Goal: Task Accomplishment & Management: Manage account settings

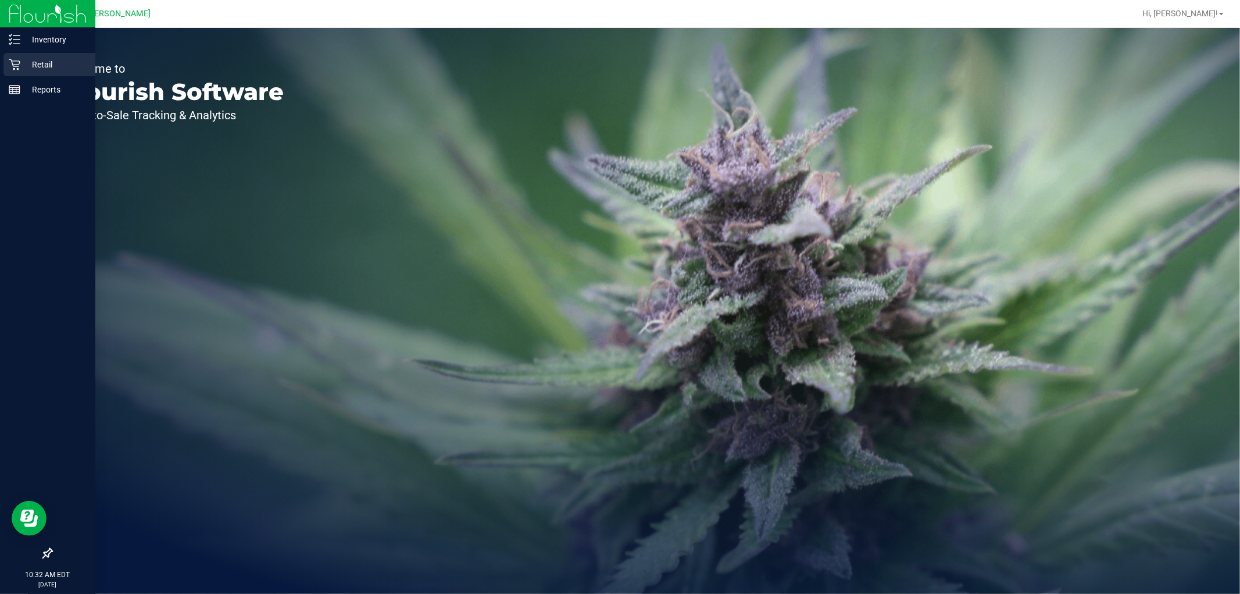
click at [22, 62] on p "Retail" at bounding box center [55, 65] width 70 height 14
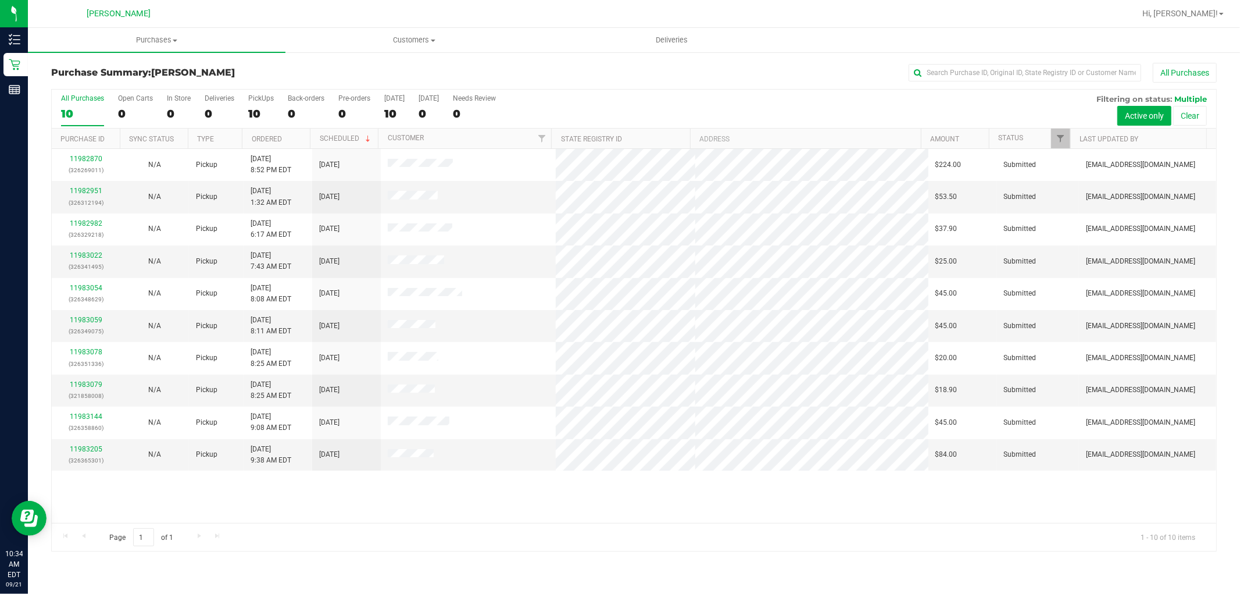
click at [502, 545] on div "All Purchases 10 Open Carts 0 In Store 0 Deliveries 0 PickUps 10 Back-orders 0 …" at bounding box center [634, 320] width 1166 height 462
click at [943, 138] on link "Amount" at bounding box center [944, 139] width 29 height 8
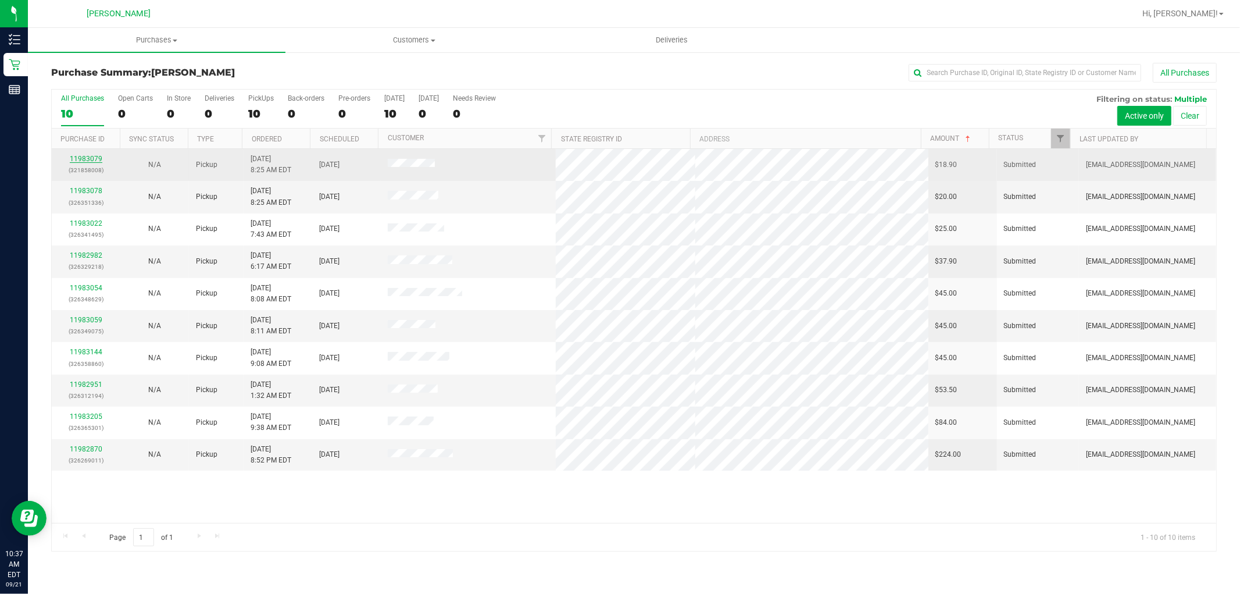
click at [86, 160] on link "11983079" at bounding box center [86, 159] width 33 height 8
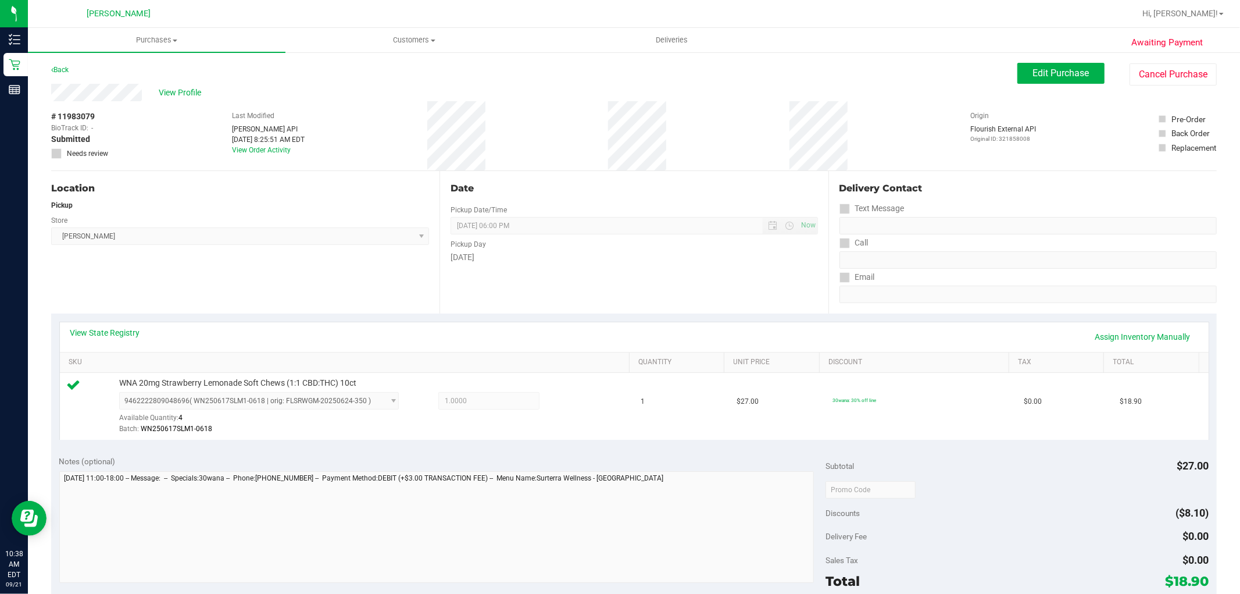
scroll to position [358, 0]
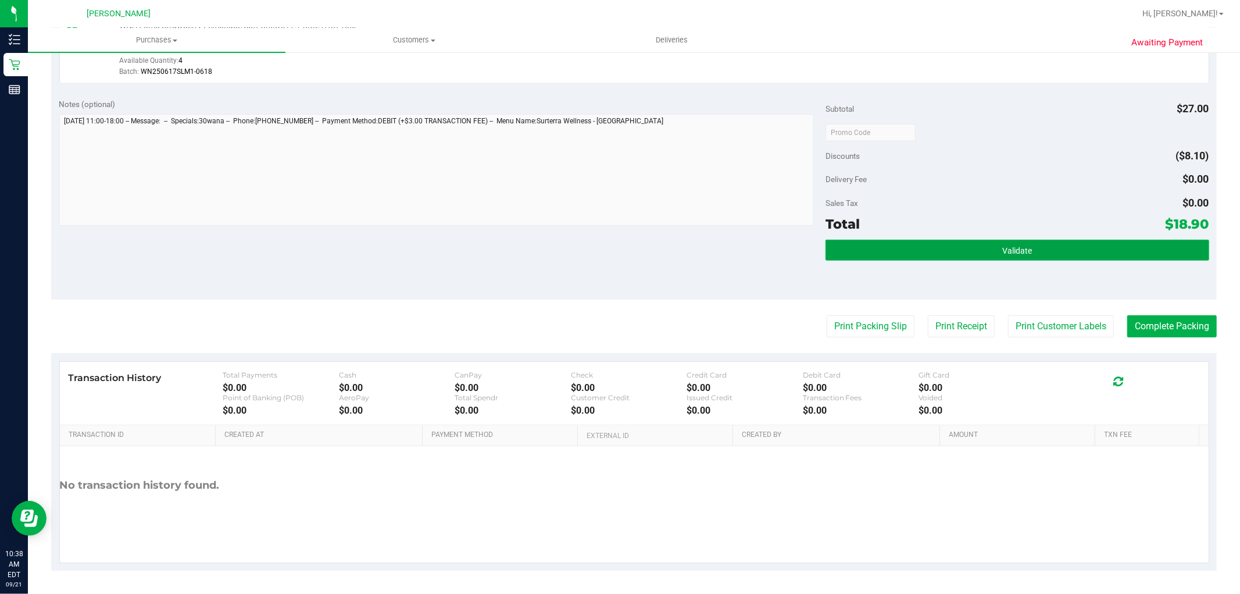
click at [1074, 259] on button "Validate" at bounding box center [1017, 250] width 383 height 21
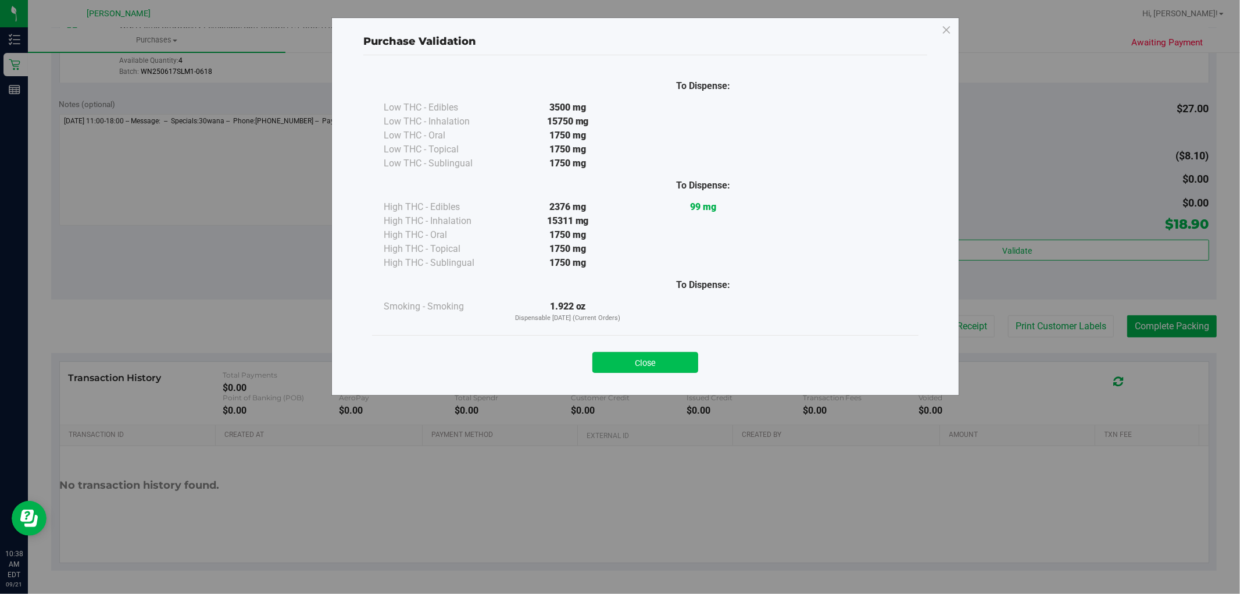
click at [675, 362] on button "Close" at bounding box center [645, 362] width 106 height 21
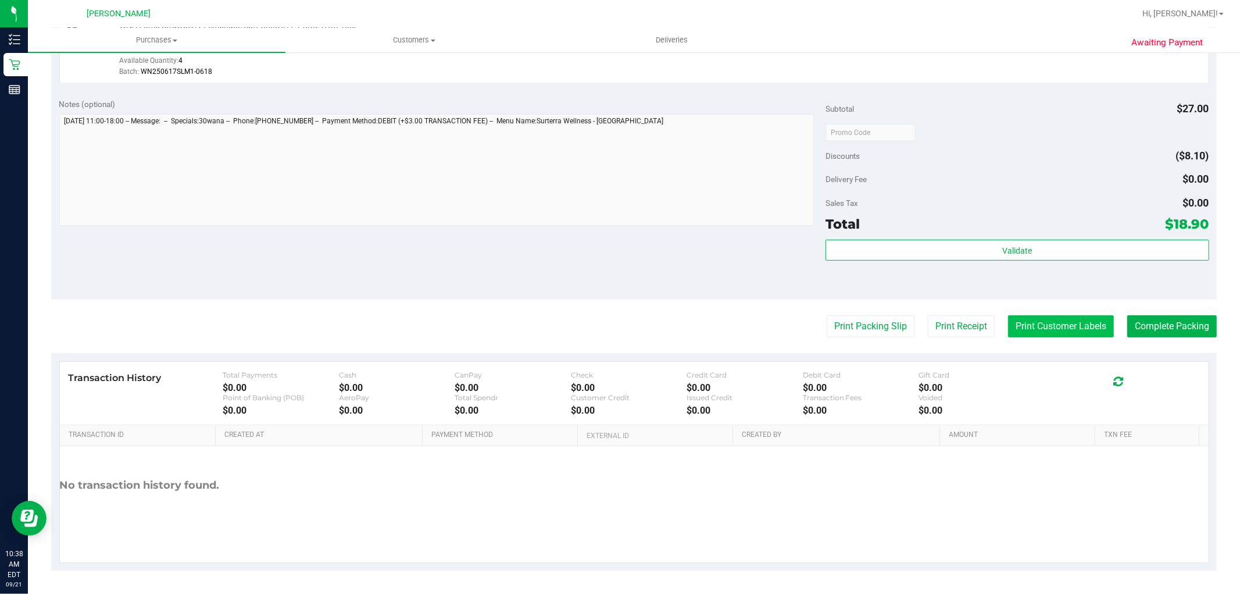
click at [1045, 318] on button "Print Customer Labels" at bounding box center [1061, 326] width 106 height 22
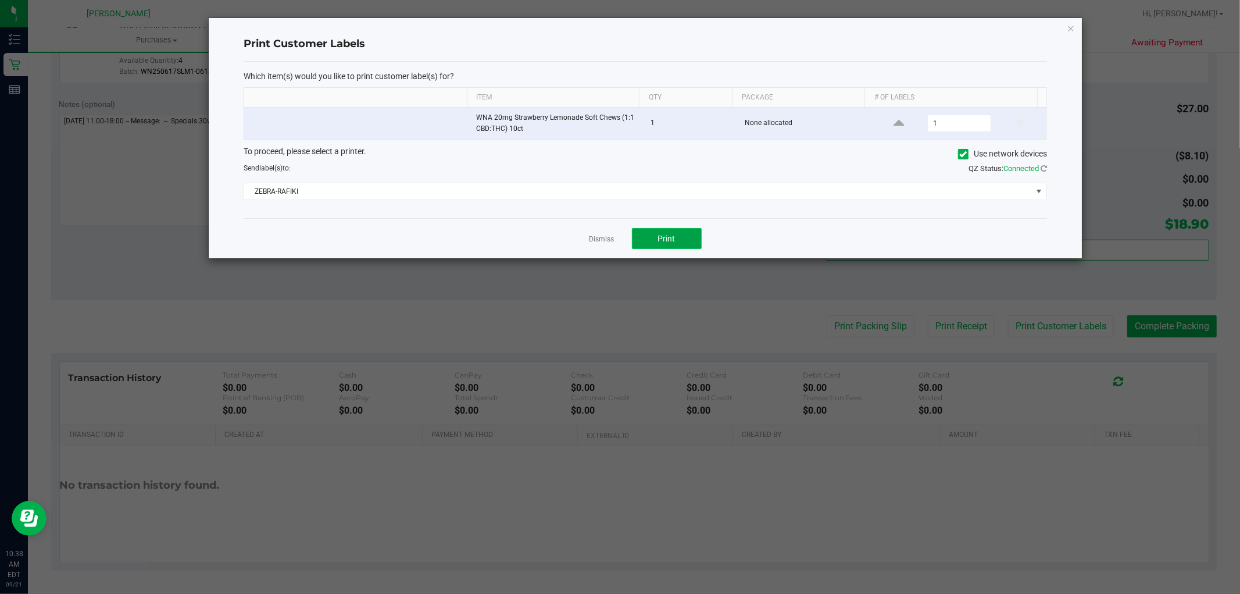
click at [655, 230] on button "Print" at bounding box center [667, 238] width 70 height 21
click at [599, 238] on link "Dismiss" at bounding box center [602, 239] width 25 height 10
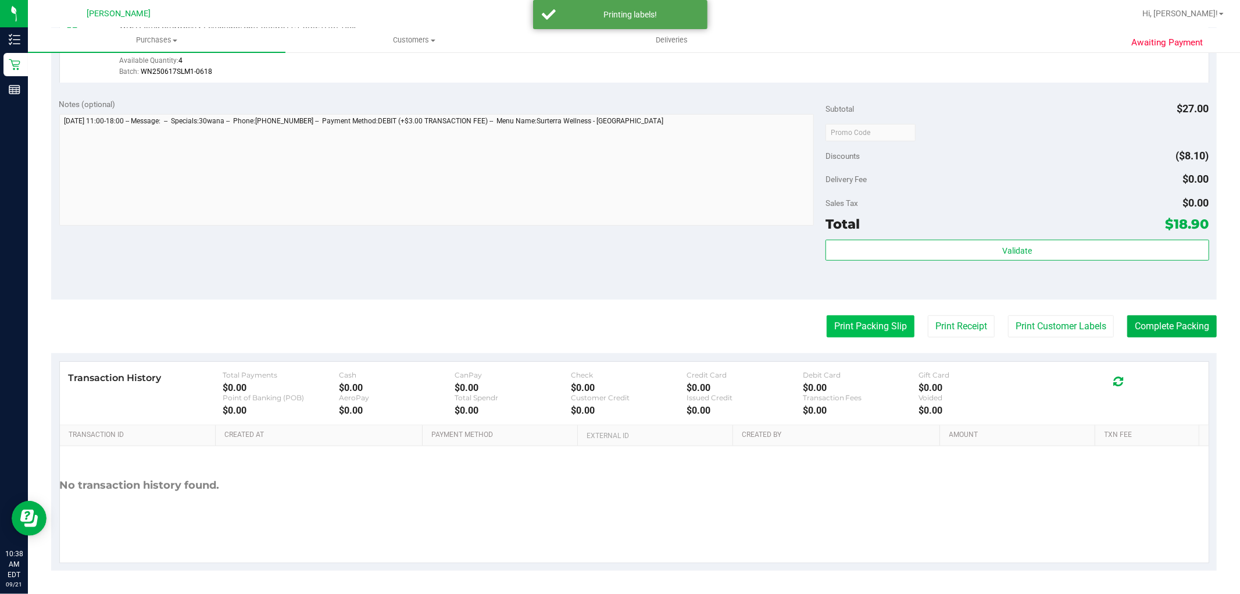
click at [845, 322] on button "Print Packing Slip" at bounding box center [871, 326] width 88 height 22
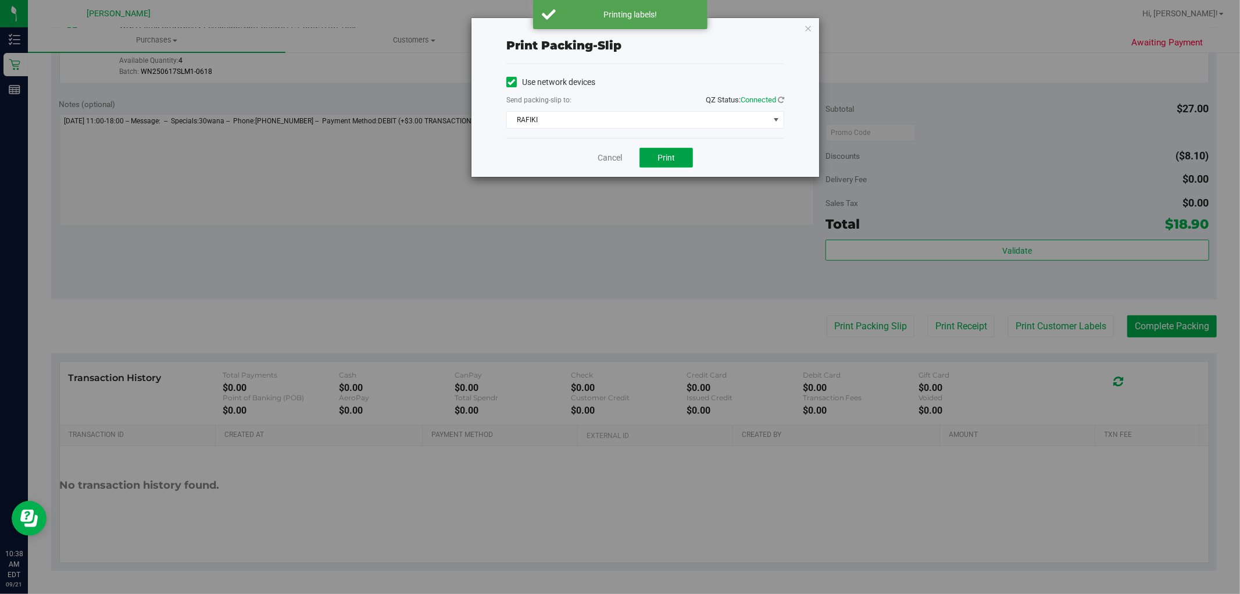
click at [661, 149] on button "Print" at bounding box center [666, 158] width 53 height 20
click at [617, 155] on link "Cancel" at bounding box center [610, 158] width 24 height 12
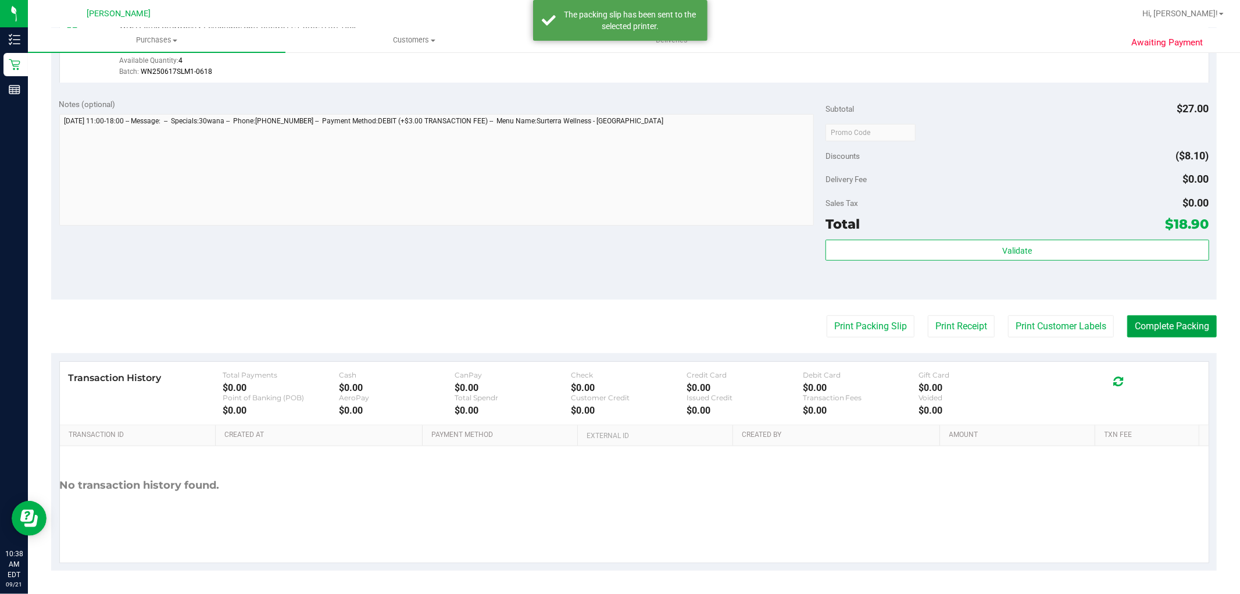
click at [1180, 346] on purchase-details "Back Edit Purchase Cancel Purchase View Profile # 11983079 BioTrack ID: - Submi…" at bounding box center [634, 138] width 1166 height 865
click at [1184, 328] on button "Complete Packing" at bounding box center [1172, 326] width 90 height 22
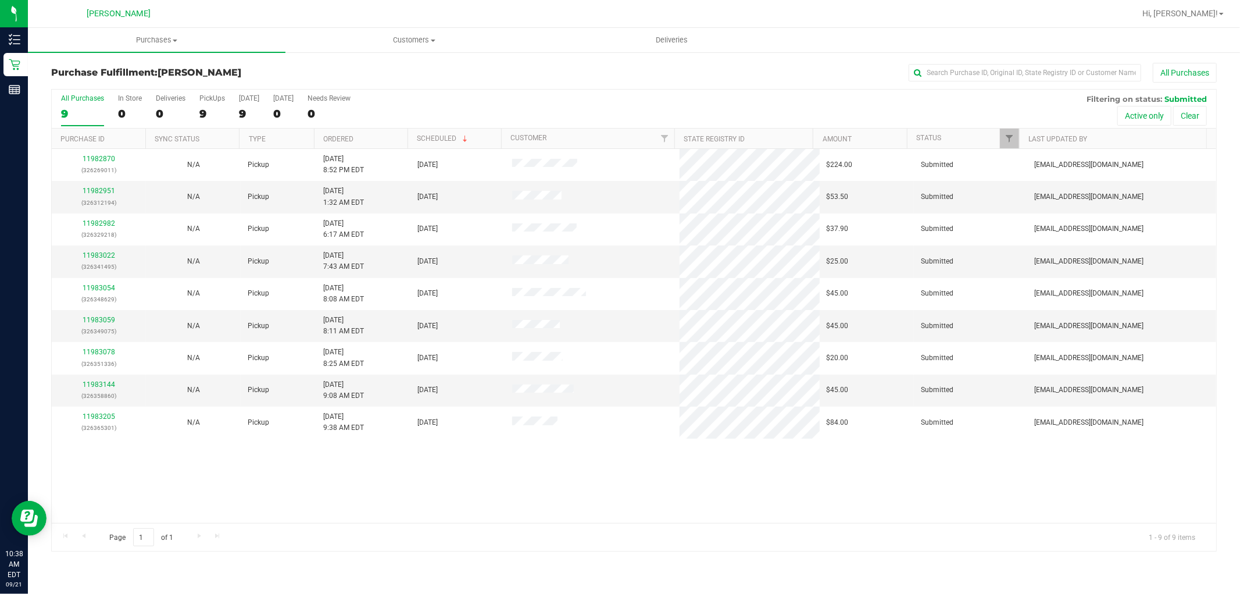
click at [836, 144] on th "Amount" at bounding box center [860, 138] width 94 height 20
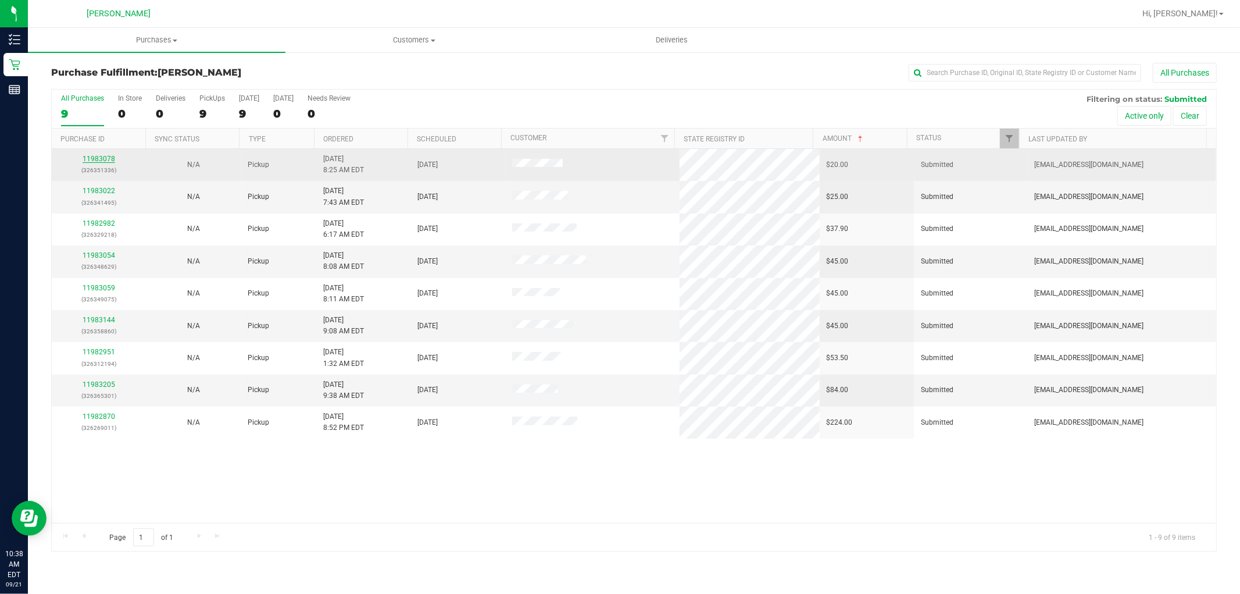
click at [99, 158] on link "11983078" at bounding box center [99, 159] width 33 height 8
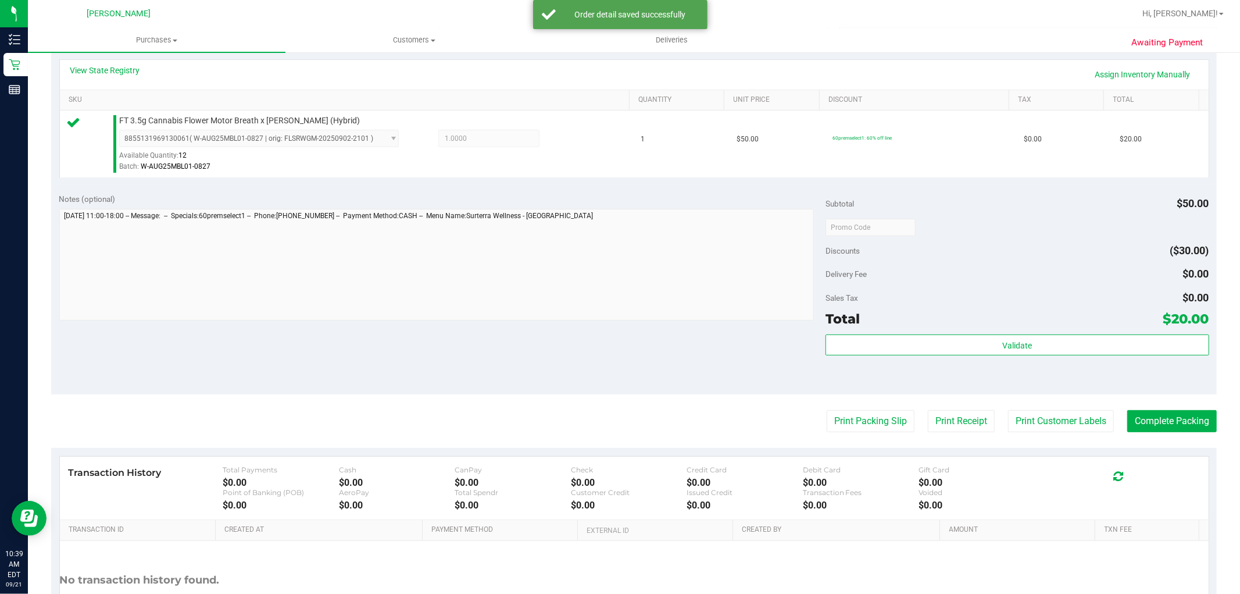
scroll to position [358, 0]
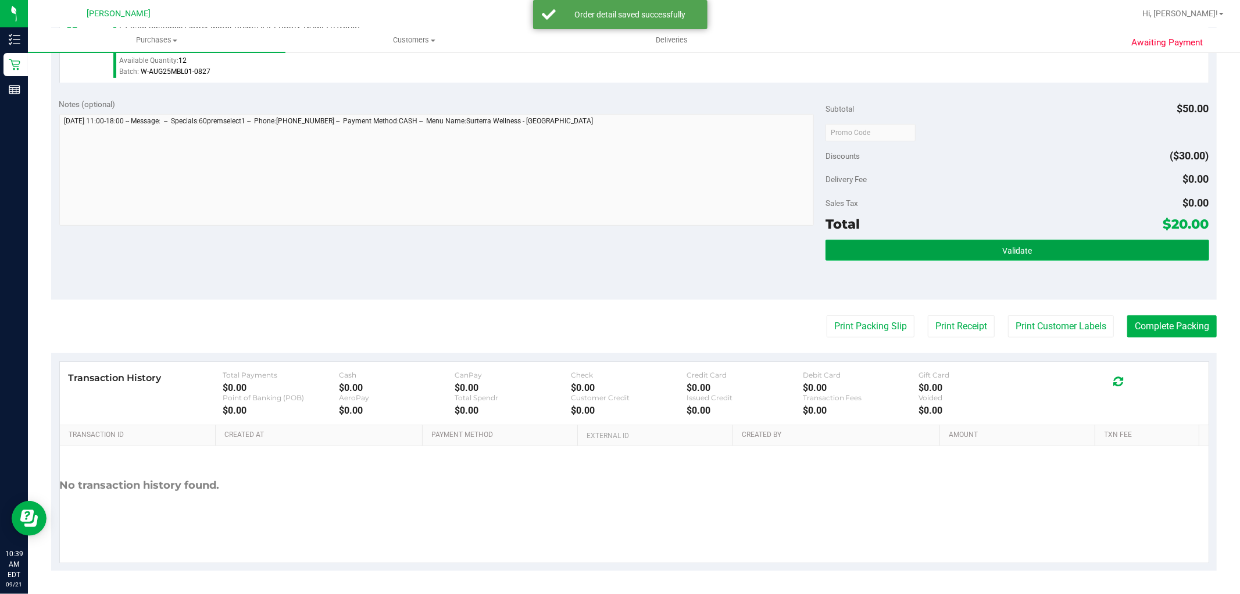
click at [1028, 257] on button "Validate" at bounding box center [1017, 250] width 383 height 21
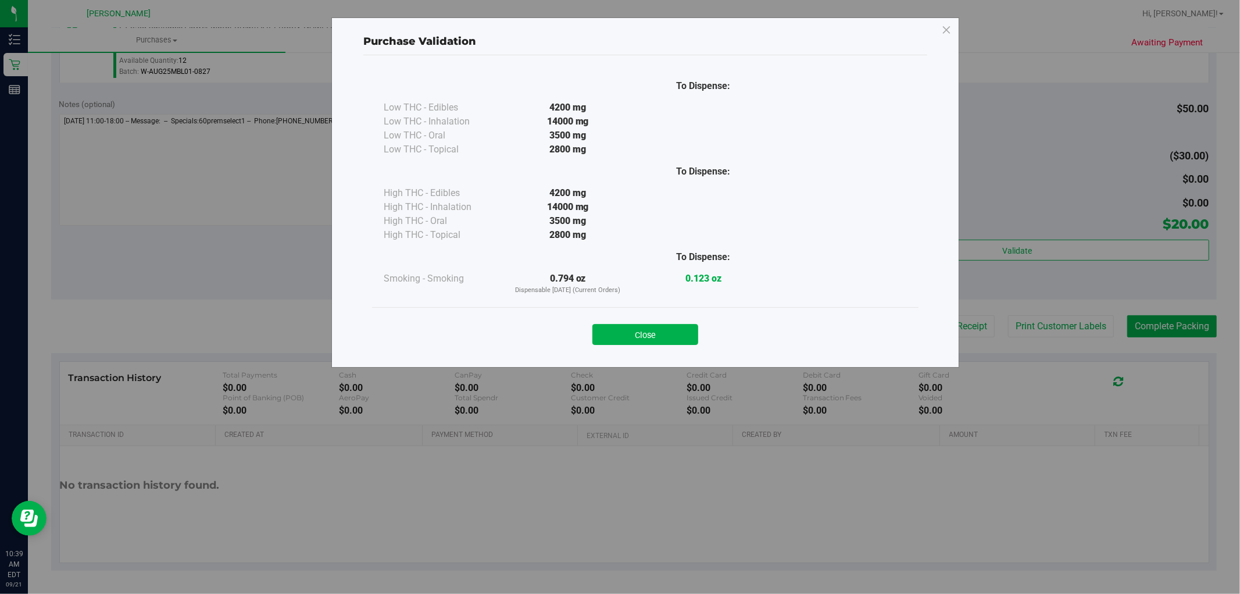
click at [667, 336] on button "Close" at bounding box center [645, 334] width 106 height 21
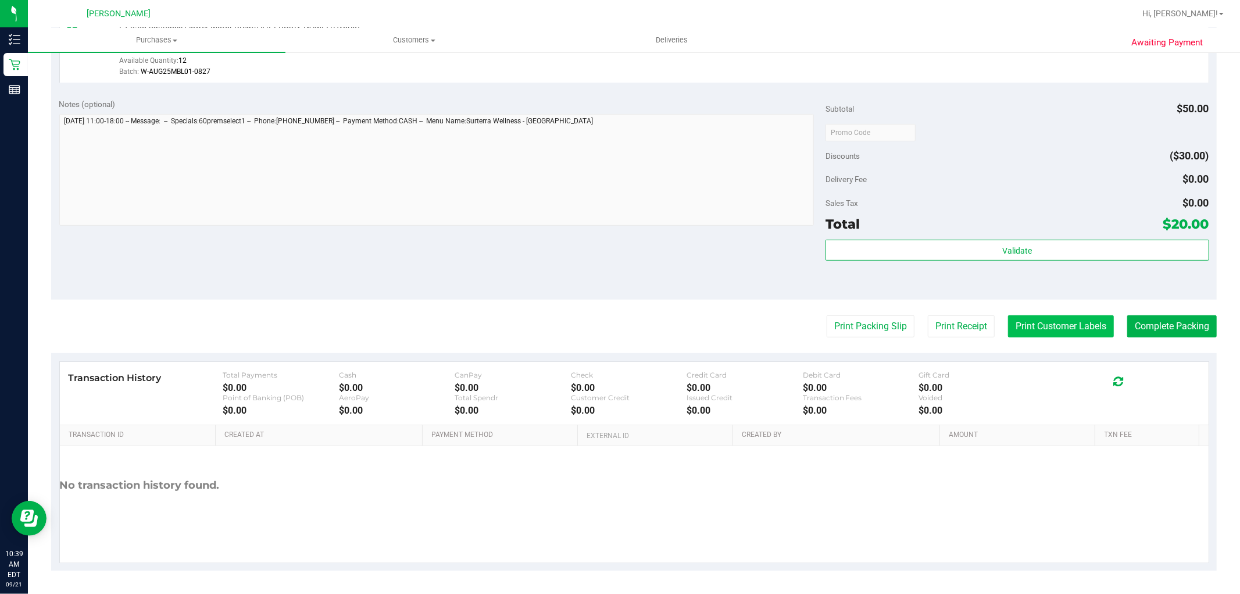
click at [1041, 334] on button "Print Customer Labels" at bounding box center [1061, 326] width 106 height 22
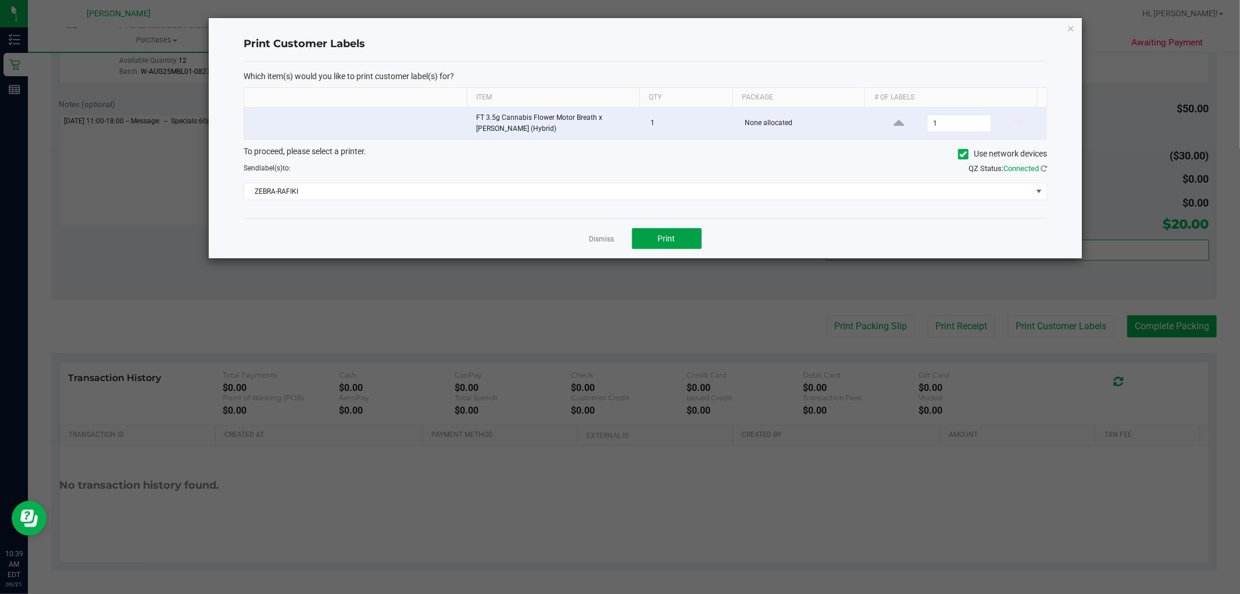
click at [681, 237] on button "Print" at bounding box center [667, 238] width 70 height 21
click at [593, 241] on link "Dismiss" at bounding box center [602, 239] width 25 height 10
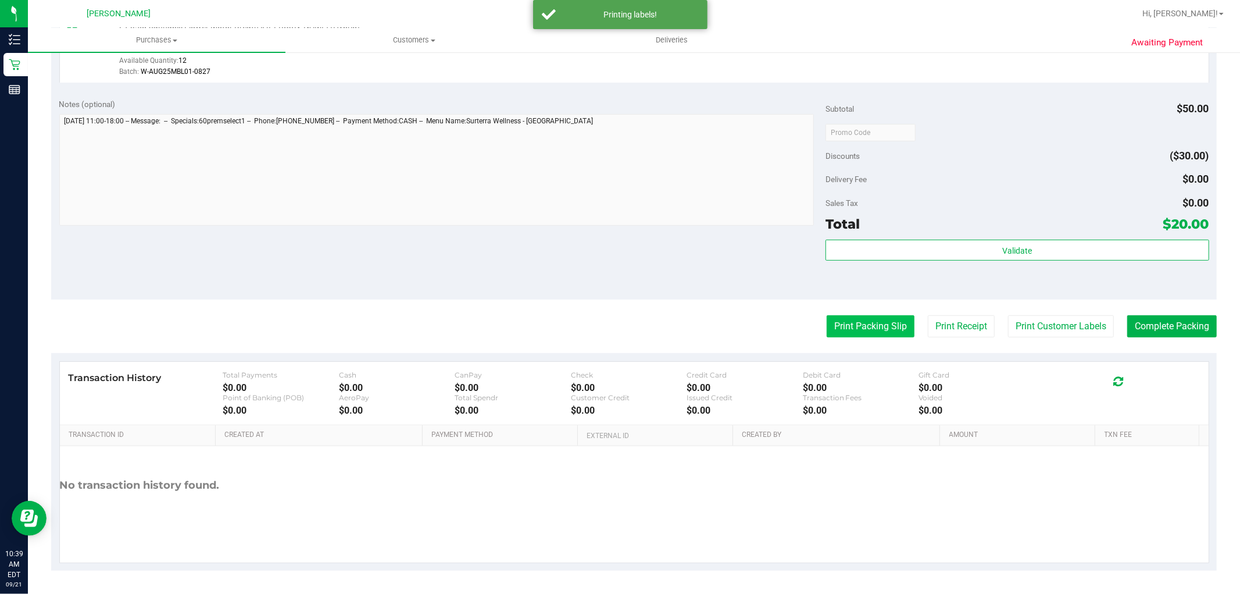
click at [887, 323] on button "Print Packing Slip" at bounding box center [871, 326] width 88 height 22
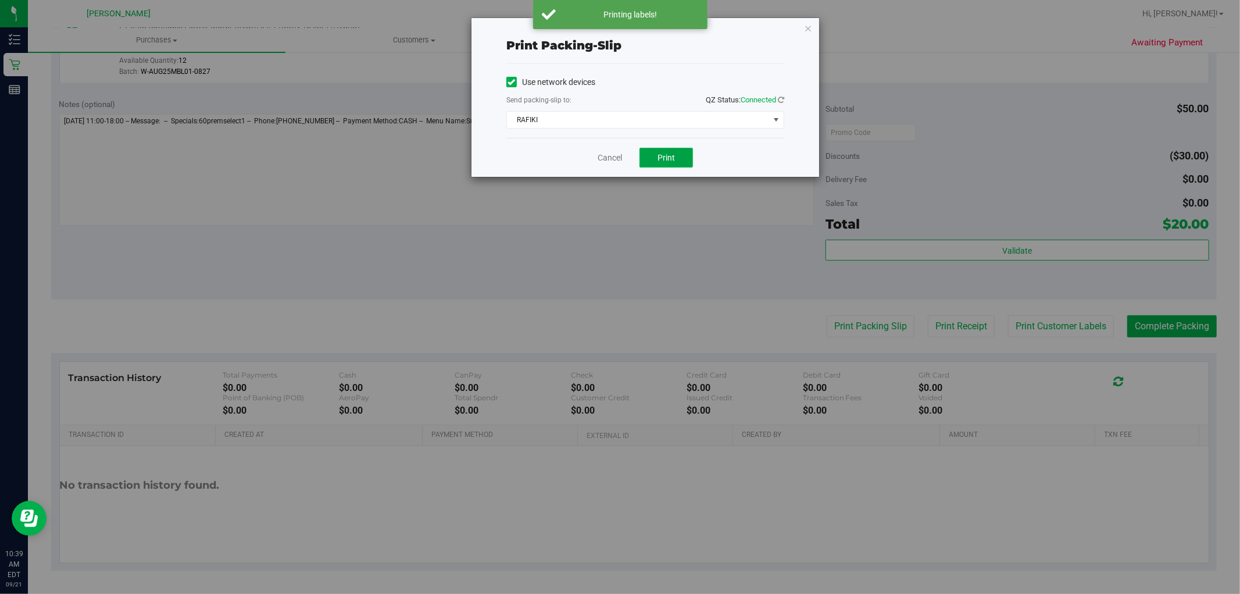
click at [677, 153] on button "Print" at bounding box center [666, 158] width 53 height 20
click at [616, 152] on link "Cancel" at bounding box center [610, 158] width 24 height 12
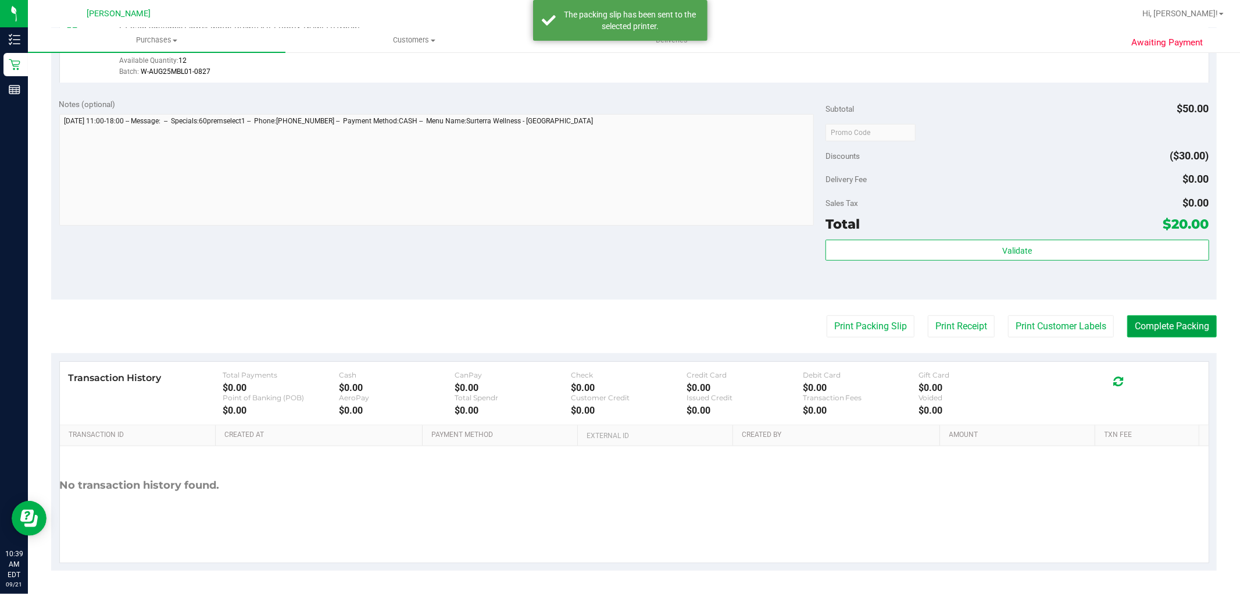
click at [1141, 321] on button "Complete Packing" at bounding box center [1172, 326] width 90 height 22
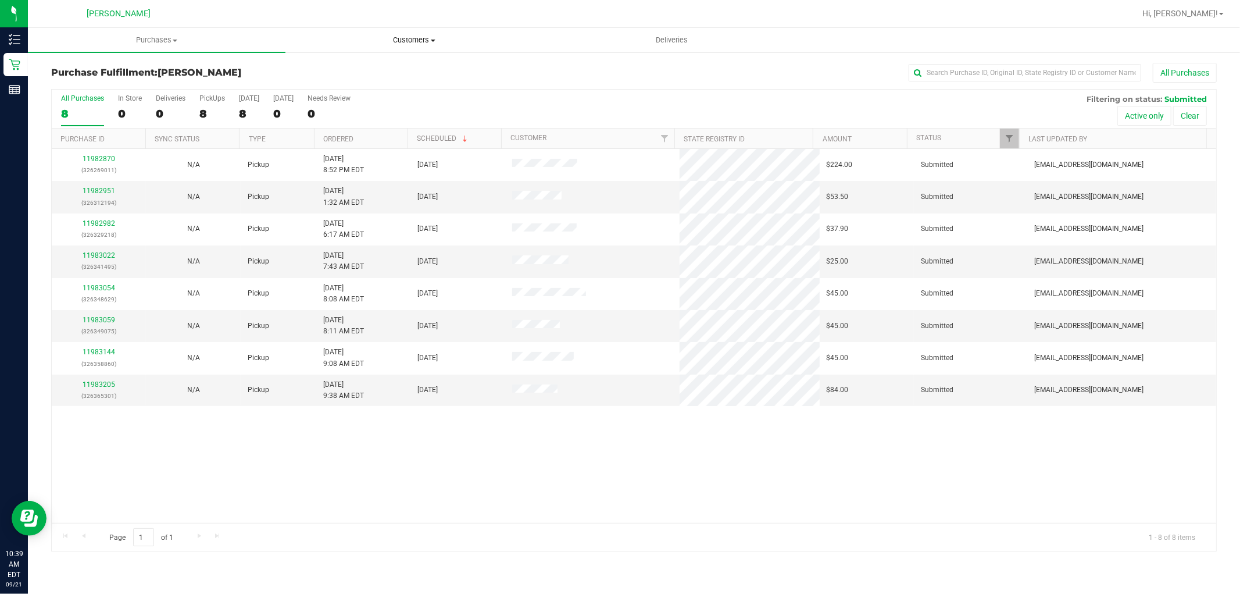
click at [425, 40] on span "Customers" at bounding box center [414, 40] width 256 height 10
click at [425, 67] on li "All customers" at bounding box center [414, 70] width 258 height 14
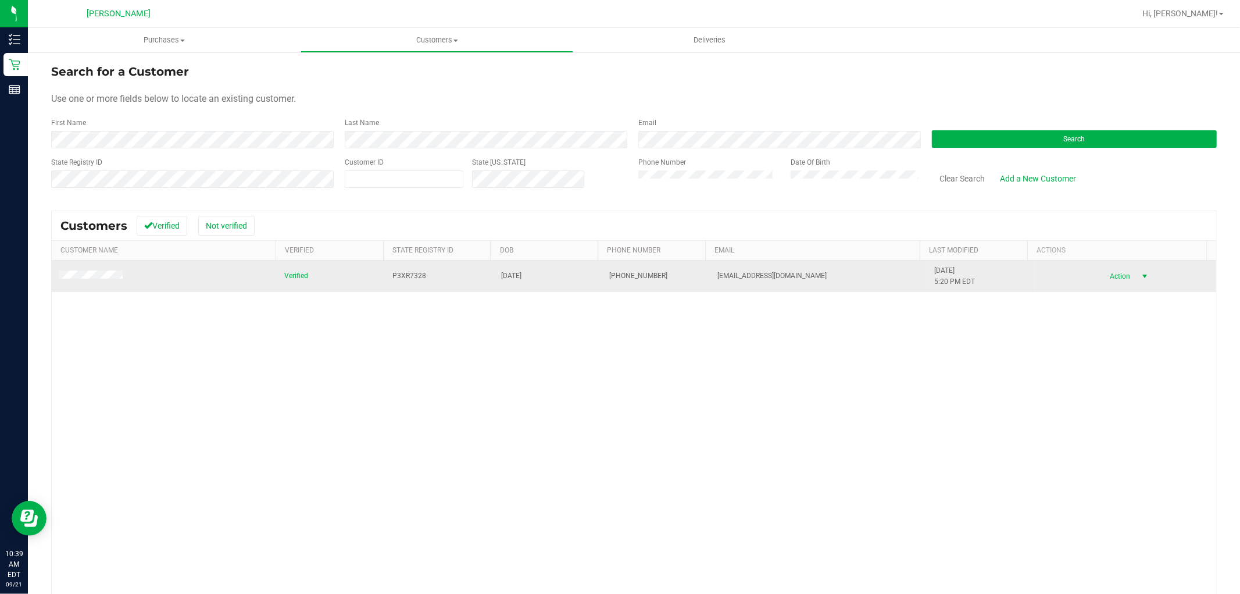
click at [1108, 276] on span "Action" at bounding box center [1119, 276] width 38 height 16
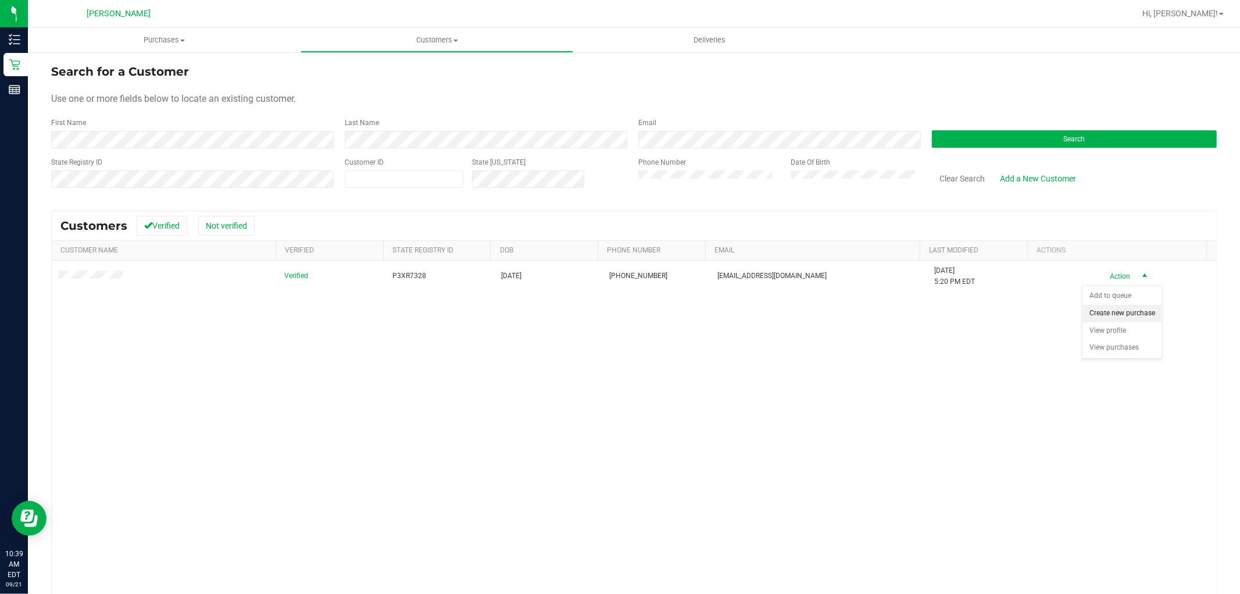
click at [1105, 320] on li "Create new purchase" at bounding box center [1123, 313] width 80 height 17
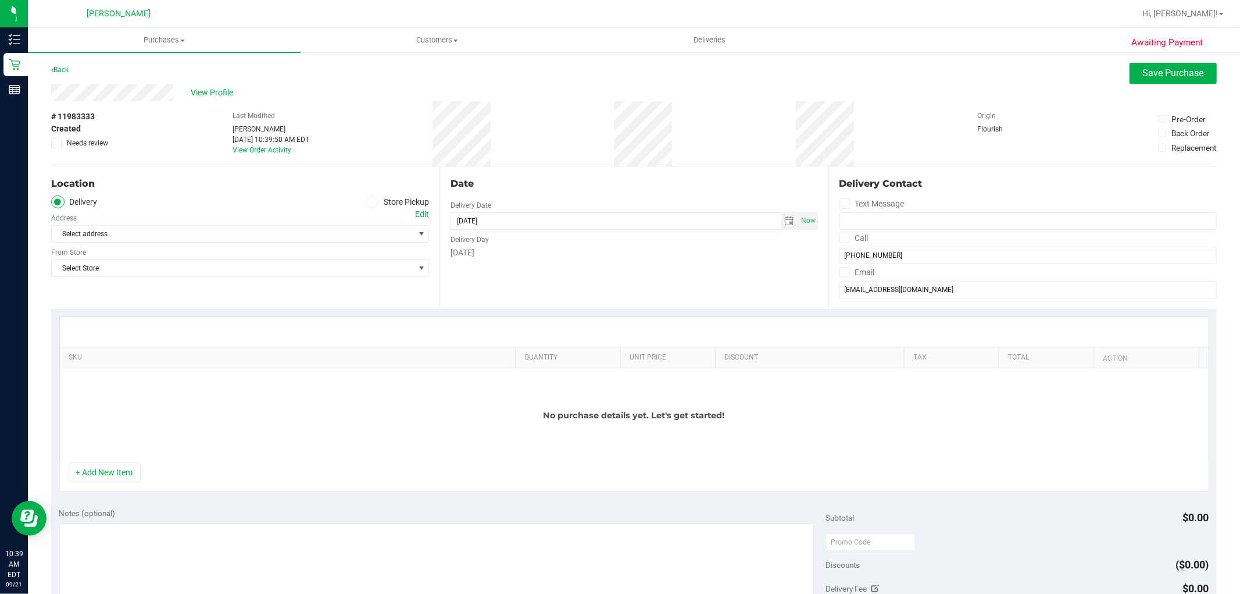
click at [370, 197] on span at bounding box center [372, 201] width 13 height 13
click at [0, 0] on input "Store Pickup" at bounding box center [0, 0] width 0 height 0
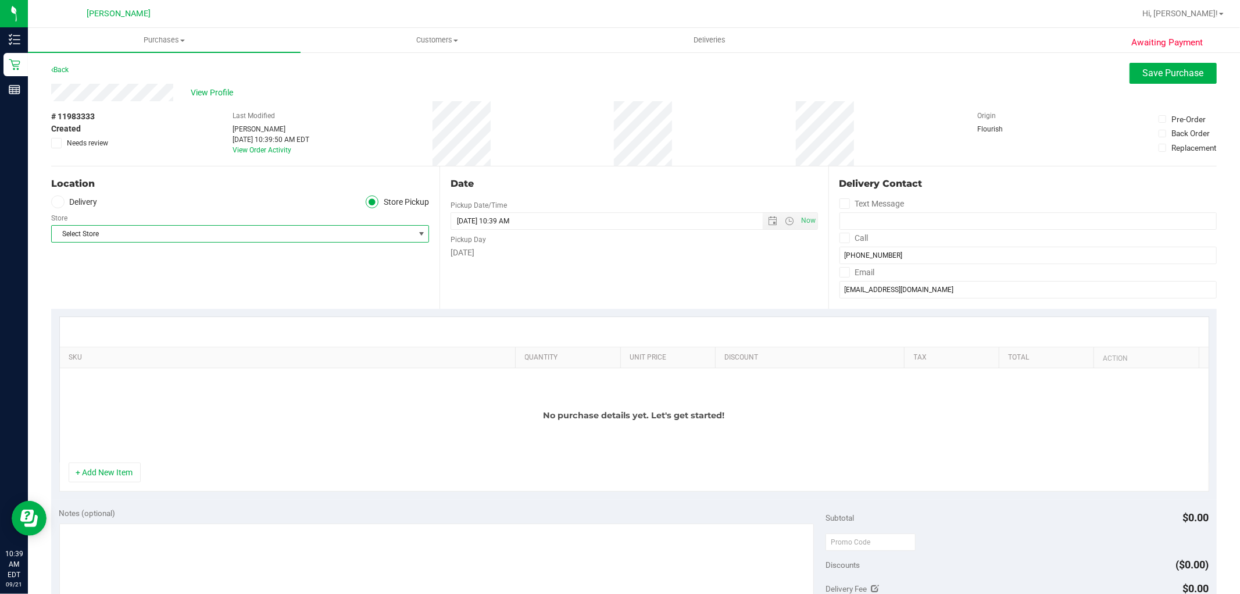
click at [263, 241] on span "Select Store" at bounding box center [233, 234] width 362 height 16
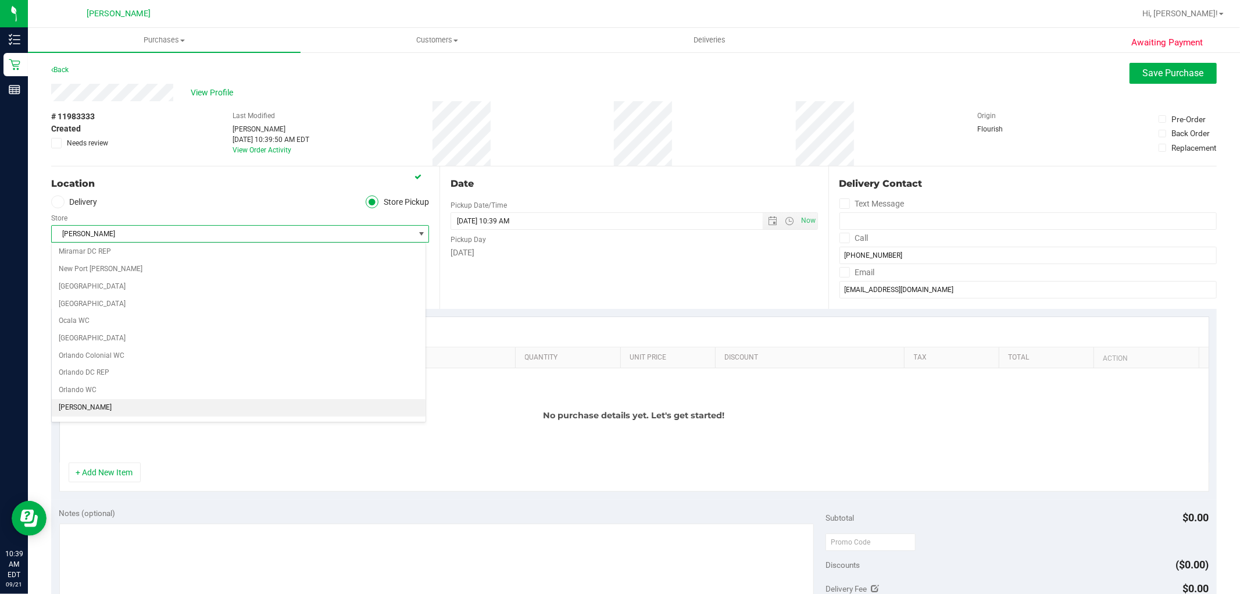
click at [327, 199] on ul "Delivery Store Pickup" at bounding box center [240, 201] width 378 height 13
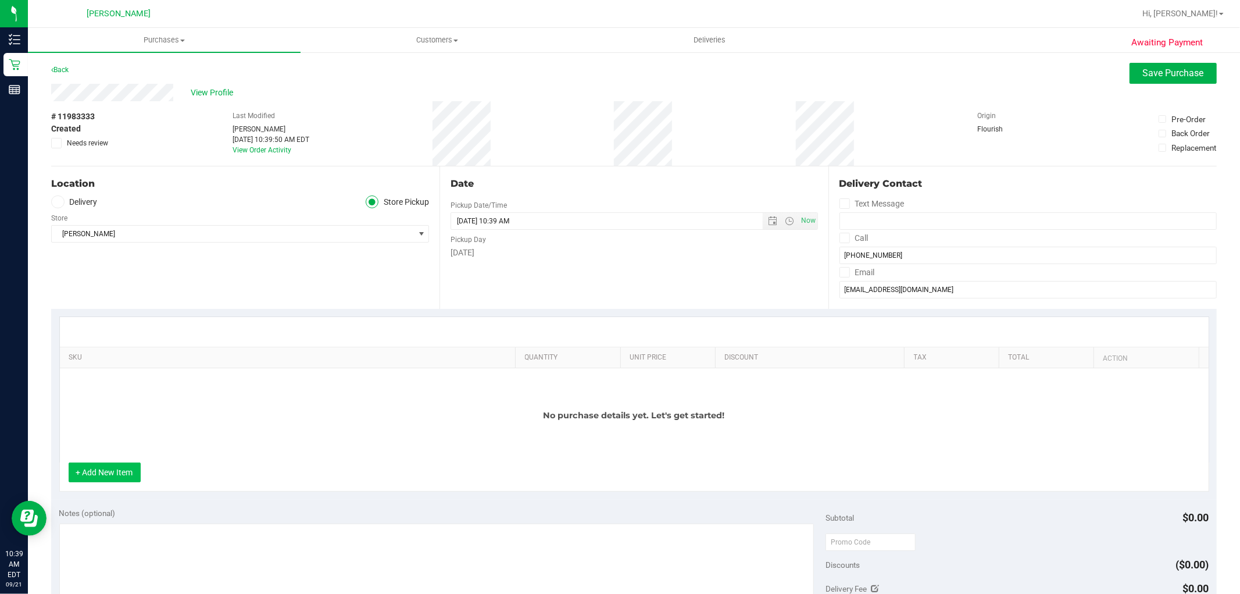
click at [117, 468] on button "+ Add New Item" at bounding box center [105, 472] width 72 height 20
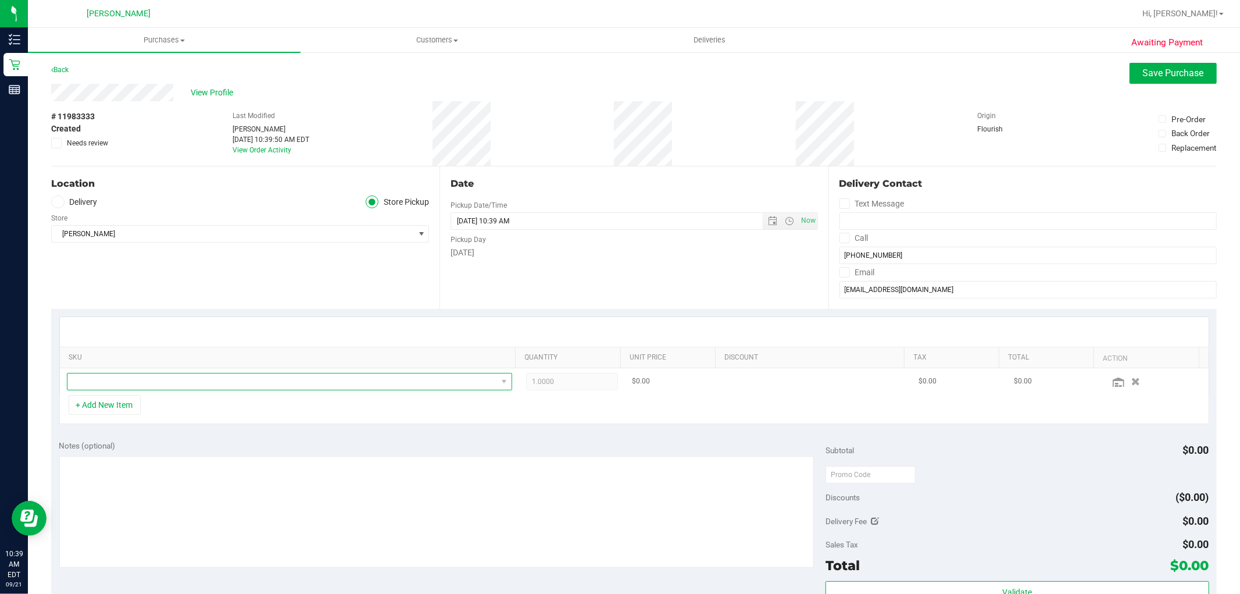
click at [138, 378] on span "NO DATA FOUND" at bounding box center [282, 381] width 430 height 16
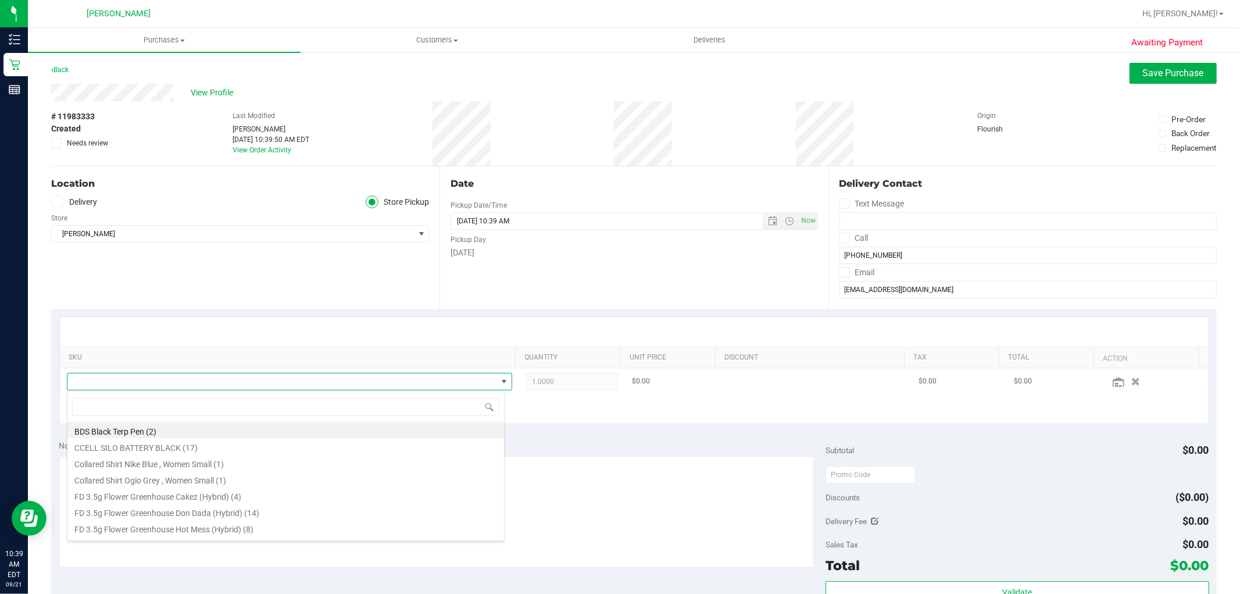
scroll to position [17, 434]
type input "yu"
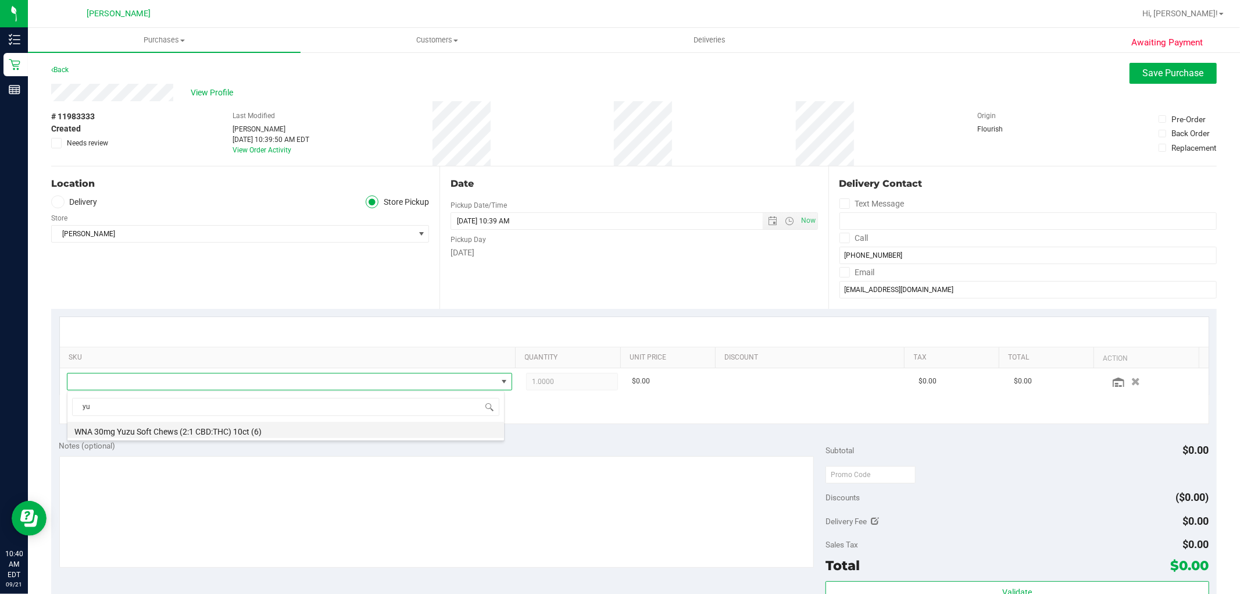
click at [131, 431] on li "WNA 30mg Yuzu Soft Chews (2:1 CBD:THC) 10ct (6)" at bounding box center [285, 430] width 437 height 16
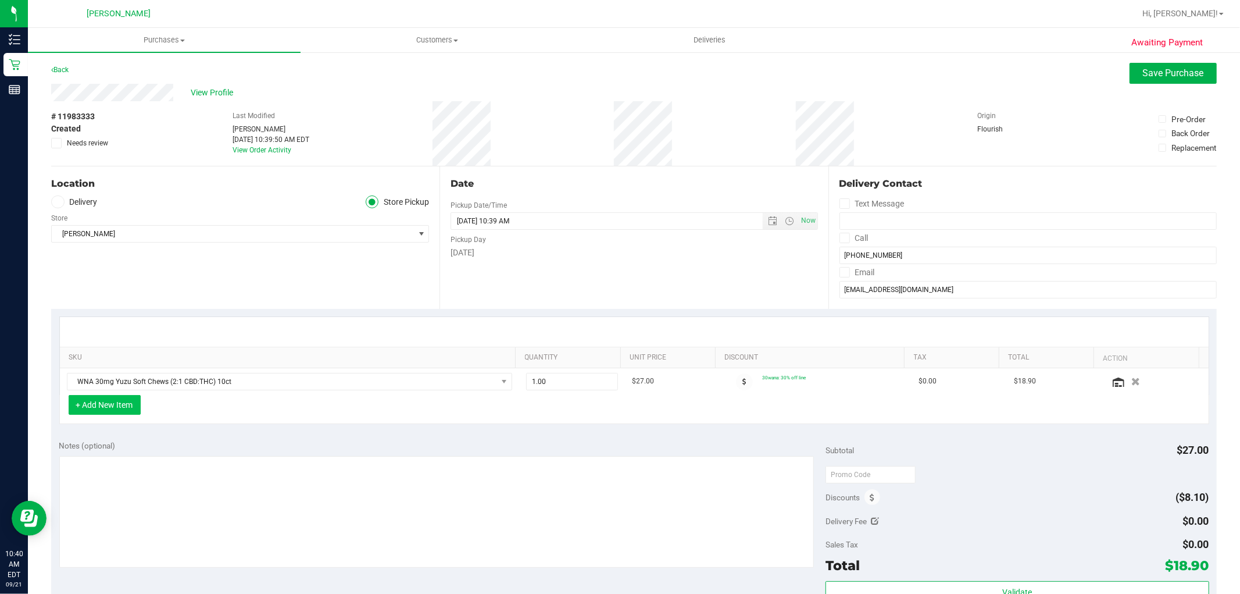
click at [117, 413] on button "+ Add New Item" at bounding box center [105, 405] width 72 height 20
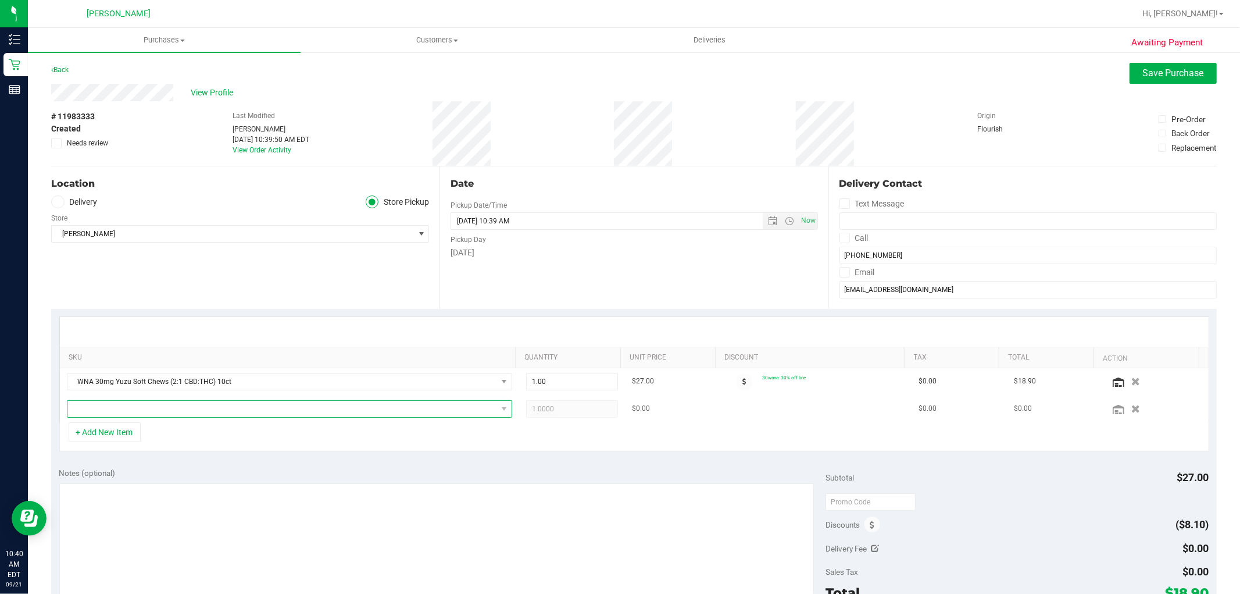
click at [130, 413] on span "NO DATA FOUND" at bounding box center [282, 409] width 430 height 16
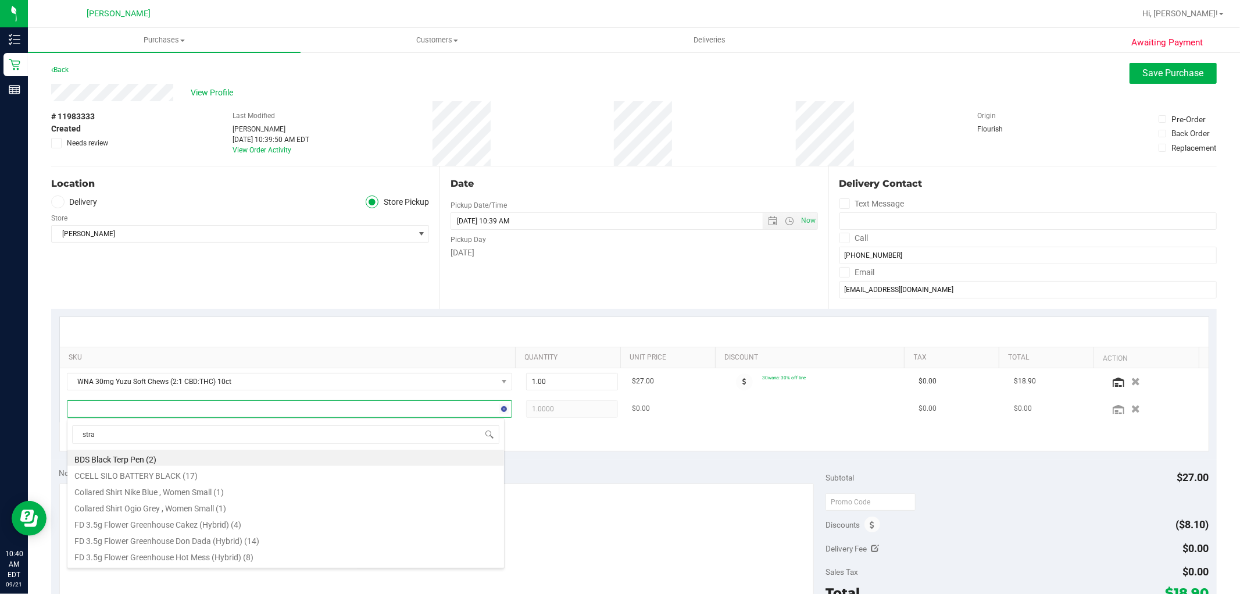
type input "straw"
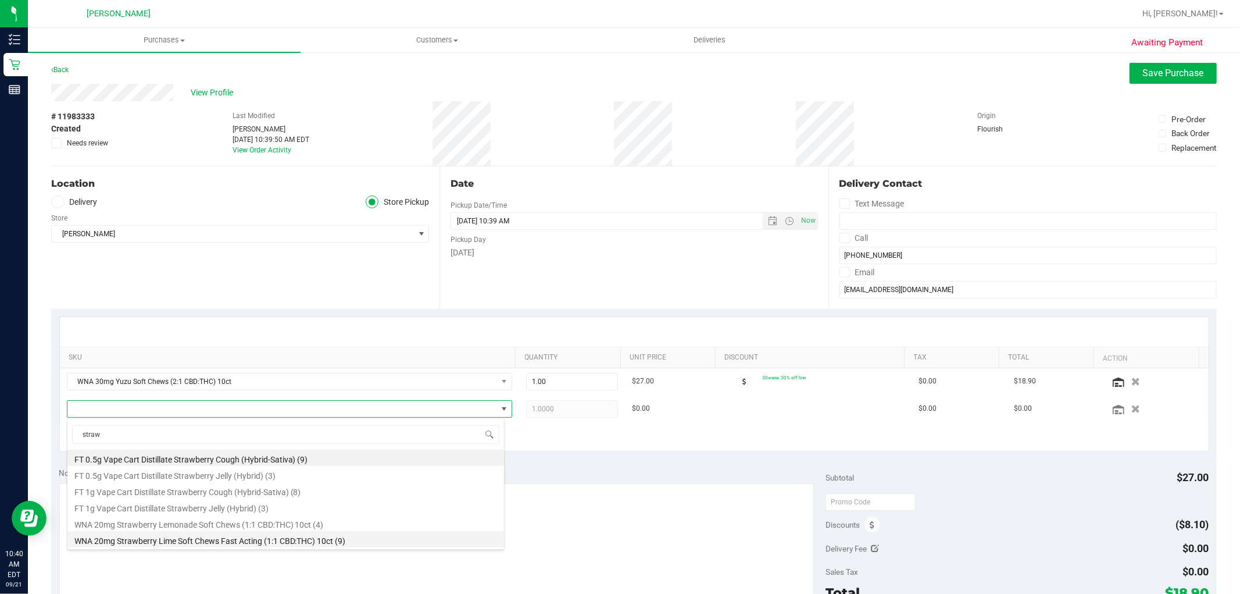
click at [142, 542] on li "WNA 20mg Strawberry Lime Soft Chews Fast Acting (1:1 CBD:THC) 10ct (9)" at bounding box center [285, 539] width 437 height 16
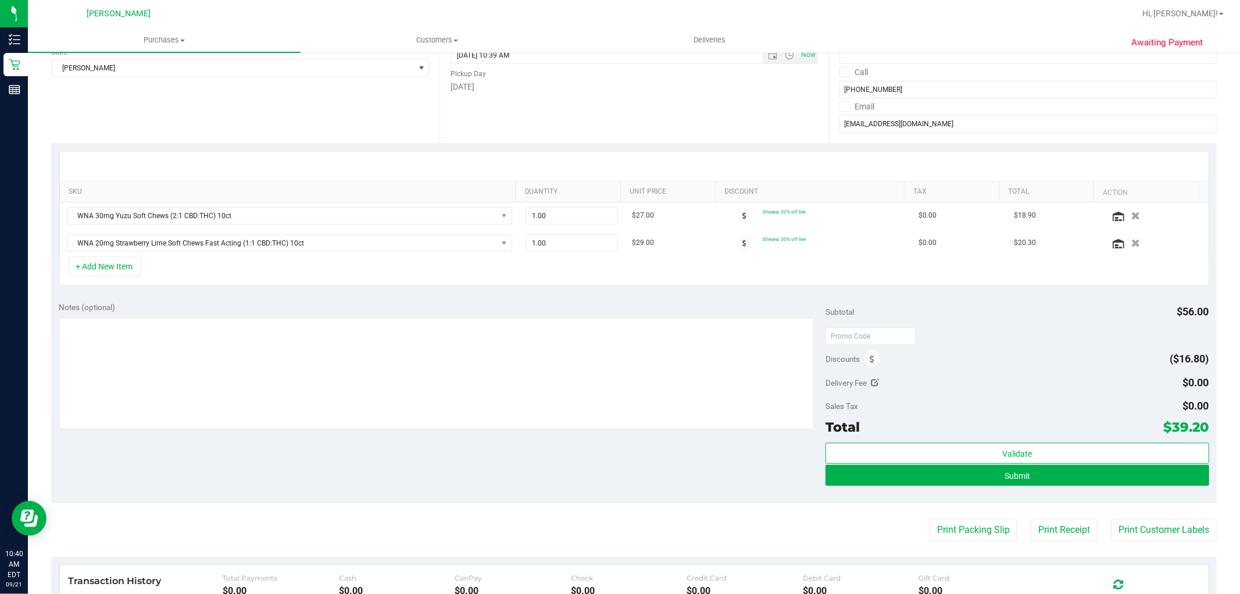
scroll to position [370, 0]
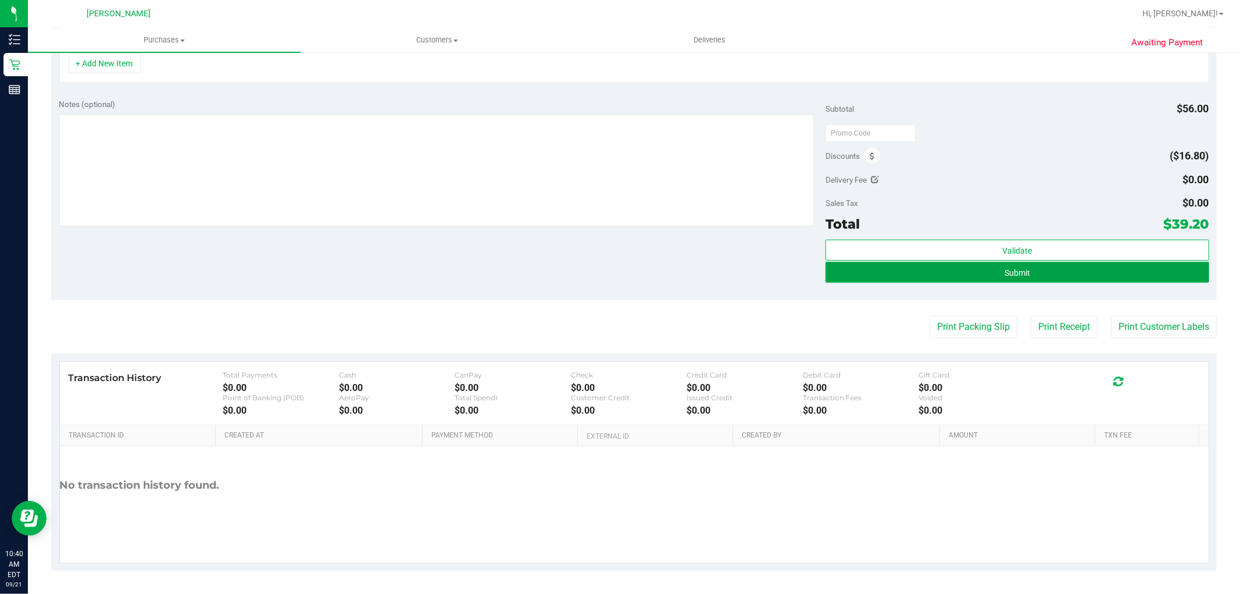
click at [972, 270] on button "Submit" at bounding box center [1017, 272] width 383 height 21
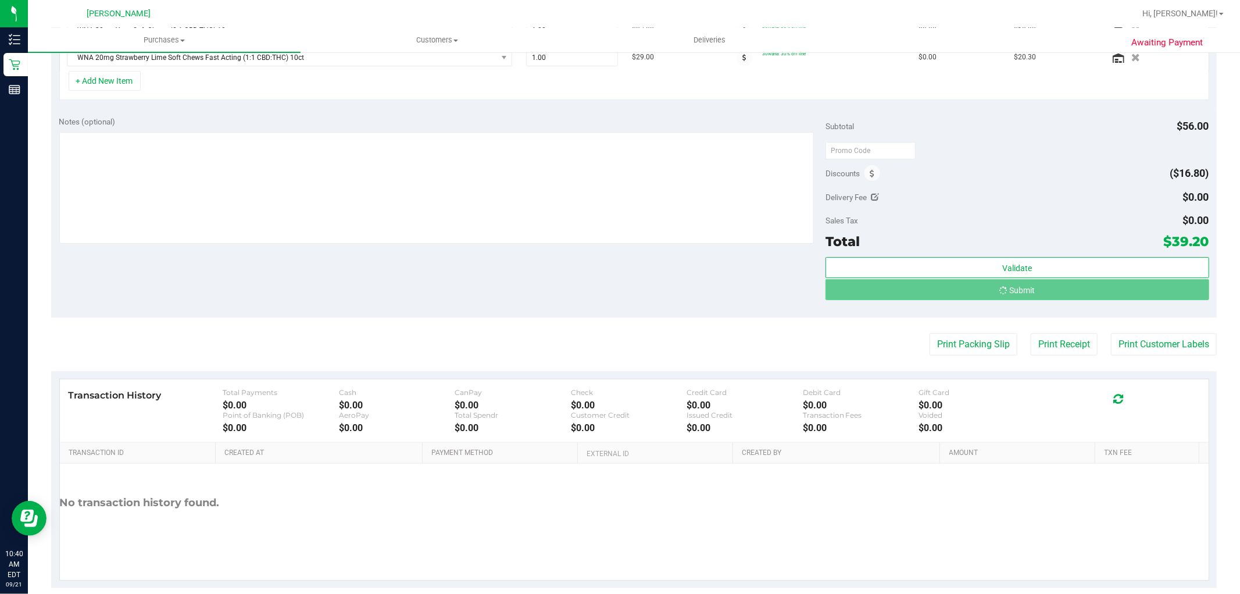
scroll to position [333, 0]
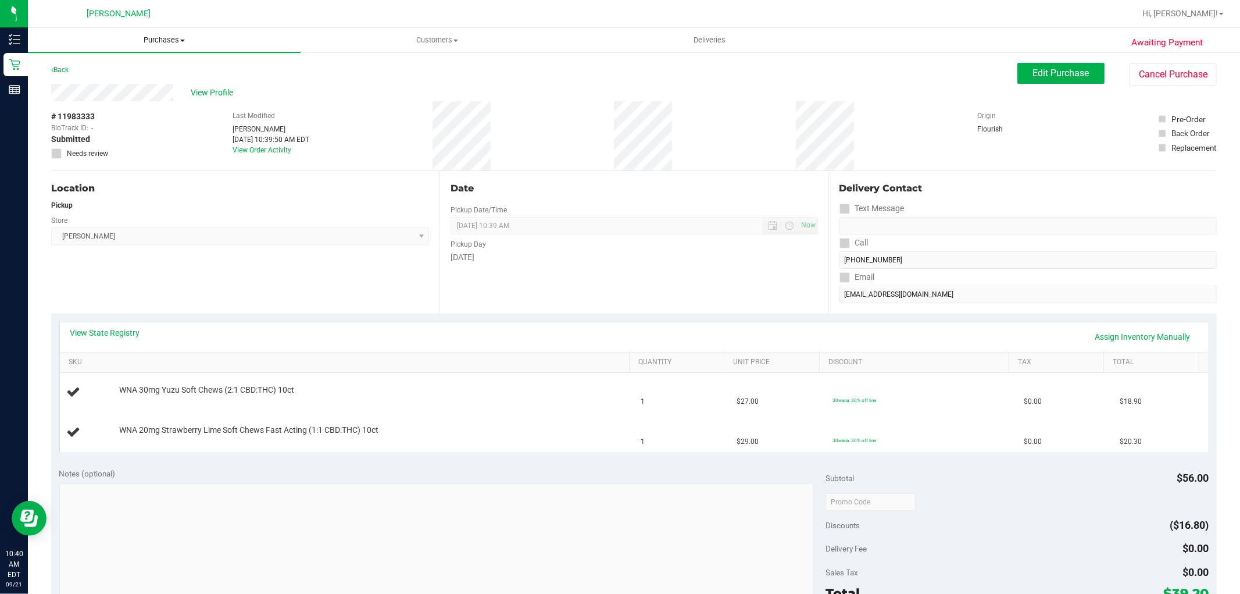
click at [163, 44] on span "Purchases" at bounding box center [164, 40] width 273 height 10
click at [144, 88] on li "Fulfillment" at bounding box center [164, 84] width 273 height 14
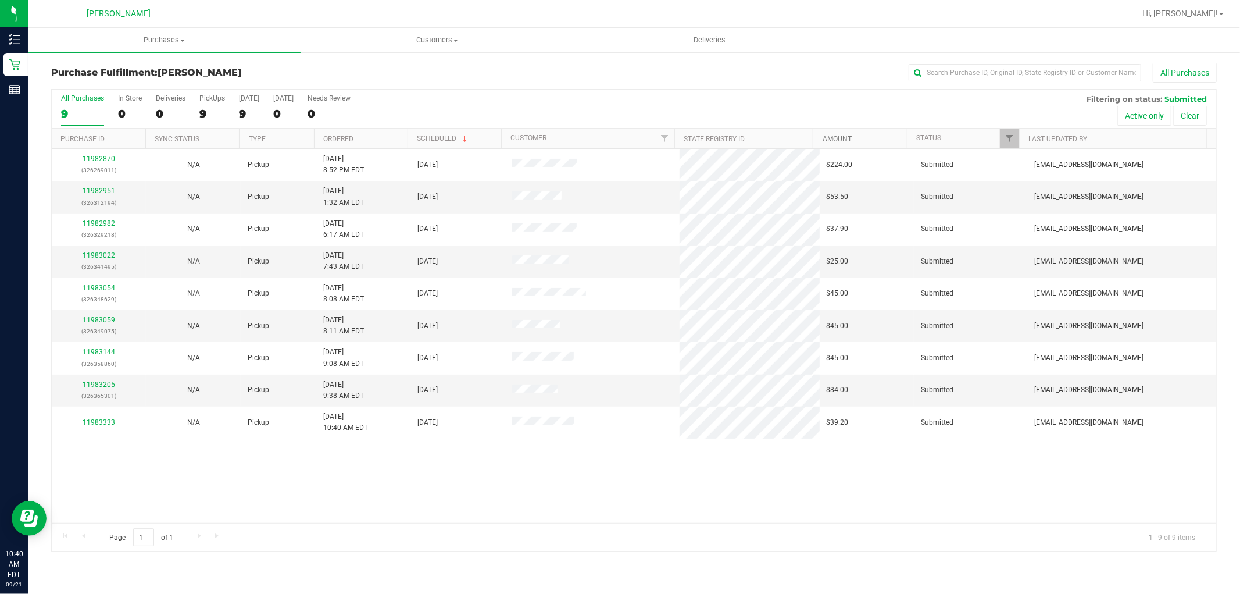
click at [837, 140] on link "Amount" at bounding box center [837, 139] width 29 height 8
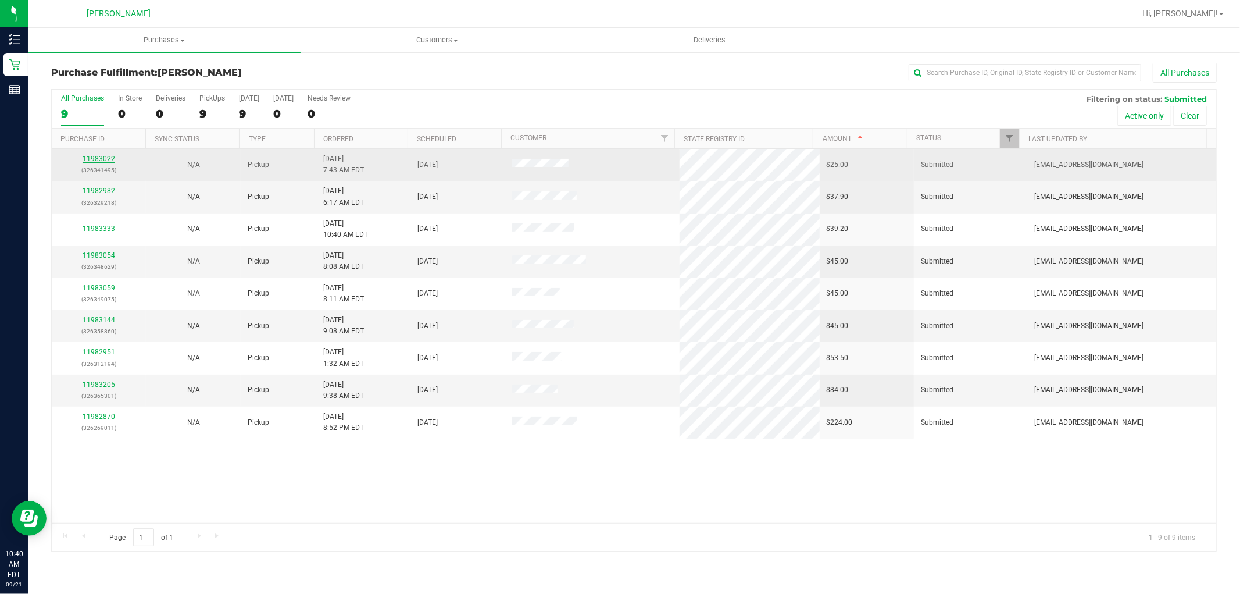
click at [100, 156] on link "11983022" at bounding box center [99, 159] width 33 height 8
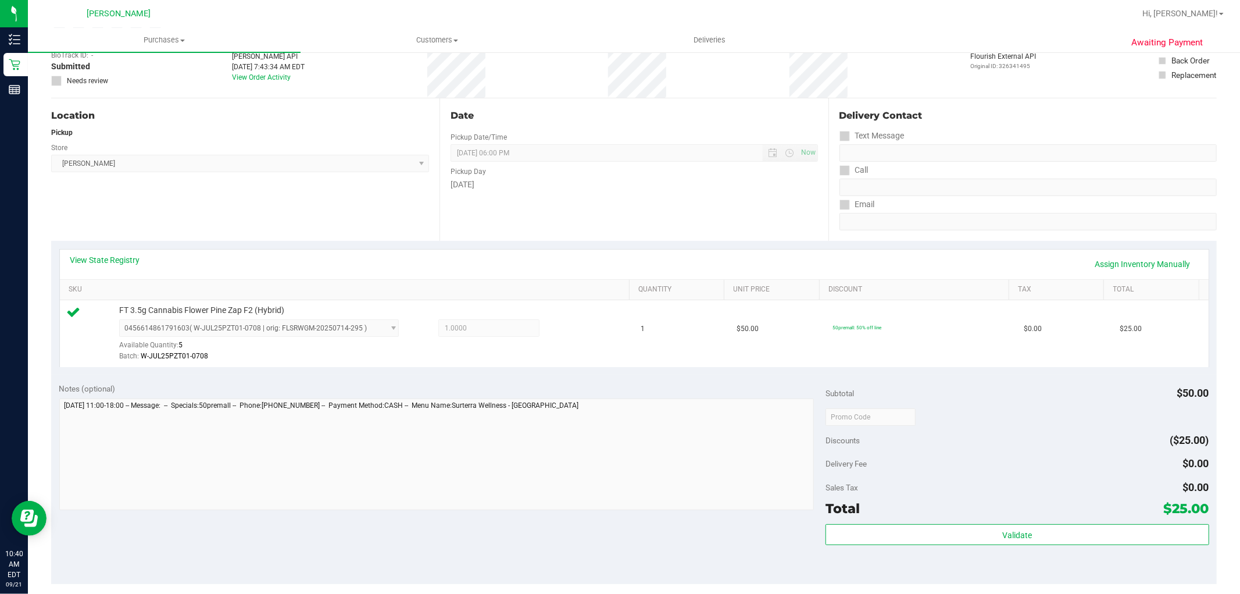
scroll to position [258, 0]
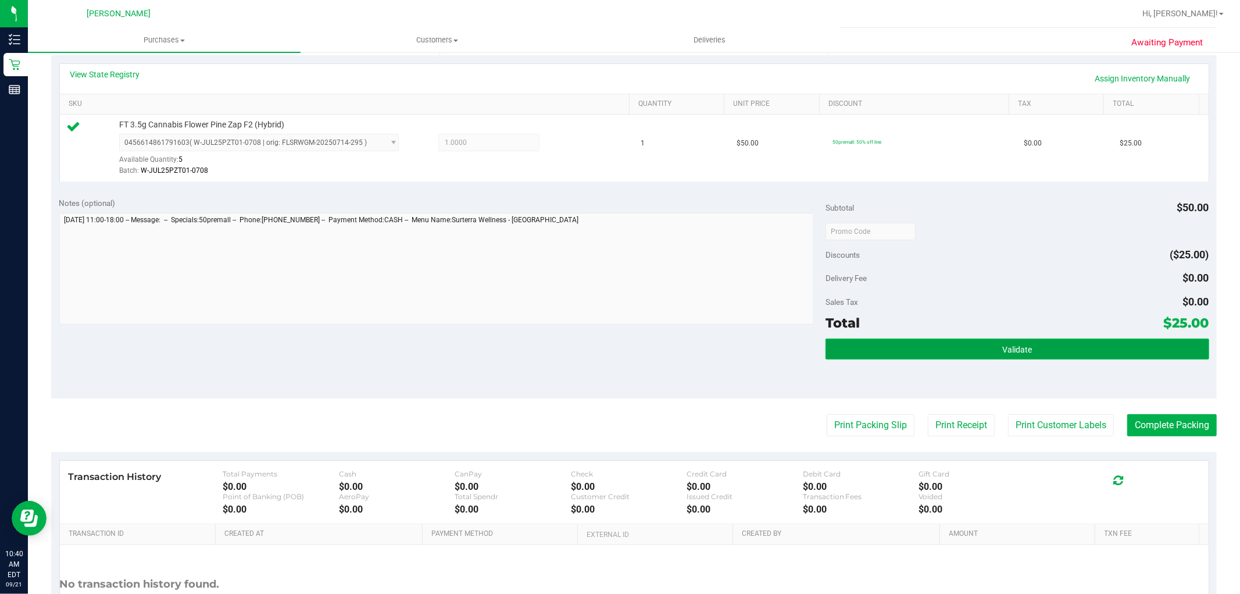
click at [937, 356] on button "Validate" at bounding box center [1017, 348] width 383 height 21
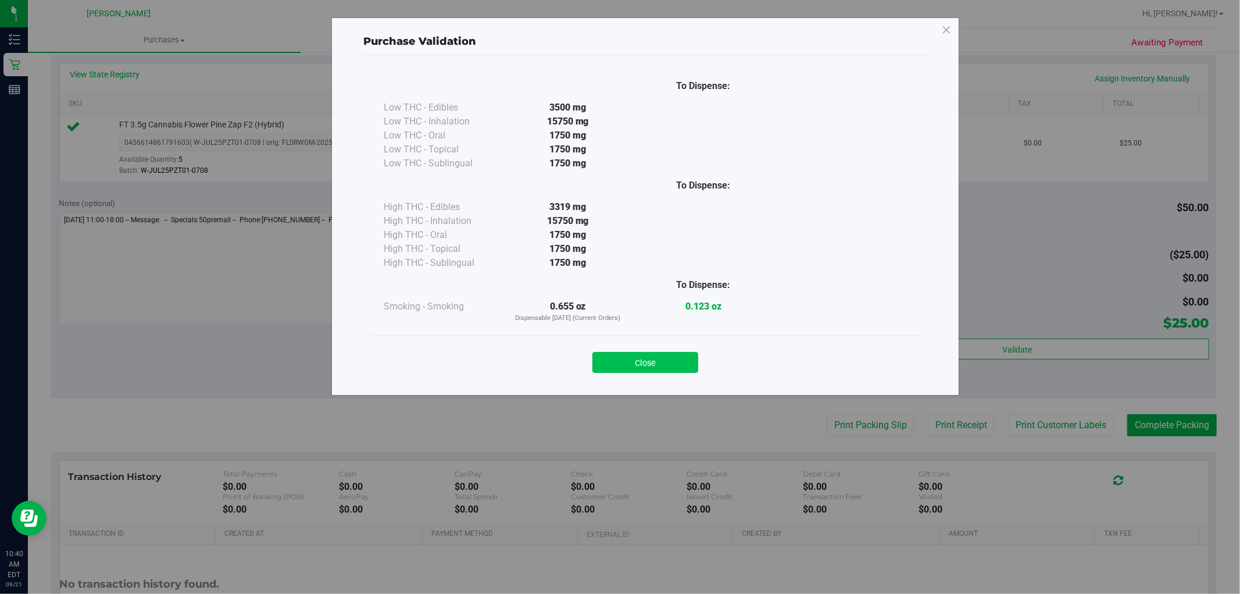
click at [681, 353] on button "Close" at bounding box center [645, 362] width 106 height 21
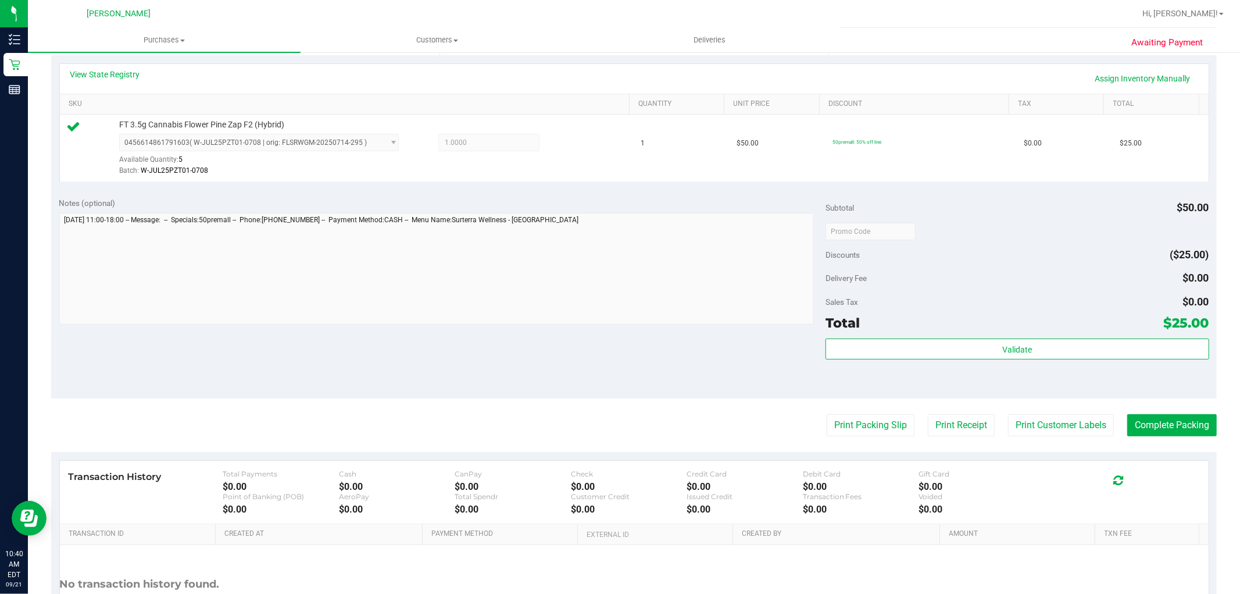
click at [1037, 412] on purchase-details "Back Edit Purchase Cancel Purchase View Profile # 11983022 BioTrack ID: - Submi…" at bounding box center [634, 237] width 1166 height 865
click at [1033, 427] on button "Print Customer Labels" at bounding box center [1061, 425] width 106 height 22
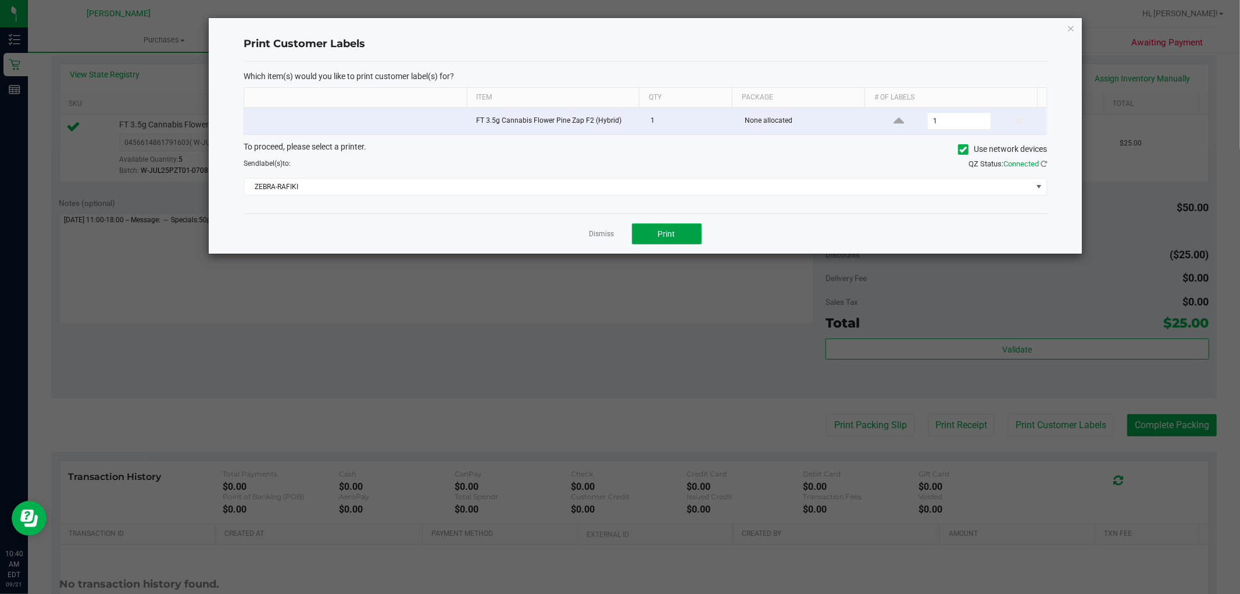
click at [684, 241] on button "Print" at bounding box center [667, 233] width 70 height 21
click at [601, 233] on link "Dismiss" at bounding box center [602, 234] width 25 height 10
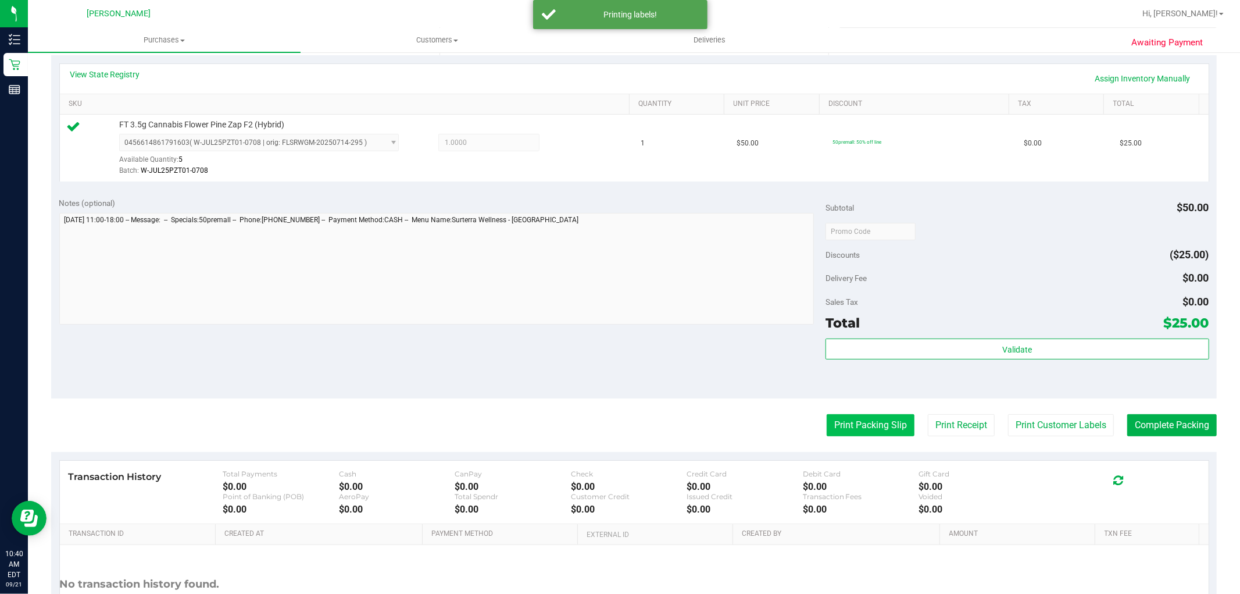
click at [853, 420] on button "Print Packing Slip" at bounding box center [871, 425] width 88 height 22
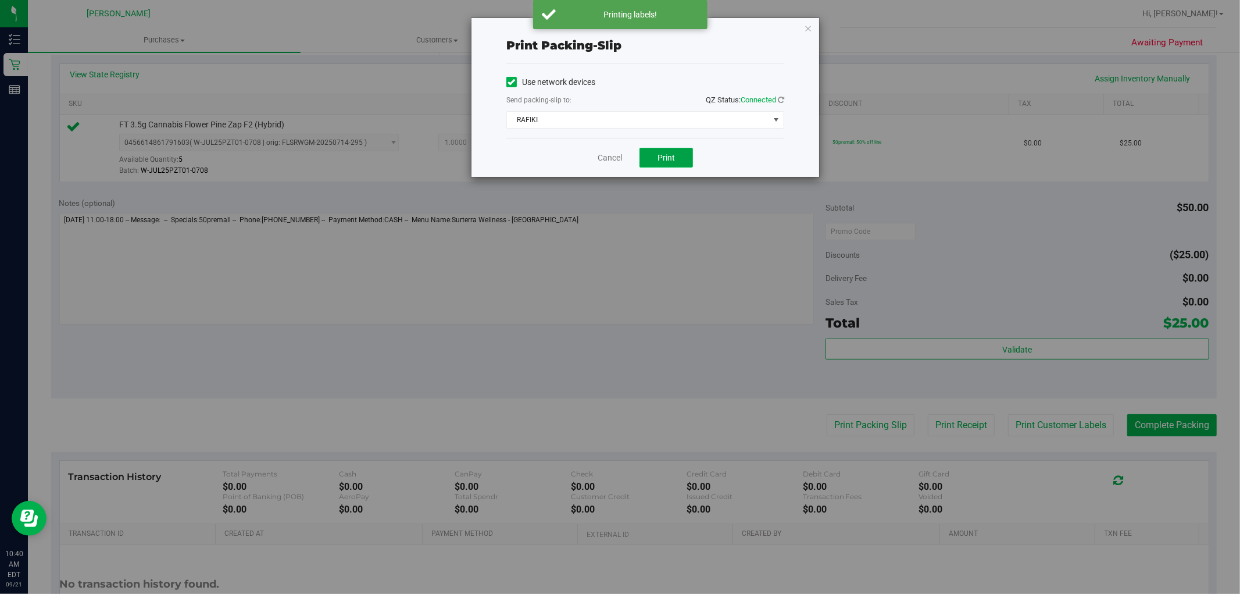
click at [676, 160] on button "Print" at bounding box center [666, 158] width 53 height 20
click at [601, 166] on div "Cancel Print" at bounding box center [645, 157] width 278 height 39
click at [602, 156] on link "Cancel" at bounding box center [610, 158] width 24 height 12
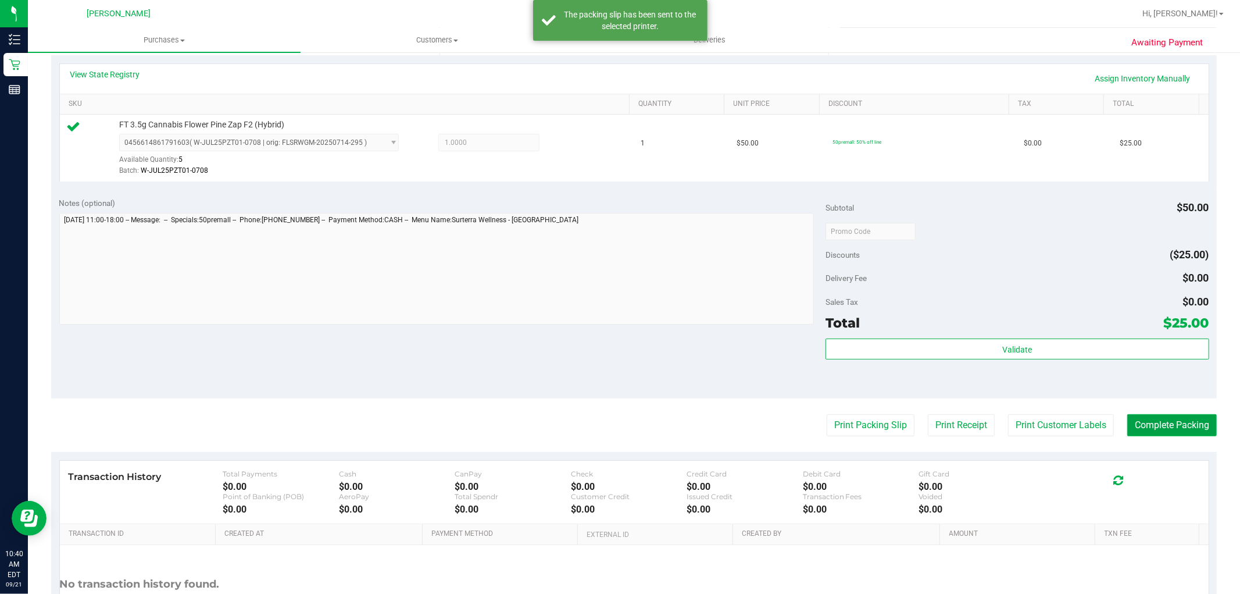
click at [1184, 417] on button "Complete Packing" at bounding box center [1172, 425] width 90 height 22
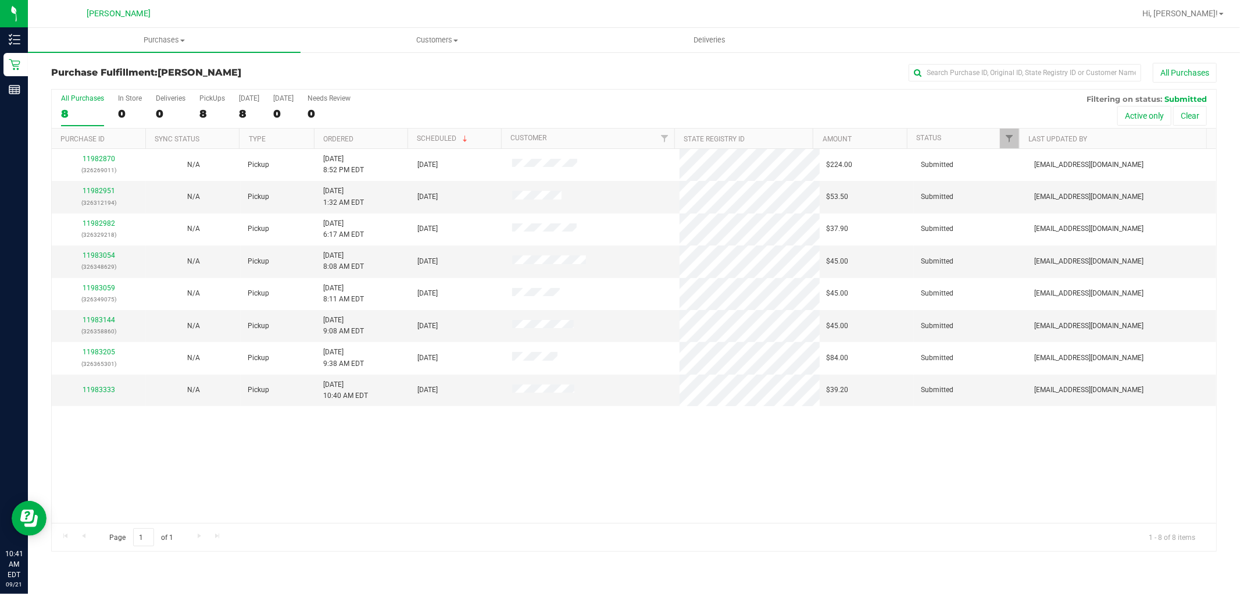
click at [852, 136] on th "Amount" at bounding box center [860, 138] width 94 height 20
click at [847, 136] on div at bounding box center [634, 320] width 1165 height 461
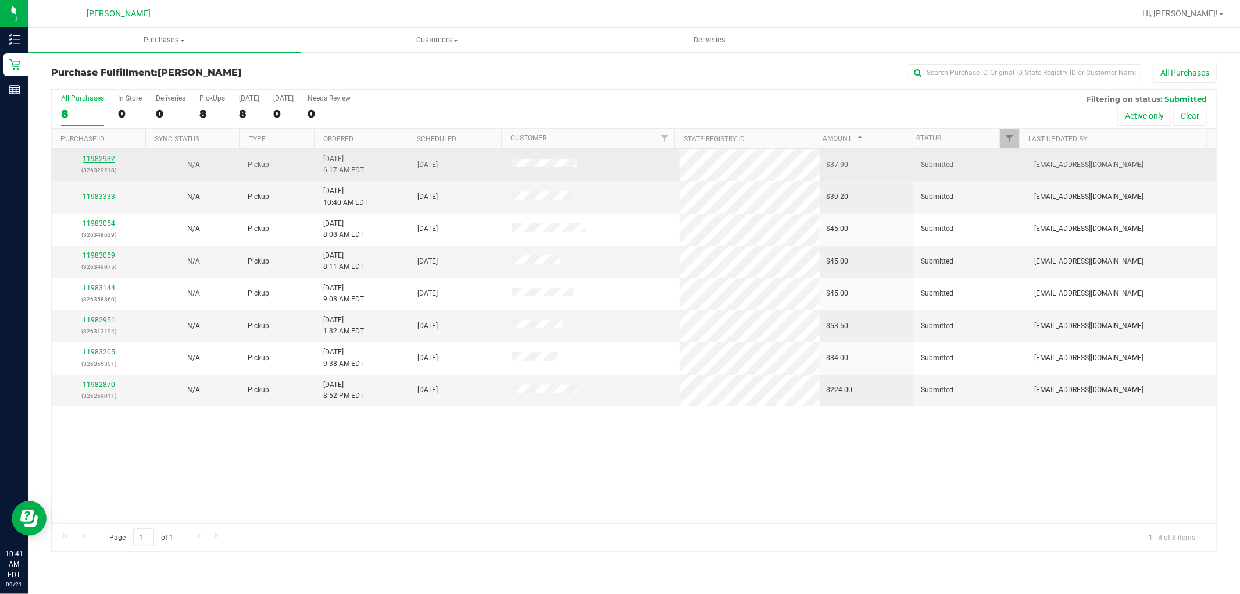
click at [105, 161] on link "11982982" at bounding box center [99, 159] width 33 height 8
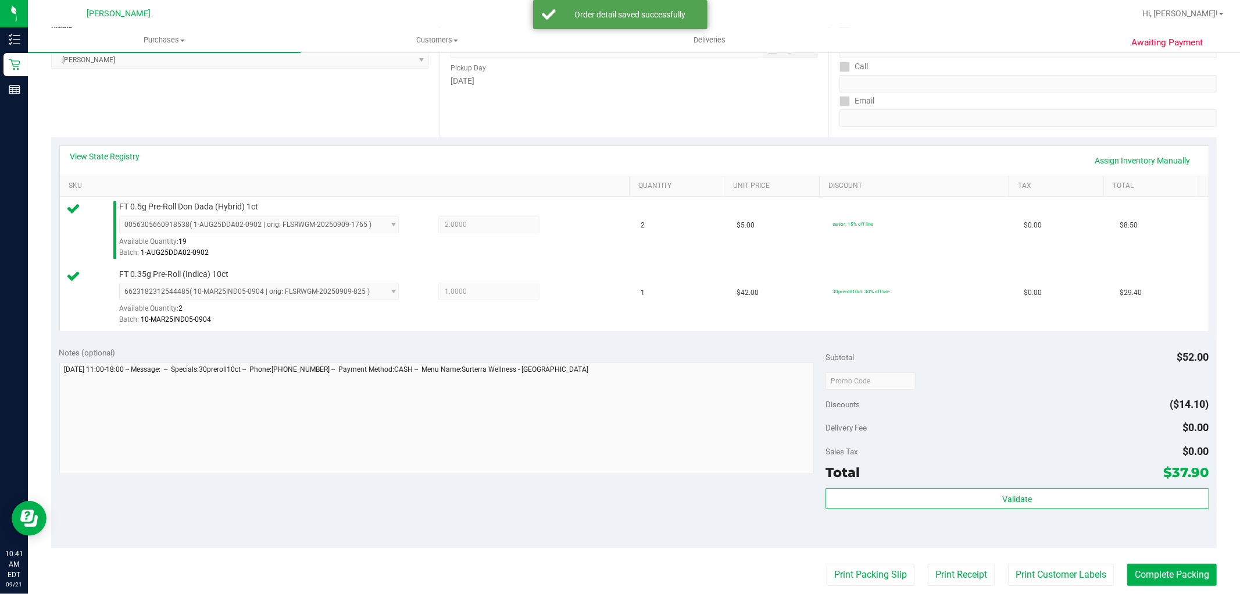
scroll to position [387, 0]
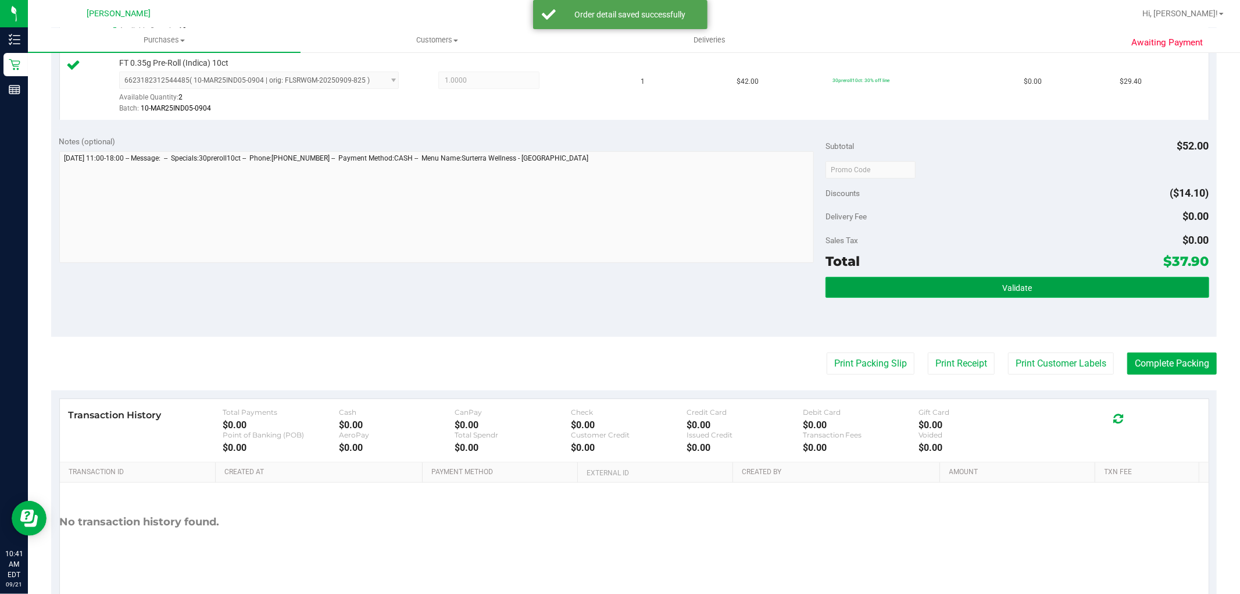
click at [878, 297] on button "Validate" at bounding box center [1017, 287] width 383 height 21
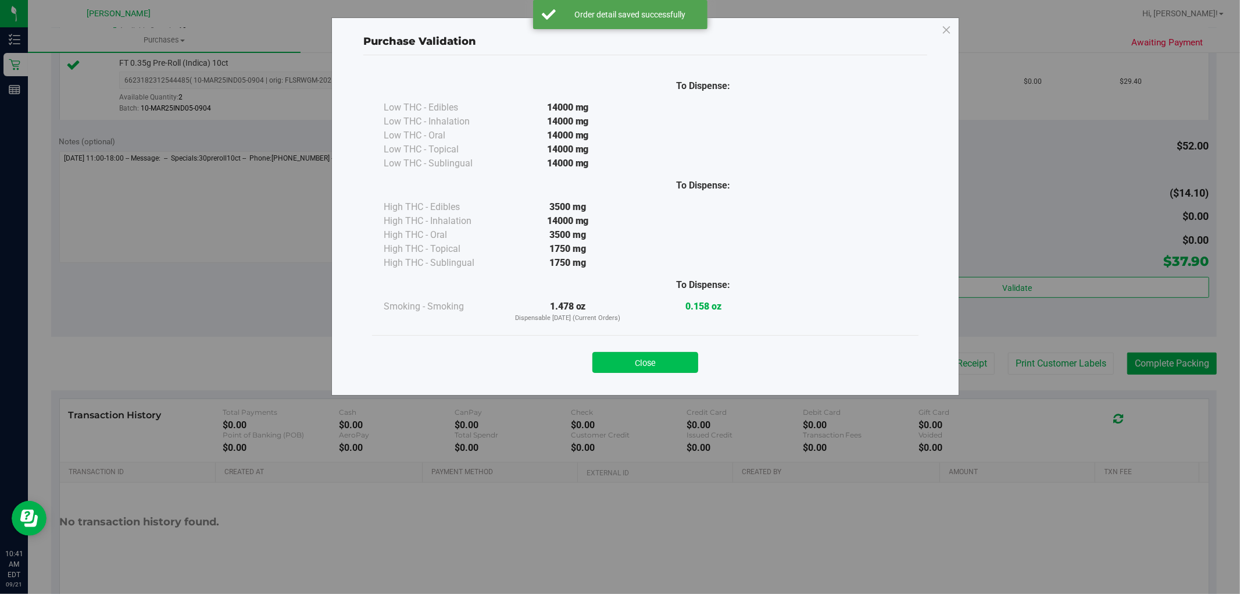
click at [646, 355] on button "Close" at bounding box center [645, 362] width 106 height 21
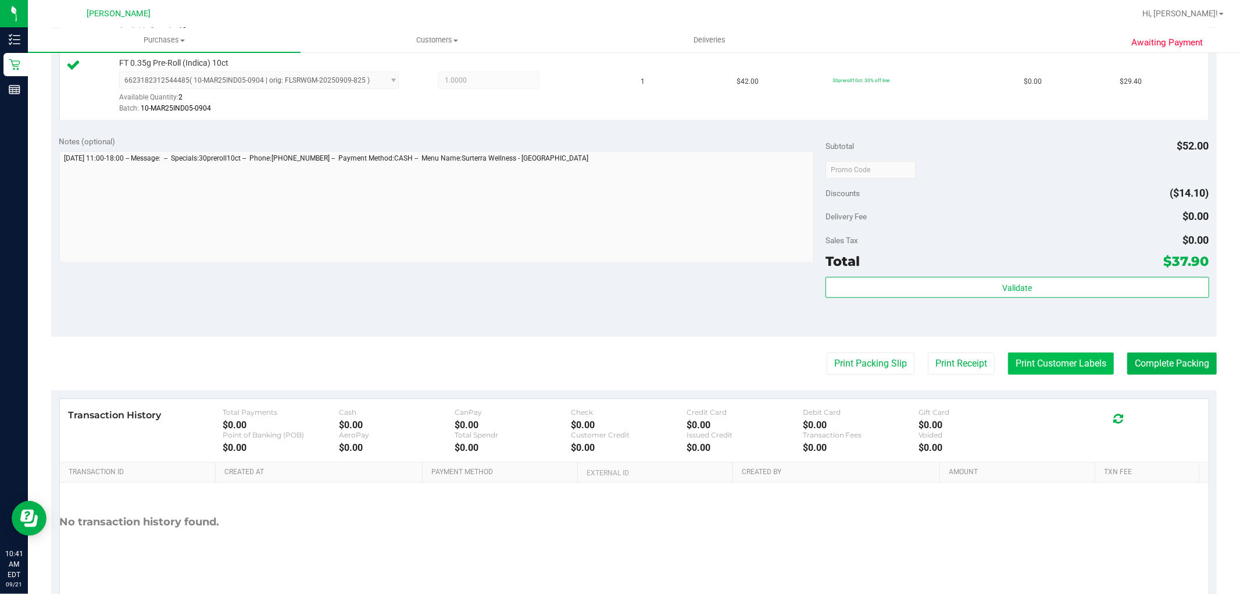
click at [1085, 367] on button "Print Customer Labels" at bounding box center [1061, 363] width 106 height 22
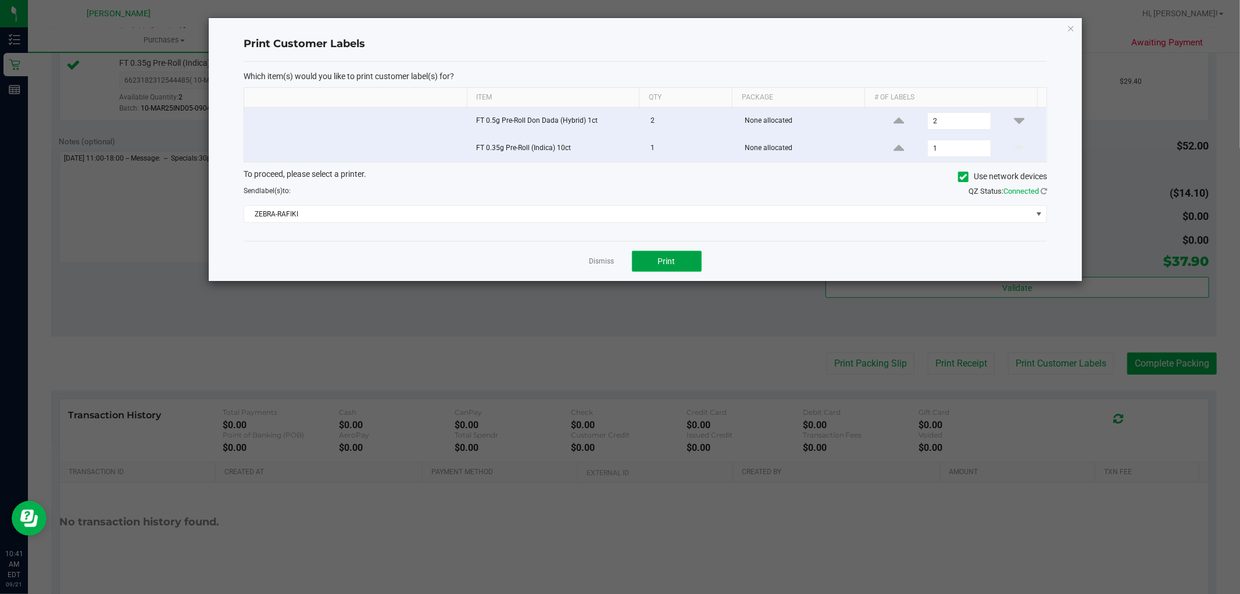
click at [652, 268] on button "Print" at bounding box center [667, 261] width 70 height 21
click at [601, 265] on link "Dismiss" at bounding box center [602, 261] width 25 height 10
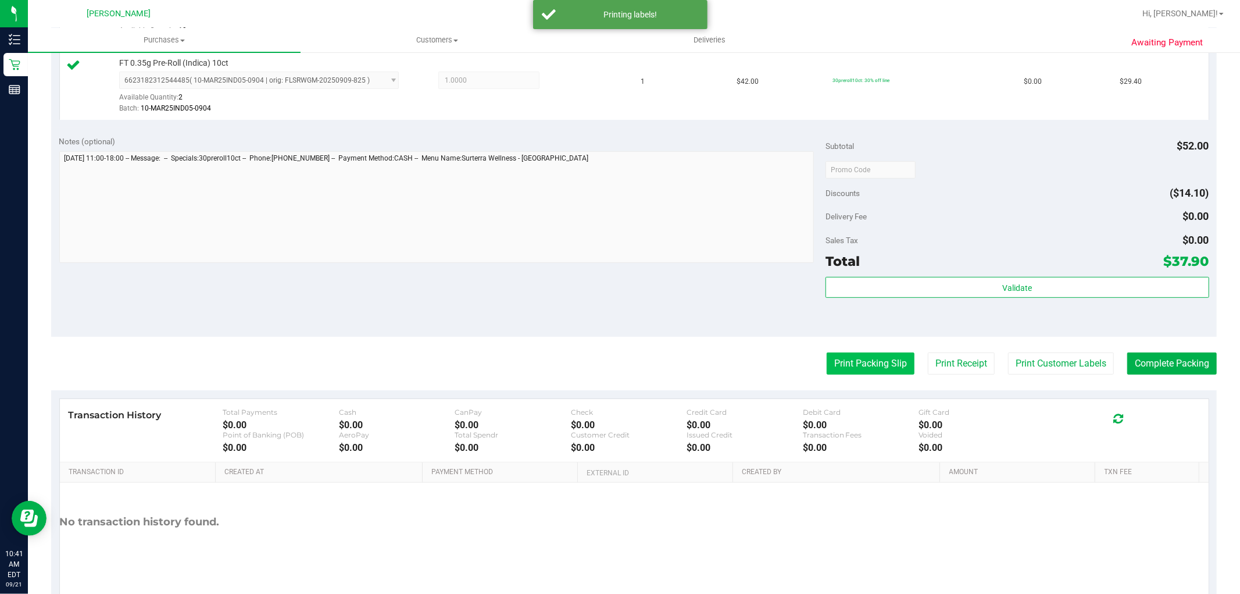
click at [865, 370] on button "Print Packing Slip" at bounding box center [871, 363] width 88 height 22
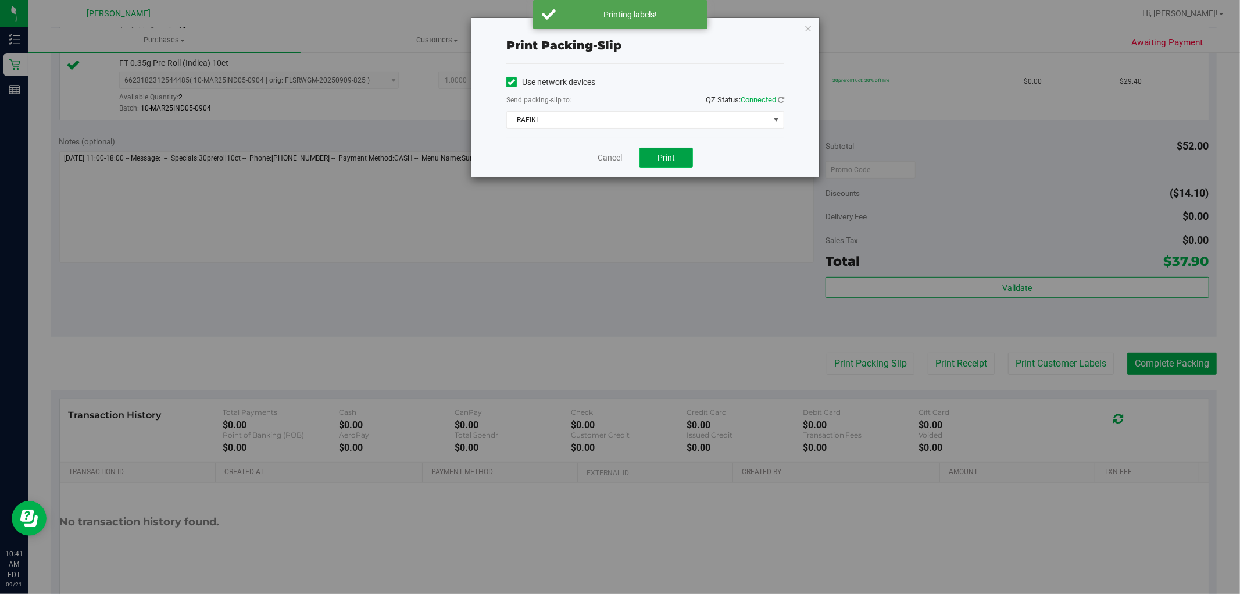
click at [674, 159] on span "Print" at bounding box center [666, 157] width 17 height 9
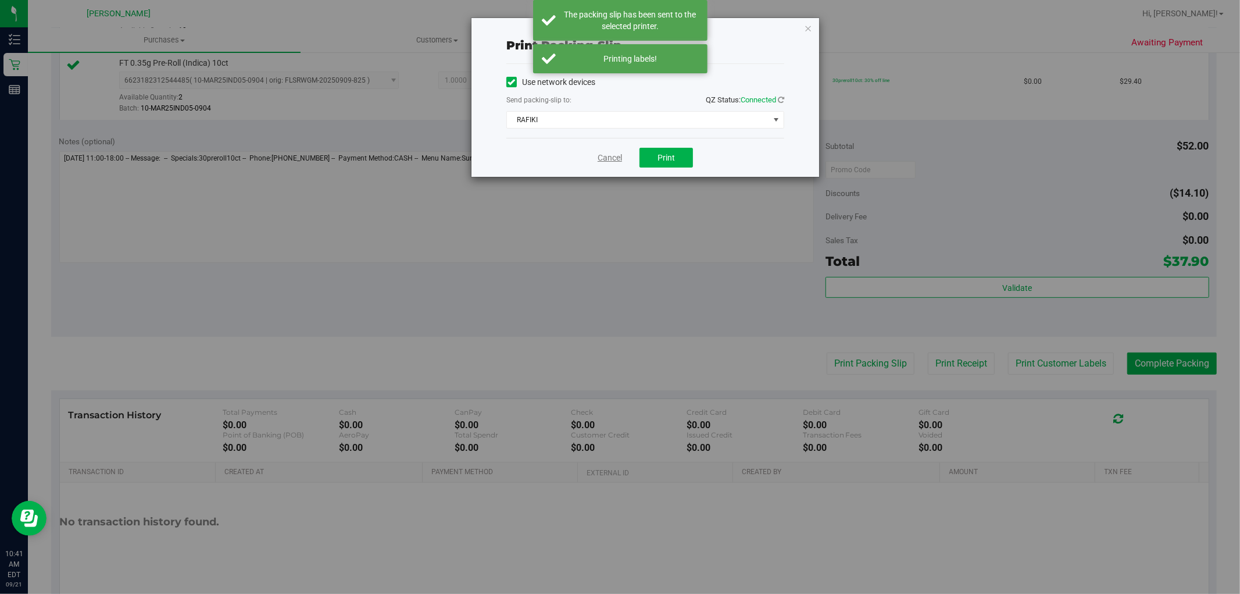
click at [610, 156] on link "Cancel" at bounding box center [610, 158] width 24 height 12
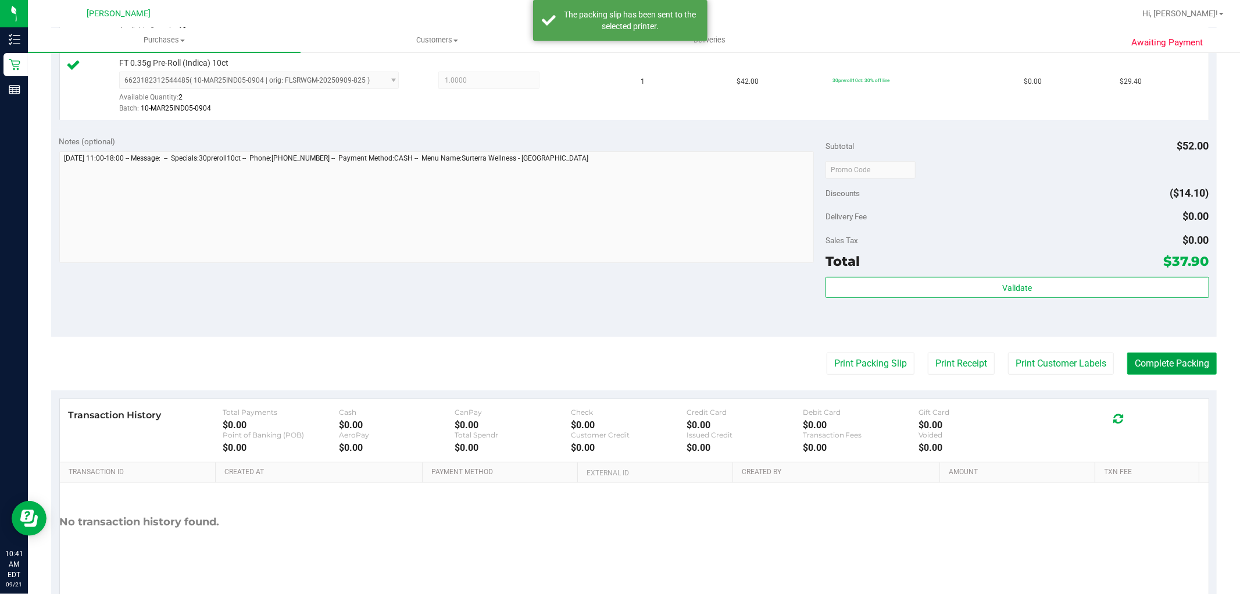
click at [1159, 365] on button "Complete Packing" at bounding box center [1172, 363] width 90 height 22
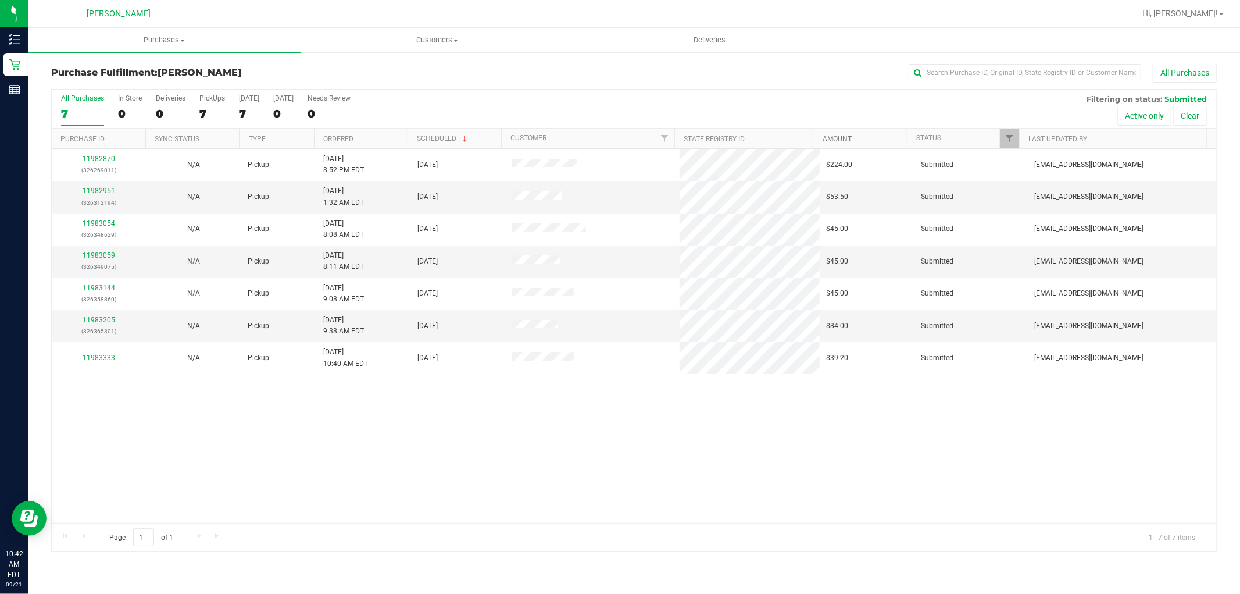
click at [832, 137] on link "Amount" at bounding box center [837, 139] width 29 height 8
click at [96, 187] on link "11983054" at bounding box center [99, 191] width 33 height 8
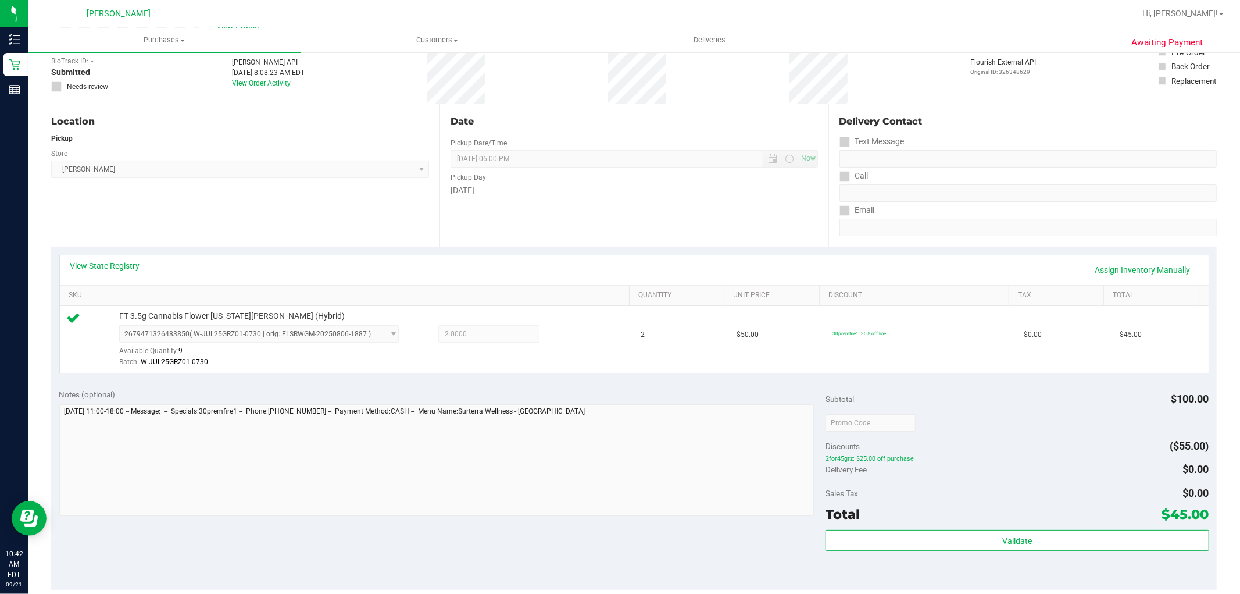
scroll to position [194, 0]
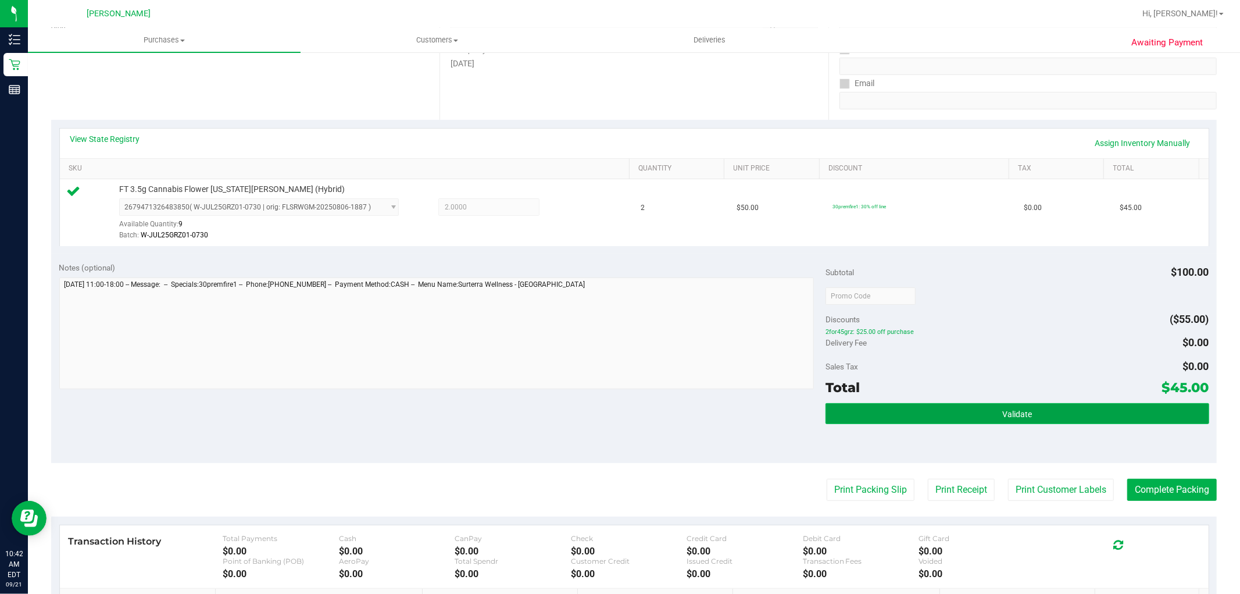
click at [851, 413] on button "Validate" at bounding box center [1017, 413] width 383 height 21
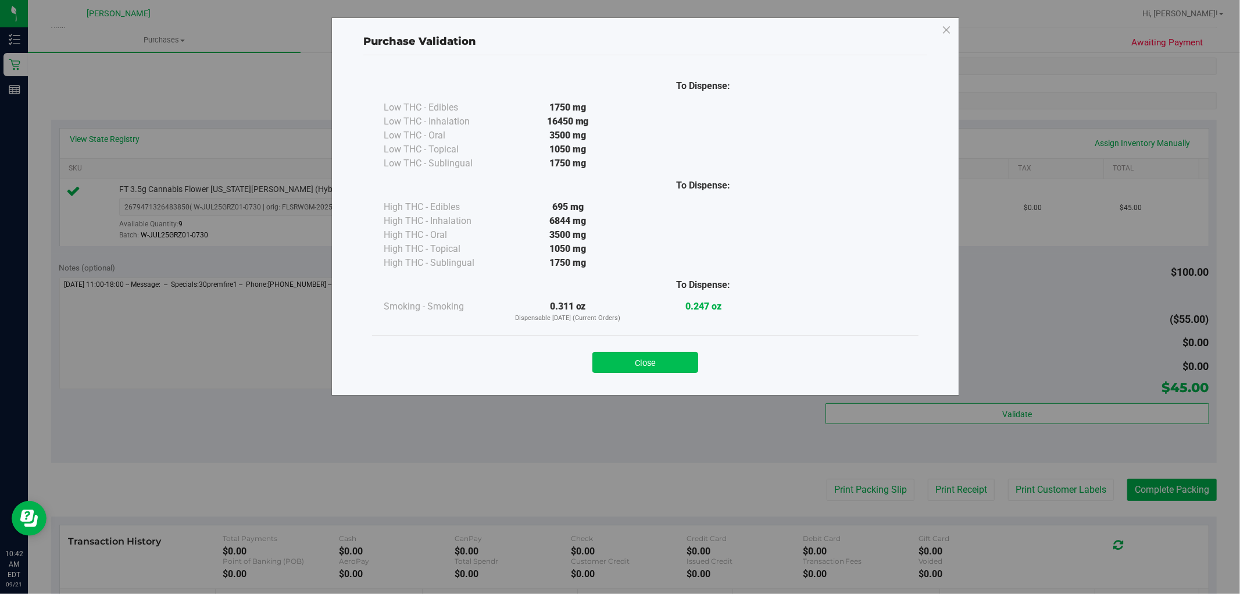
click at [656, 358] on button "Close" at bounding box center [645, 362] width 106 height 21
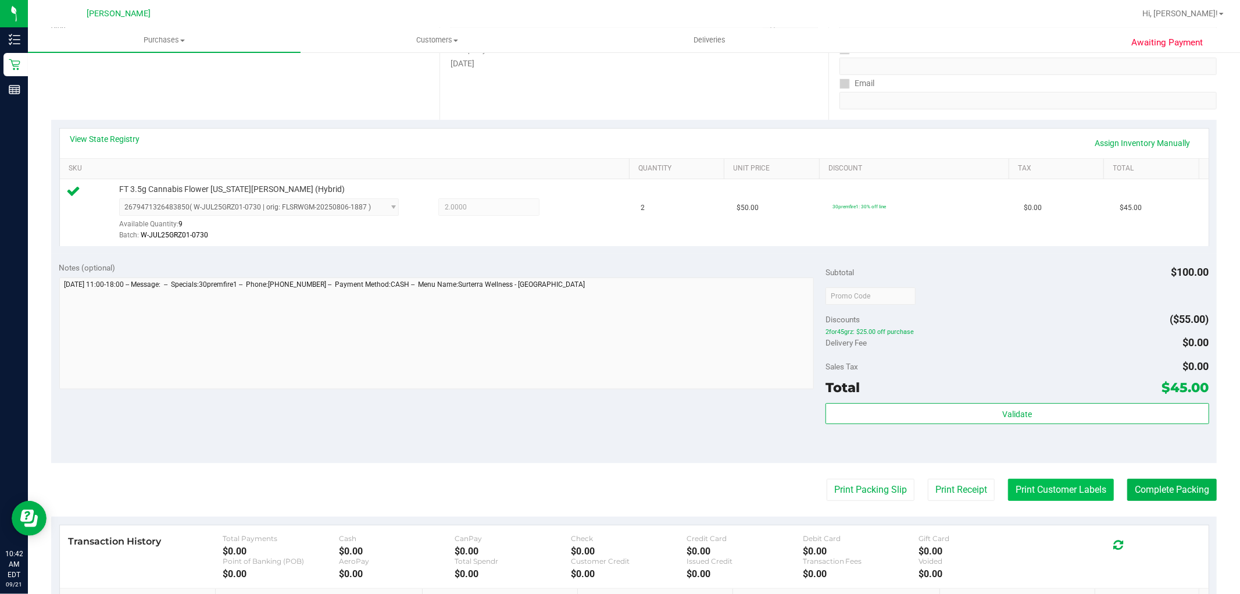
click at [1084, 491] on button "Print Customer Labels" at bounding box center [1061, 489] width 106 height 22
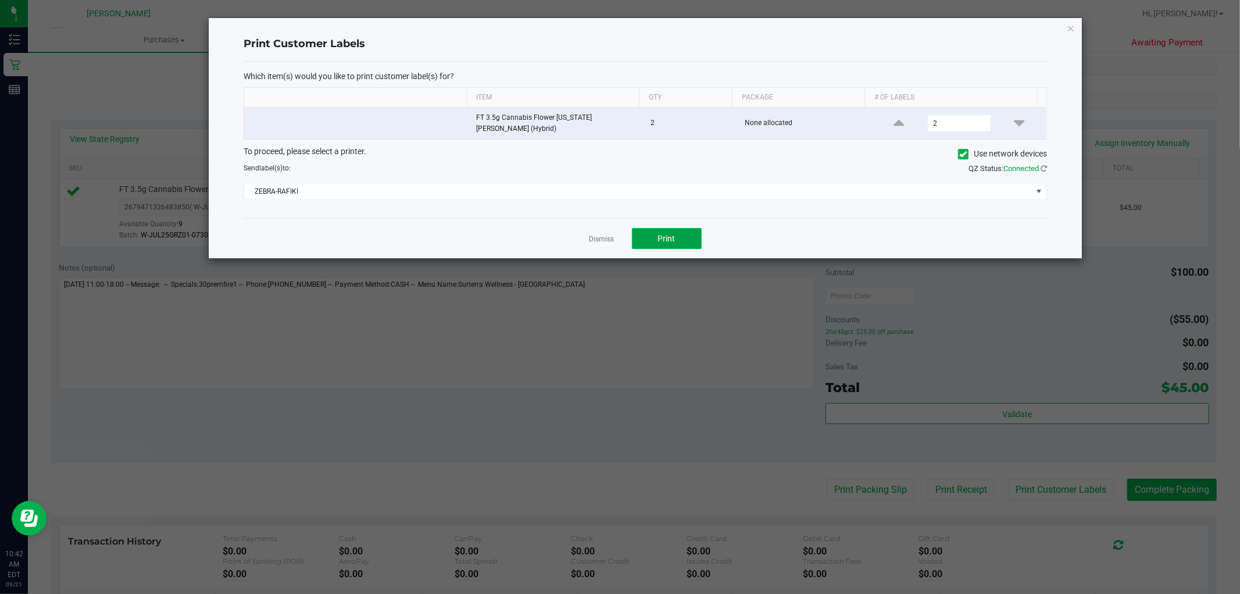
click at [681, 242] on button "Print" at bounding box center [667, 238] width 70 height 21
click at [613, 234] on link "Dismiss" at bounding box center [602, 239] width 25 height 10
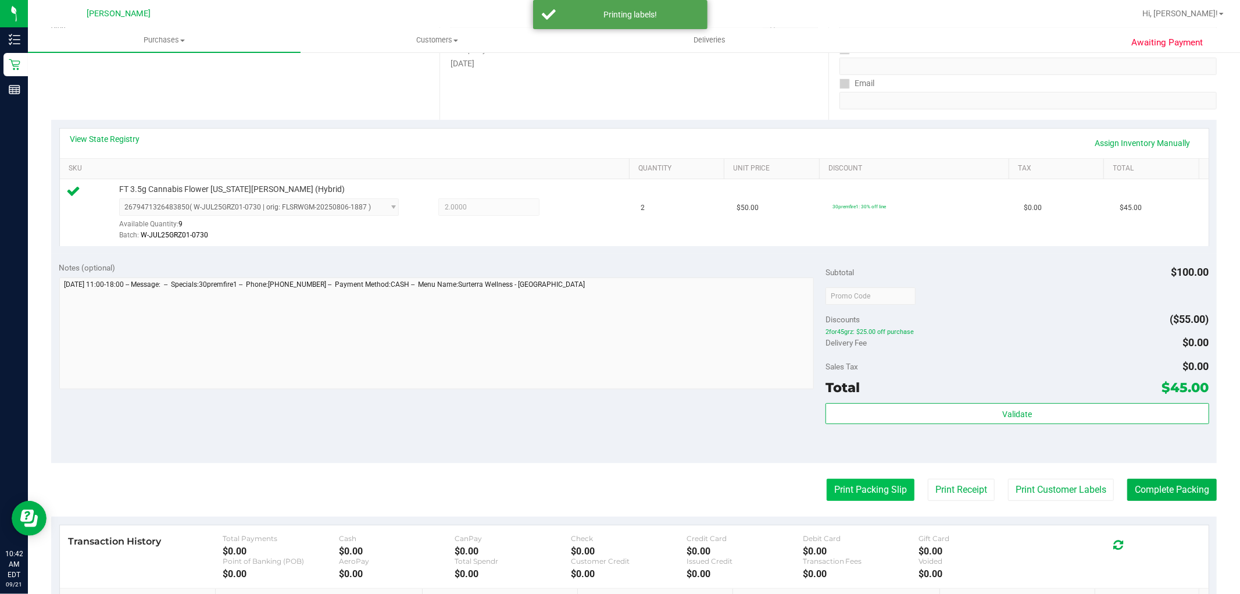
click at [829, 490] on button "Print Packing Slip" at bounding box center [871, 489] width 88 height 22
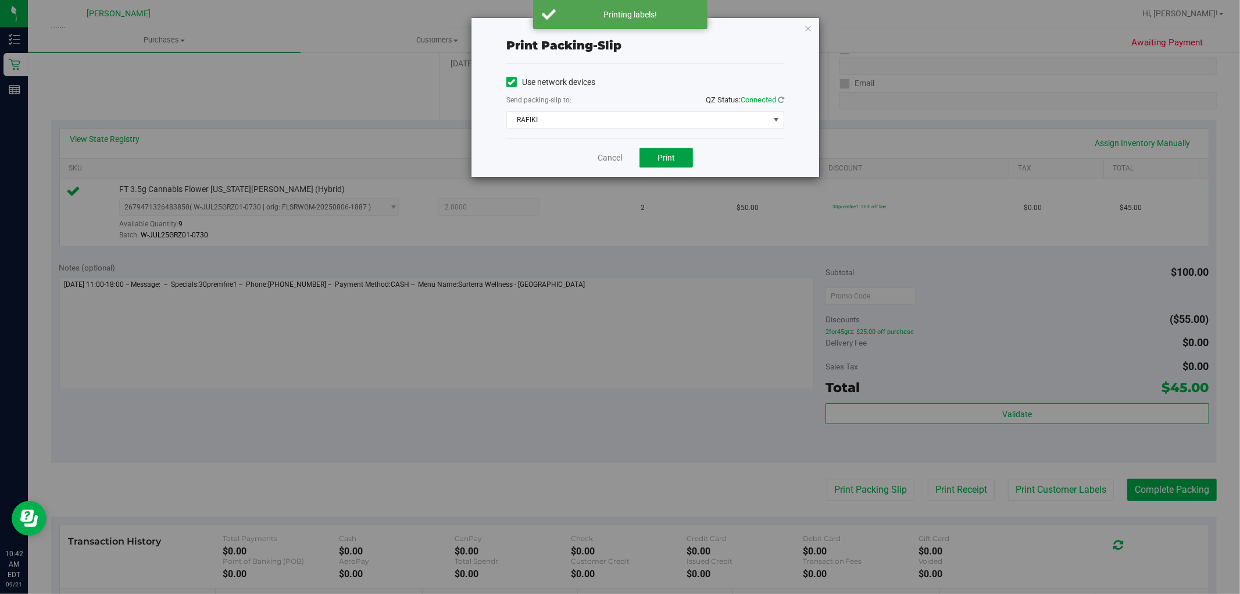
drag, startPoint x: 652, startPoint y: 156, endPoint x: 657, endPoint y: 152, distance: 6.3
click at [657, 152] on button "Print" at bounding box center [666, 158] width 53 height 20
click at [617, 158] on link "Cancel" at bounding box center [610, 158] width 24 height 12
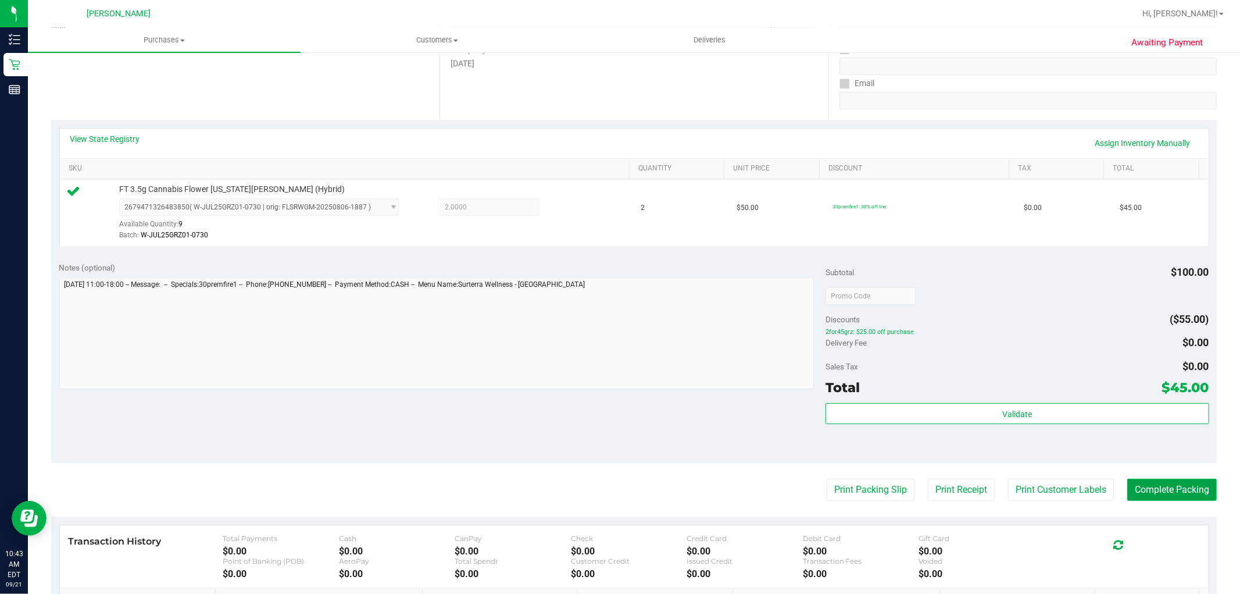
click at [1178, 492] on button "Complete Packing" at bounding box center [1172, 489] width 90 height 22
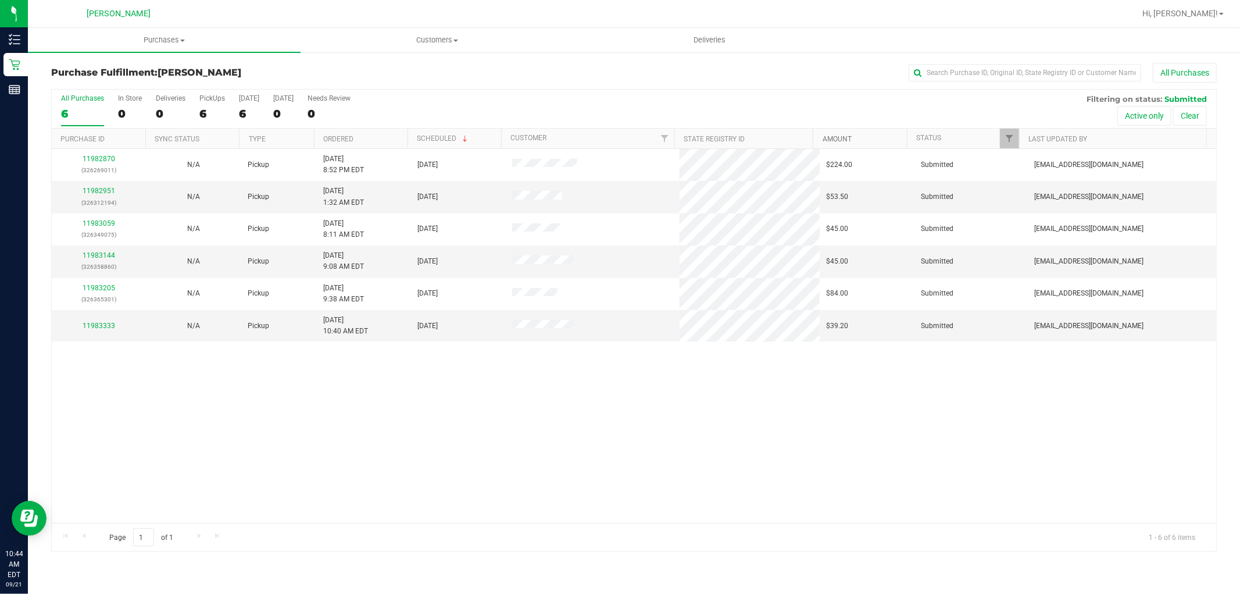
click at [828, 136] on link "Amount" at bounding box center [837, 139] width 29 height 8
click at [93, 190] on link "11983059" at bounding box center [99, 191] width 33 height 8
click at [108, 188] on link "11983059" at bounding box center [99, 191] width 33 height 8
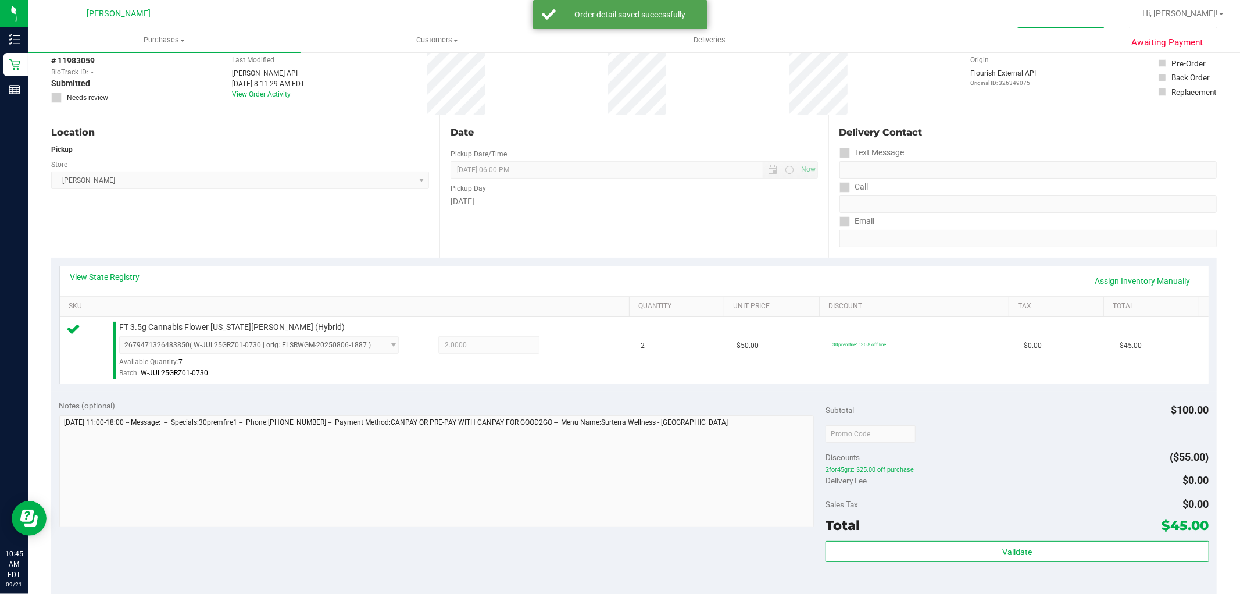
scroll to position [258, 0]
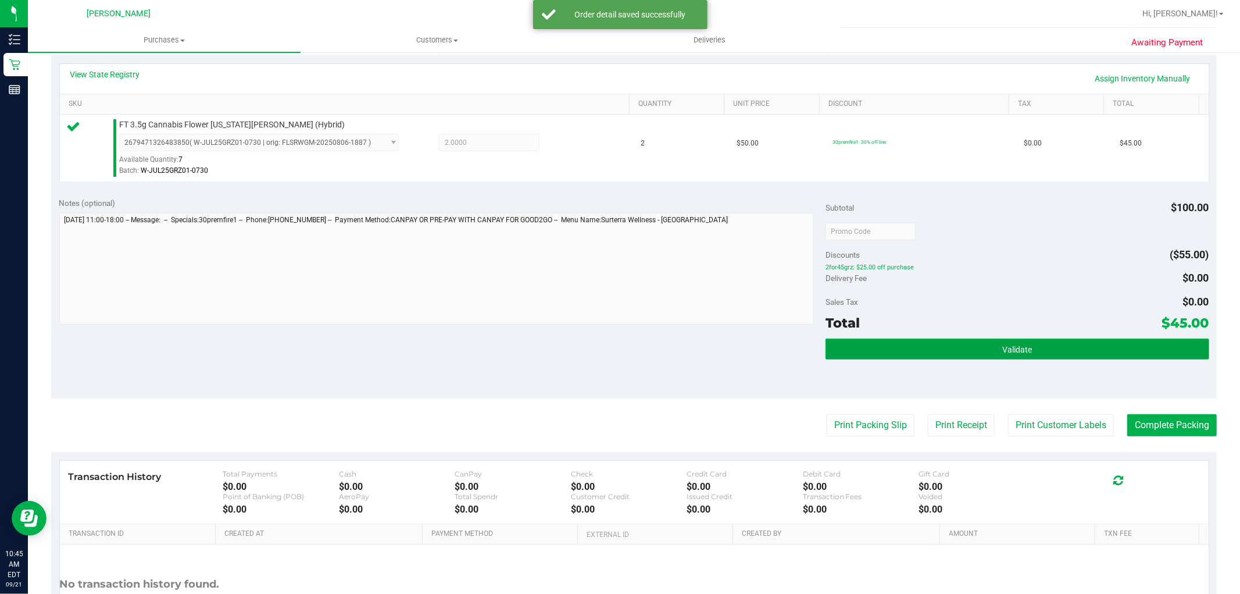
click at [863, 344] on button "Validate" at bounding box center [1017, 348] width 383 height 21
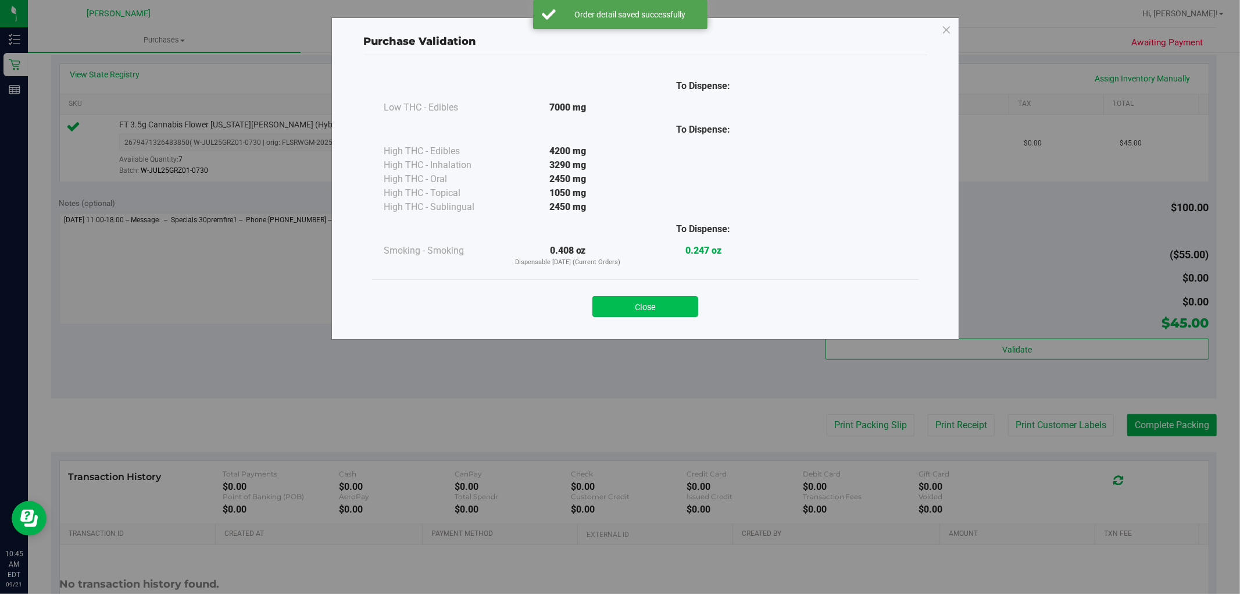
click at [640, 310] on button "Close" at bounding box center [645, 306] width 106 height 21
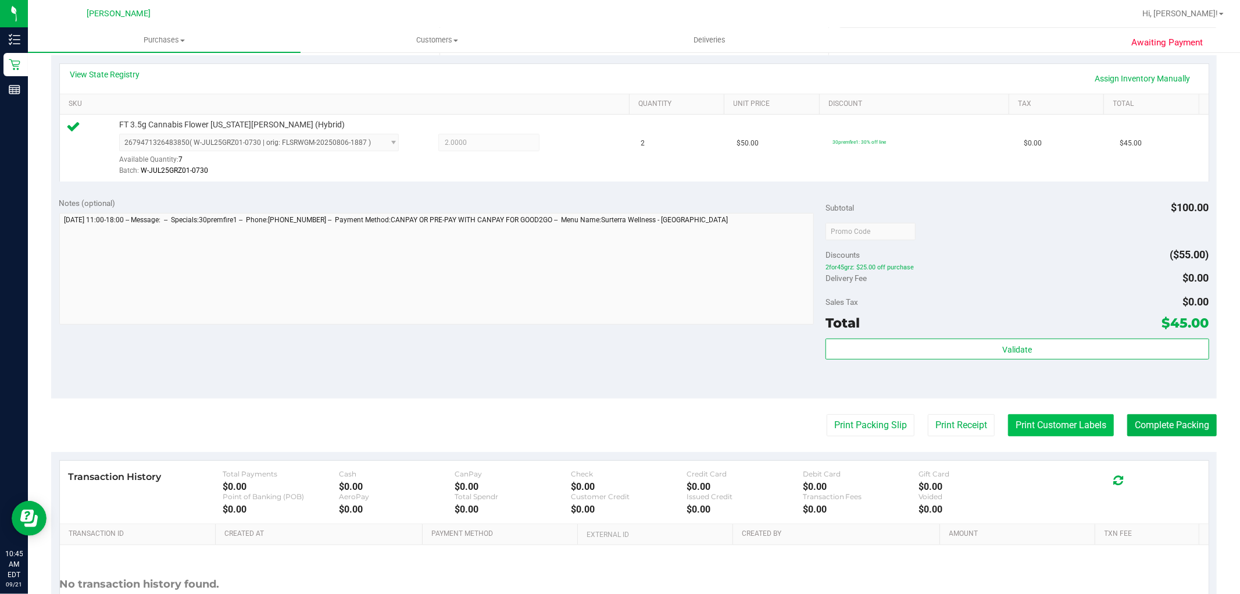
click at [1019, 430] on button "Print Customer Labels" at bounding box center [1061, 425] width 106 height 22
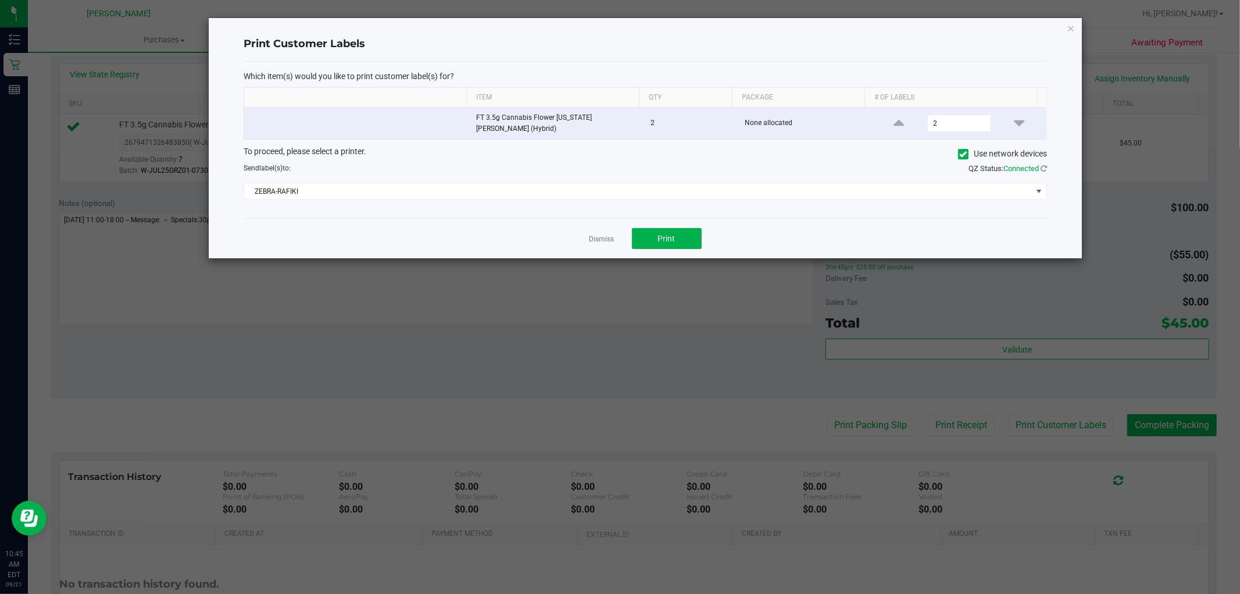
click at [681, 218] on div "Dismiss Print" at bounding box center [645, 238] width 803 height 40
click at [662, 241] on button "Print" at bounding box center [667, 238] width 70 height 21
click at [597, 234] on link "Dismiss" at bounding box center [602, 239] width 25 height 10
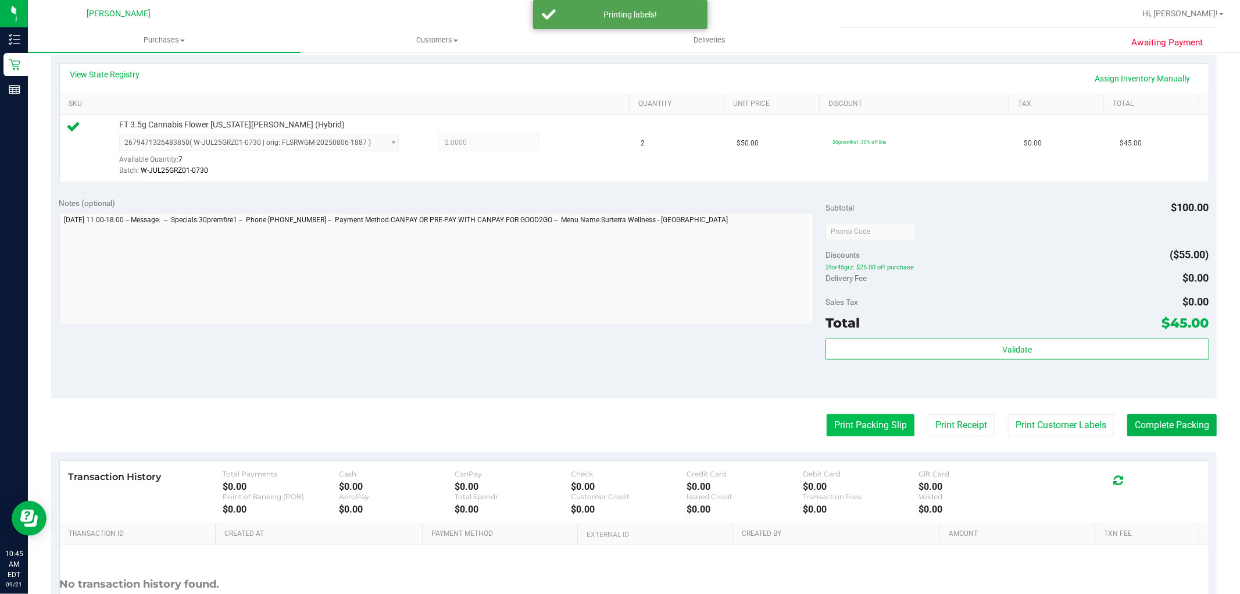
click at [841, 420] on button "Print Packing Slip" at bounding box center [871, 425] width 88 height 22
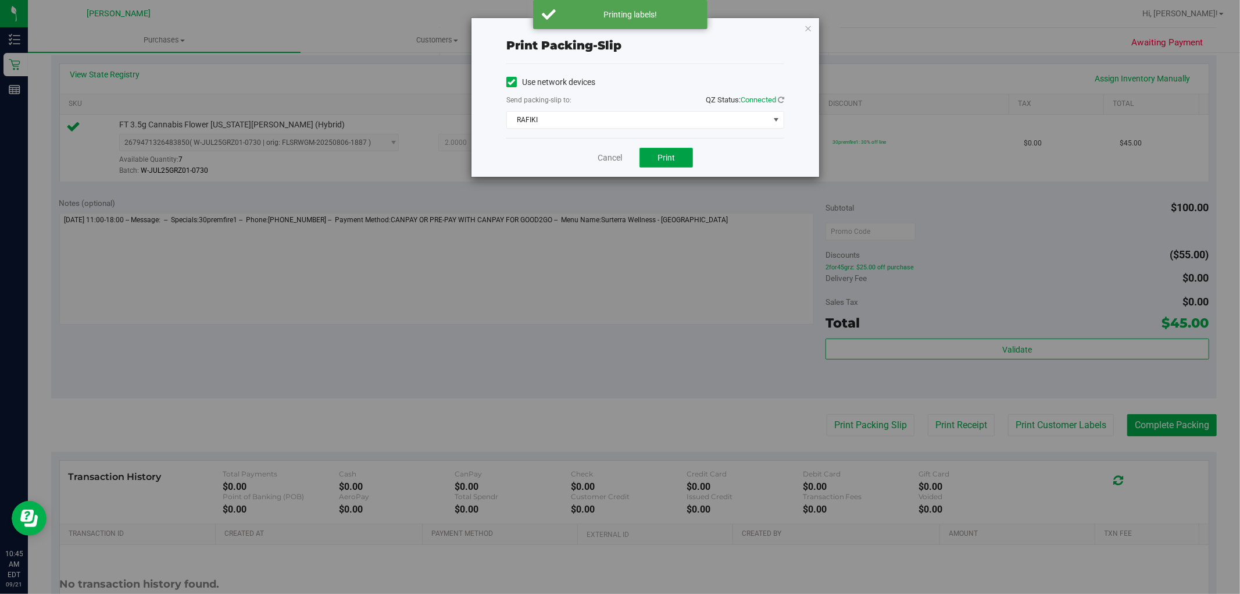
click at [652, 161] on button "Print" at bounding box center [666, 158] width 53 height 20
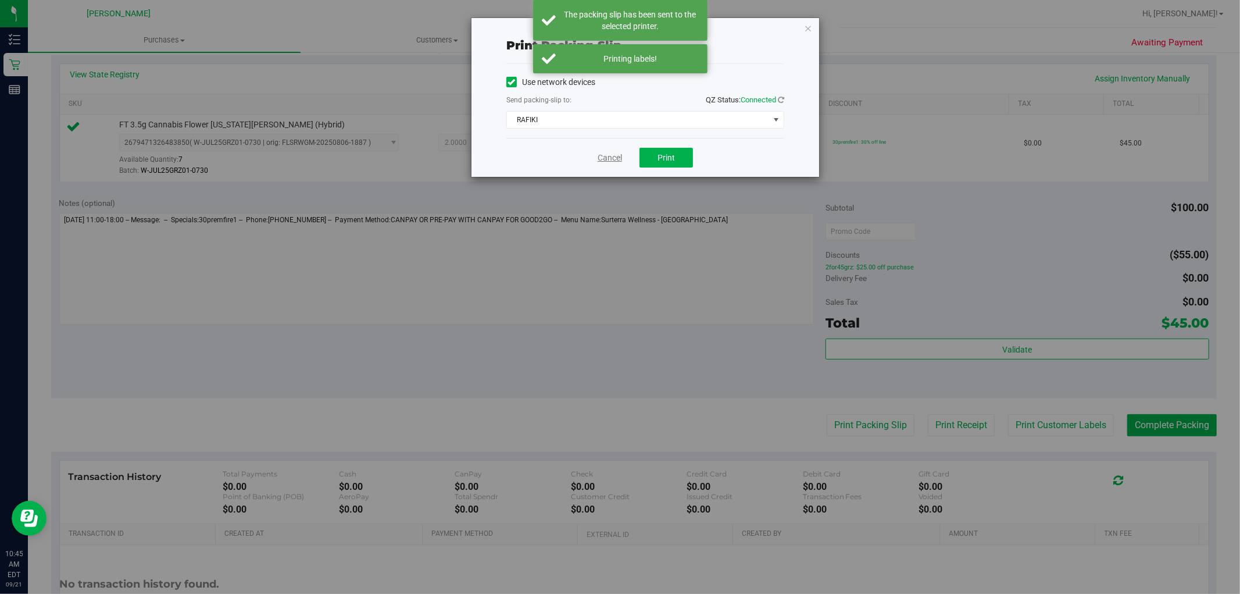
click at [601, 155] on link "Cancel" at bounding box center [610, 158] width 24 height 12
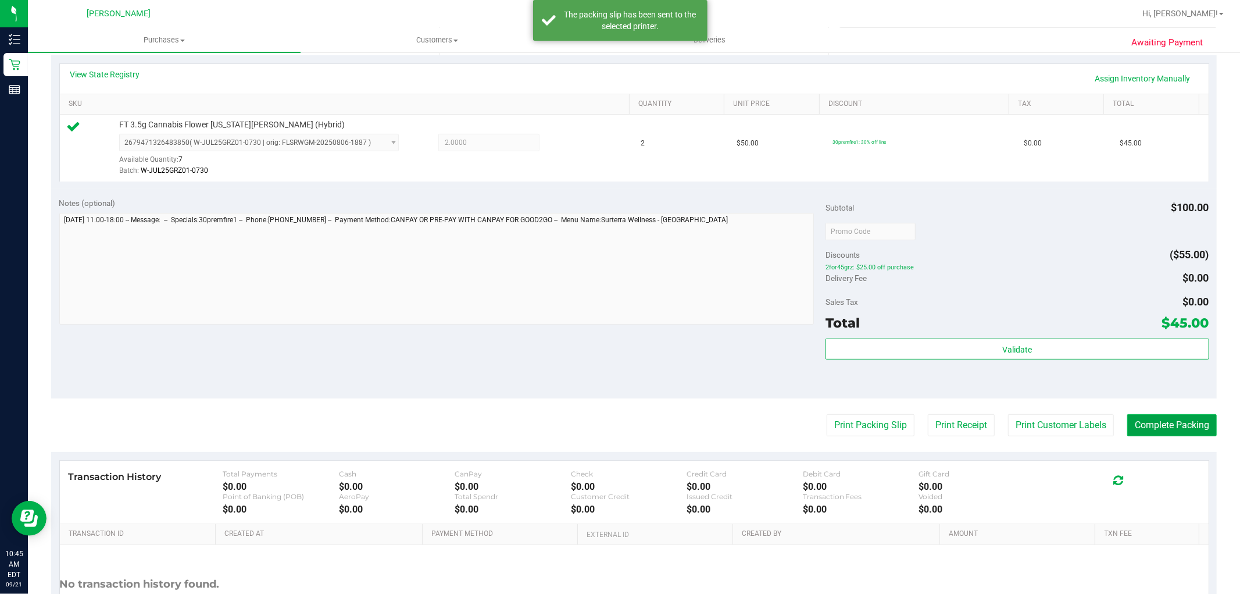
click at [1180, 414] on button "Complete Packing" at bounding box center [1172, 425] width 90 height 22
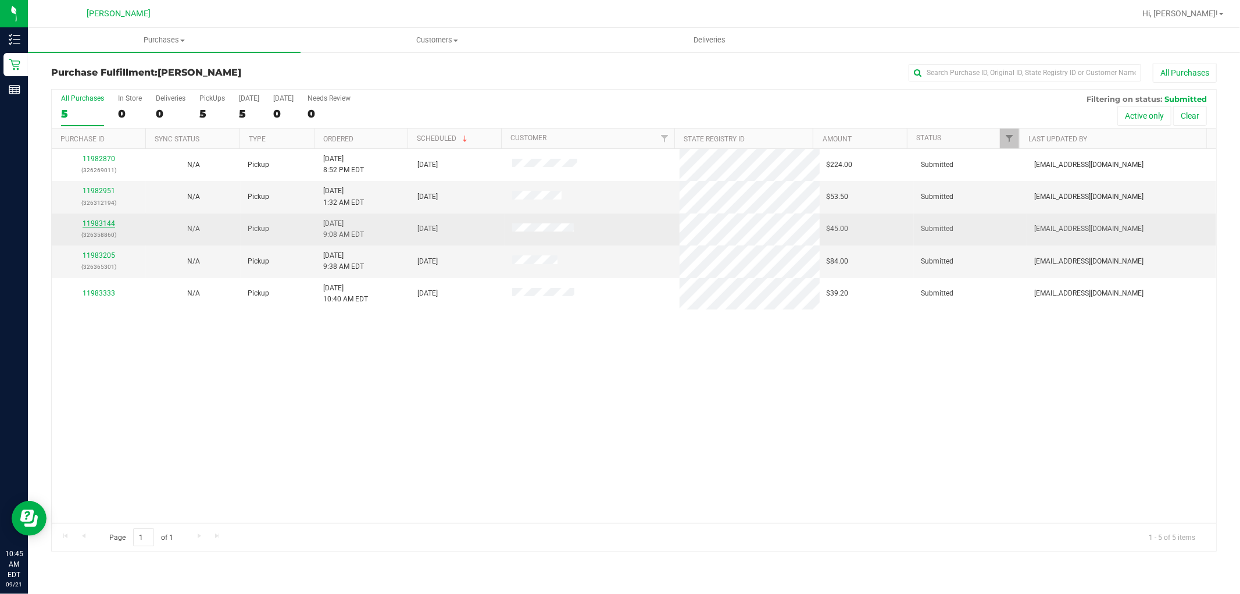
click at [105, 221] on link "11983144" at bounding box center [99, 223] width 33 height 8
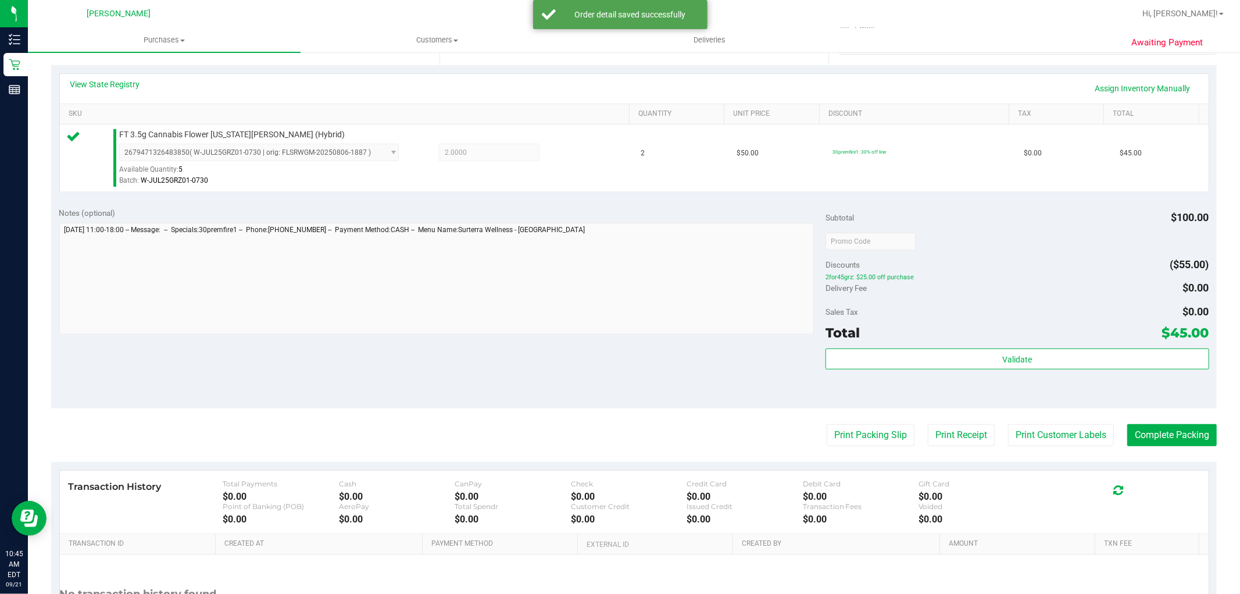
scroll to position [258, 0]
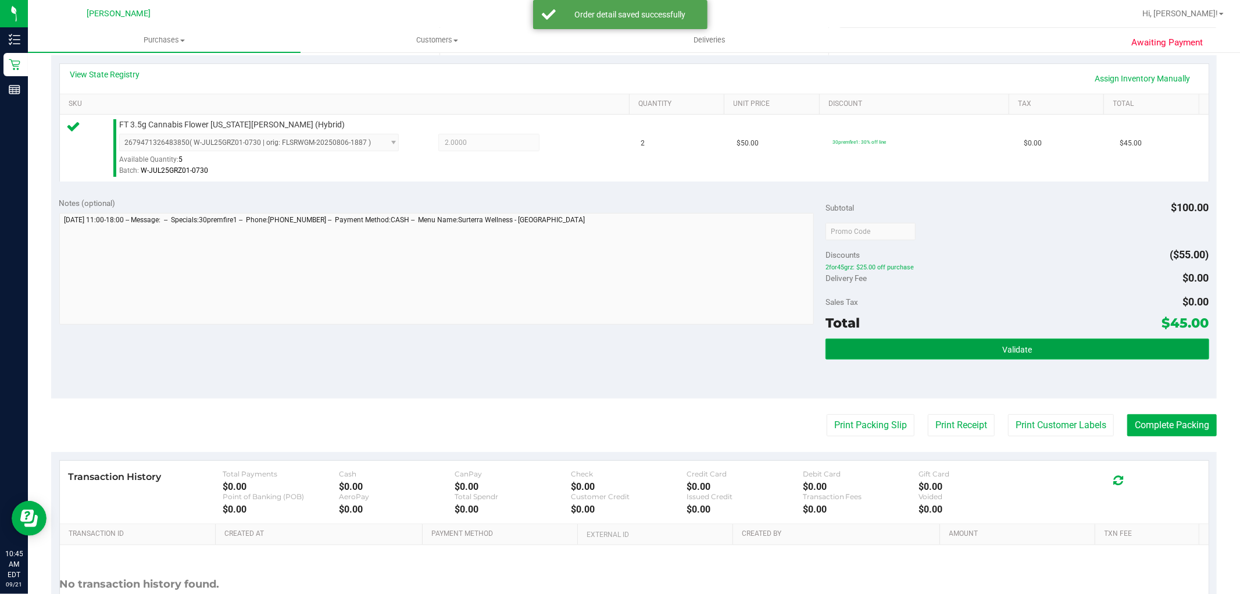
click at [885, 346] on button "Validate" at bounding box center [1017, 348] width 383 height 21
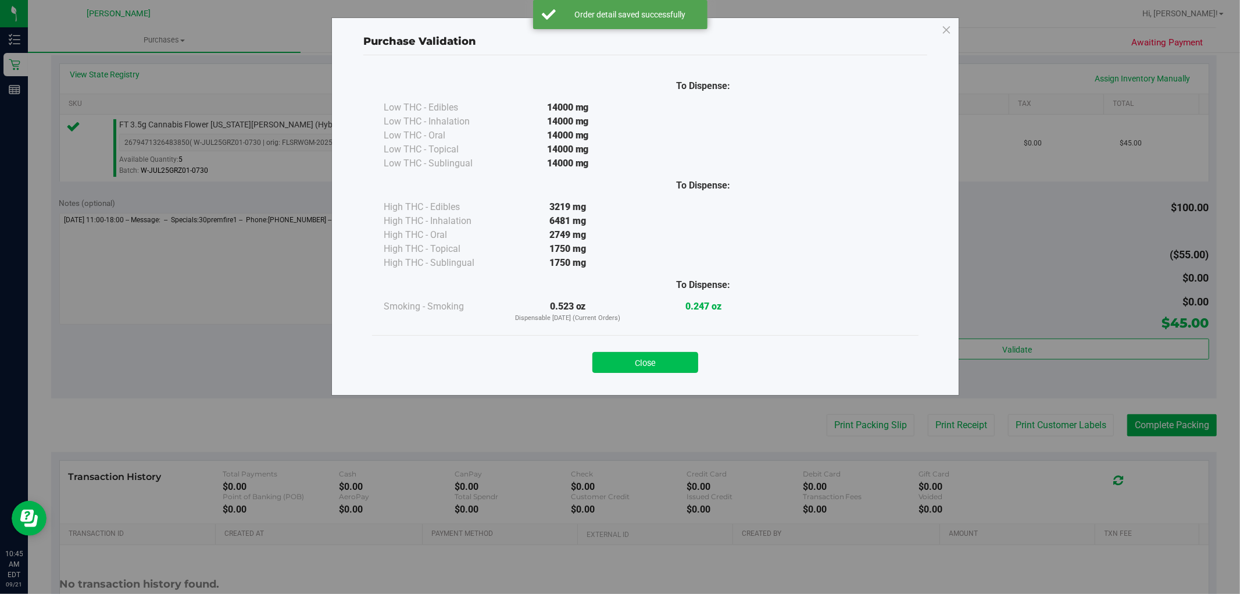
click at [663, 356] on button "Close" at bounding box center [645, 362] width 106 height 21
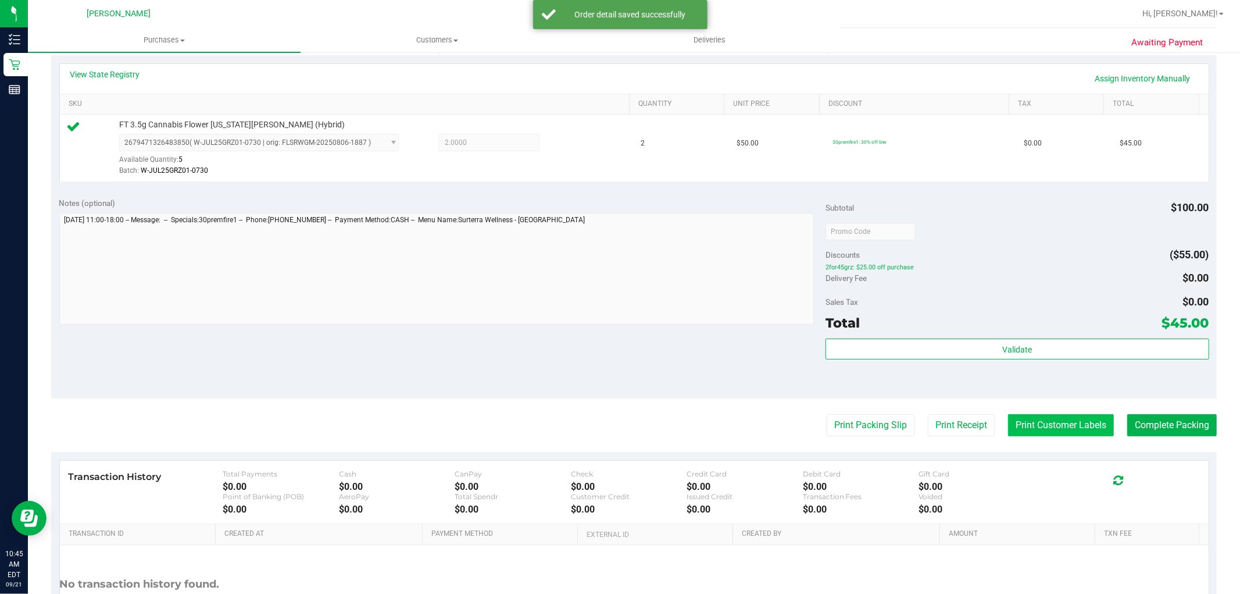
click at [1019, 423] on button "Print Customer Labels" at bounding box center [1061, 425] width 106 height 22
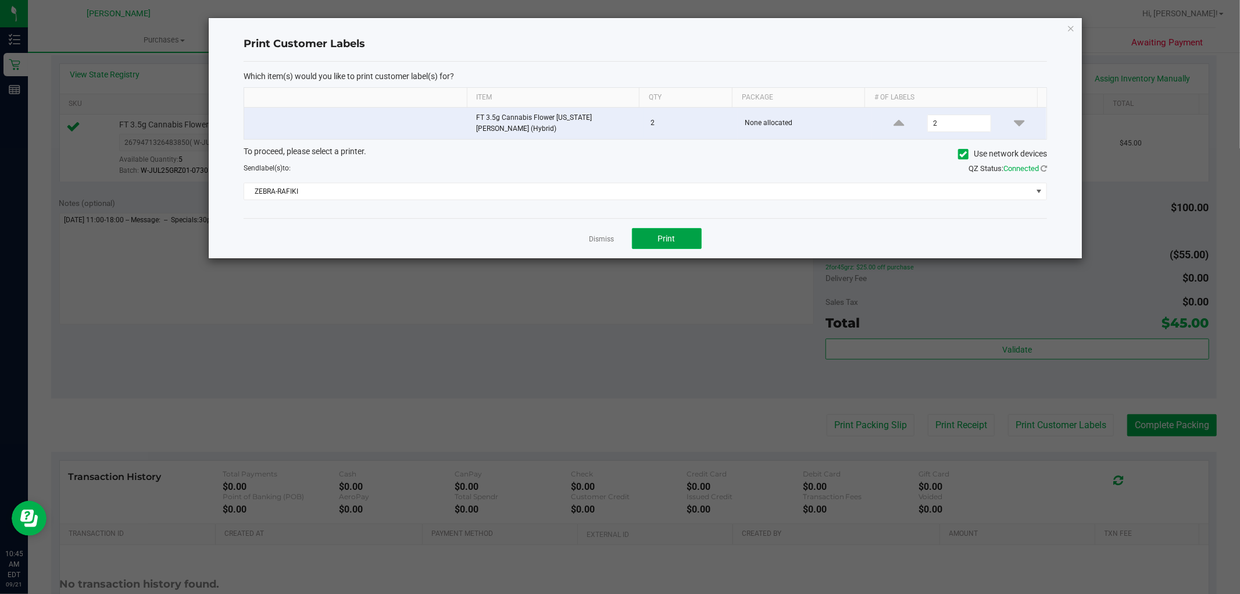
click at [670, 238] on button "Print" at bounding box center [667, 238] width 70 height 21
click at [605, 239] on link "Dismiss" at bounding box center [602, 239] width 25 height 10
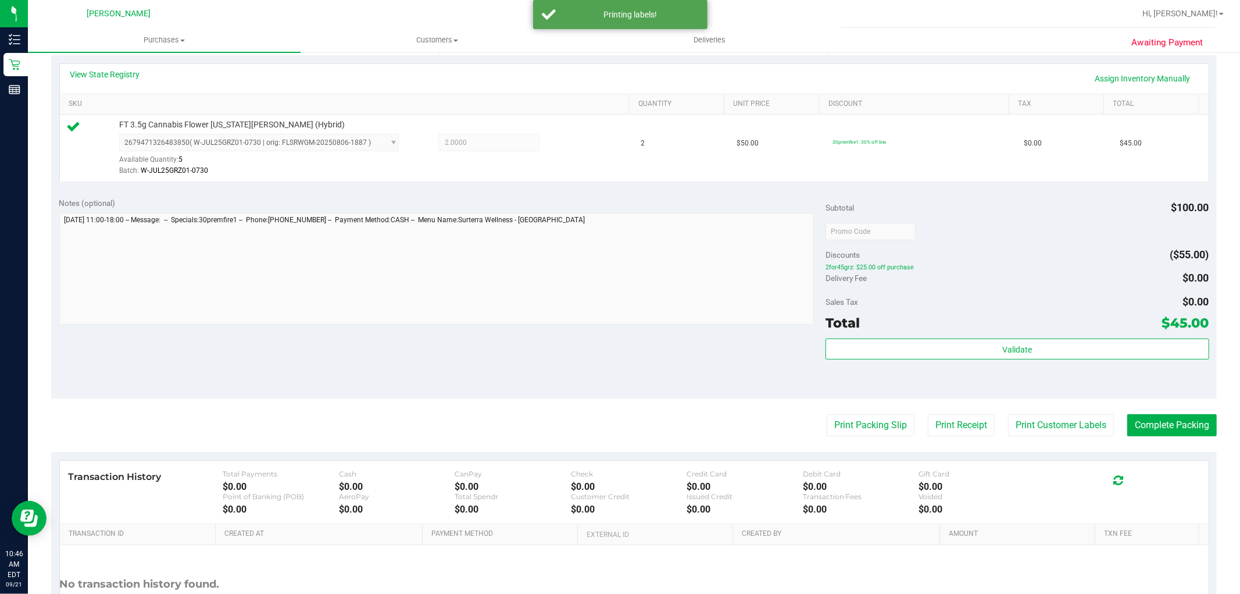
click at [911, 439] on purchase-details "Back Edit Purchase Cancel Purchase View Profile # 11983144 BioTrack ID: - Submi…" at bounding box center [634, 237] width 1166 height 865
click at [886, 426] on button "Print Packing Slip" at bounding box center [871, 425] width 88 height 22
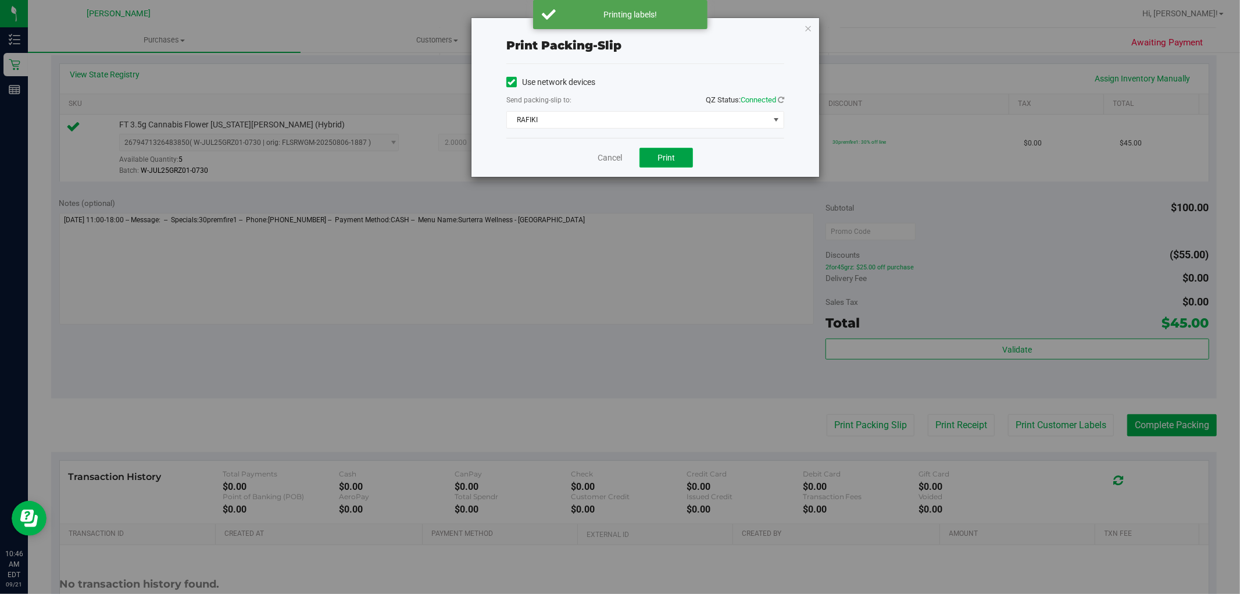
click at [681, 150] on button "Print" at bounding box center [666, 158] width 53 height 20
click at [611, 160] on link "Cancel" at bounding box center [610, 158] width 24 height 12
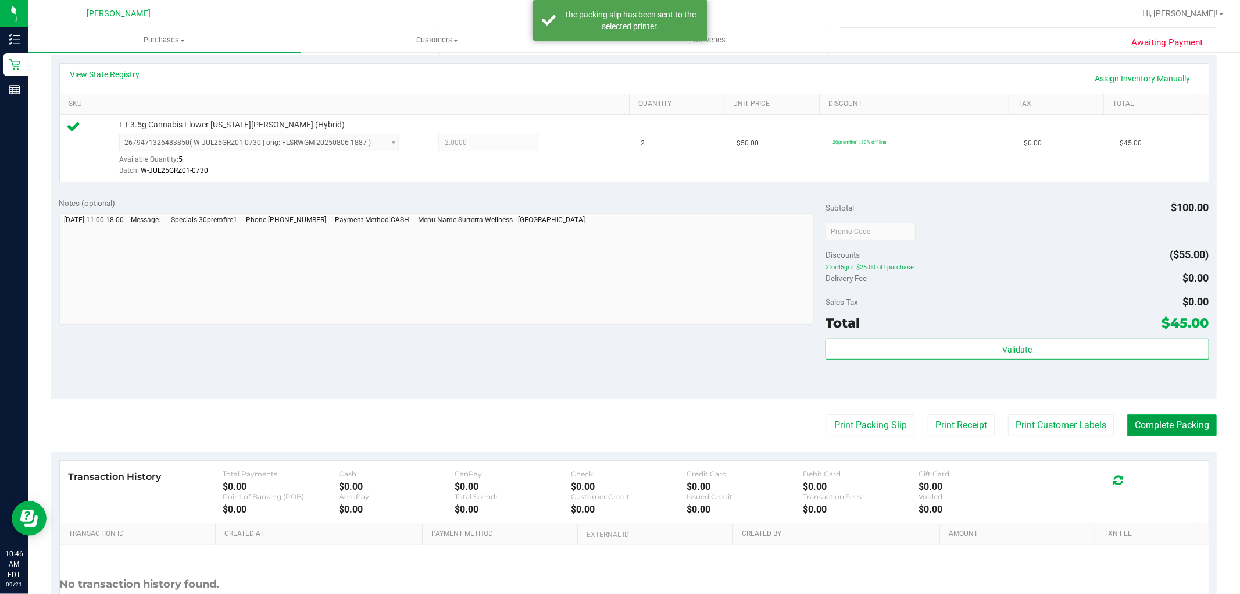
click at [1128, 422] on button "Complete Packing" at bounding box center [1172, 425] width 90 height 22
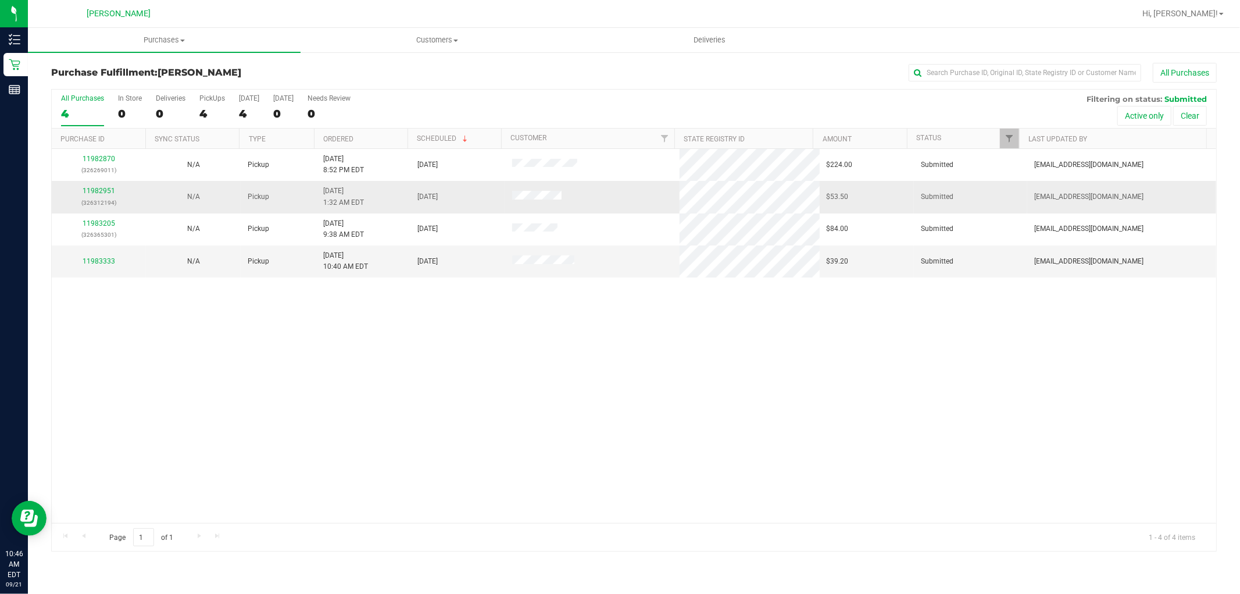
click at [97, 187] on div "11982951 (326312194)" at bounding box center [99, 196] width 80 height 22
click at [98, 187] on link "11982951" at bounding box center [99, 191] width 33 height 8
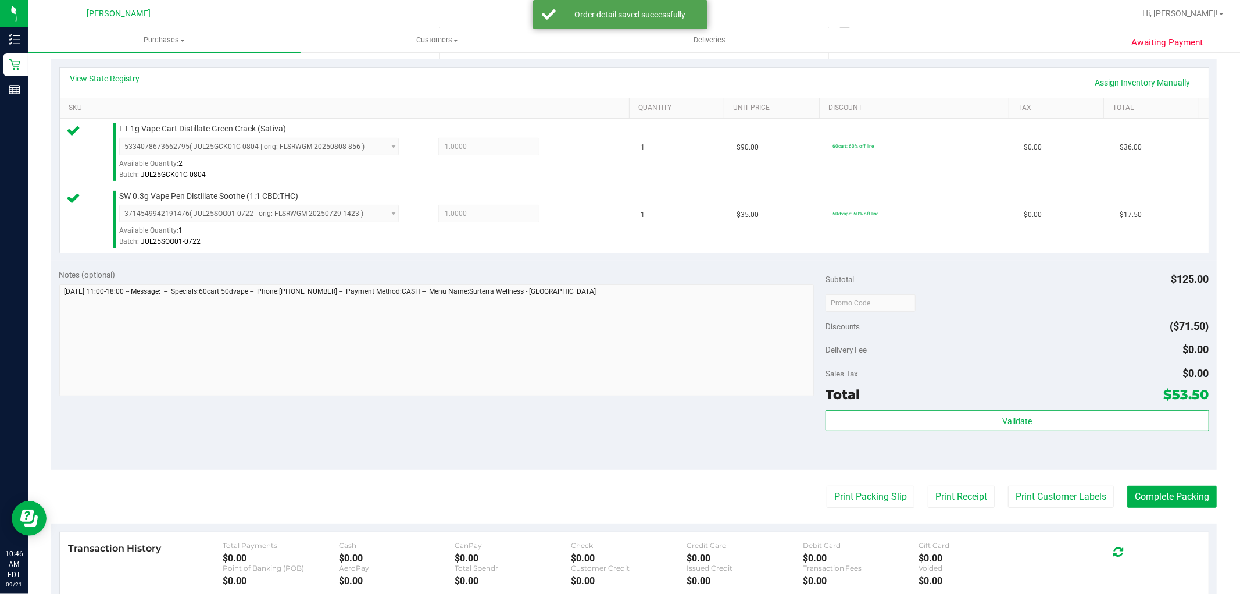
scroll to position [258, 0]
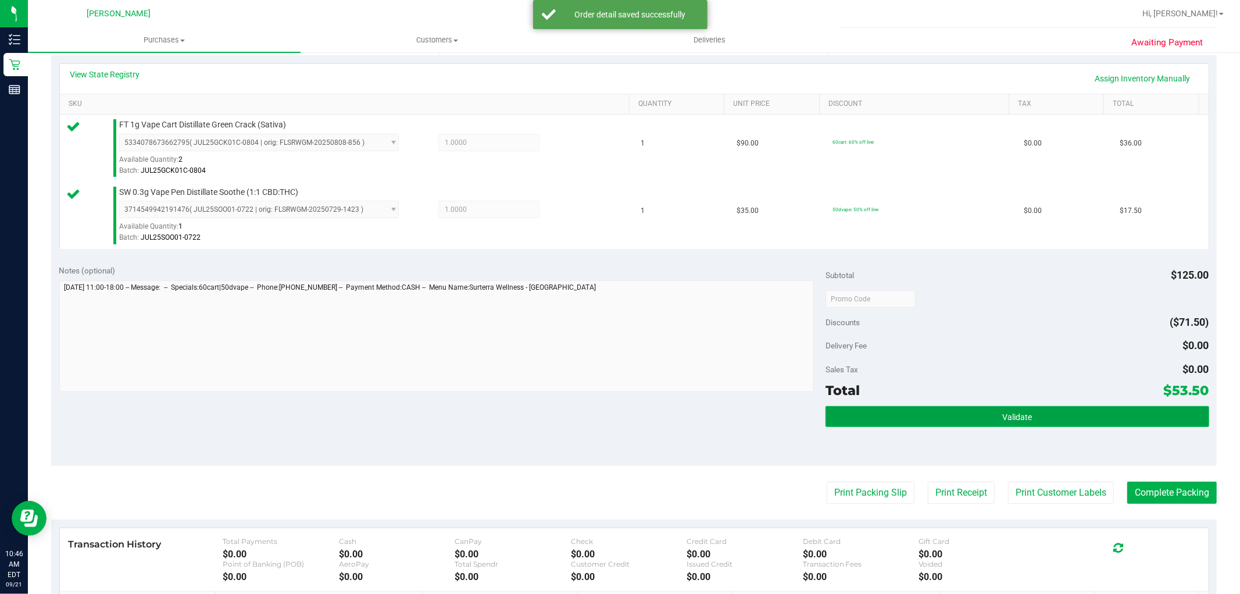
click at [1065, 425] on button "Validate" at bounding box center [1017, 416] width 383 height 21
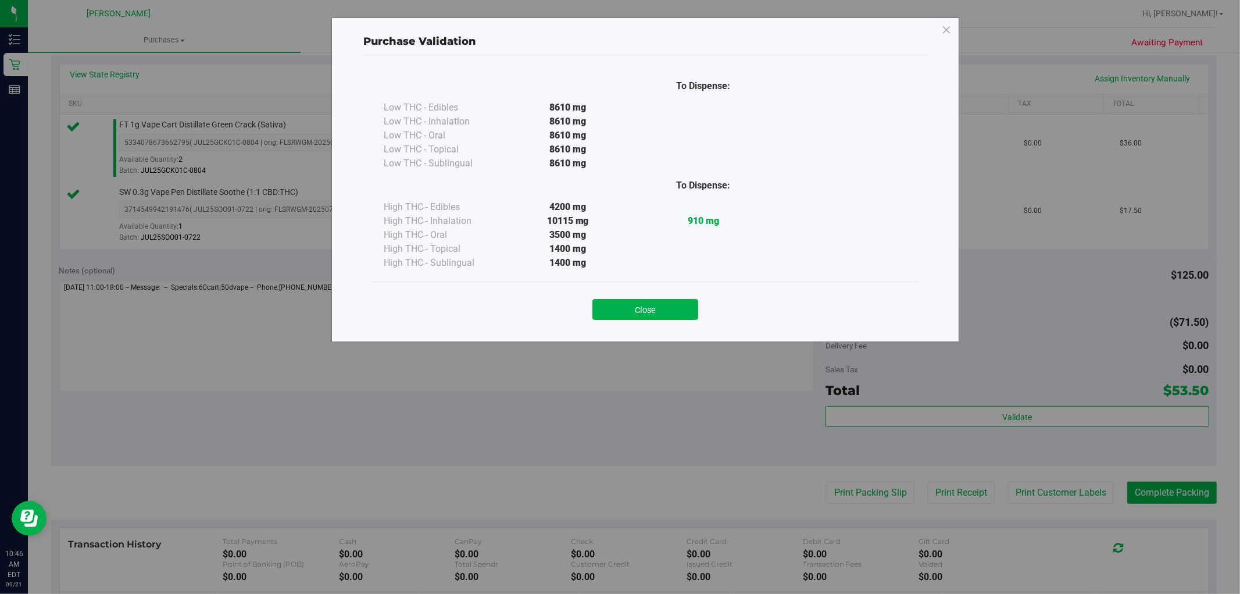
click at [682, 309] on button "Close" at bounding box center [645, 309] width 106 height 21
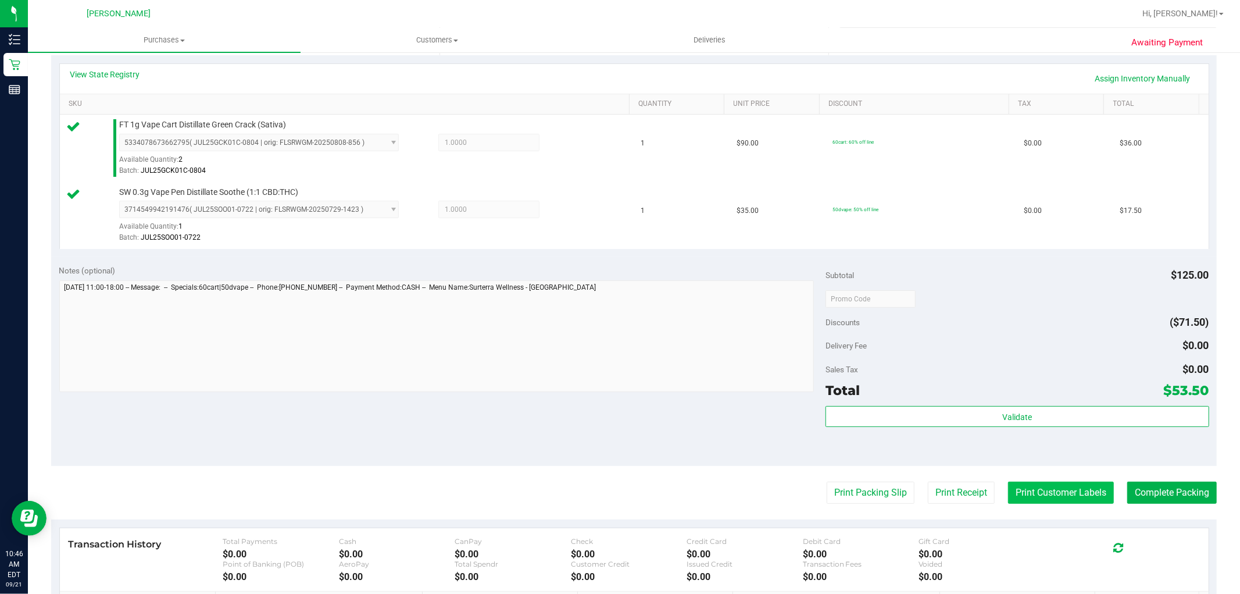
click at [1036, 490] on button "Print Customer Labels" at bounding box center [1061, 492] width 106 height 22
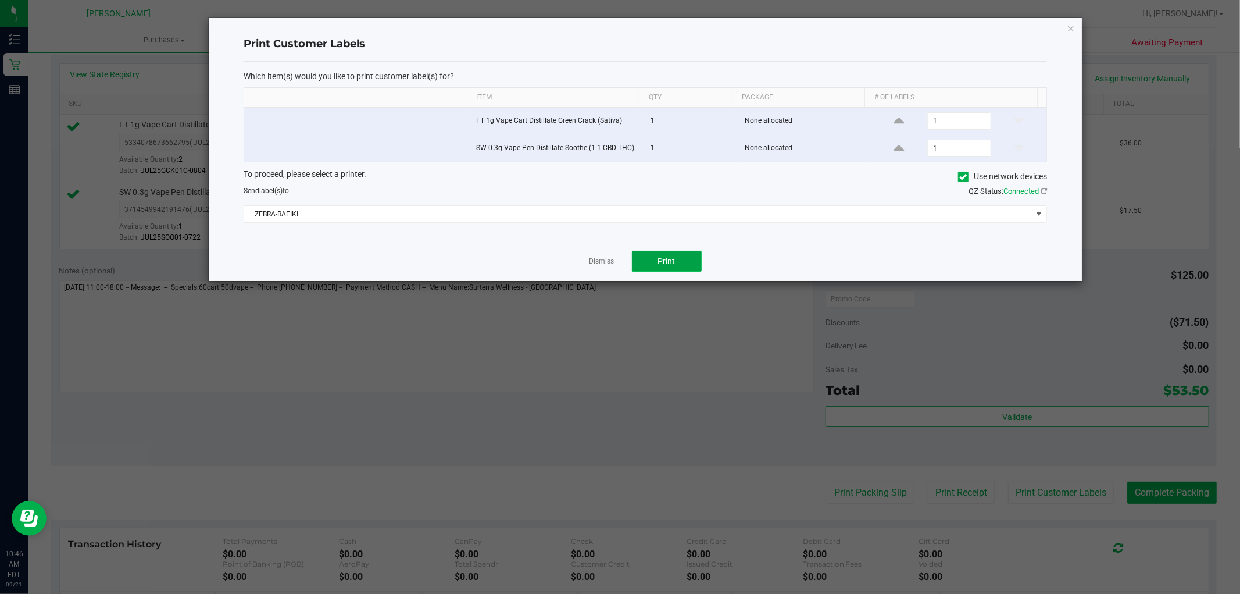
click at [693, 260] on button "Print" at bounding box center [667, 261] width 70 height 21
click at [608, 265] on link "Dismiss" at bounding box center [602, 261] width 25 height 10
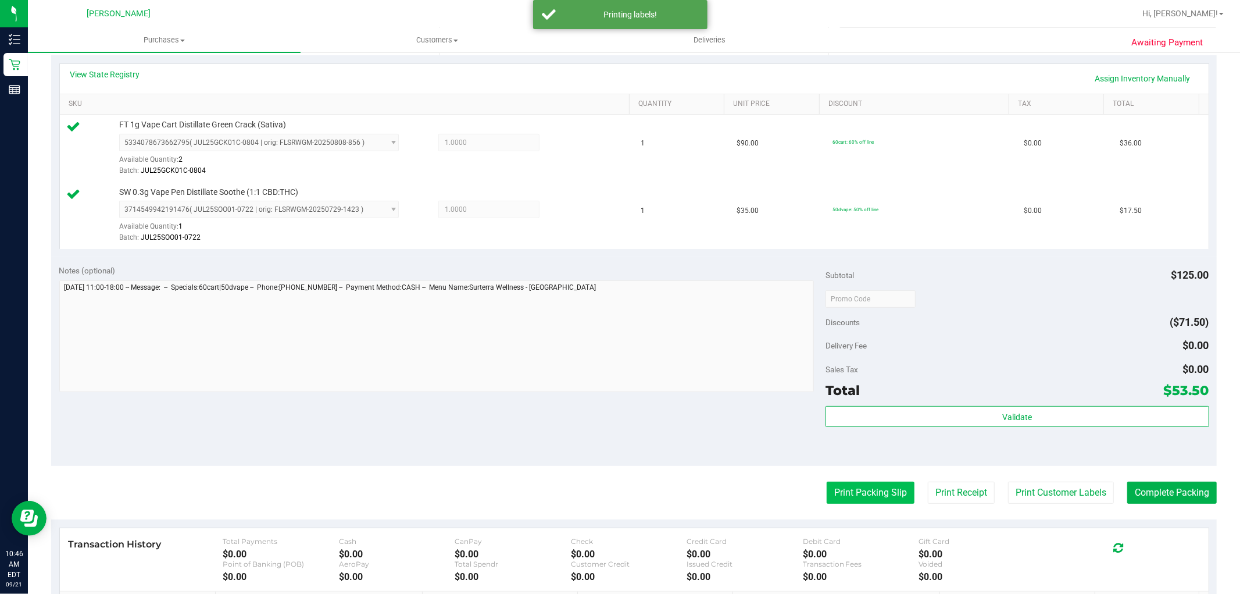
click at [837, 487] on button "Print Packing Slip" at bounding box center [871, 492] width 88 height 22
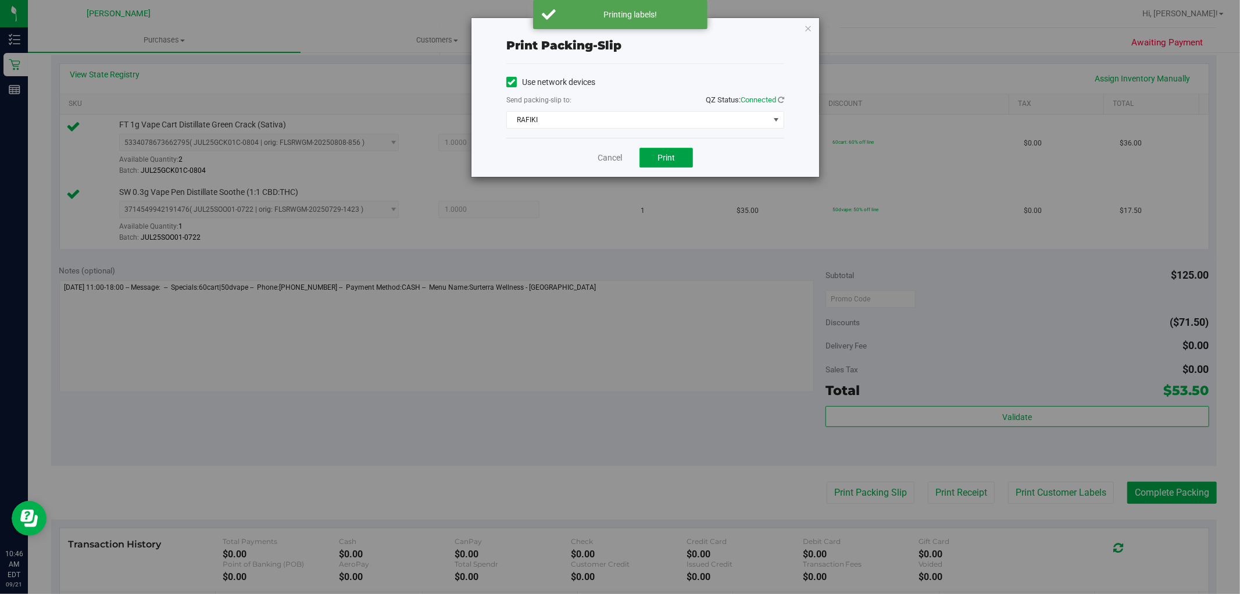
click at [675, 149] on button "Print" at bounding box center [666, 158] width 53 height 20
click at [601, 158] on link "Cancel" at bounding box center [610, 158] width 24 height 12
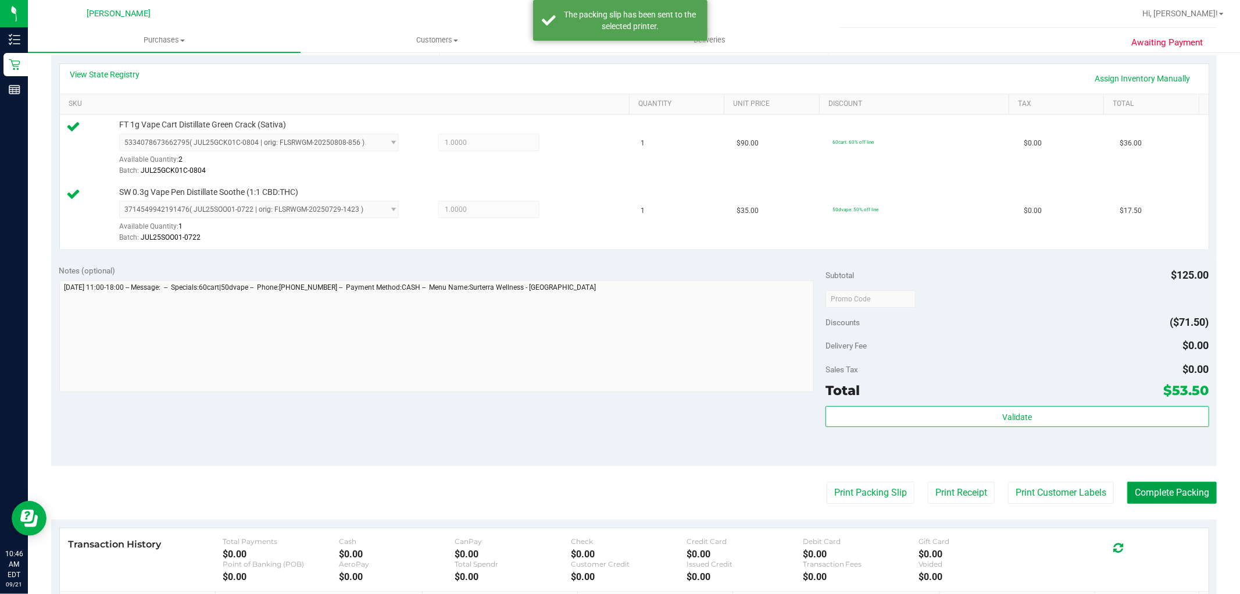
click at [1155, 494] on button "Complete Packing" at bounding box center [1172, 492] width 90 height 22
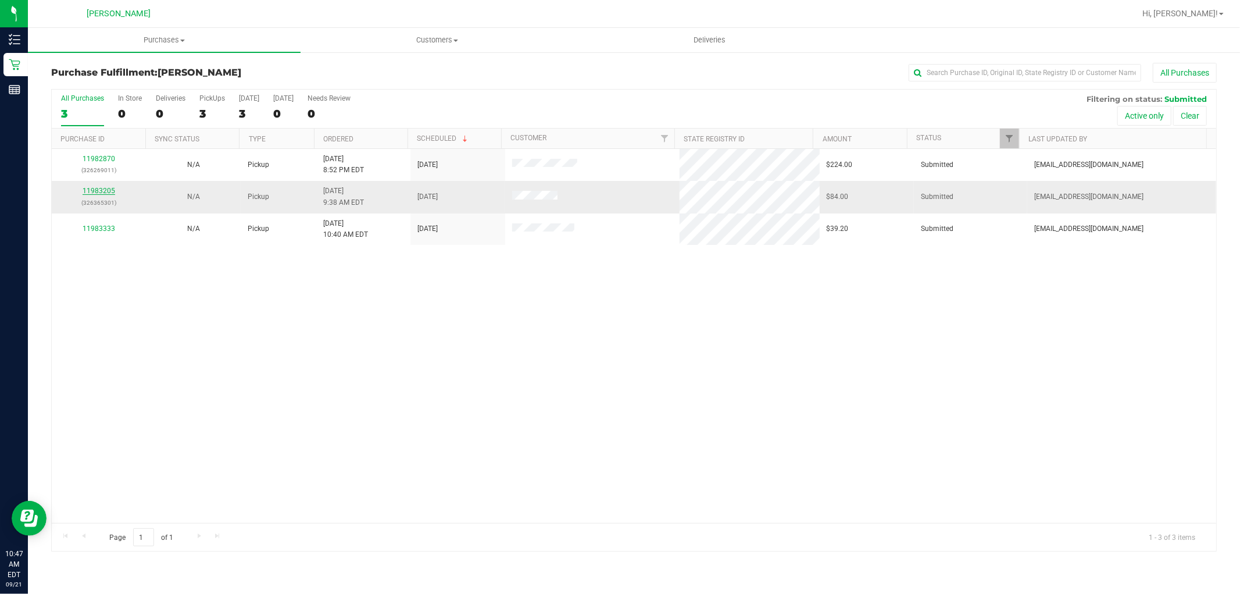
click at [97, 188] on link "11983205" at bounding box center [99, 191] width 33 height 8
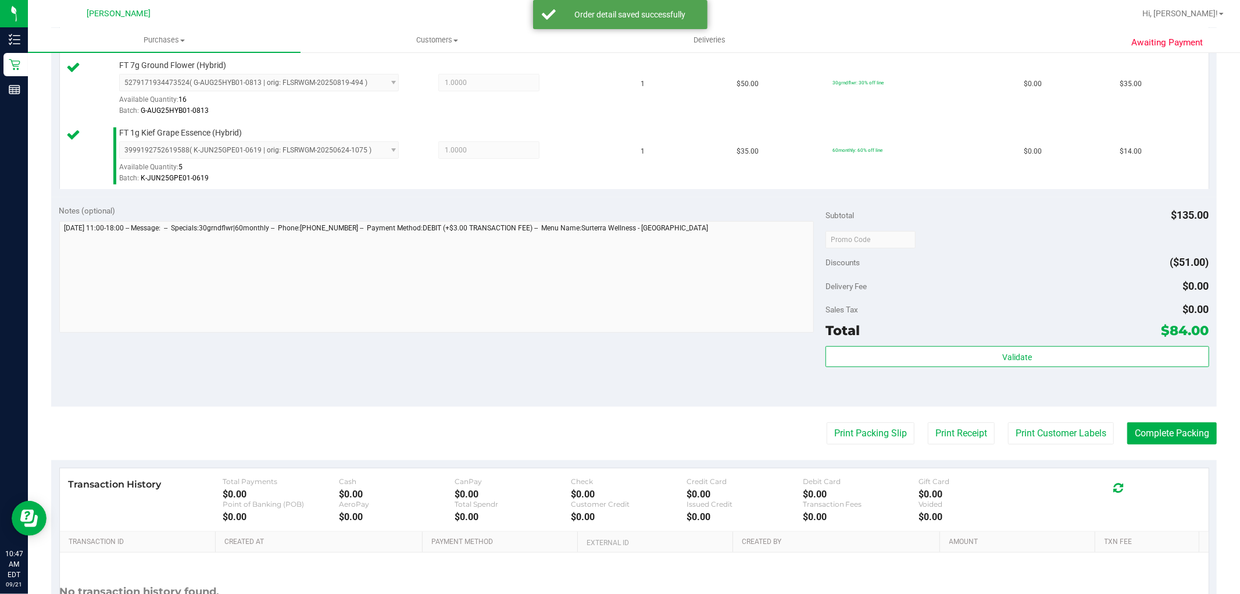
scroll to position [387, 0]
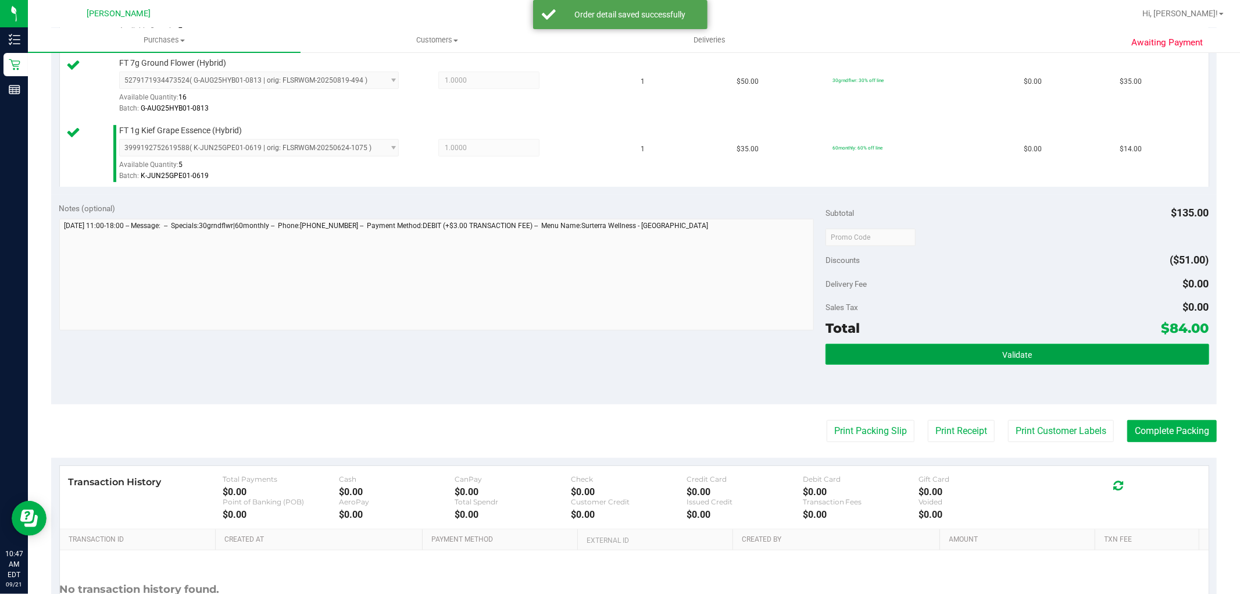
click at [987, 359] on button "Validate" at bounding box center [1017, 354] width 383 height 21
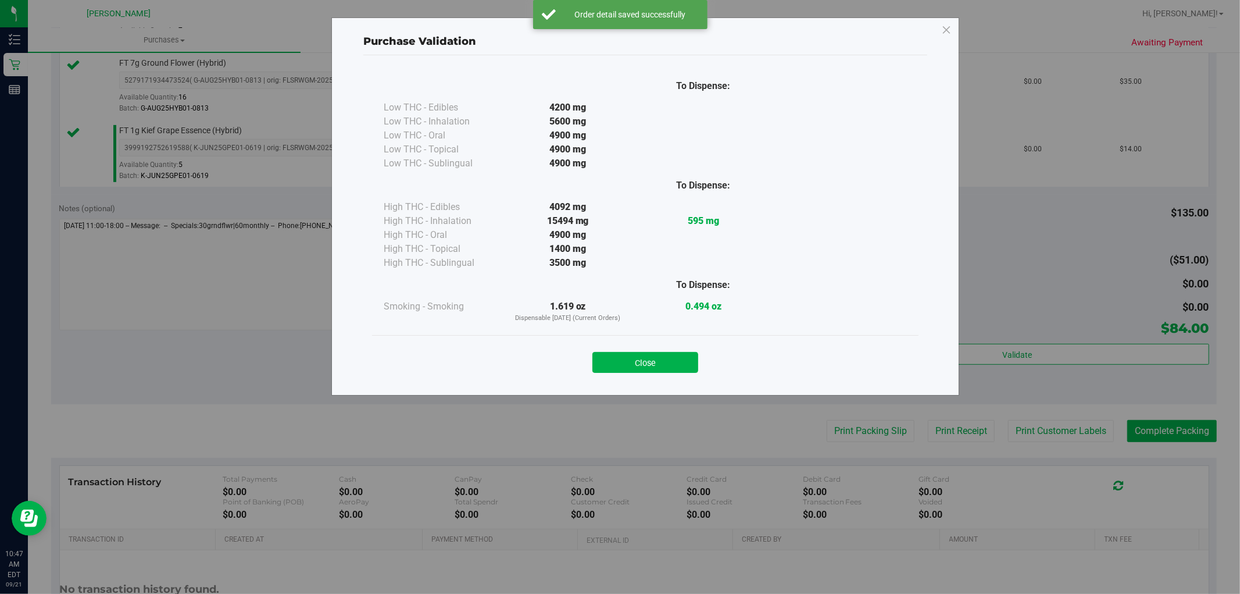
click at [644, 373] on div "Close" at bounding box center [645, 358] width 547 height 47
drag, startPoint x: 1045, startPoint y: 432, endPoint x: 901, endPoint y: 458, distance: 146.0
click at [1021, 438] on div "Purchase Validation To Dispense: Low THC - Edibles 4200 mg" at bounding box center [624, 297] width 1249 height 594
click at [681, 363] on button "Close" at bounding box center [645, 362] width 106 height 21
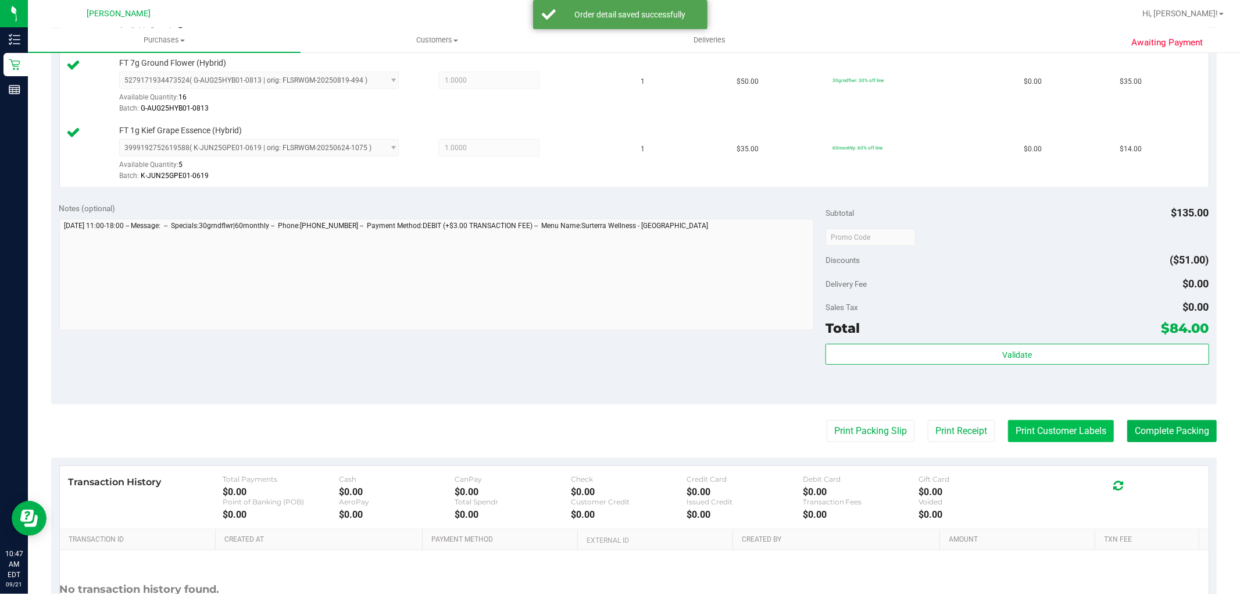
click at [1078, 438] on button "Print Customer Labels" at bounding box center [1061, 431] width 106 height 22
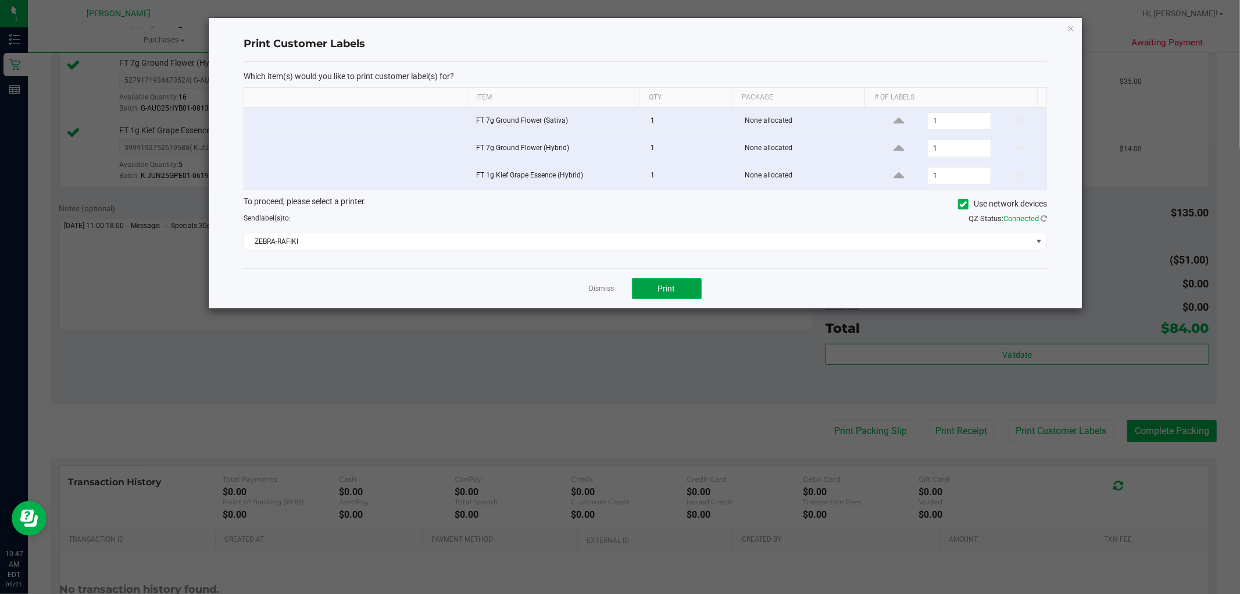
click at [673, 287] on span "Print" at bounding box center [666, 288] width 17 height 9
click at [603, 293] on link "Dismiss" at bounding box center [602, 289] width 25 height 10
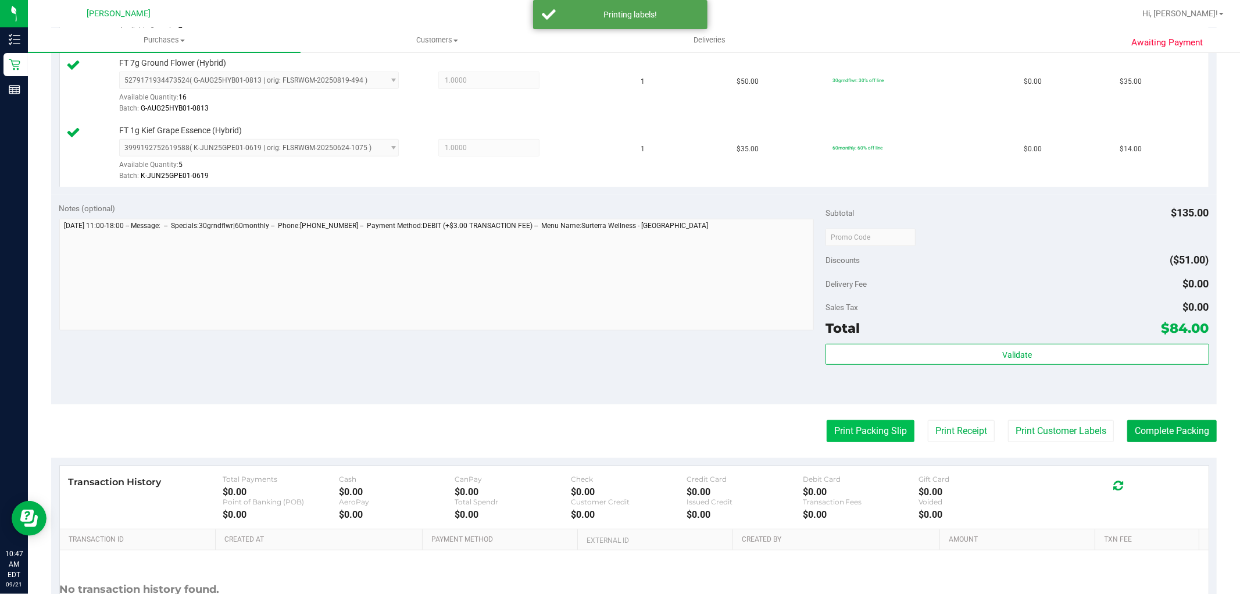
click at [845, 440] on button "Print Packing Slip" at bounding box center [871, 431] width 88 height 22
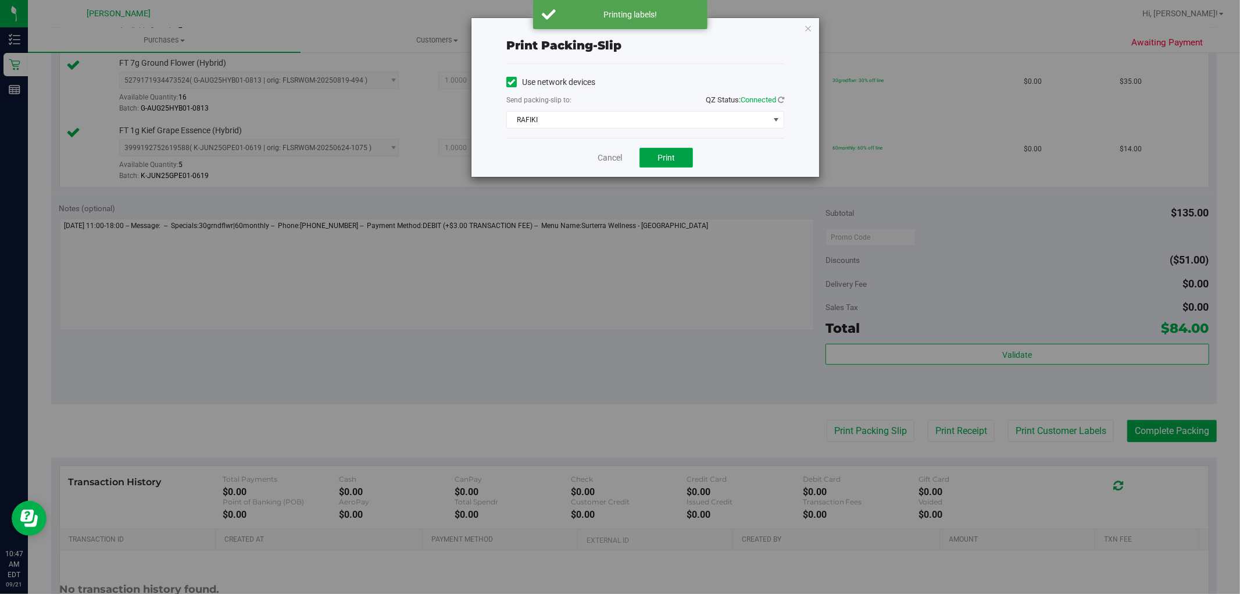
click at [660, 163] on button "Print" at bounding box center [666, 158] width 53 height 20
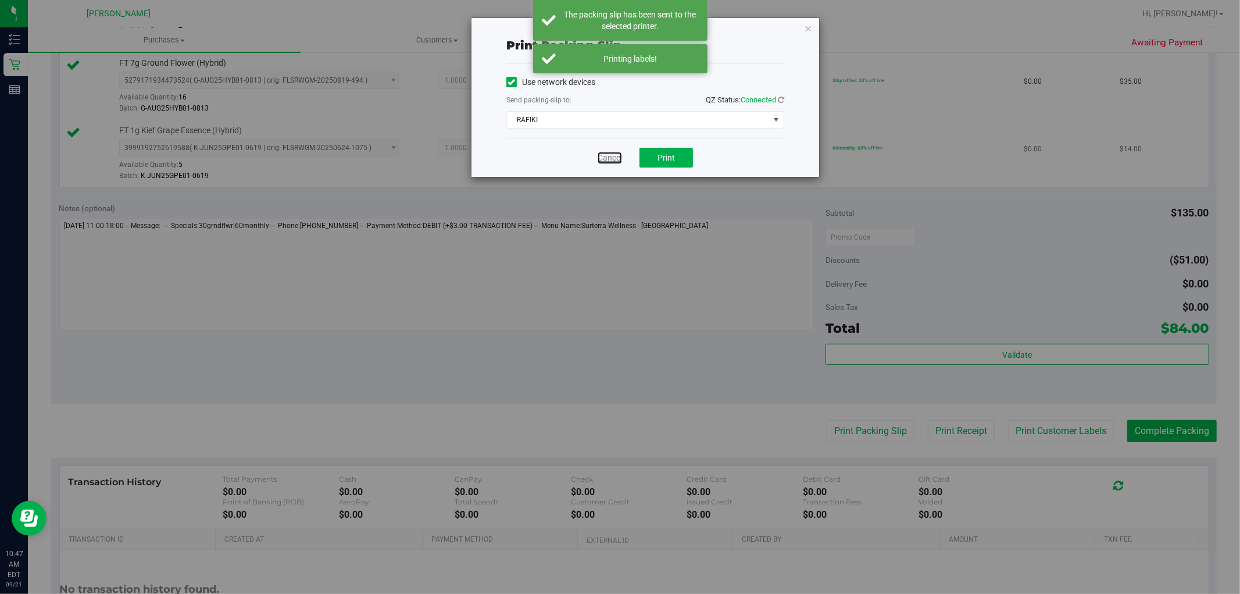
click at [603, 156] on link "Cancel" at bounding box center [610, 158] width 24 height 12
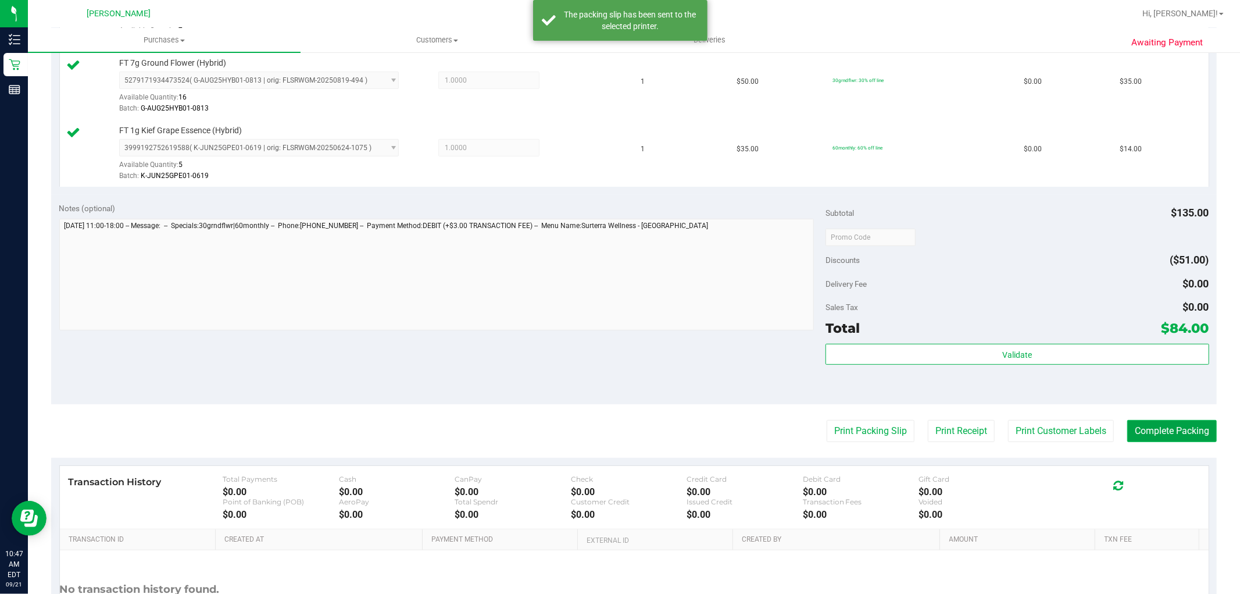
click at [1158, 427] on button "Complete Packing" at bounding box center [1172, 431] width 90 height 22
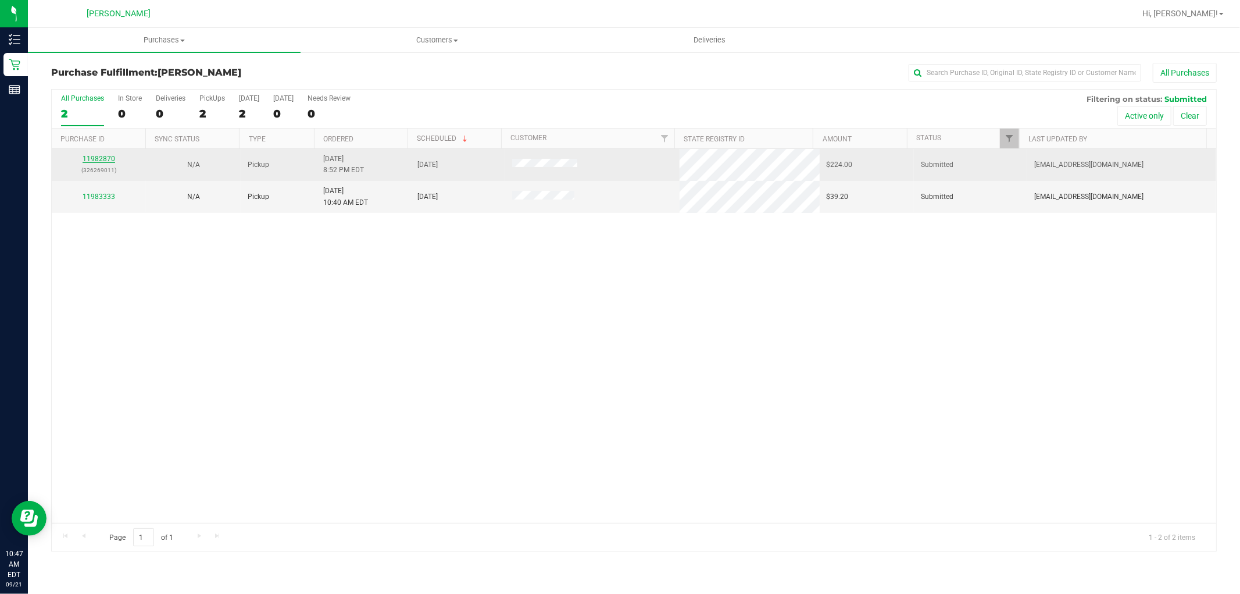
click at [105, 163] on link "11982870" at bounding box center [99, 159] width 33 height 8
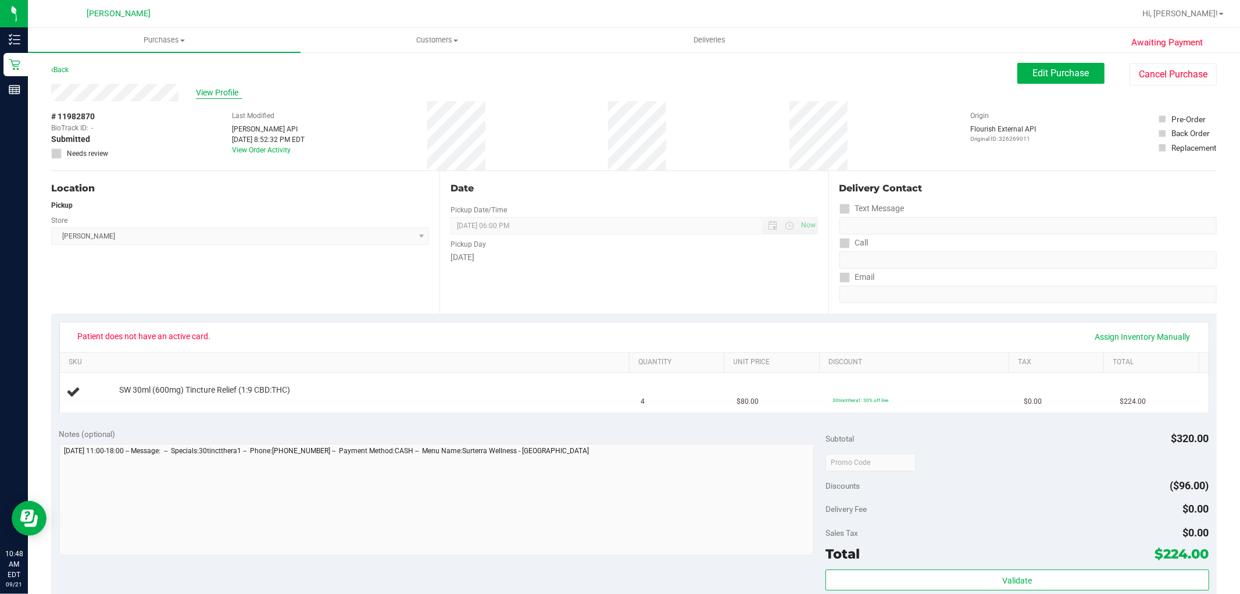
click at [224, 96] on span "View Profile" at bounding box center [219, 93] width 47 height 12
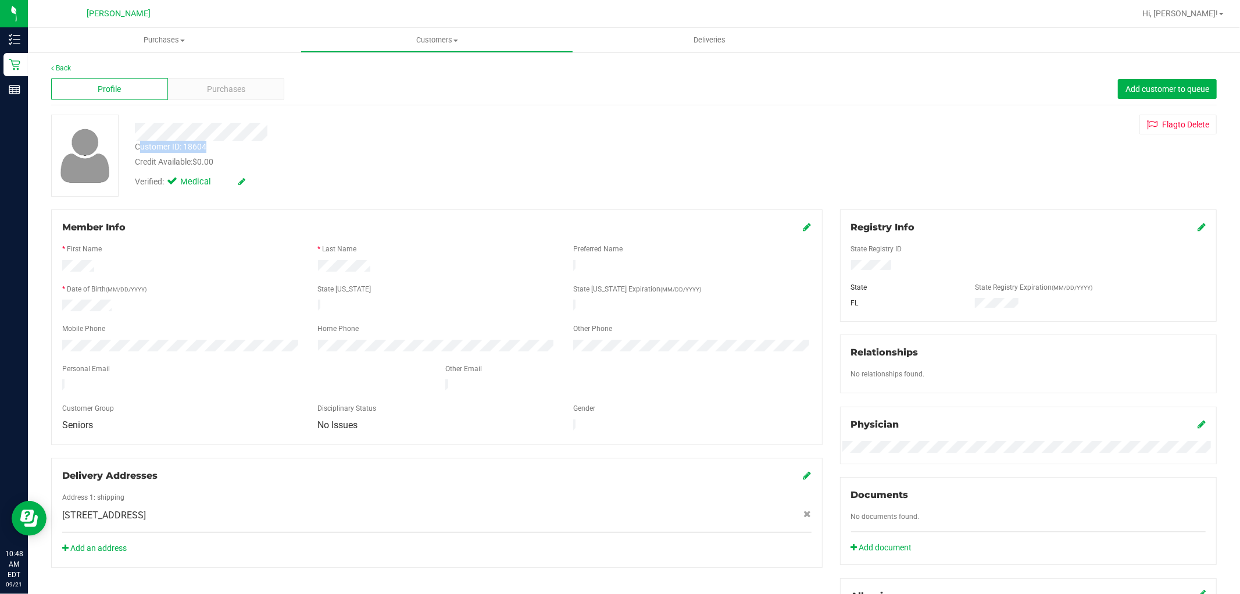
drag, startPoint x: 227, startPoint y: 147, endPoint x: 138, endPoint y: 144, distance: 88.4
click at [140, 146] on div "Customer ID: 18604 Credit Available: $0.00" at bounding box center [422, 154] width 592 height 27
click at [137, 144] on div "Customer ID: 18604" at bounding box center [171, 147] width 72 height 12
click at [216, 147] on div "Customer ID: 18604 Credit Available: $0.00" at bounding box center [422, 154] width 592 height 27
click at [62, 56] on div "Back Profile Purchases Add customer to queue Customer ID: 18604 Credit Availabl…" at bounding box center [634, 446] width 1212 height 790
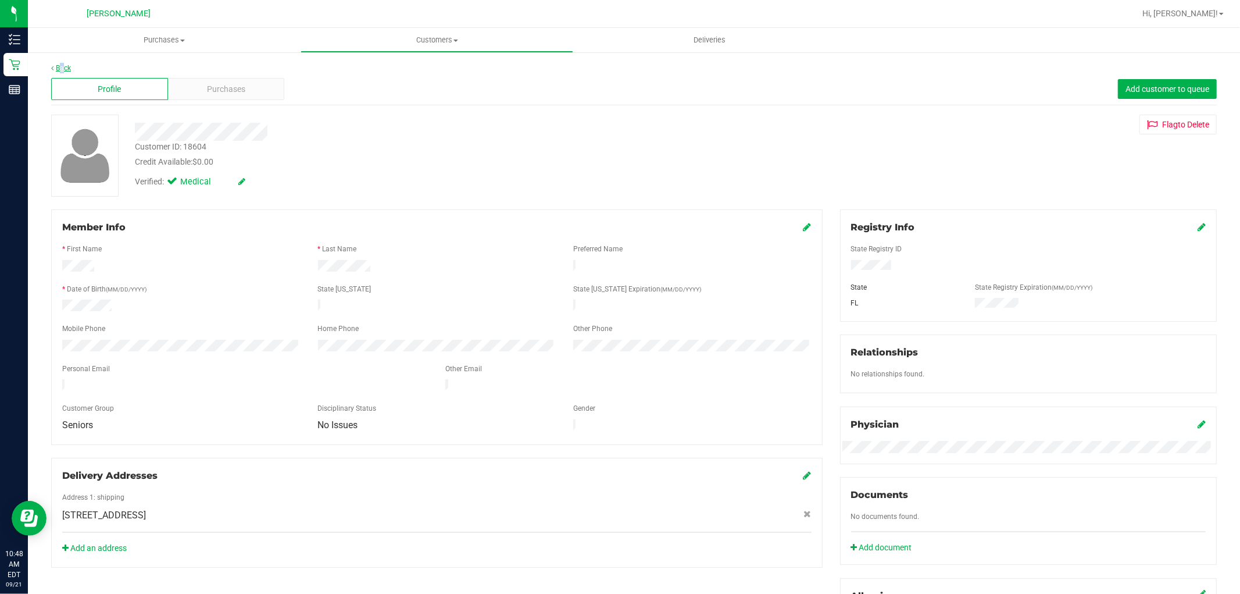
click at [59, 70] on link "Back" at bounding box center [61, 68] width 20 height 8
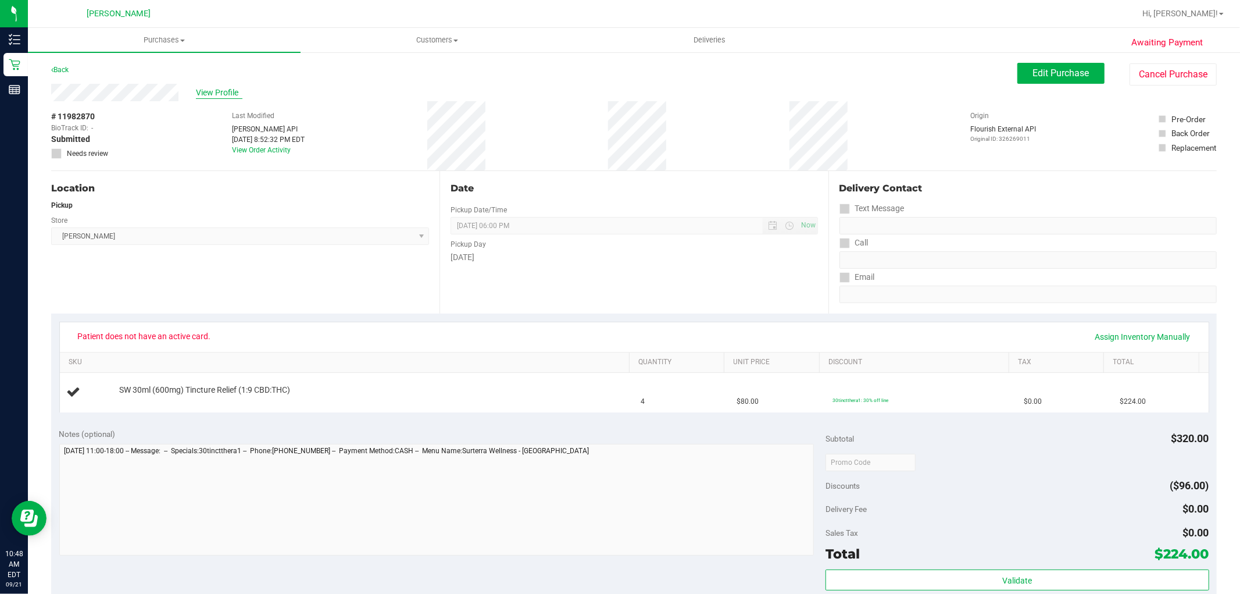
click at [206, 94] on span "View Profile" at bounding box center [219, 93] width 47 height 12
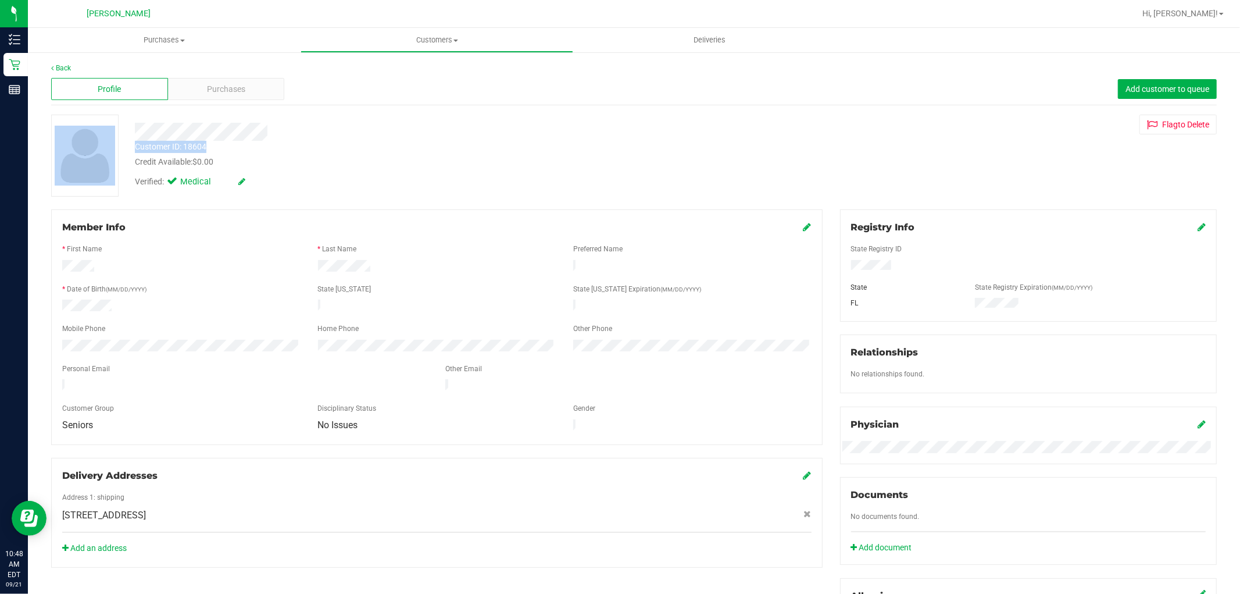
drag, startPoint x: 242, startPoint y: 149, endPoint x: 113, endPoint y: 147, distance: 129.1
click at [113, 147] on div "Customer ID: 18604 Credit Available: $0.00 Verified: Medical Flag to [GEOGRAPHI…" at bounding box center [633, 156] width 1183 height 82
click at [213, 141] on div "Customer ID: 18604 Credit Available: $0.00" at bounding box center [422, 154] width 592 height 27
drag, startPoint x: 213, startPoint y: 146, endPoint x: 131, endPoint y: 148, distance: 82.0
click at [131, 148] on div "Customer ID: 18604 Credit Available: $0.00" at bounding box center [422, 154] width 592 height 27
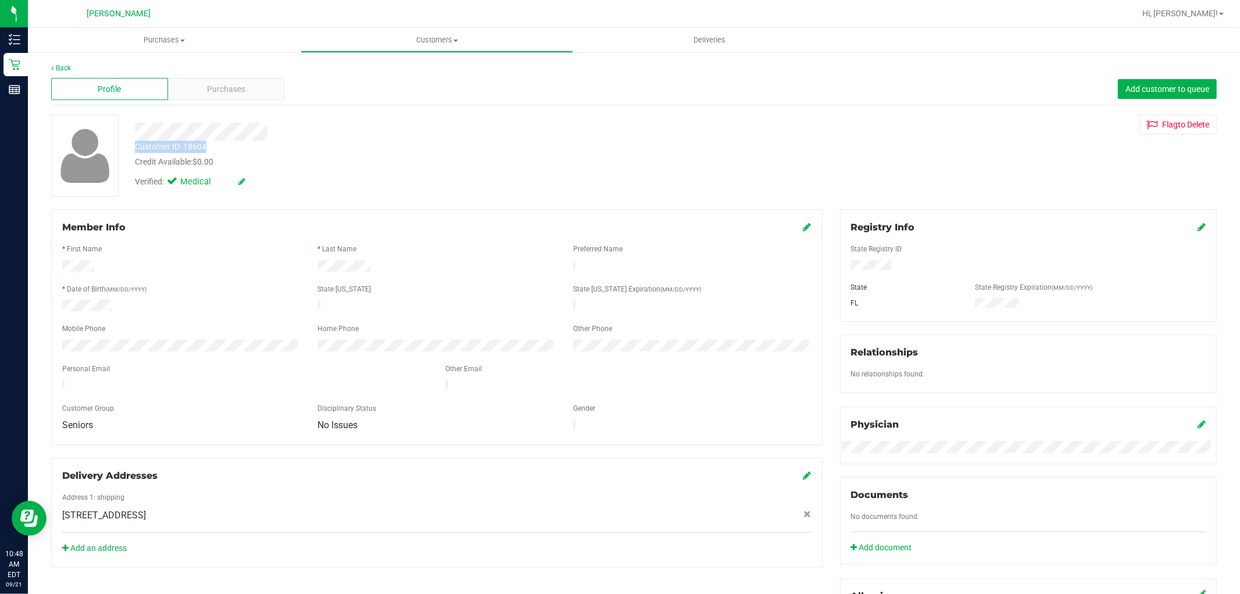
copy div "Customer ID: 18604"
click at [178, 251] on div "* First Name" at bounding box center [181, 250] width 256 height 13
click at [52, 70] on icon at bounding box center [52, 68] width 2 height 7
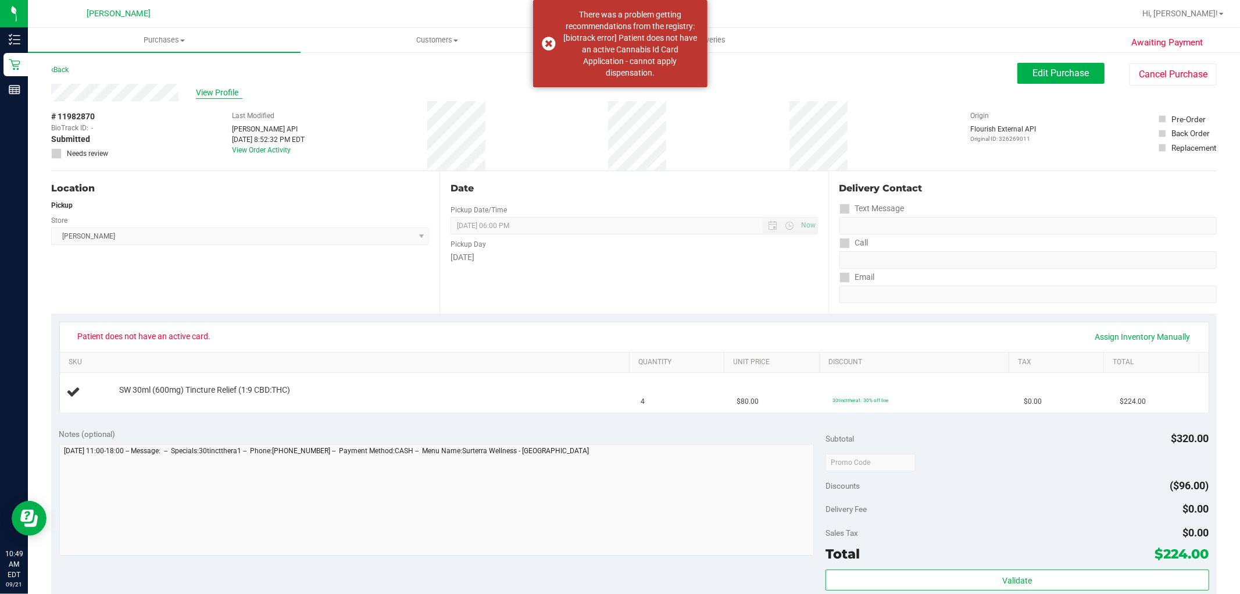
click at [213, 89] on span "View Profile" at bounding box center [219, 93] width 47 height 12
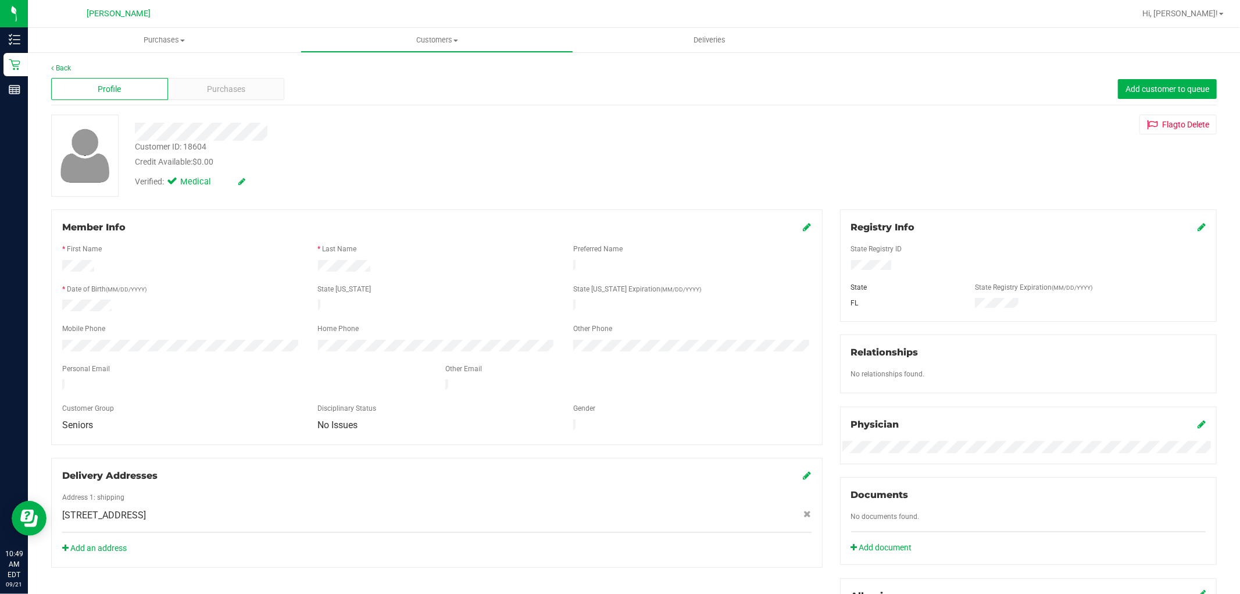
click at [199, 271] on div at bounding box center [181, 267] width 256 height 15
click at [67, 70] on link "Back" at bounding box center [61, 68] width 20 height 8
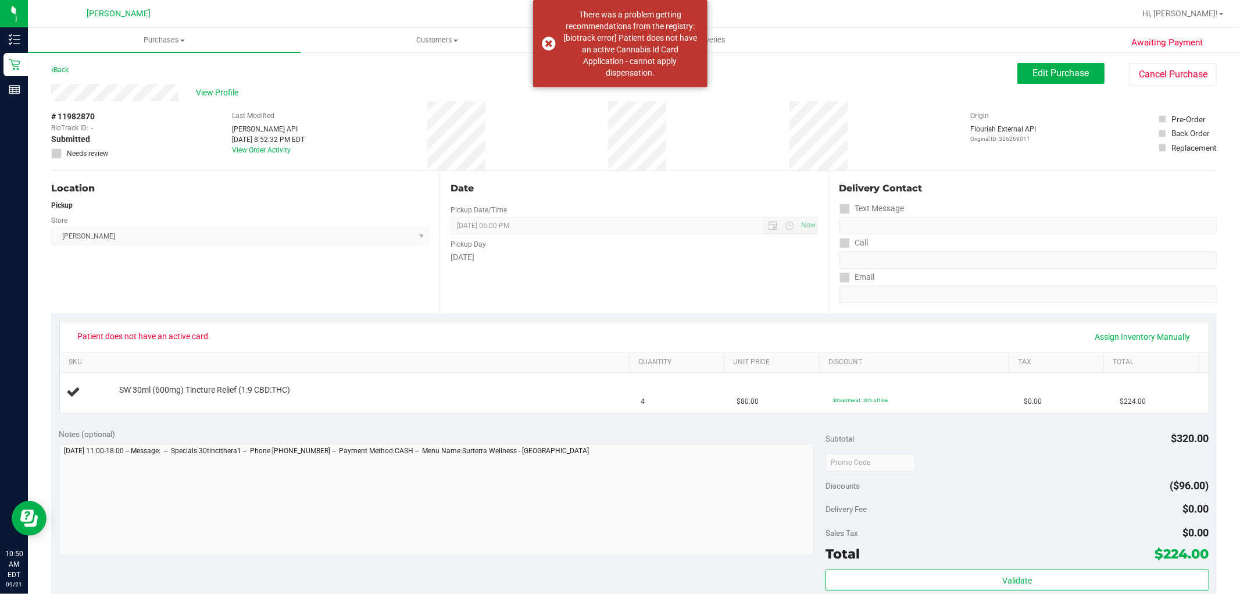
drag, startPoint x: 119, startPoint y: 114, endPoint x: 49, endPoint y: 106, distance: 70.2
click at [49, 106] on div "Awaiting Payment Back Edit Purchase Cancel Purchase View Profile # 11982870 Bio…" at bounding box center [634, 487] width 1212 height 872
copy div "# 11982870"
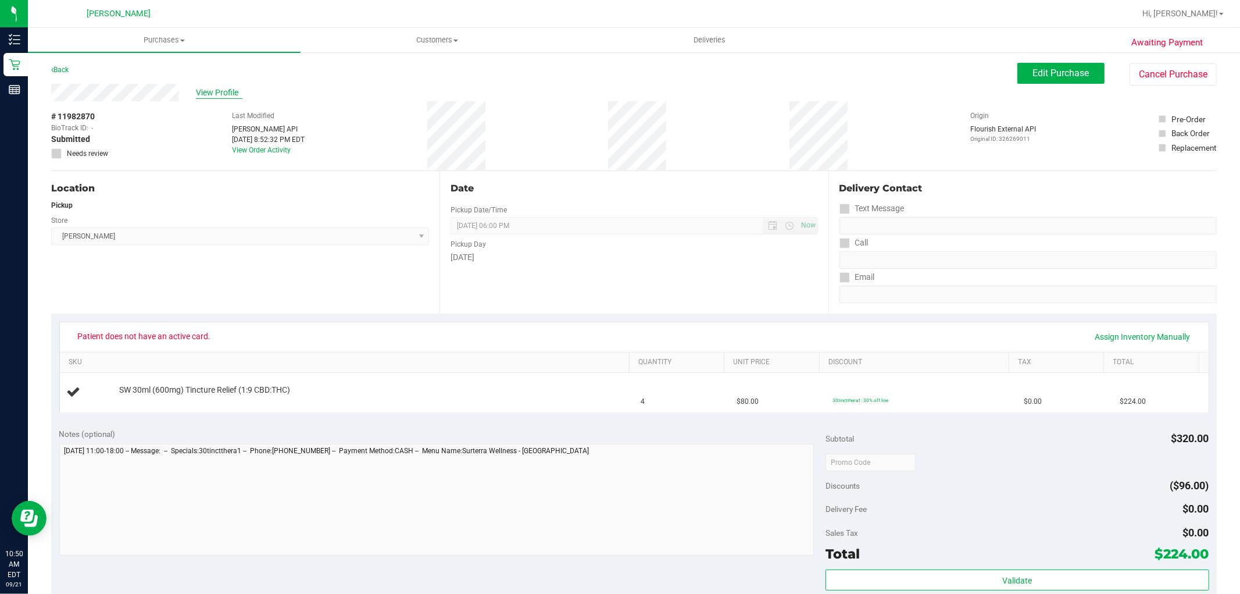
click at [208, 94] on span "View Profile" at bounding box center [219, 93] width 47 height 12
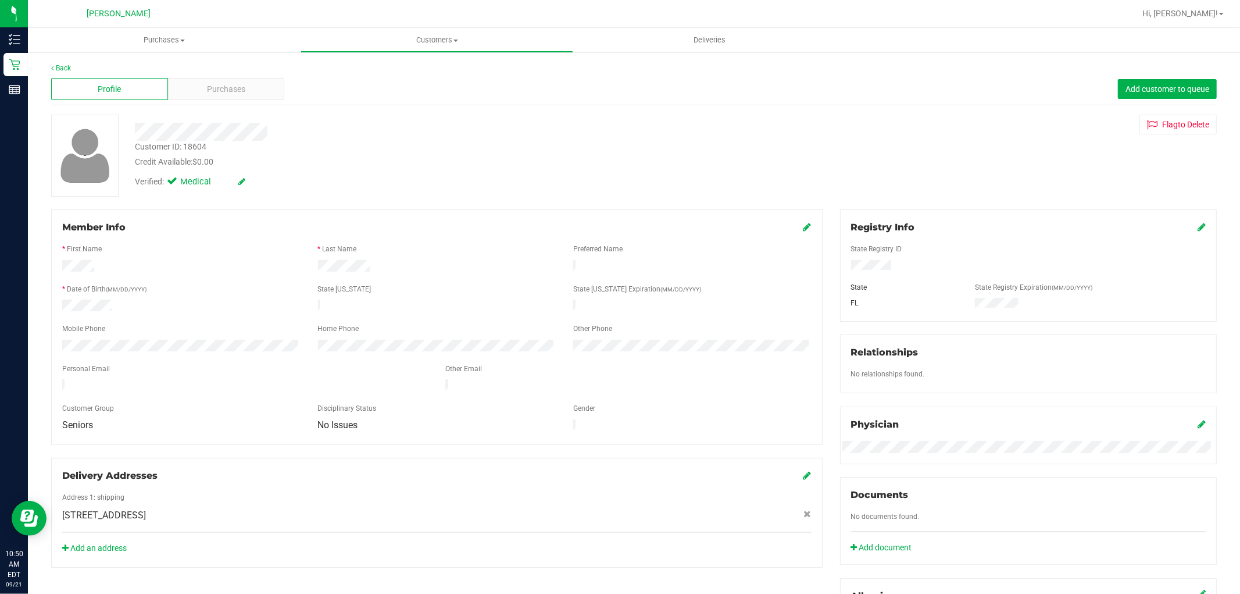
drag, startPoint x: 205, startPoint y: 272, endPoint x: 85, endPoint y: 150, distance: 170.2
click at [205, 272] on div at bounding box center [181, 267] width 256 height 15
click at [73, 69] on div "Back" at bounding box center [634, 68] width 1166 height 10
click at [59, 68] on link "Back" at bounding box center [61, 68] width 20 height 8
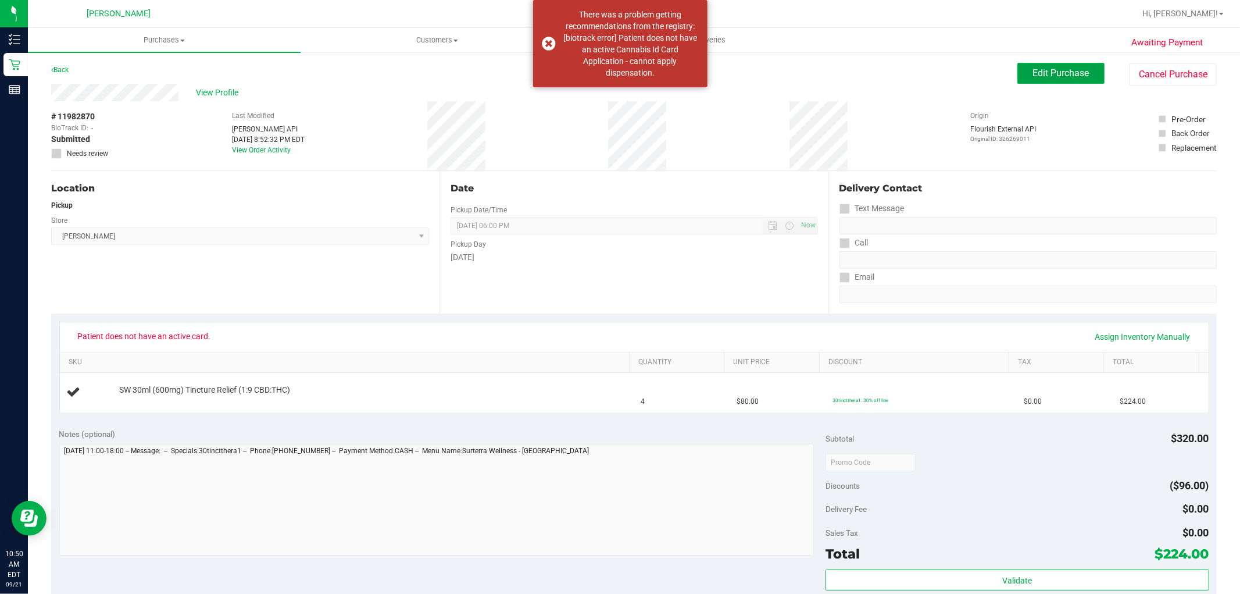
click at [1070, 74] on span "Edit Purchase" at bounding box center [1061, 72] width 56 height 11
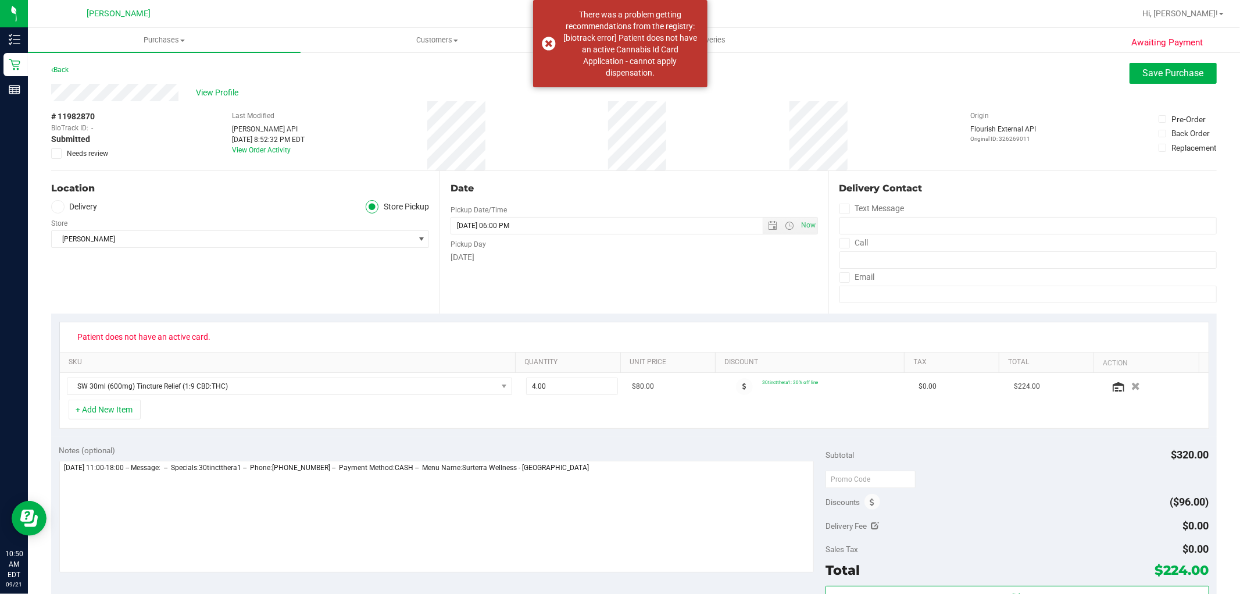
click at [56, 153] on icon at bounding box center [57, 153] width 8 height 0
click at [0, 0] on input "Needs review" at bounding box center [0, 0] width 0 height 0
click at [1159, 71] on span "Save Purchase" at bounding box center [1173, 72] width 61 height 11
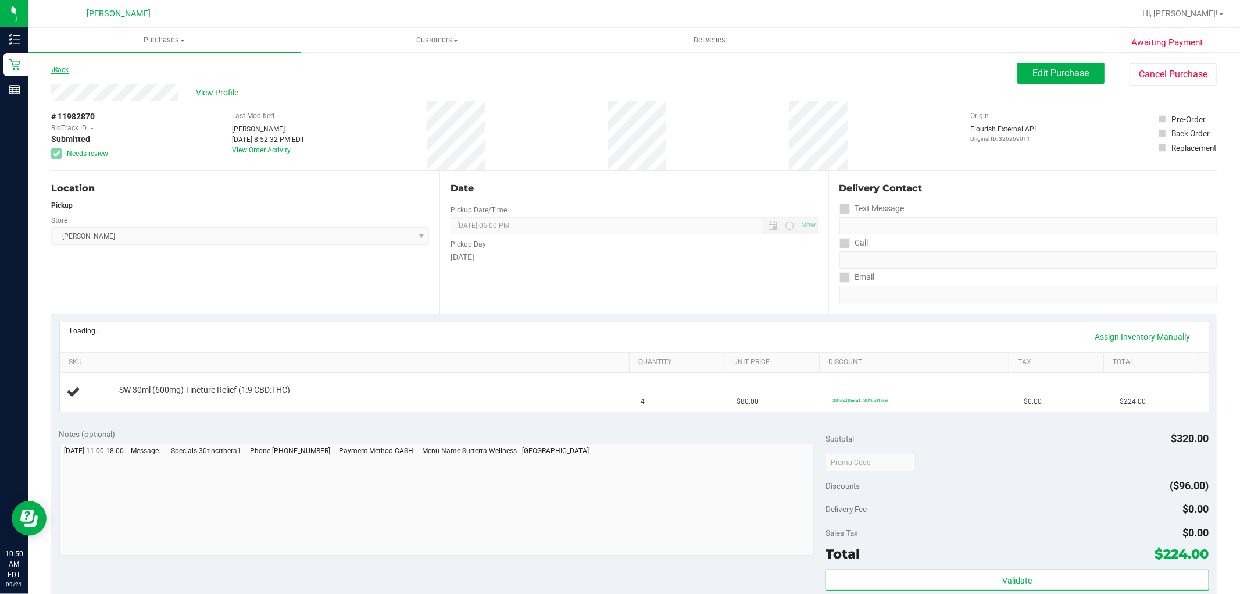
click at [58, 70] on link "Back" at bounding box center [59, 70] width 17 height 8
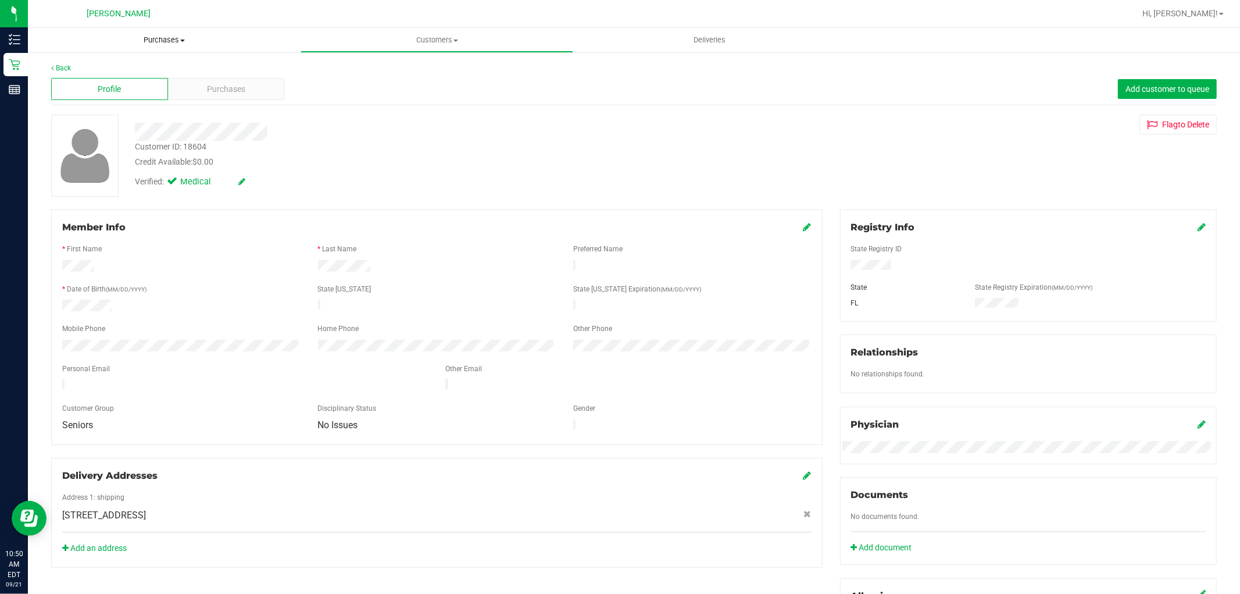
click at [178, 42] on span "Purchases" at bounding box center [164, 40] width 273 height 10
click at [163, 80] on li "Fulfillment" at bounding box center [164, 84] width 273 height 14
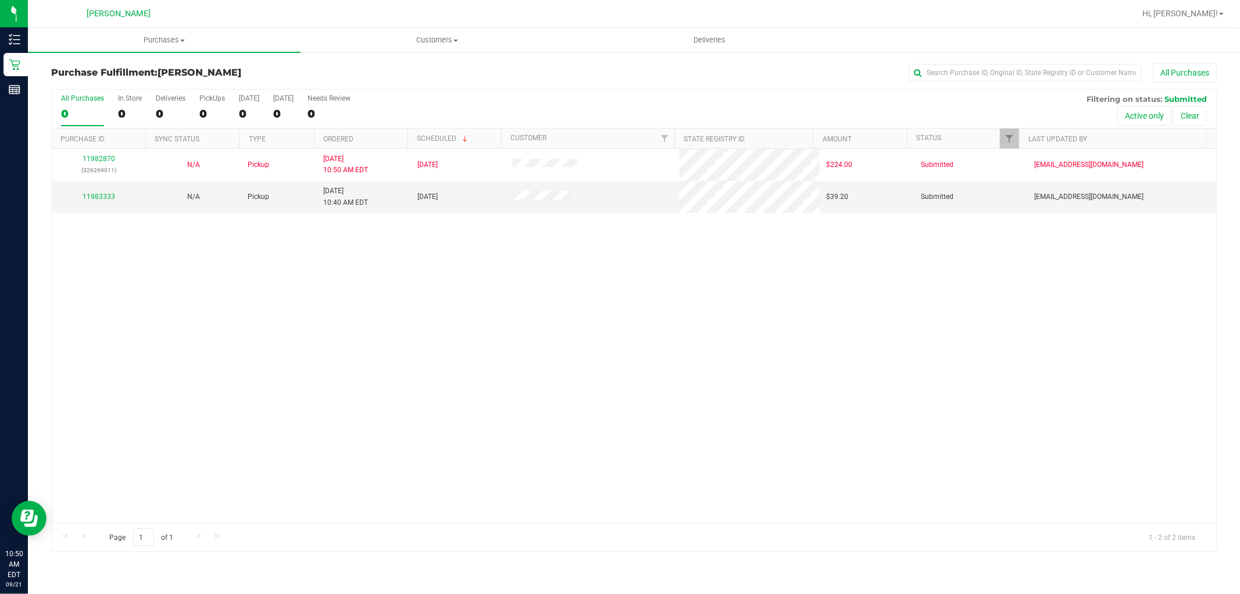
click at [597, 274] on div "11982870 (326269011) N/A Pickup [DATE] 10:50 AM EDT 9/21/2025 $224.00 Submitted…" at bounding box center [634, 336] width 1165 height 374
click at [117, 380] on div "11982870 (326269011) N/A Pickup [DATE] 10:50 AM EDT 9/21/2025 $224.00 Submitted…" at bounding box center [634, 336] width 1165 height 374
click at [109, 192] on link "11983378" at bounding box center [99, 191] width 33 height 8
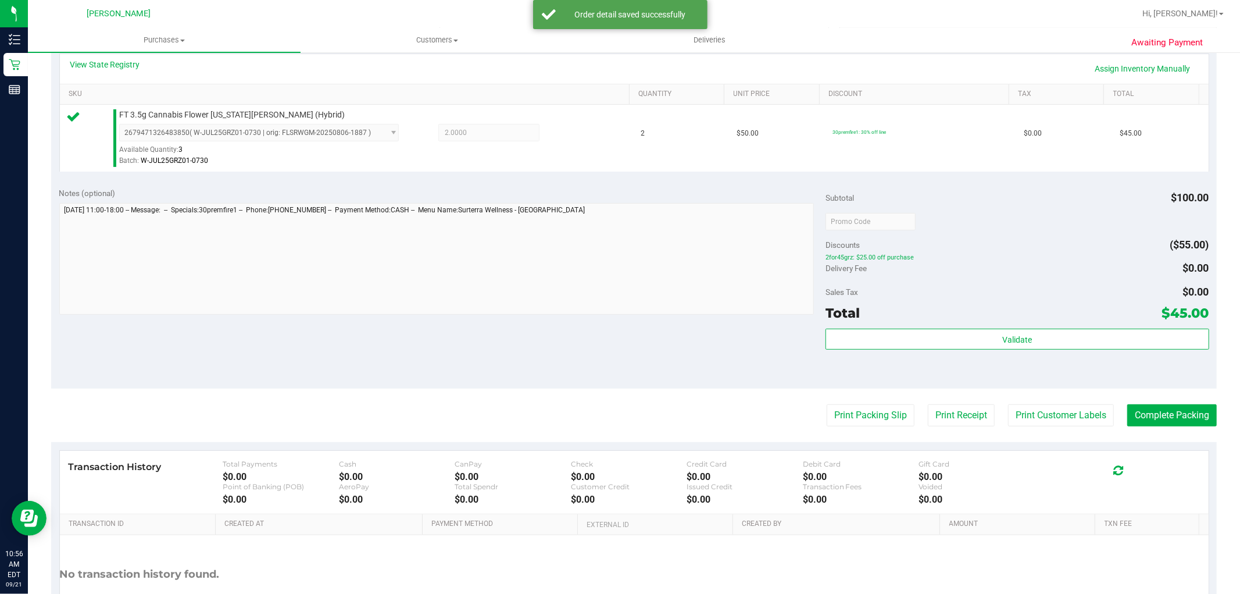
scroll to position [358, 0]
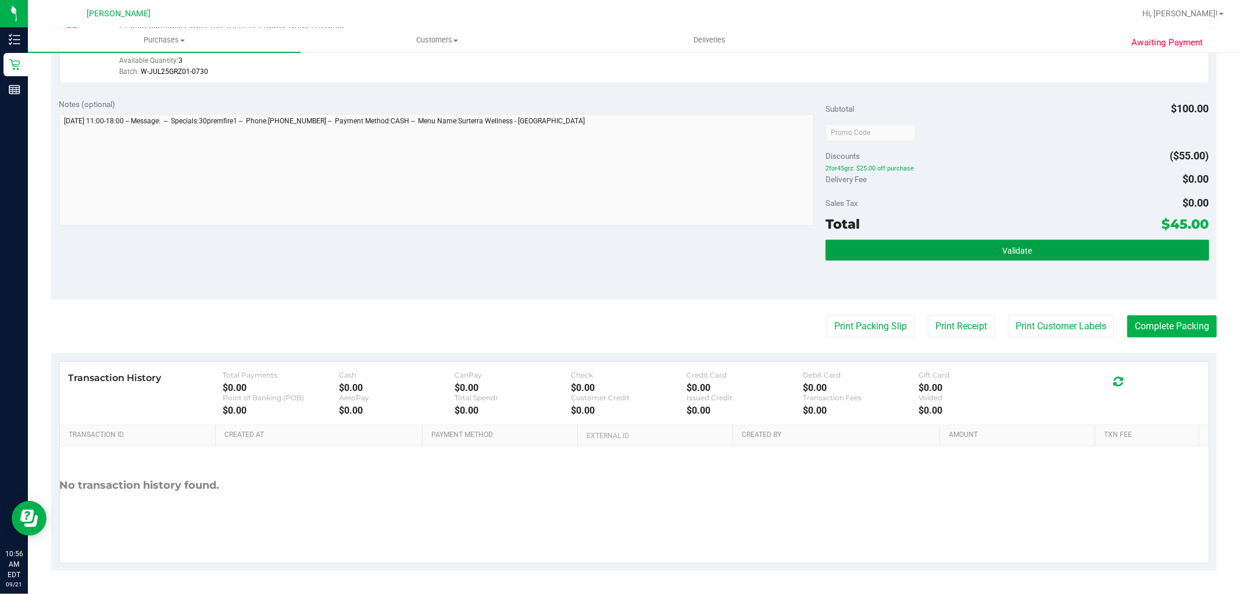
drag, startPoint x: 905, startPoint y: 258, endPoint x: 905, endPoint y: 249, distance: 8.7
click at [905, 252] on button "Validate" at bounding box center [1017, 250] width 383 height 21
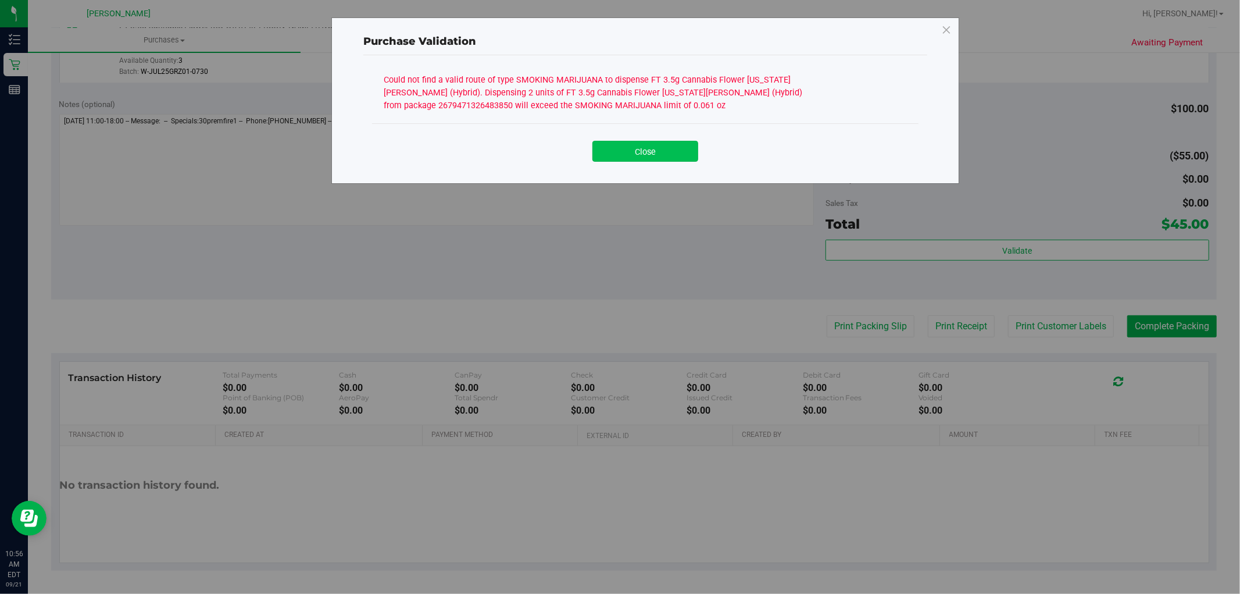
click at [652, 147] on button "Close" at bounding box center [645, 151] width 106 height 21
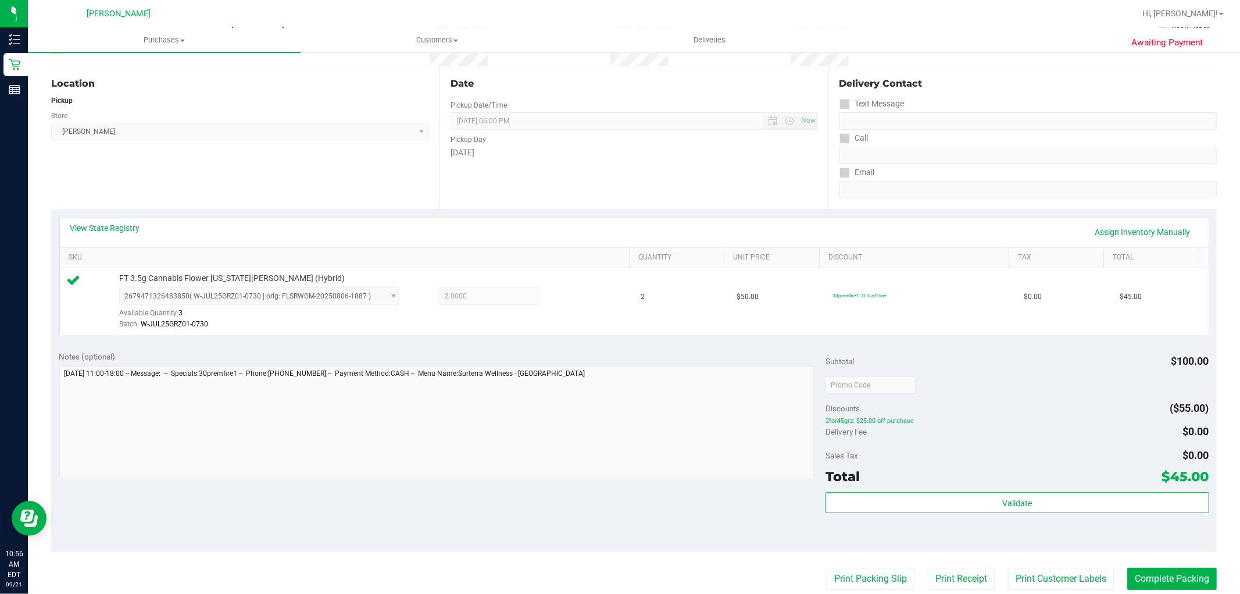
scroll to position [99, 0]
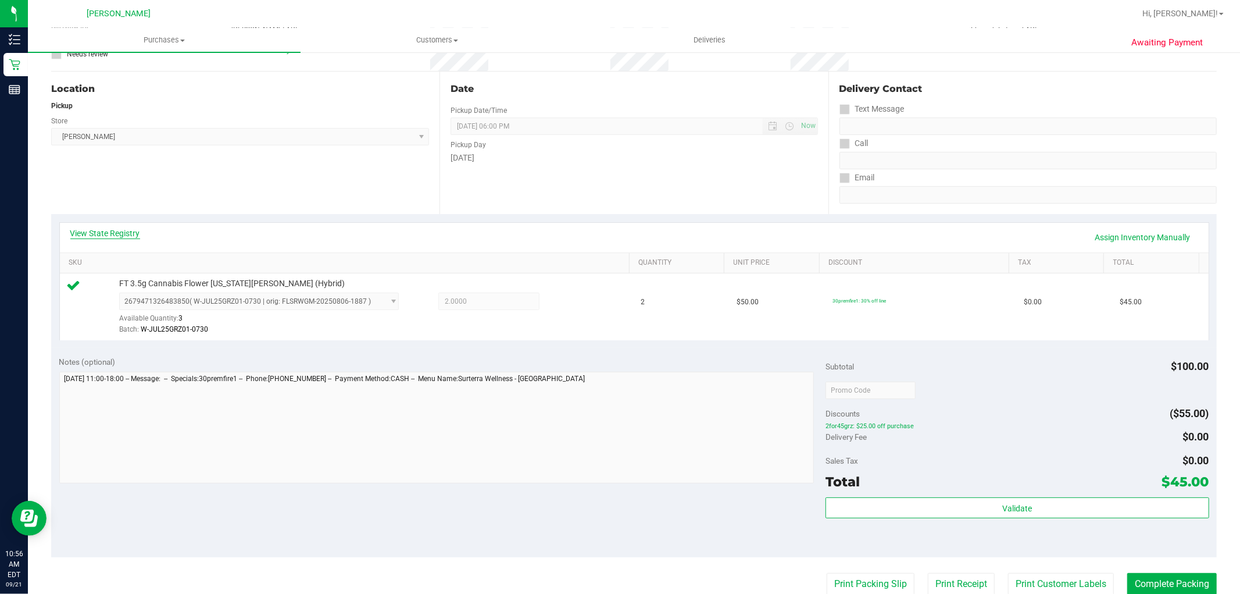
click at [138, 233] on link "View State Registry" at bounding box center [105, 233] width 70 height 12
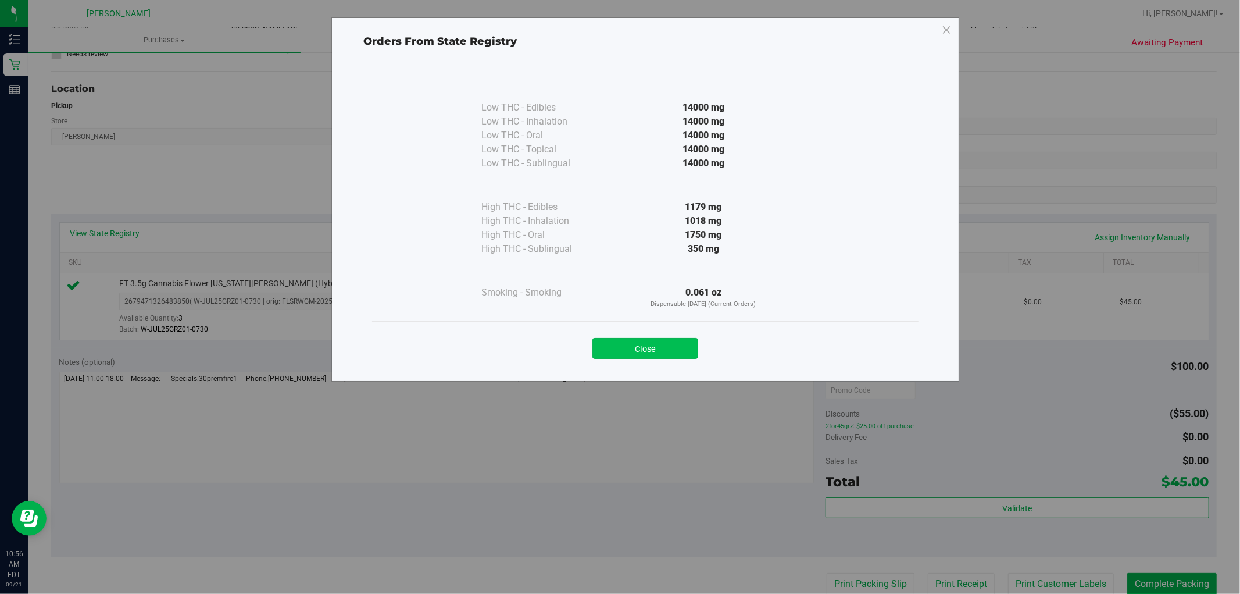
click at [642, 349] on button "Close" at bounding box center [645, 348] width 106 height 21
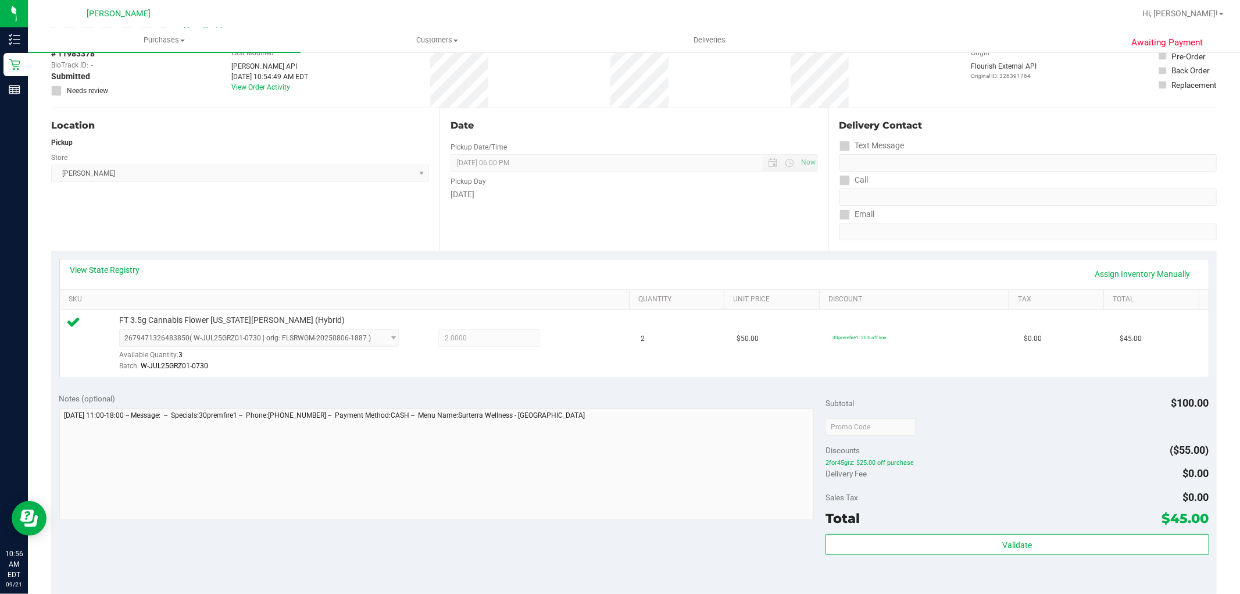
scroll to position [0, 0]
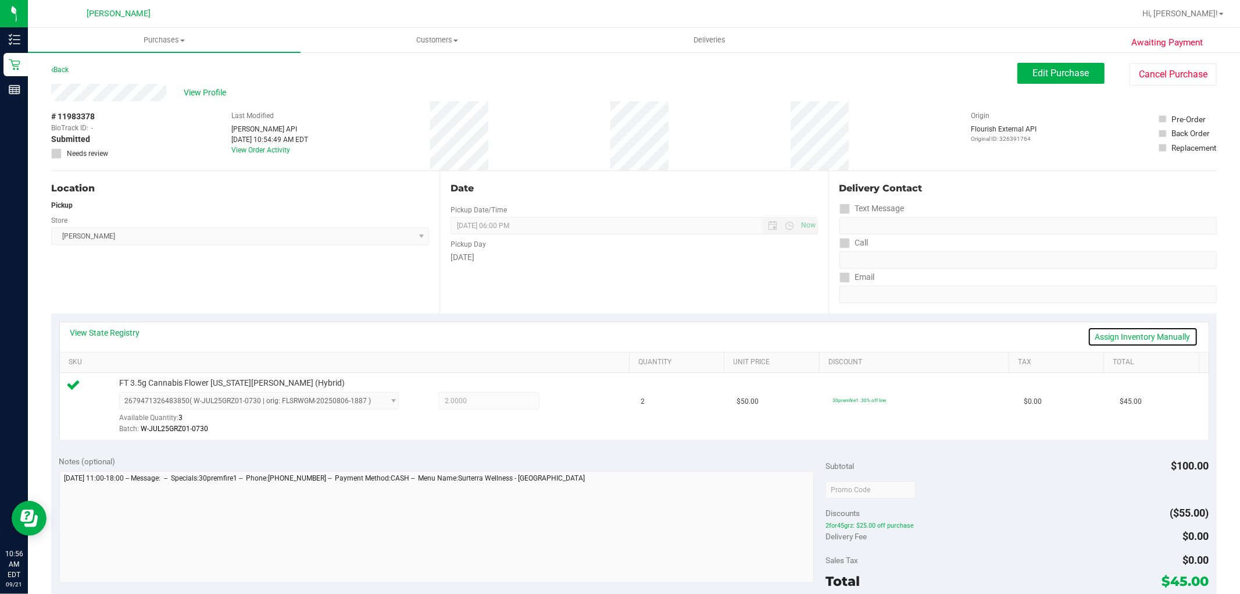
click at [1136, 334] on link "Assign Inventory Manually" at bounding box center [1143, 337] width 110 height 20
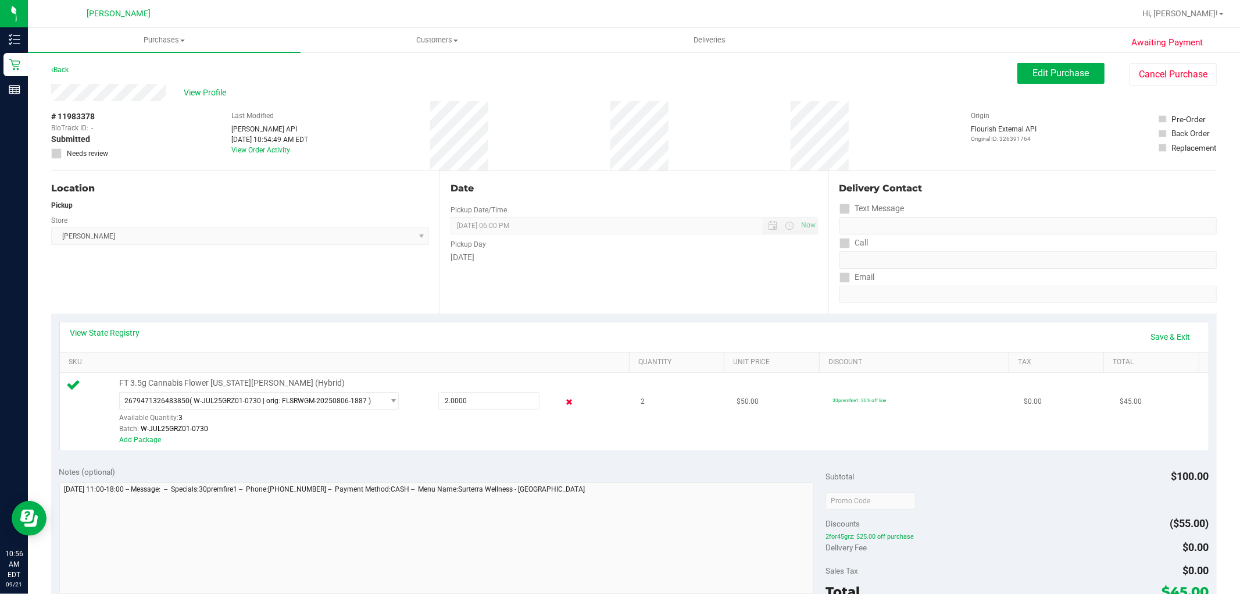
click at [563, 402] on icon at bounding box center [569, 401] width 12 height 13
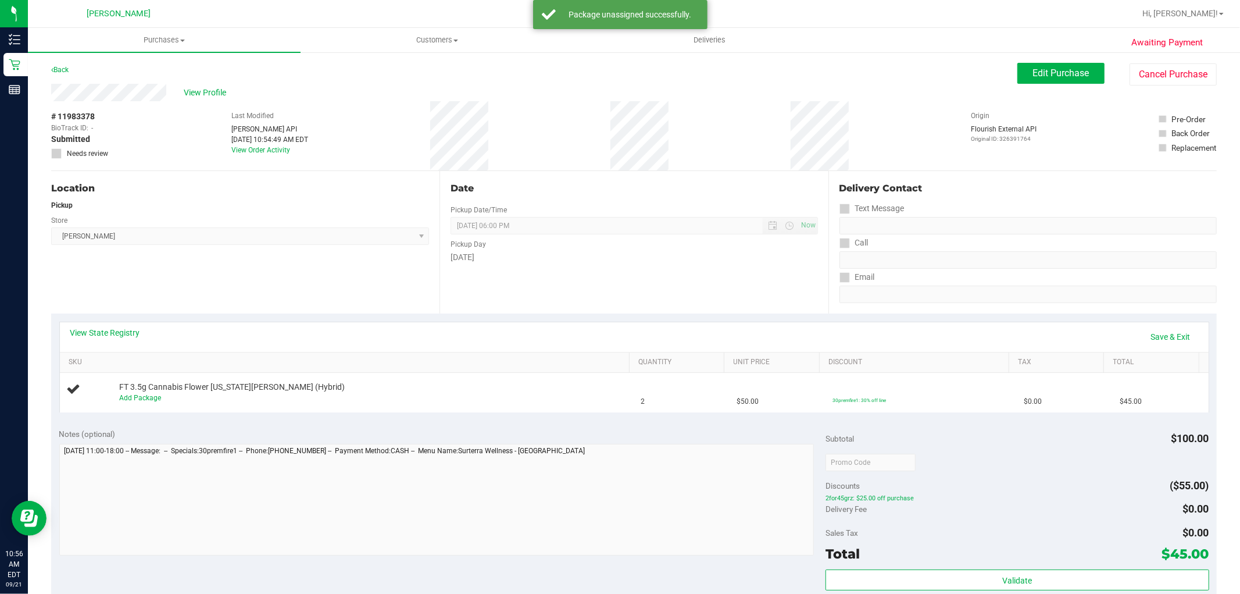
click at [59, 153] on icon at bounding box center [57, 153] width 8 height 0
click at [55, 153] on icon at bounding box center [57, 153] width 8 height 0
click at [1062, 80] on button "Edit Purchase" at bounding box center [1060, 73] width 87 height 21
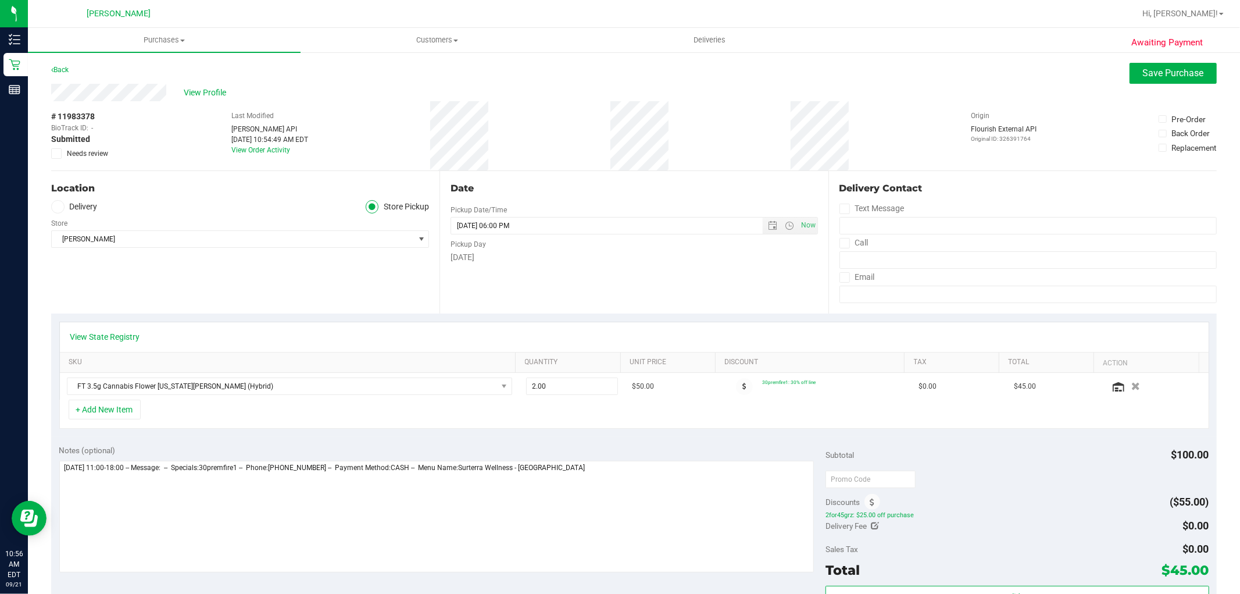
click at [55, 157] on span at bounding box center [56, 153] width 10 height 10
click at [0, 0] on input "Needs review" at bounding box center [0, 0] width 0 height 0
click at [1143, 67] on span "Save Purchase" at bounding box center [1173, 72] width 61 height 11
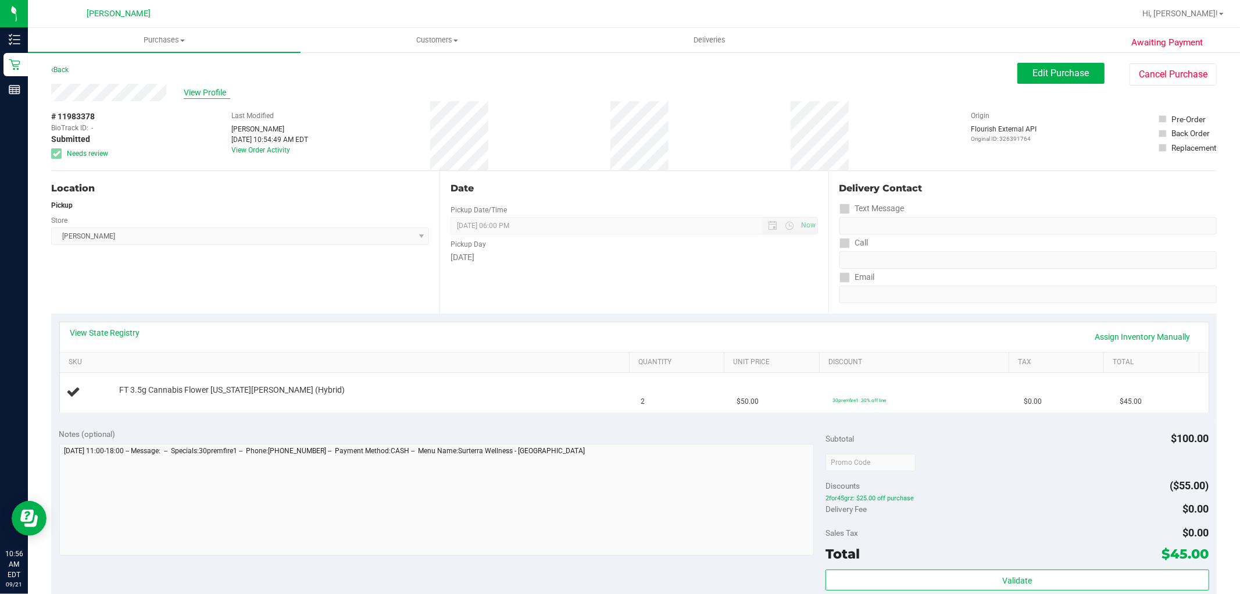
click at [220, 94] on span "View Profile" at bounding box center [207, 93] width 47 height 12
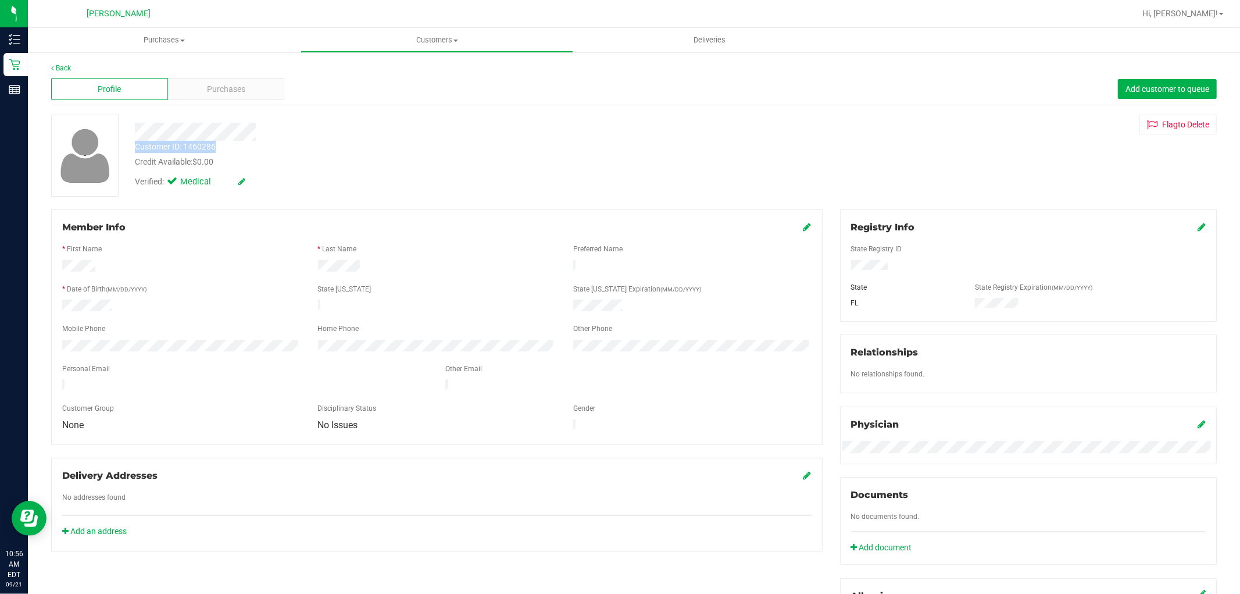
drag, startPoint x: 227, startPoint y: 147, endPoint x: 127, endPoint y: 142, distance: 100.1
click at [127, 142] on div "Customer ID: 1460286 Credit Available: $0.00" at bounding box center [422, 154] width 592 height 27
copy div "Customer ID: 1460286"
drag, startPoint x: 166, startPoint y: 236, endPoint x: 155, endPoint y: 158, distance: 79.3
click at [166, 236] on div at bounding box center [436, 238] width 749 height 9
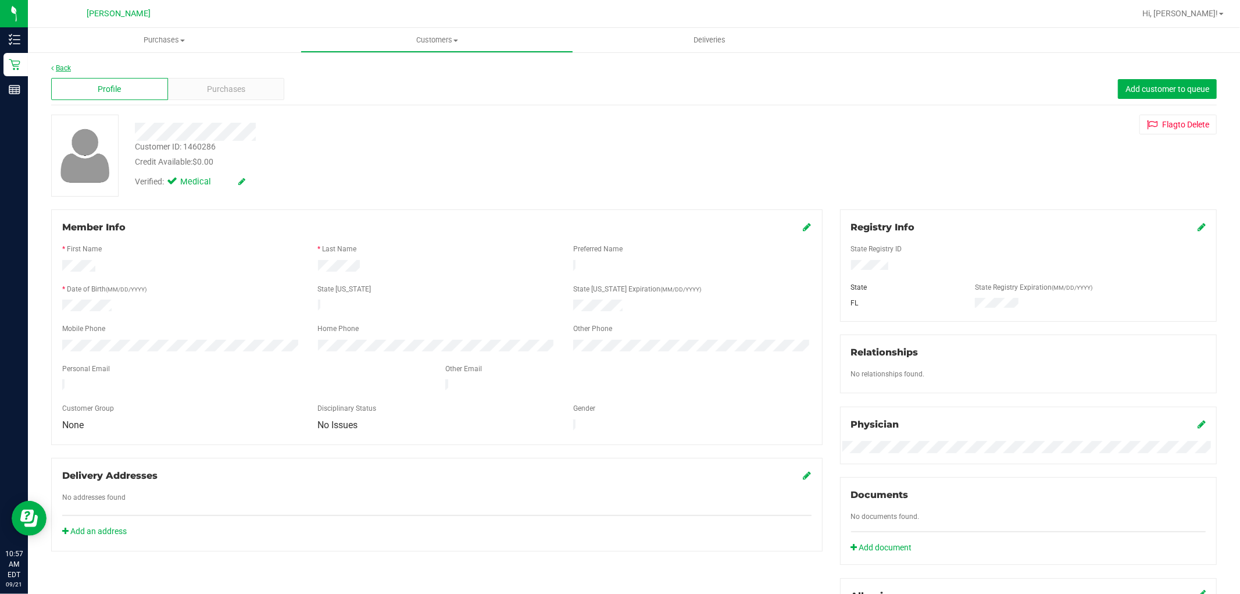
click at [60, 66] on link "Back" at bounding box center [61, 68] width 20 height 8
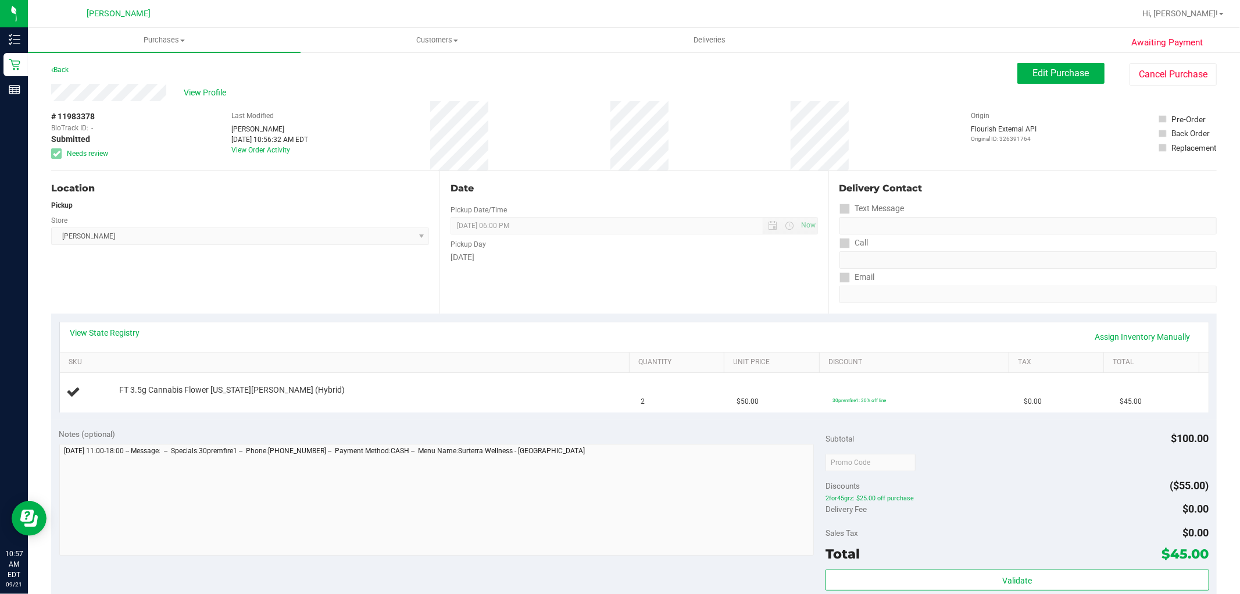
drag, startPoint x: 110, startPoint y: 111, endPoint x: 45, endPoint y: 113, distance: 65.1
click at [33, 113] on div "Awaiting Payment Back Edit Purchase Cancel Purchase View Profile # 11983378 Bio…" at bounding box center [634, 487] width 1212 height 872
copy div "# 11983378"
drag, startPoint x: 179, startPoint y: 159, endPoint x: 148, endPoint y: 142, distance: 35.6
click at [179, 158] on div "# 11983378 BioTrack ID: - Submitted Needs review Last Modified [PERSON_NAME] [D…" at bounding box center [634, 135] width 1166 height 69
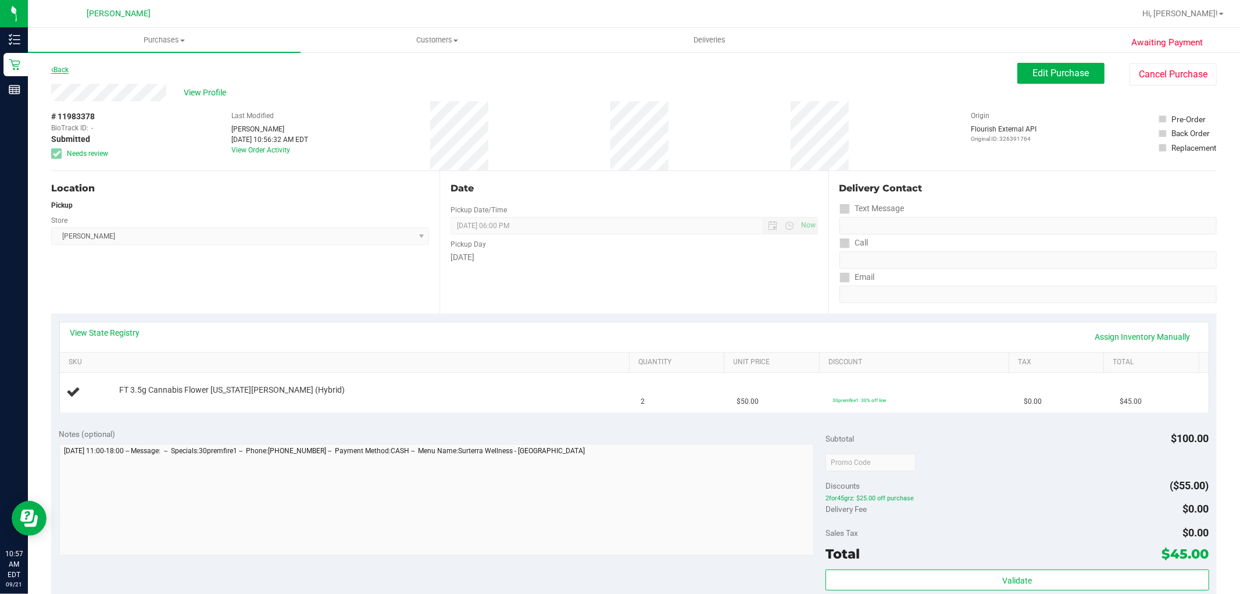
click at [53, 67] on icon at bounding box center [52, 69] width 2 height 7
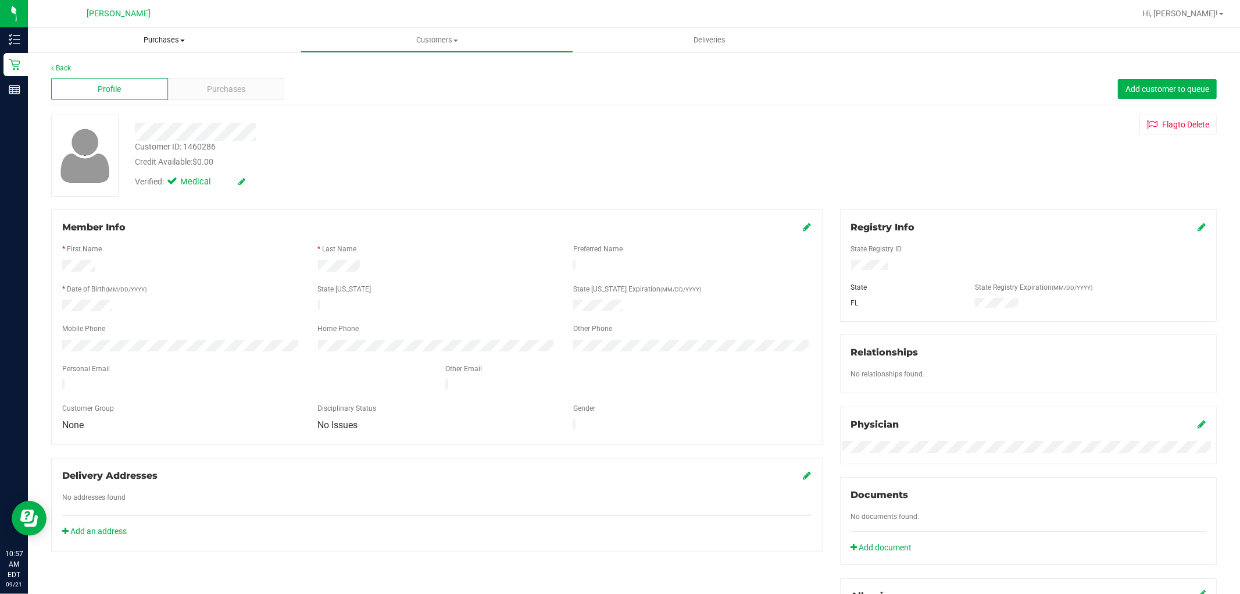
click at [173, 36] on span "Purchases" at bounding box center [164, 40] width 273 height 10
click at [167, 83] on li "Fulfillment" at bounding box center [164, 84] width 273 height 14
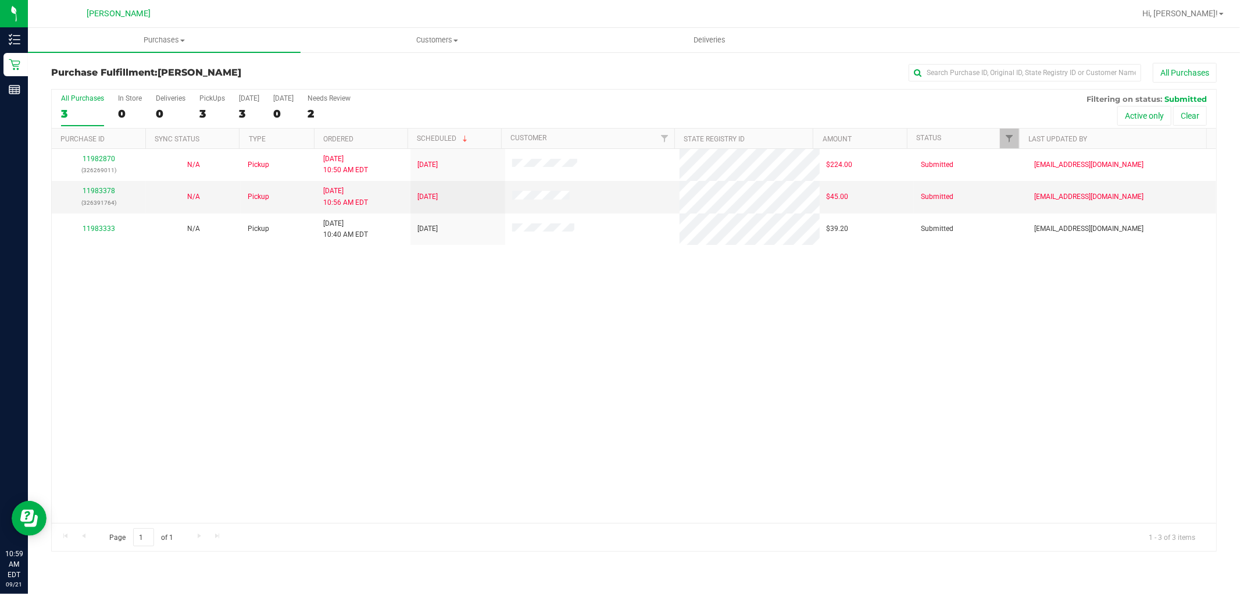
click at [351, 371] on div "11982870 (326269011) N/A Pickup [DATE] 10:50 AM EDT 9/21/2025 $224.00 Submitted…" at bounding box center [634, 336] width 1165 height 374
click at [95, 191] on link "11983378" at bounding box center [99, 191] width 33 height 8
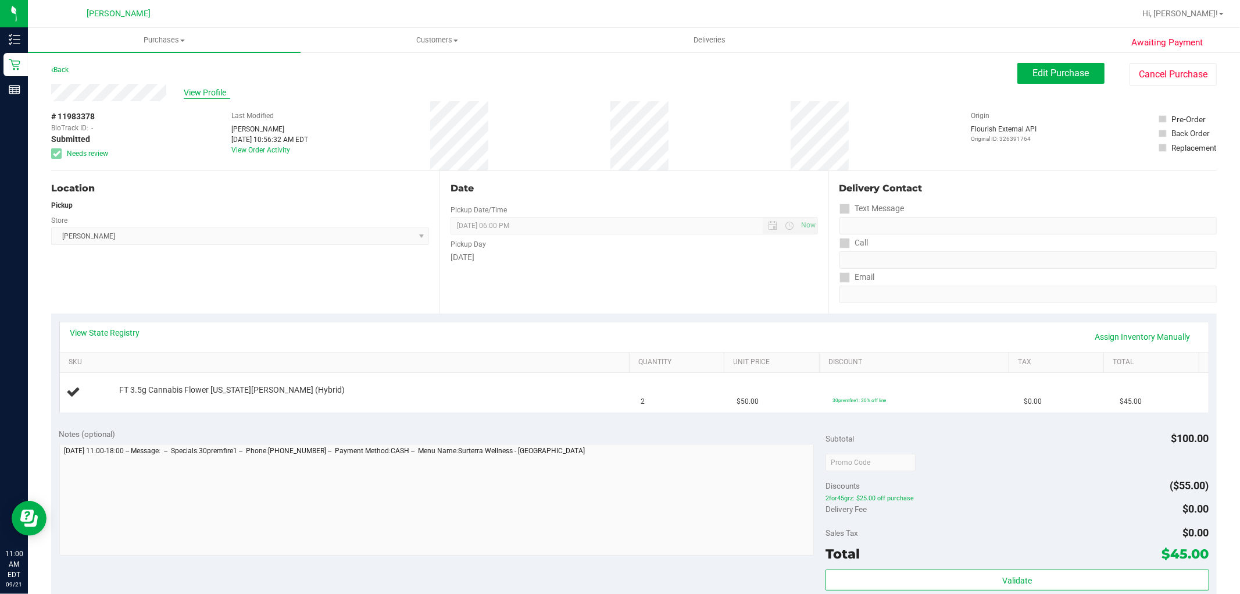
click at [211, 94] on span "View Profile" at bounding box center [207, 93] width 47 height 12
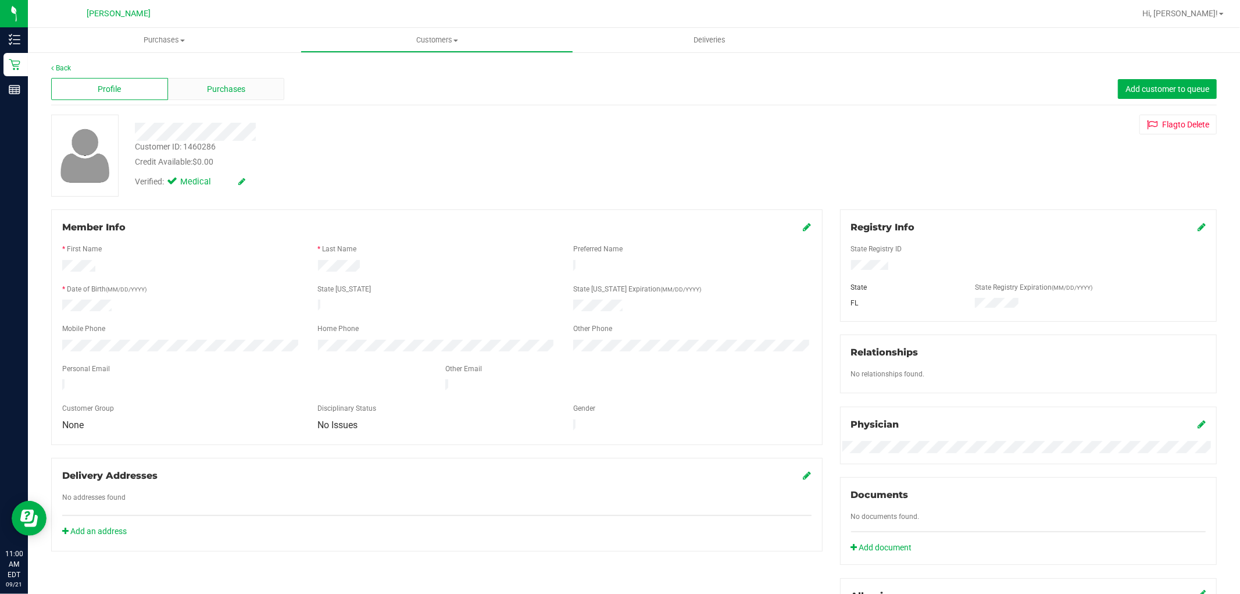
click at [195, 92] on div "Purchases" at bounding box center [226, 89] width 117 height 22
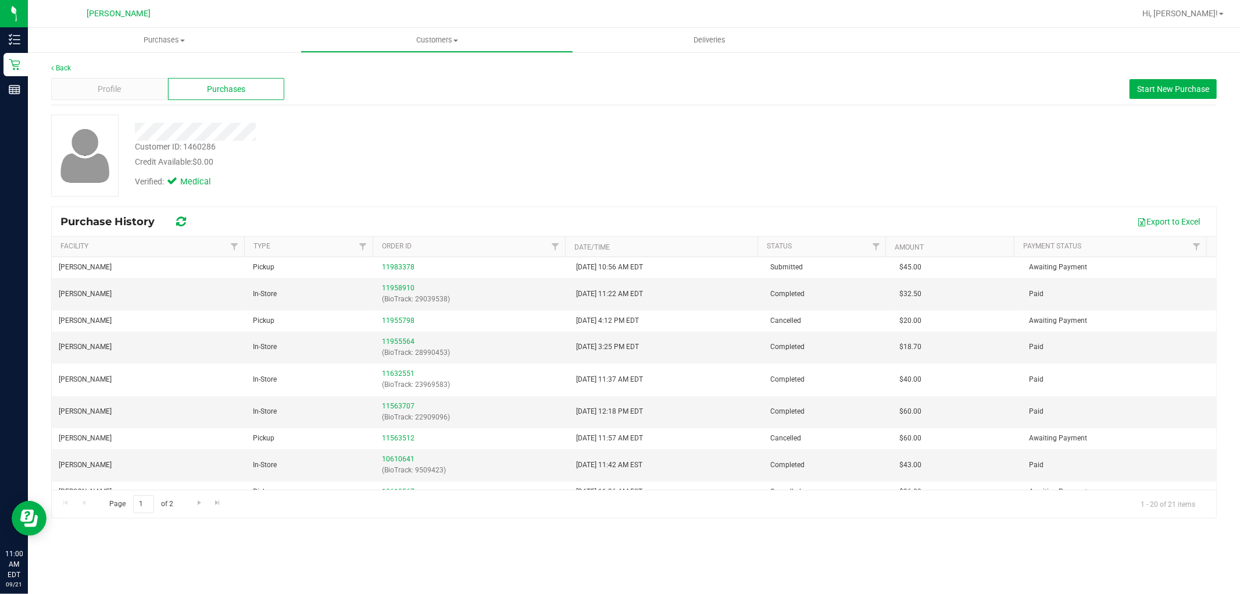
click at [147, 101] on div "Profile Purchases Start New Purchase" at bounding box center [634, 89] width 1166 height 32
click at [120, 72] on div "Back" at bounding box center [634, 68] width 1166 height 10
click at [62, 66] on link "Back" at bounding box center [61, 68] width 20 height 8
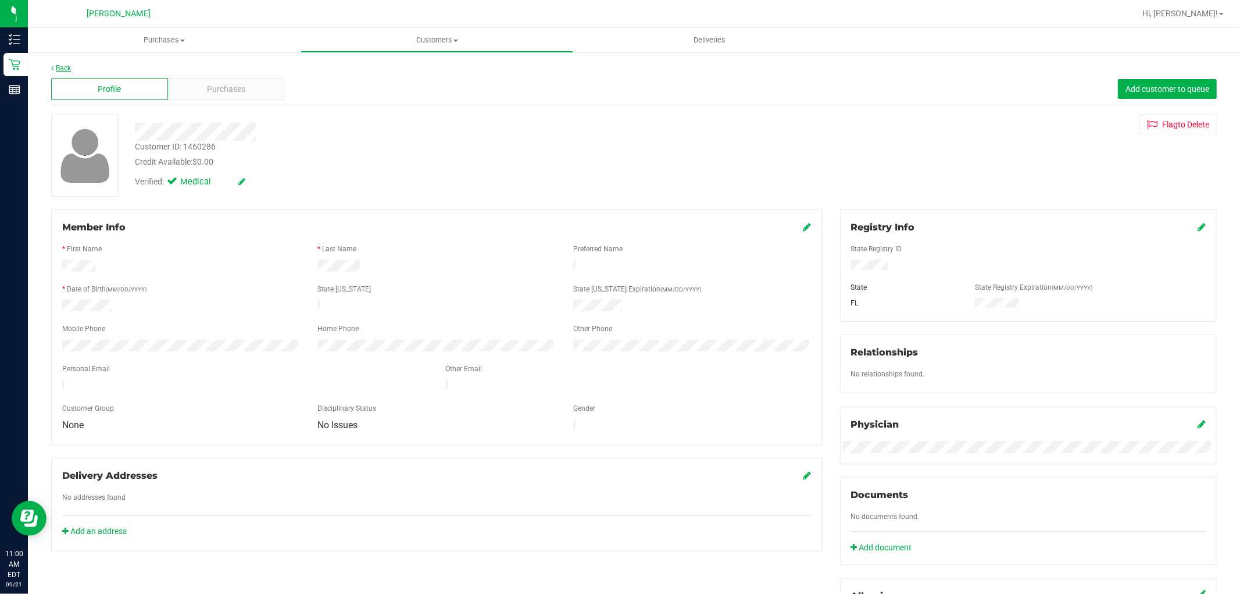
click at [63, 70] on link "Back" at bounding box center [61, 68] width 20 height 8
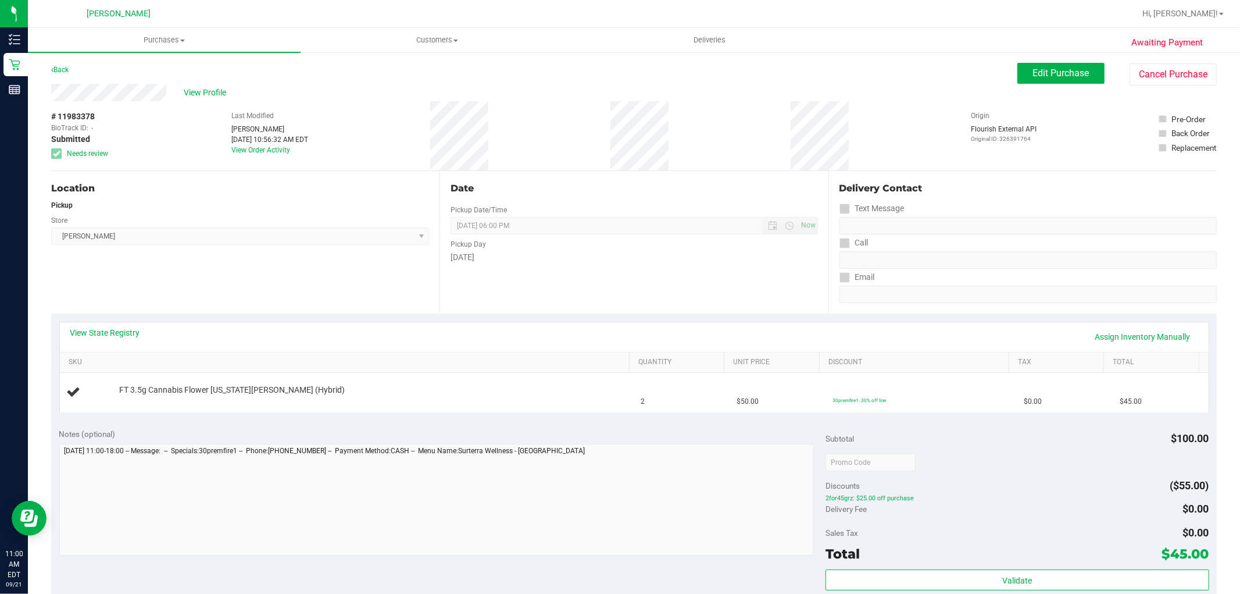
click at [111, 341] on div "View State Registry Assign Inventory Manually" at bounding box center [634, 337] width 1128 height 20
click at [112, 335] on link "View State Registry" at bounding box center [105, 333] width 70 height 12
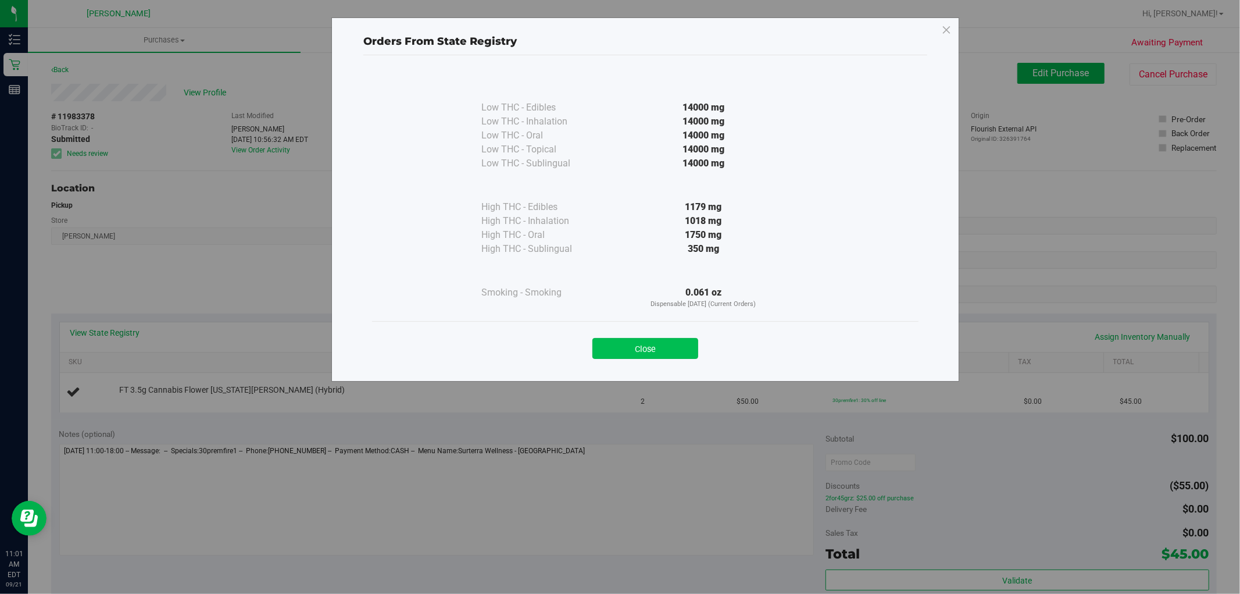
click at [676, 345] on button "Close" at bounding box center [645, 348] width 106 height 21
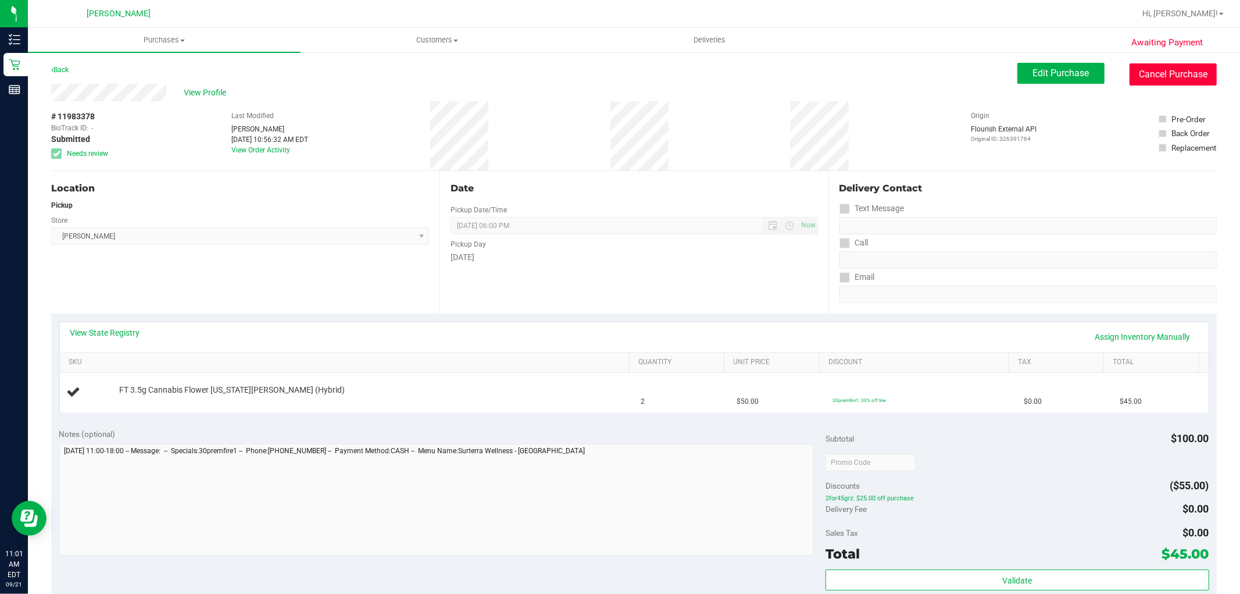
click at [1189, 81] on button "Cancel Purchase" at bounding box center [1173, 74] width 87 height 22
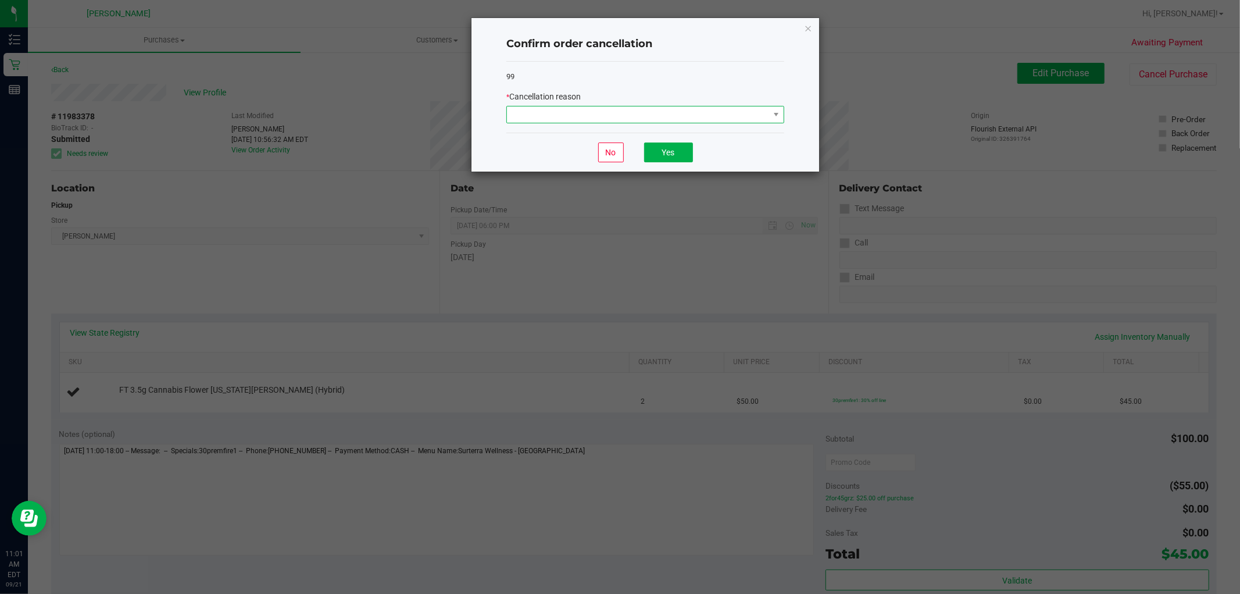
click at [683, 115] on span at bounding box center [638, 114] width 262 height 16
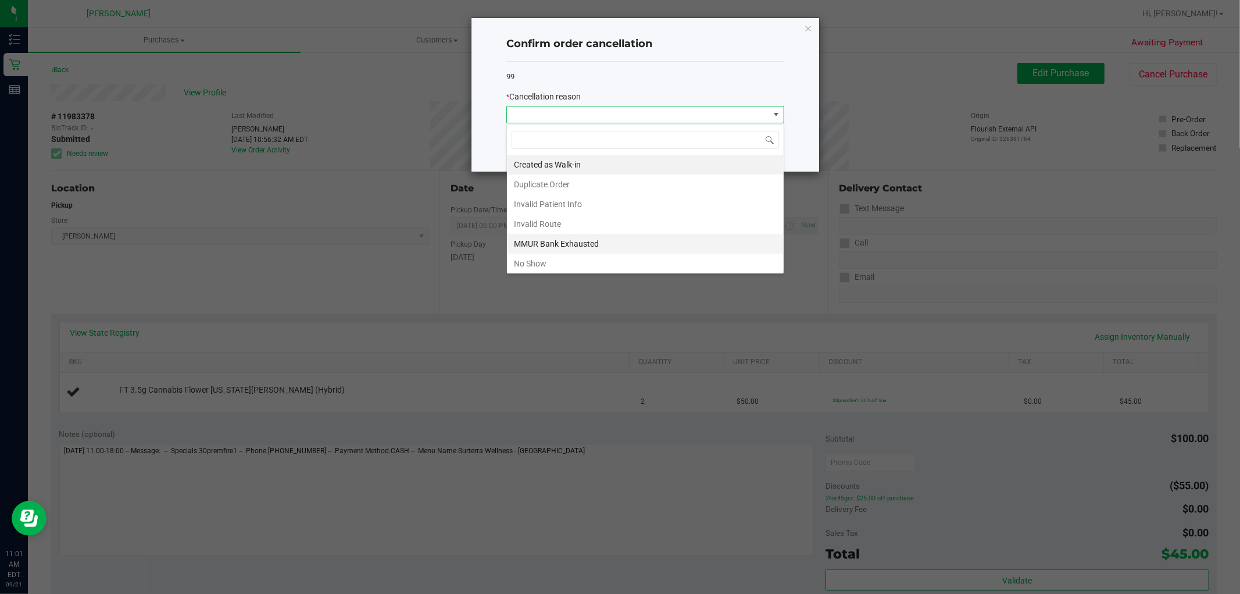
scroll to position [17, 277]
click at [559, 243] on li "MMUR Bank Exhausted" at bounding box center [645, 244] width 277 height 20
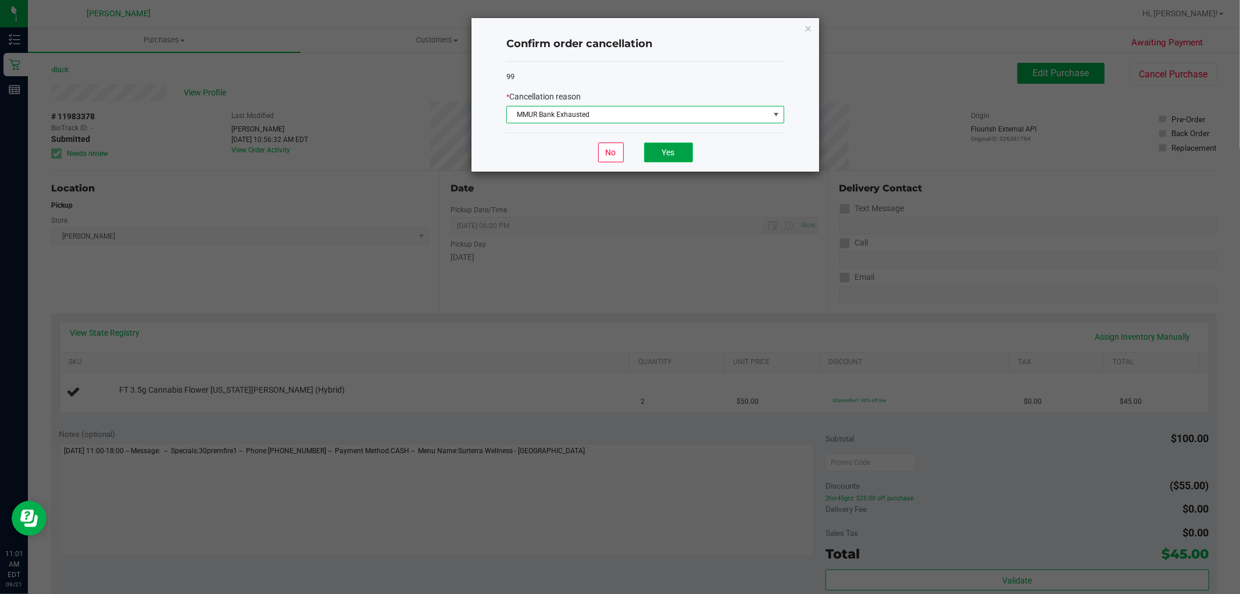
click at [656, 148] on button "Yes" at bounding box center [668, 152] width 49 height 20
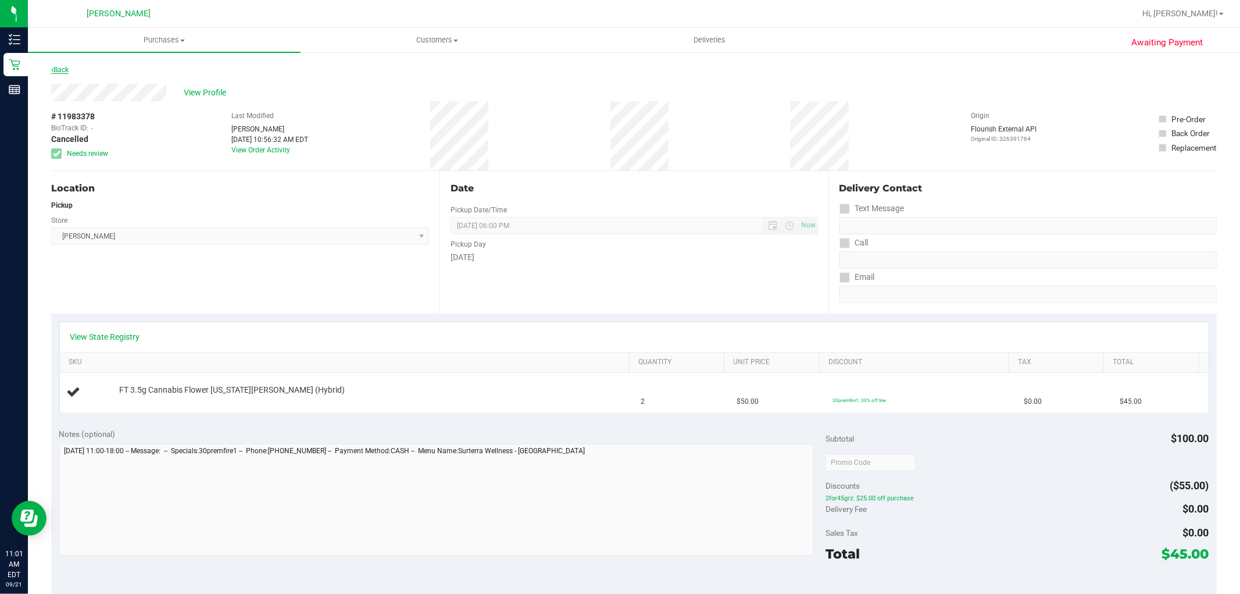
click at [60, 69] on link "Back" at bounding box center [59, 70] width 17 height 8
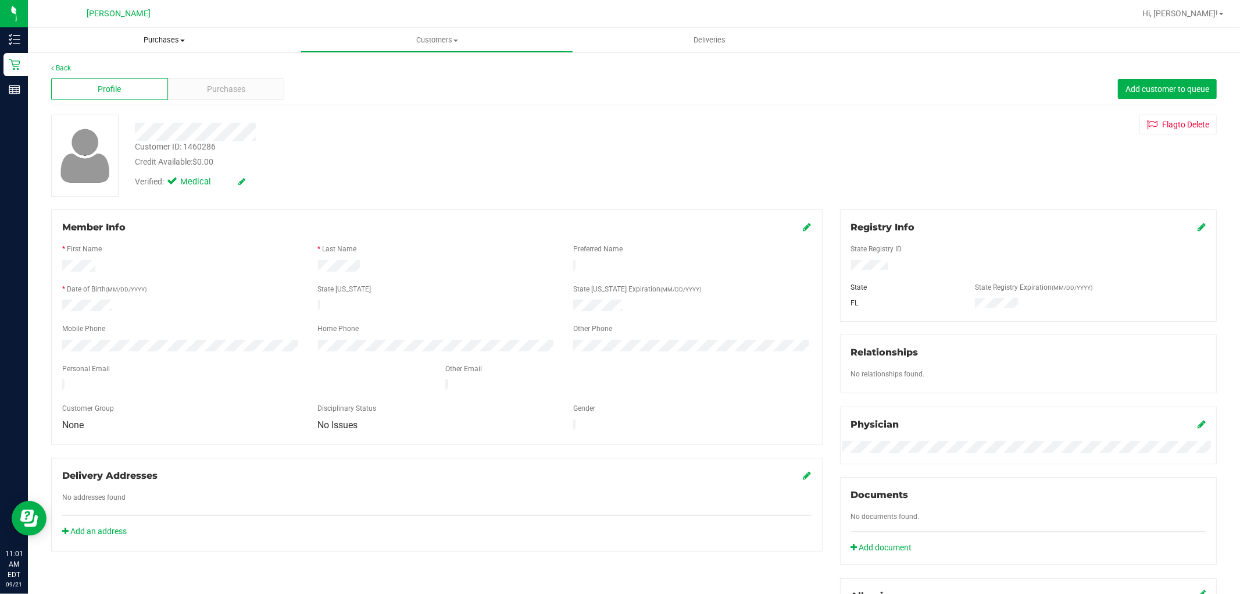
click at [169, 41] on span "Purchases" at bounding box center [164, 40] width 273 height 10
click at [142, 79] on li "Fulfillment" at bounding box center [164, 84] width 273 height 14
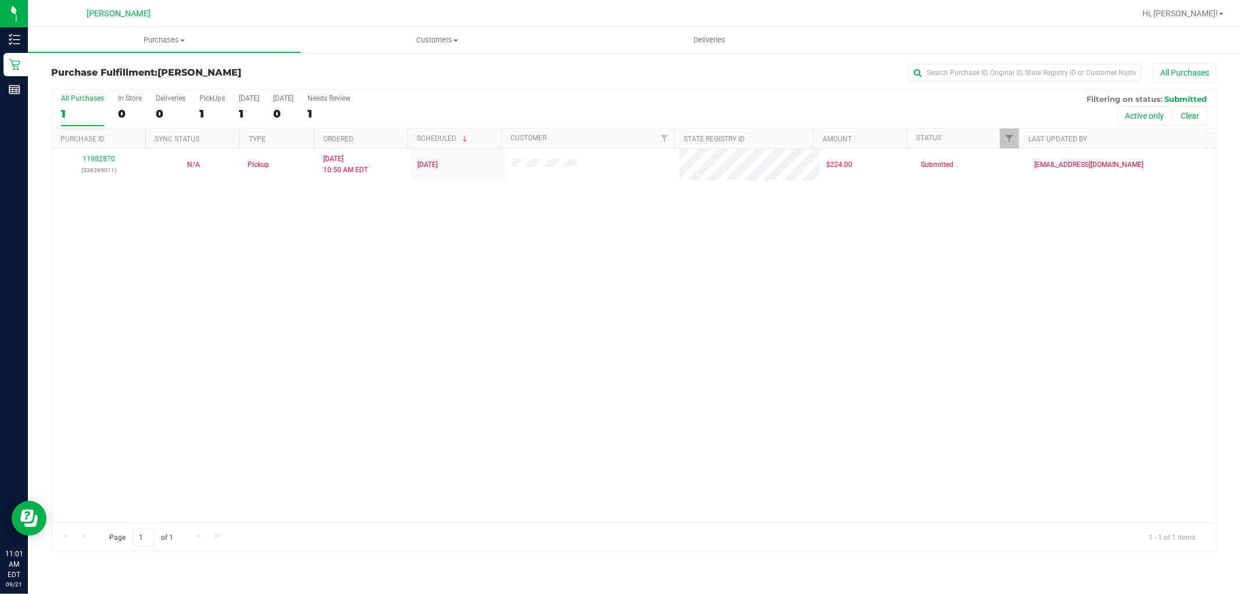
click at [128, 431] on div "11982870 (326269011) N/A Pickup [DATE] 10:50 AM EDT 9/21/2025 $224.00 Submitted…" at bounding box center [634, 336] width 1165 height 374
click at [637, 337] on div "11982870 (326269011) N/A Pickup [DATE] 10:50 AM EDT 9/21/2025 $224.00 Submitted…" at bounding box center [634, 336] width 1165 height 374
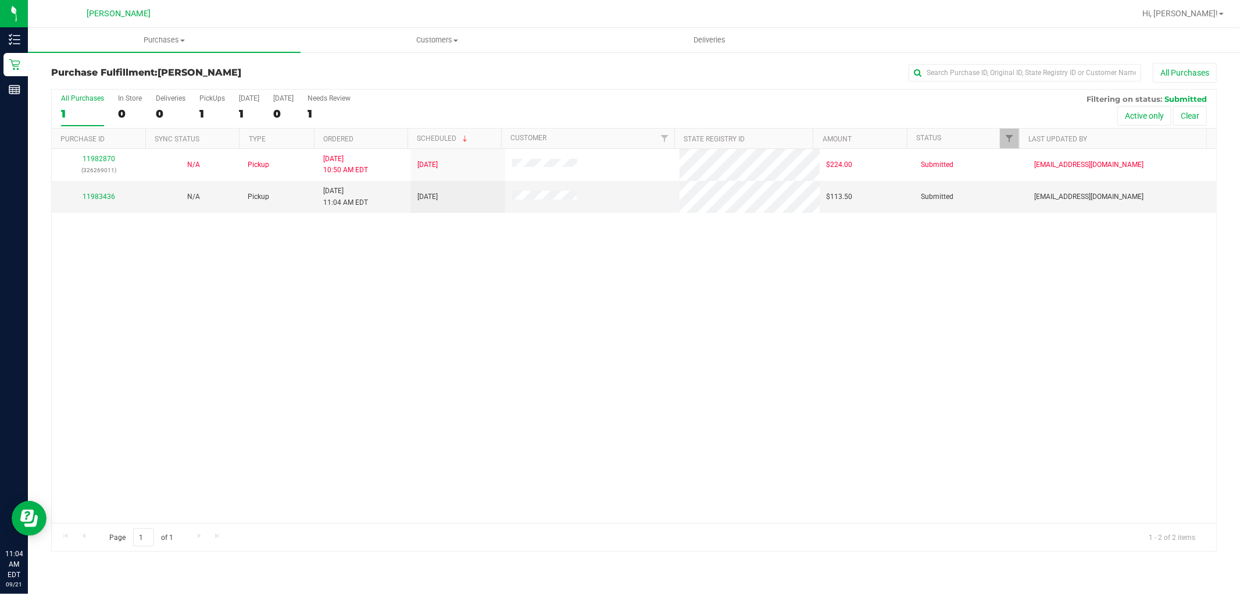
click at [605, 380] on div "11982870 (326269011) N/A Pickup [DATE] 10:50 AM EDT 9/21/2025 $224.00 Submitted…" at bounding box center [634, 336] width 1165 height 374
click at [385, 311] on div "11982870 (326269011) N/A Pickup [DATE] 10:50 AM EDT 9/21/2025 $224.00 Submitted…" at bounding box center [634, 336] width 1165 height 374
click at [96, 194] on link "11983436" at bounding box center [99, 196] width 33 height 8
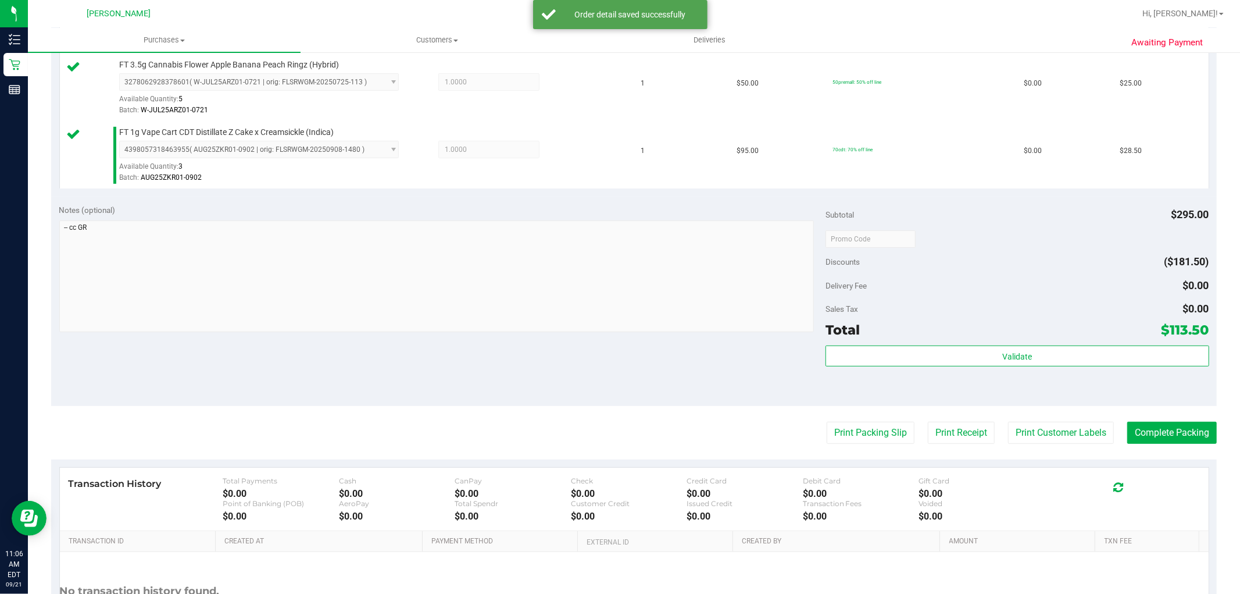
scroll to position [387, 0]
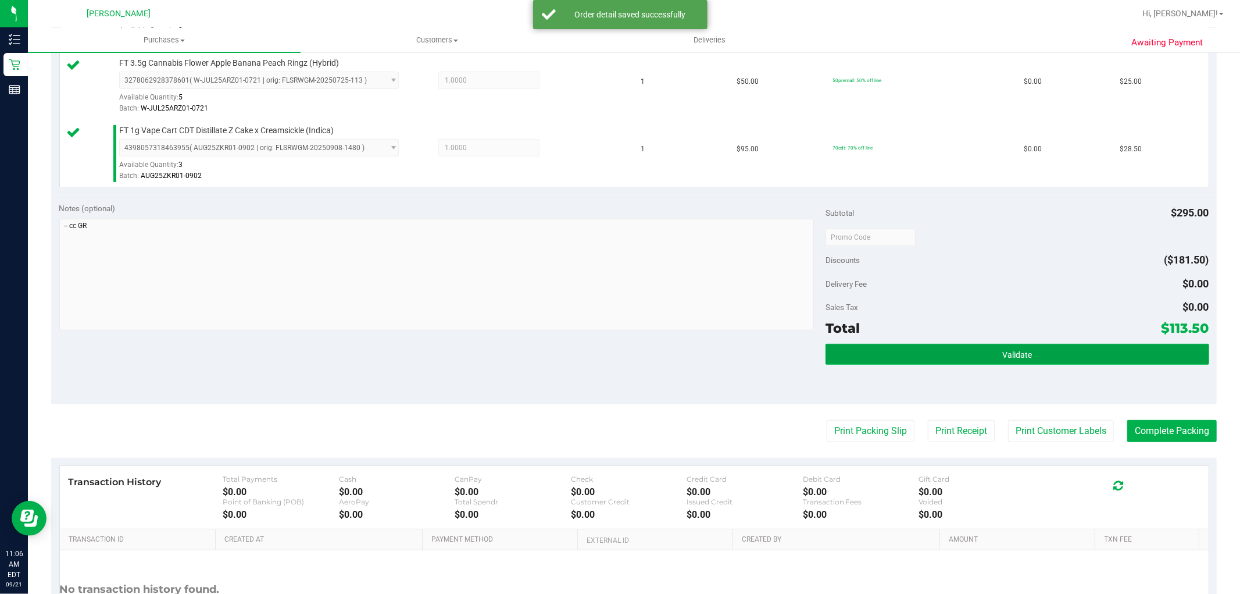
click at [1042, 344] on button "Validate" at bounding box center [1017, 354] width 383 height 21
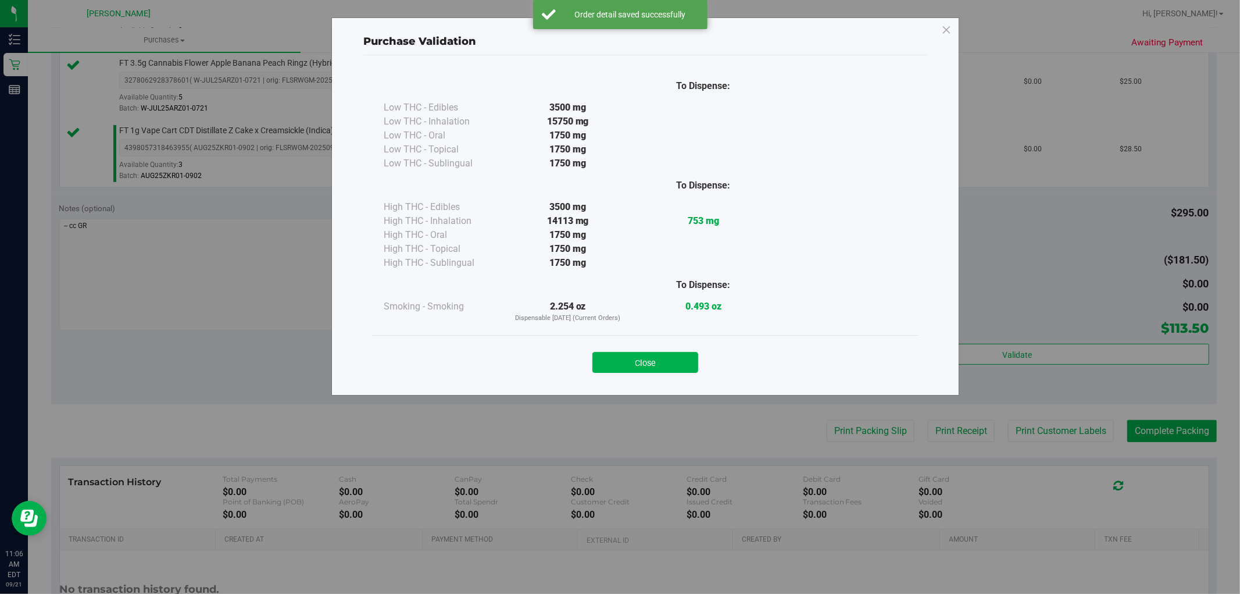
click at [664, 356] on button "Close" at bounding box center [645, 362] width 106 height 21
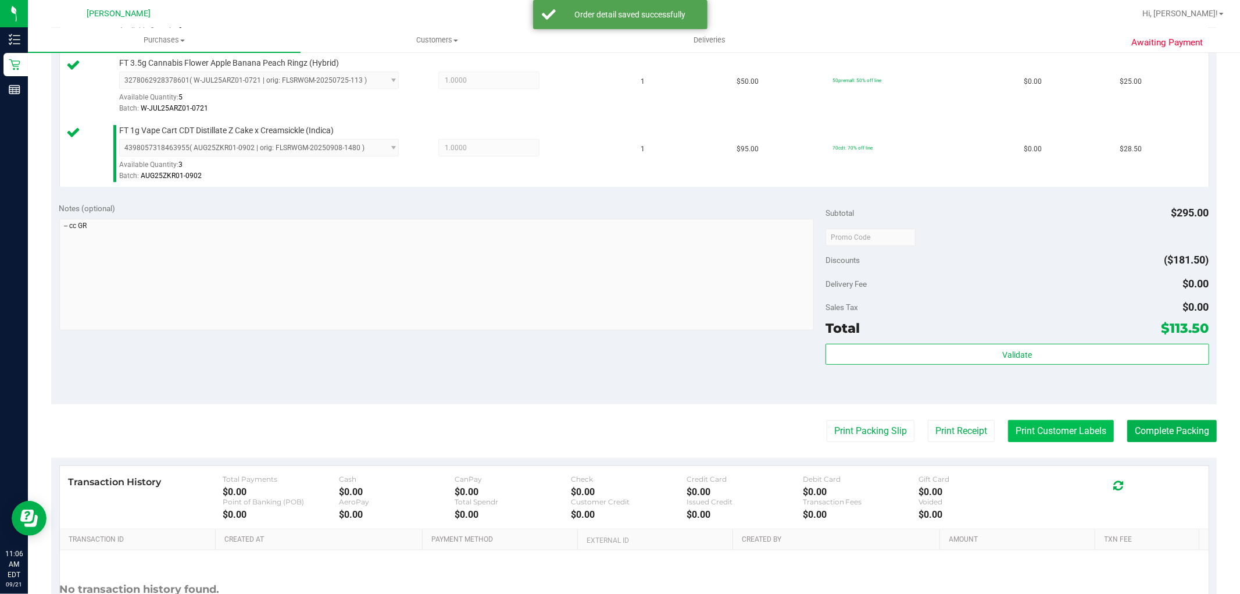
click at [1072, 438] on button "Print Customer Labels" at bounding box center [1061, 431] width 106 height 22
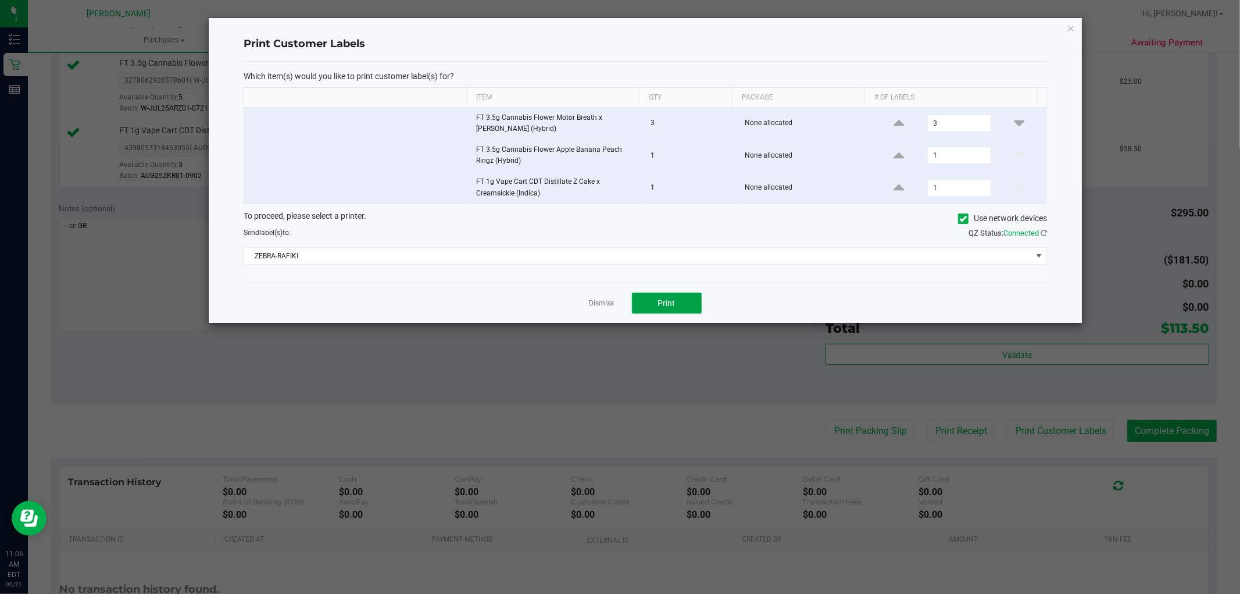
click at [644, 310] on button "Print" at bounding box center [667, 302] width 70 height 21
click at [601, 303] on link "Dismiss" at bounding box center [602, 303] width 25 height 10
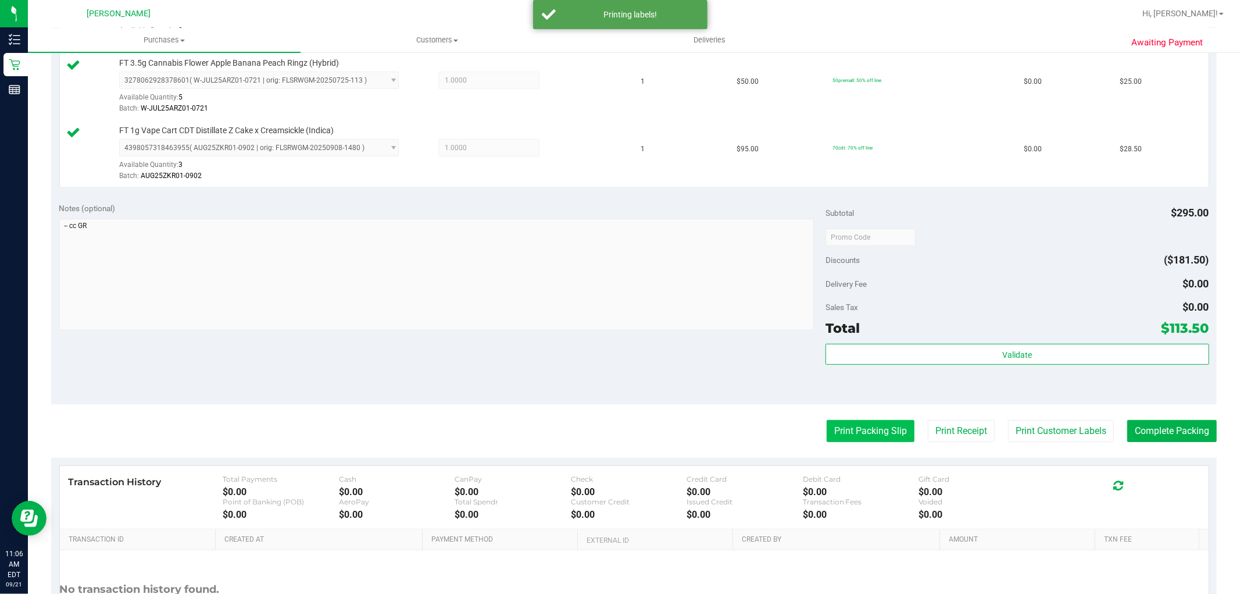
click at [866, 432] on button "Print Packing Slip" at bounding box center [871, 431] width 88 height 22
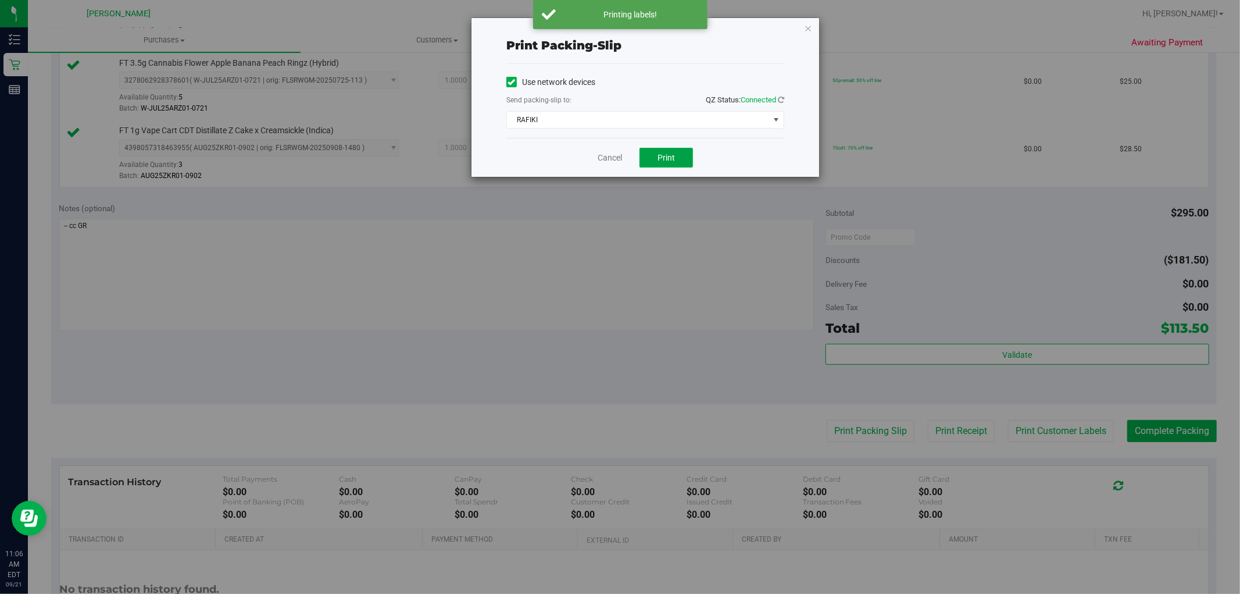
drag, startPoint x: 673, startPoint y: 151, endPoint x: 823, endPoint y: 255, distance: 182.2
click at [673, 152] on button "Print" at bounding box center [666, 158] width 53 height 20
click at [617, 160] on link "Cancel" at bounding box center [610, 158] width 24 height 12
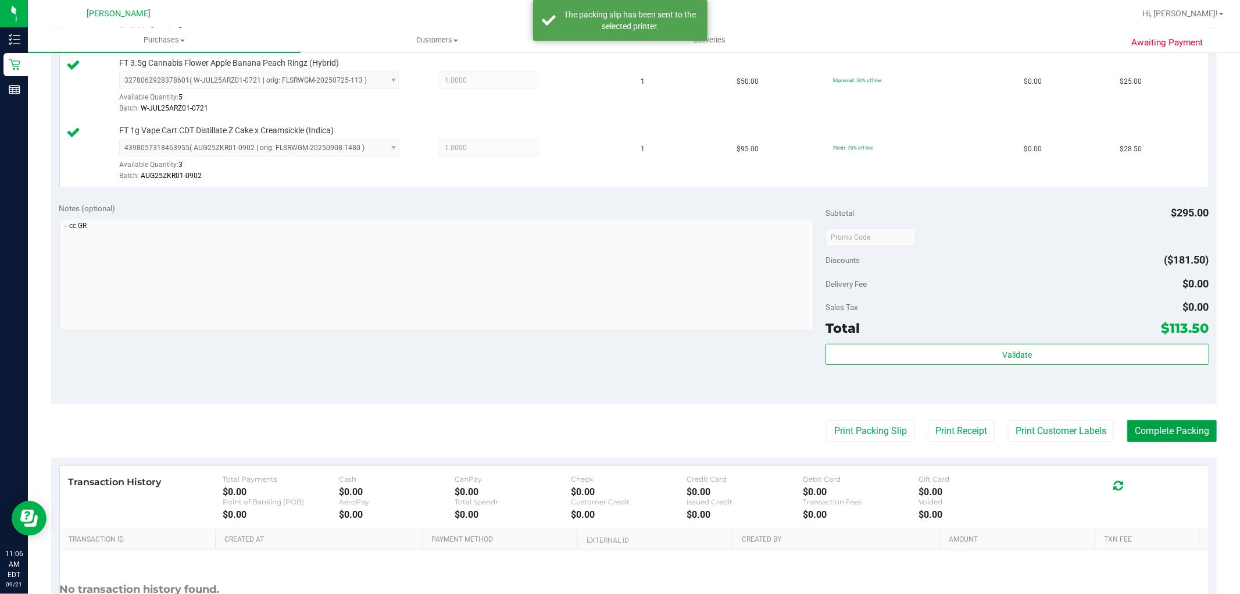
click at [1174, 425] on button "Complete Packing" at bounding box center [1172, 431] width 90 height 22
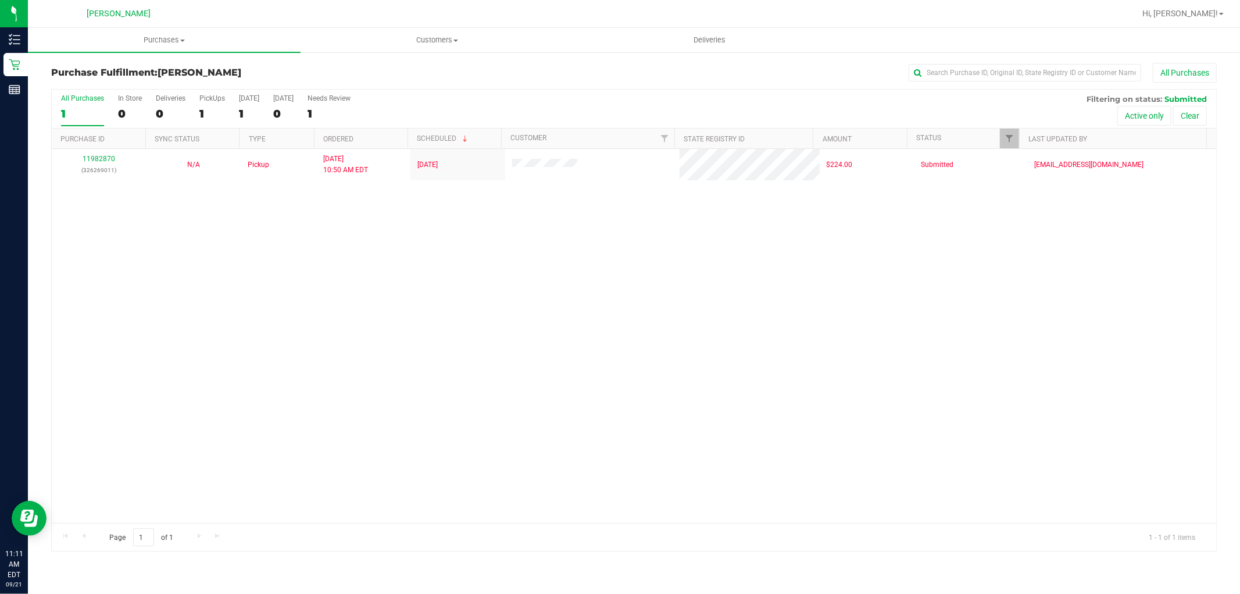
click at [378, 420] on div "11982870 (326269011) N/A Pickup [DATE] 10:50 AM EDT 9/21/2025 $224.00 Submitted…" at bounding box center [634, 336] width 1165 height 374
click at [318, 241] on div "11982870 (326269011) N/A Pickup [DATE] 10:50 AM EDT 9/21/2025 $224.00 Submitted…" at bounding box center [634, 336] width 1165 height 374
click at [451, 283] on div "11982870 (326269011) N/A Pickup [DATE] 10:50 AM EDT 9/21/2025 $224.00 Submitted…" at bounding box center [634, 336] width 1165 height 374
click at [403, 407] on div "11982870 (326269011) N/A Pickup [DATE] 10:50 AM EDT 9/21/2025 $224.00 Submitted…" at bounding box center [634, 336] width 1165 height 374
drag, startPoint x: 635, startPoint y: 420, endPoint x: 807, endPoint y: 120, distance: 346.4
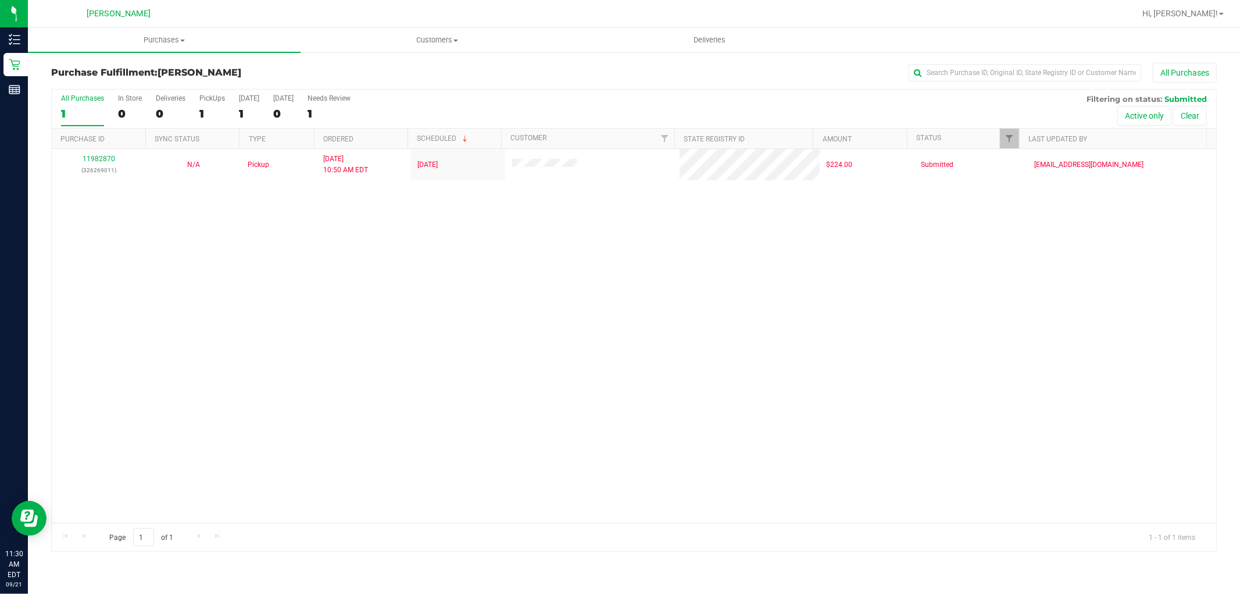
click at [638, 419] on div "11982870 (326269011) N/A Pickup [DATE] 10:50 AM EDT 9/21/2025 $224.00 Submitted…" at bounding box center [634, 336] width 1165 height 374
click at [813, 252] on div "11982870 (326269011) N/A Pickup [DATE] 10:50 AM EDT 9/21/2025 $224.00 Submitted…" at bounding box center [634, 336] width 1165 height 374
click at [338, 233] on div "11982870 (326269011) N/A Pickup [DATE] 10:50 AM EDT 9/21/2025 $224.00 Submitted…" at bounding box center [634, 336] width 1165 height 374
drag, startPoint x: 666, startPoint y: 363, endPoint x: 670, endPoint y: 358, distance: 6.3
click at [669, 362] on div "11982870 (326269011) N/A Pickup [DATE] 10:50 AM EDT 9/21/2025 $224.00 Submitted…" at bounding box center [634, 336] width 1165 height 374
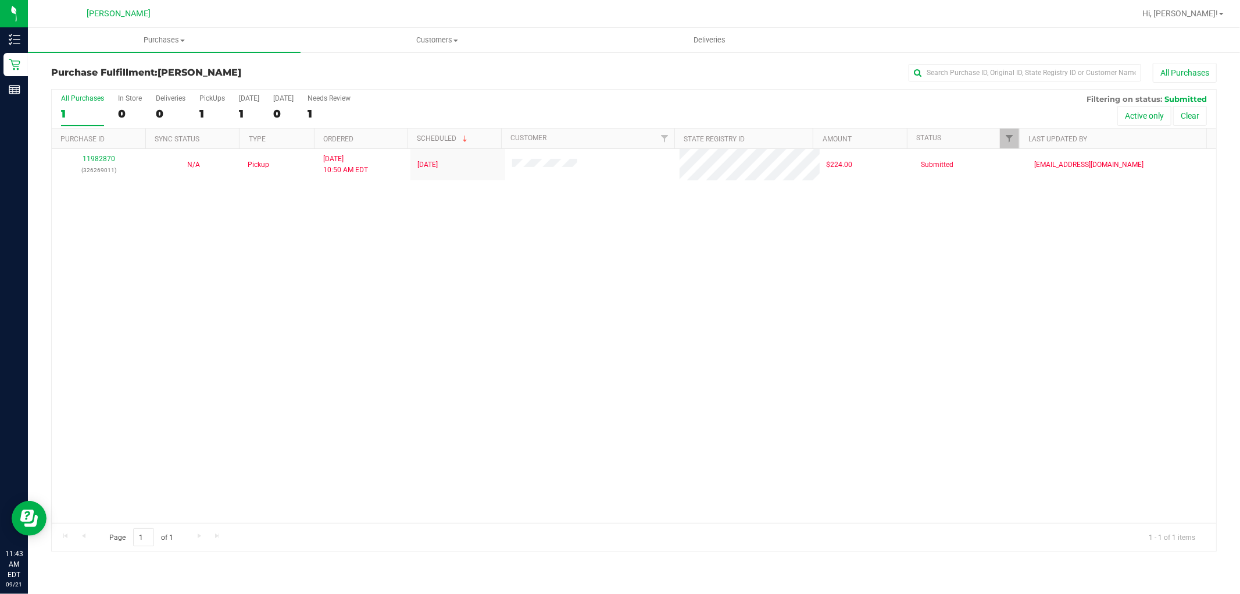
click at [795, 285] on div "11982870 (326269011) N/A Pickup [DATE] 10:50 AM EDT 9/21/2025 $224.00 Submitted…" at bounding box center [634, 336] width 1165 height 374
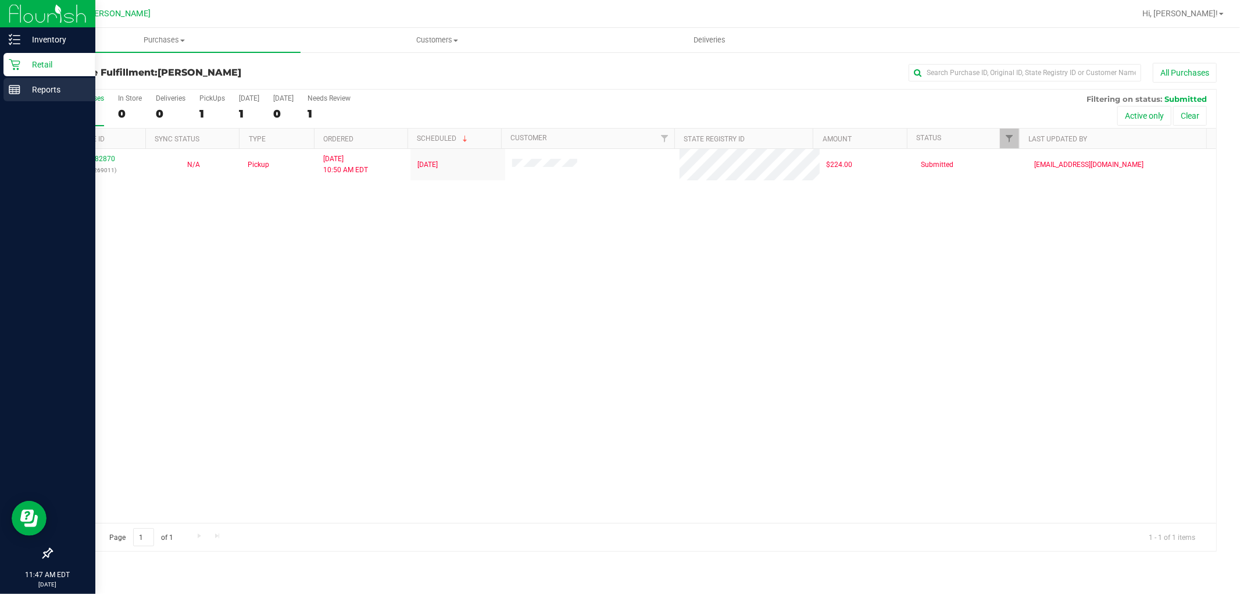
click at [20, 93] on p "Reports" at bounding box center [55, 90] width 70 height 14
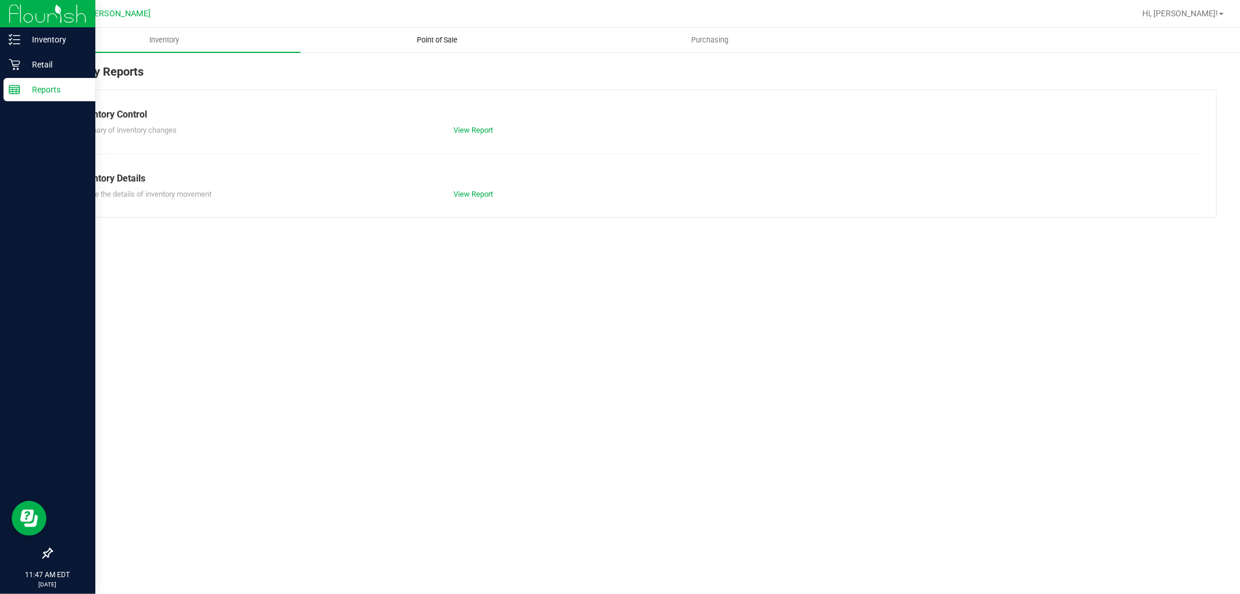
click at [444, 42] on span "Point of Sale" at bounding box center [437, 40] width 72 height 10
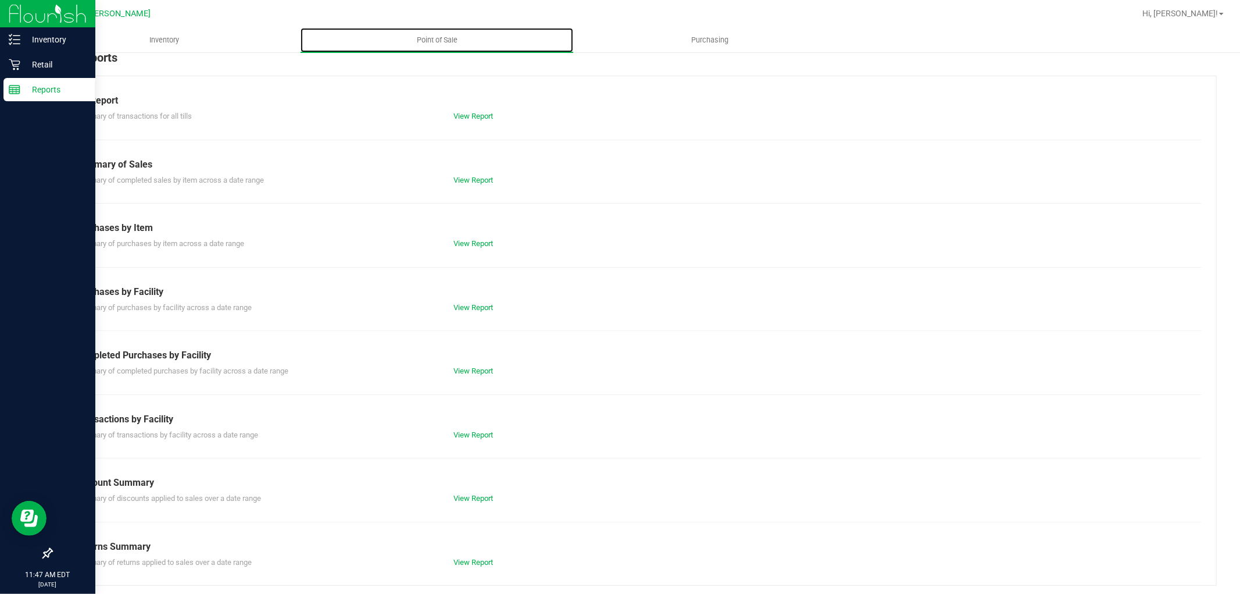
scroll to position [18, 0]
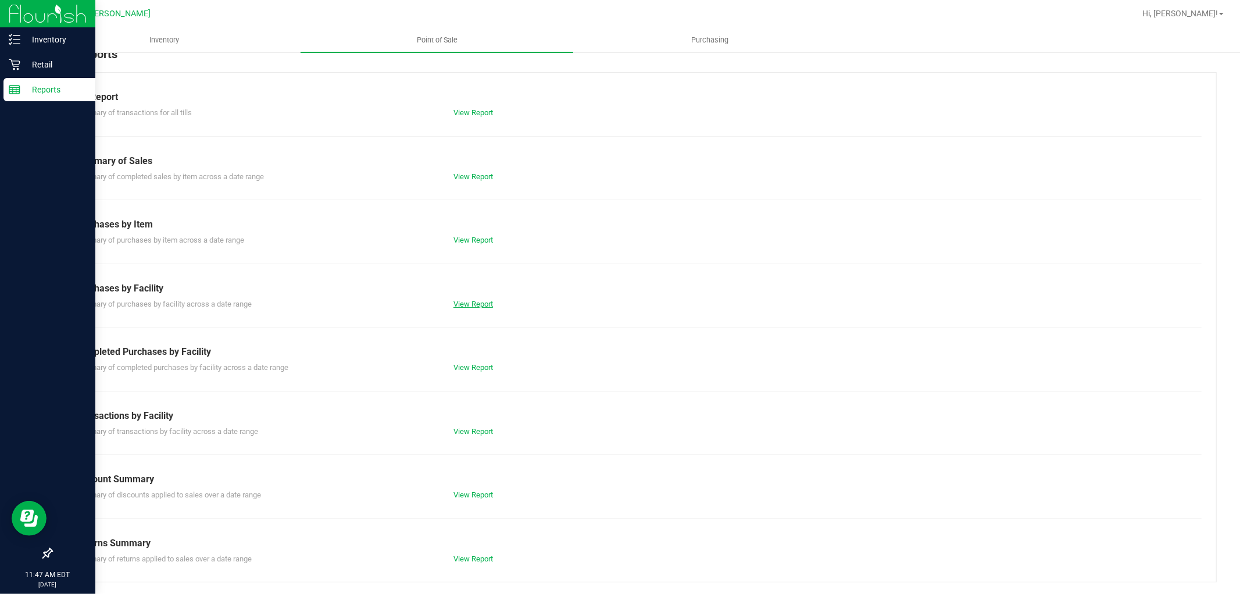
click at [463, 299] on link "View Report" at bounding box center [473, 303] width 40 height 9
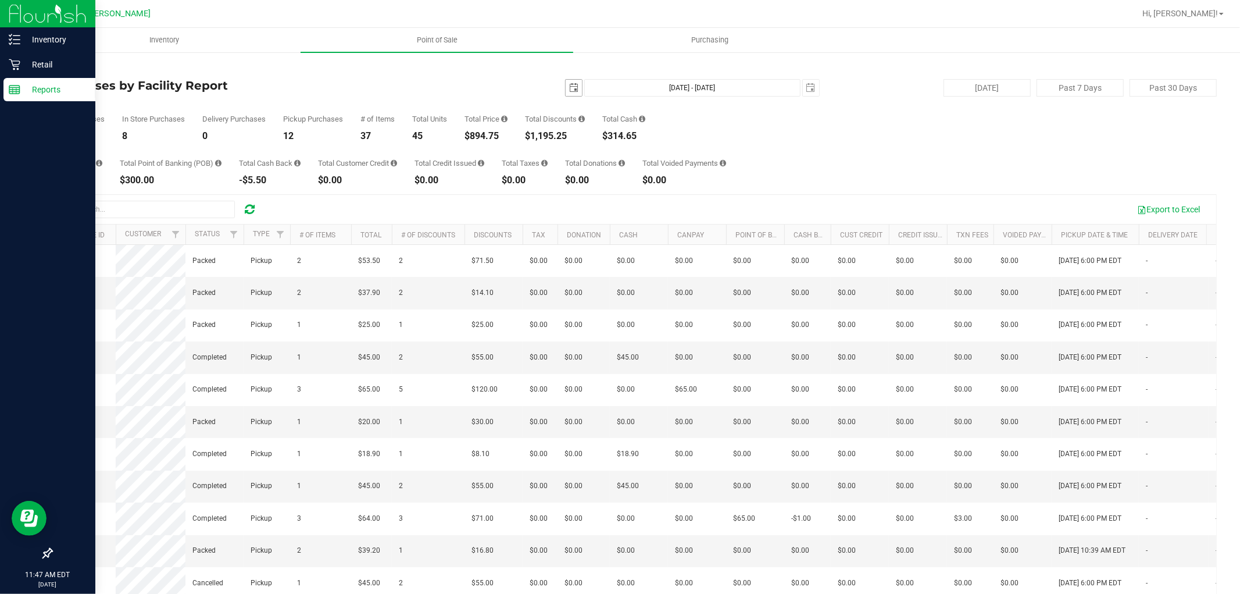
click at [569, 88] on span "select" at bounding box center [573, 87] width 9 height 9
click at [672, 190] on link "20" at bounding box center [671, 188] width 17 height 18
type input "[DATE]"
click at [803, 88] on span "select" at bounding box center [811, 88] width 16 height 16
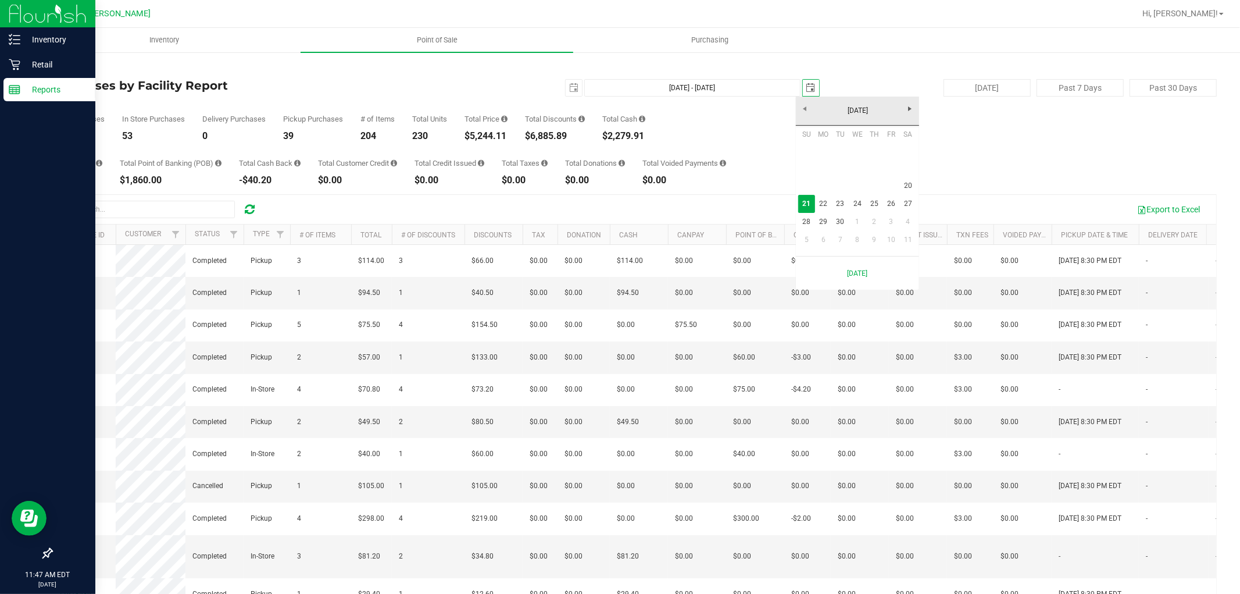
scroll to position [0, 29]
click at [908, 184] on link "20" at bounding box center [908, 186] width 17 height 18
type input "[DATE] - [DATE]"
type input "[DATE]"
click at [839, 171] on div "Total CanPay $252.70 Total Point of Banking (POB) $1,560.00 Total Cash Back -$3…" at bounding box center [634, 163] width 1166 height 44
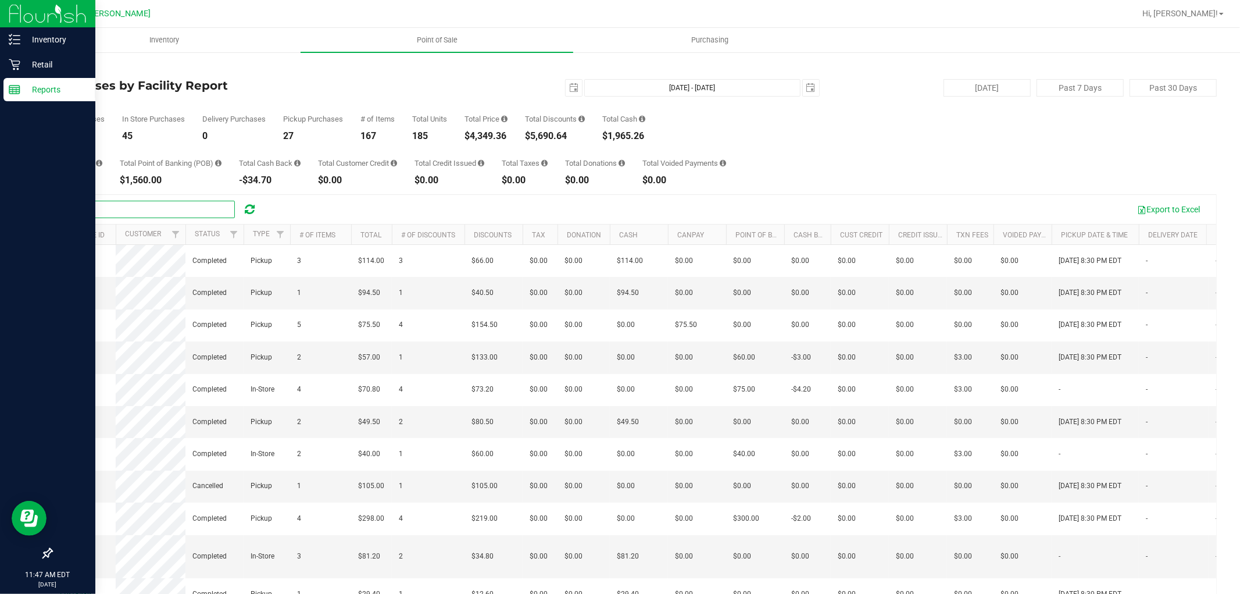
click at [192, 206] on input "text" at bounding box center [147, 209] width 174 height 17
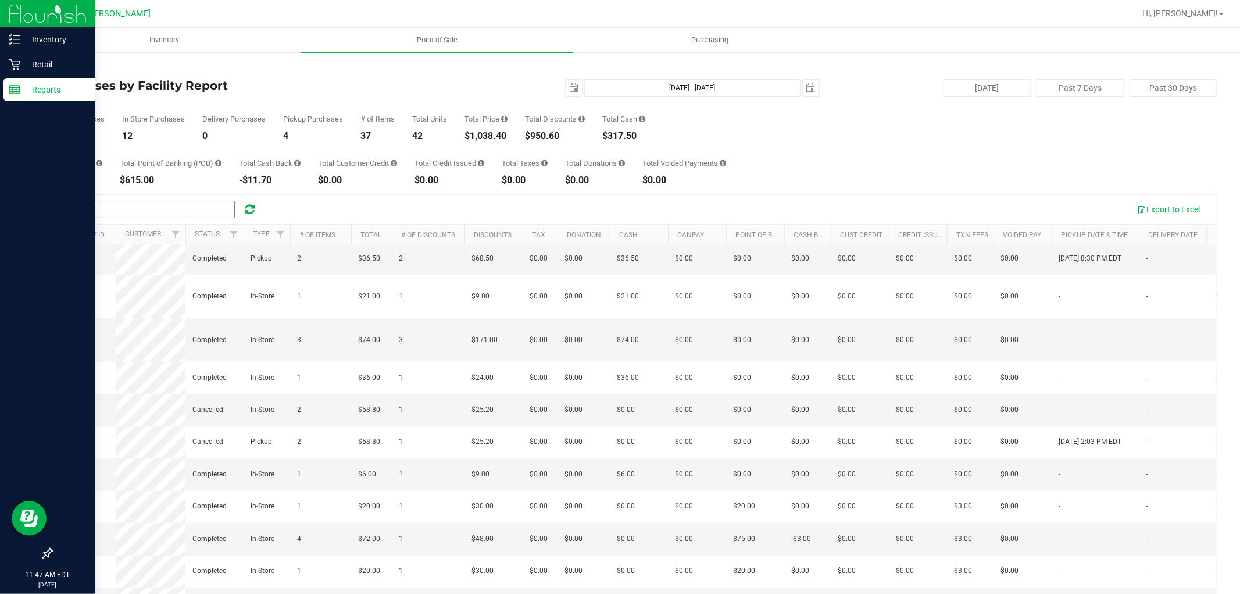
scroll to position [285, 0]
type input "j"
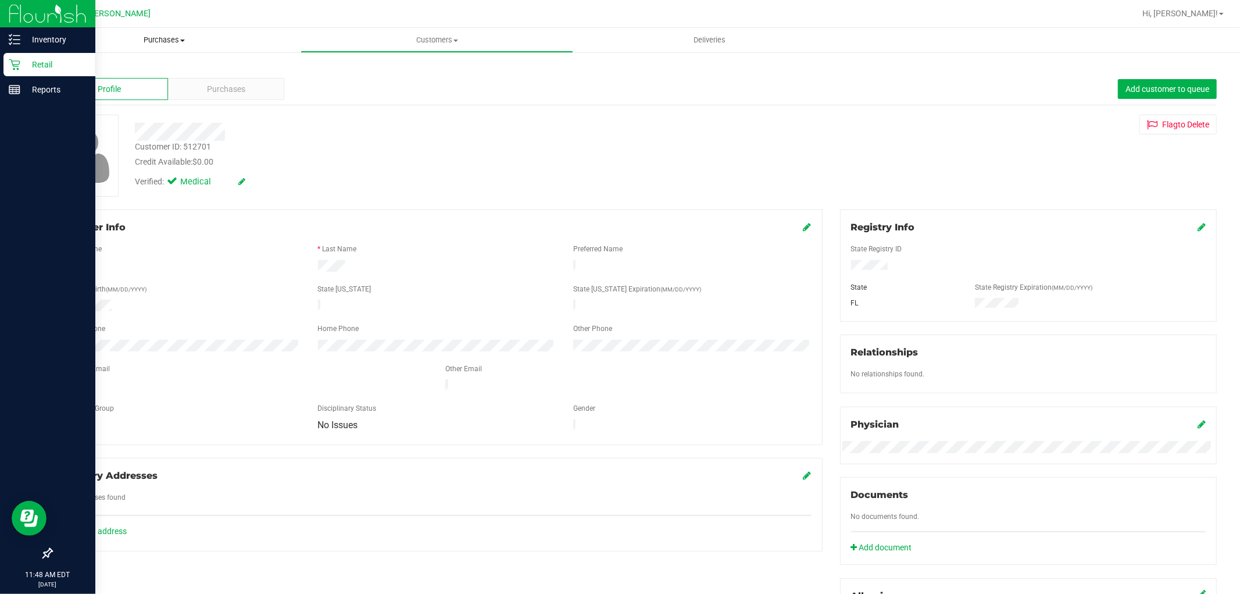
click at [194, 35] on span "Purchases" at bounding box center [164, 40] width 273 height 10
click at [165, 80] on li "Fulfillment" at bounding box center [164, 84] width 273 height 14
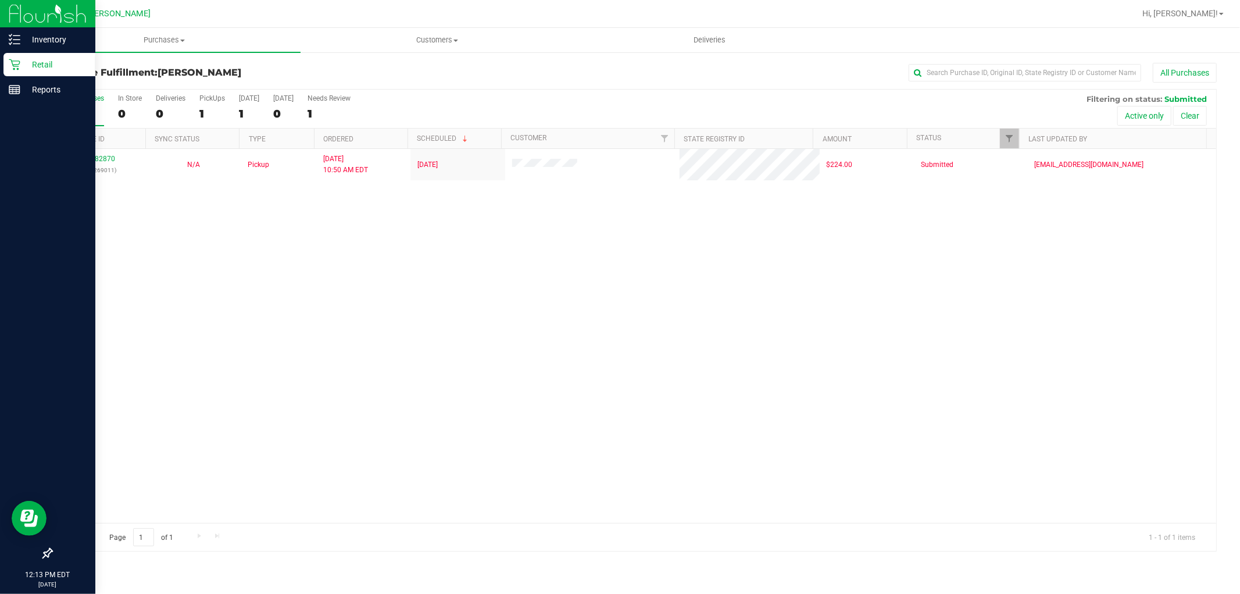
click at [388, 397] on div "11982870 (326269011) N/A Pickup [DATE] 10:50 AM EDT 9/21/2025 $224.00 Submitted…" at bounding box center [634, 336] width 1165 height 374
click at [176, 37] on span "Purchases" at bounding box center [164, 40] width 273 height 10
click at [158, 70] on li "Summary of purchases" at bounding box center [164, 70] width 273 height 14
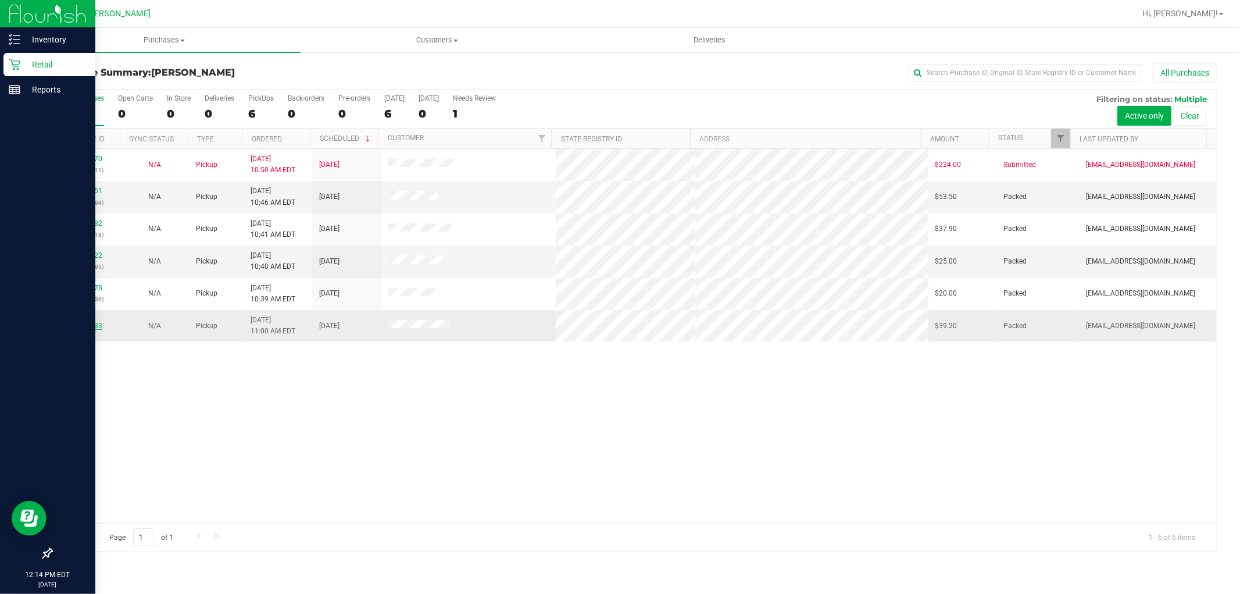
click at [71, 326] on link "11983333" at bounding box center [86, 326] width 33 height 8
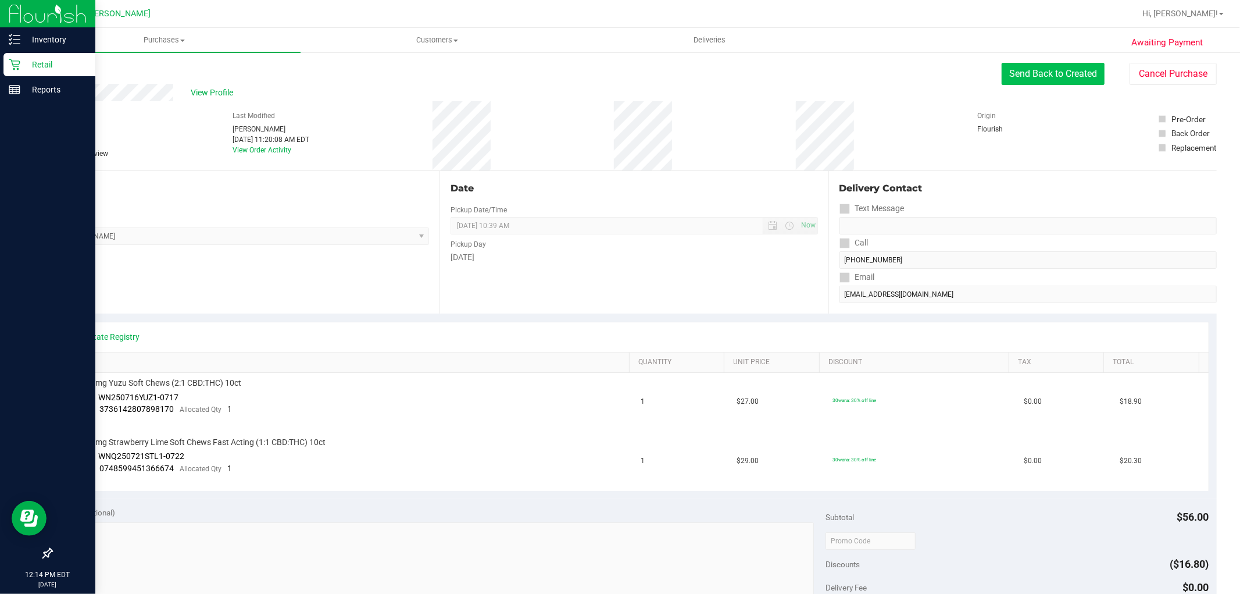
click at [1056, 73] on button "Send Back to Created" at bounding box center [1053, 74] width 103 height 22
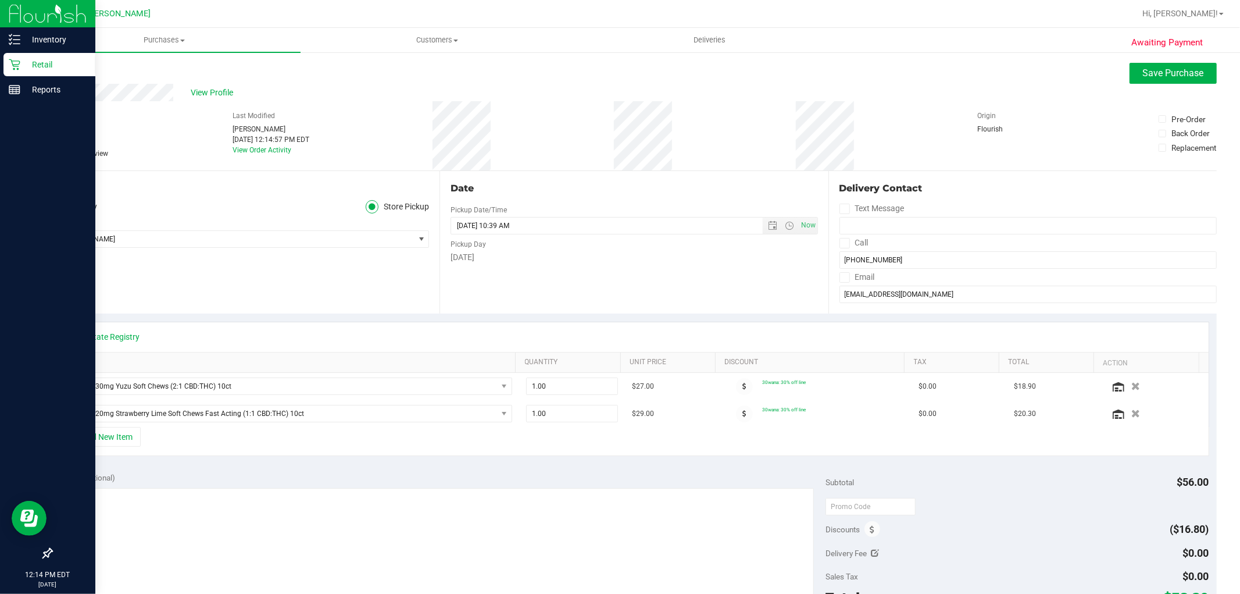
scroll to position [194, 0]
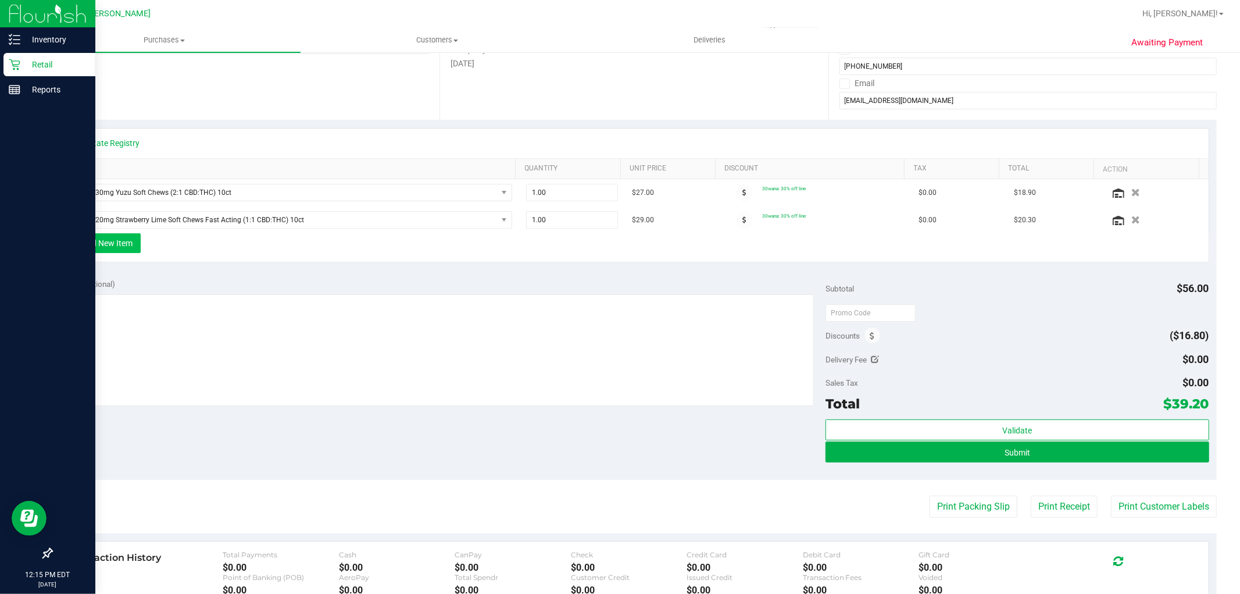
click at [126, 248] on button "+ Add New Item" at bounding box center [105, 243] width 72 height 20
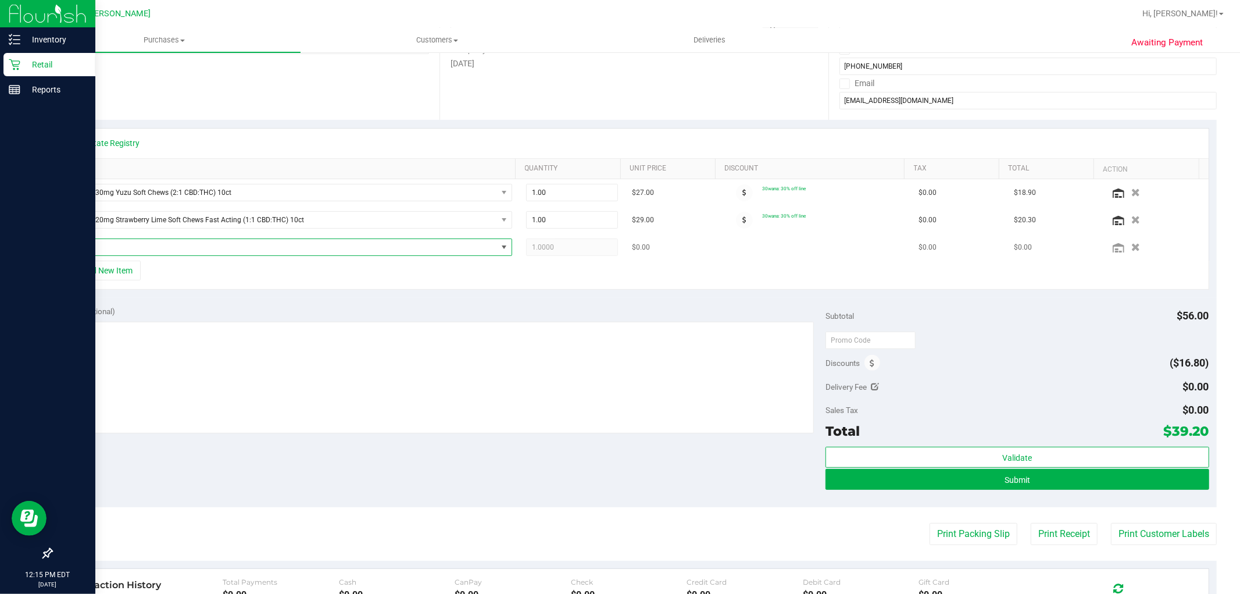
click at [151, 247] on span "NO DATA FOUND" at bounding box center [282, 247] width 430 height 16
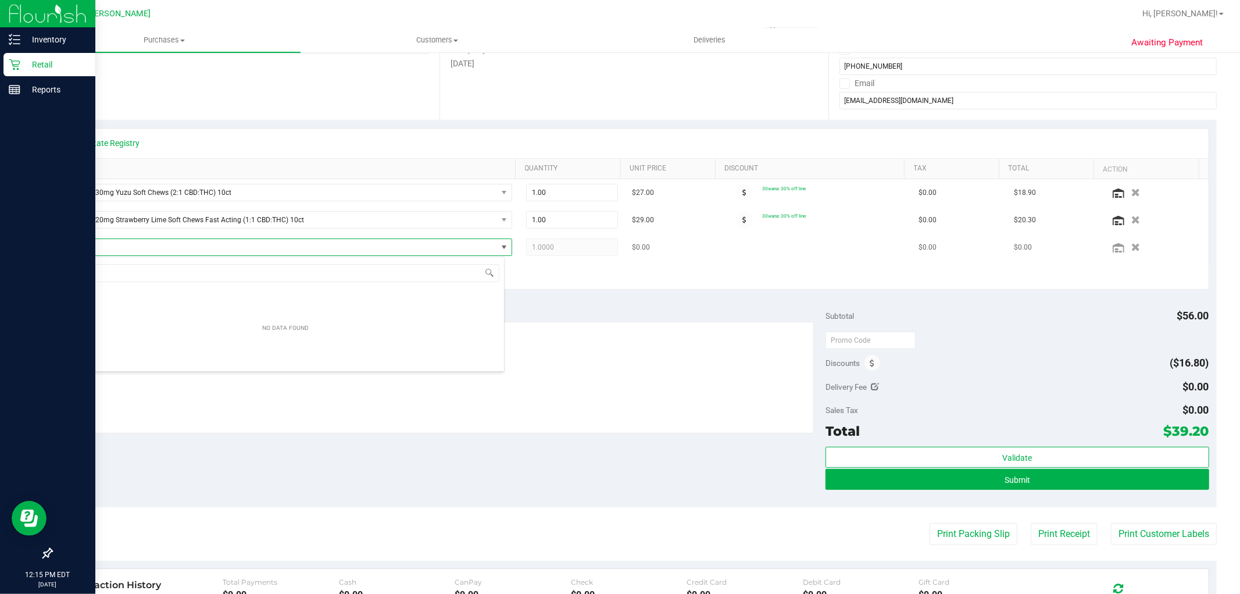
scroll to position [17, 438]
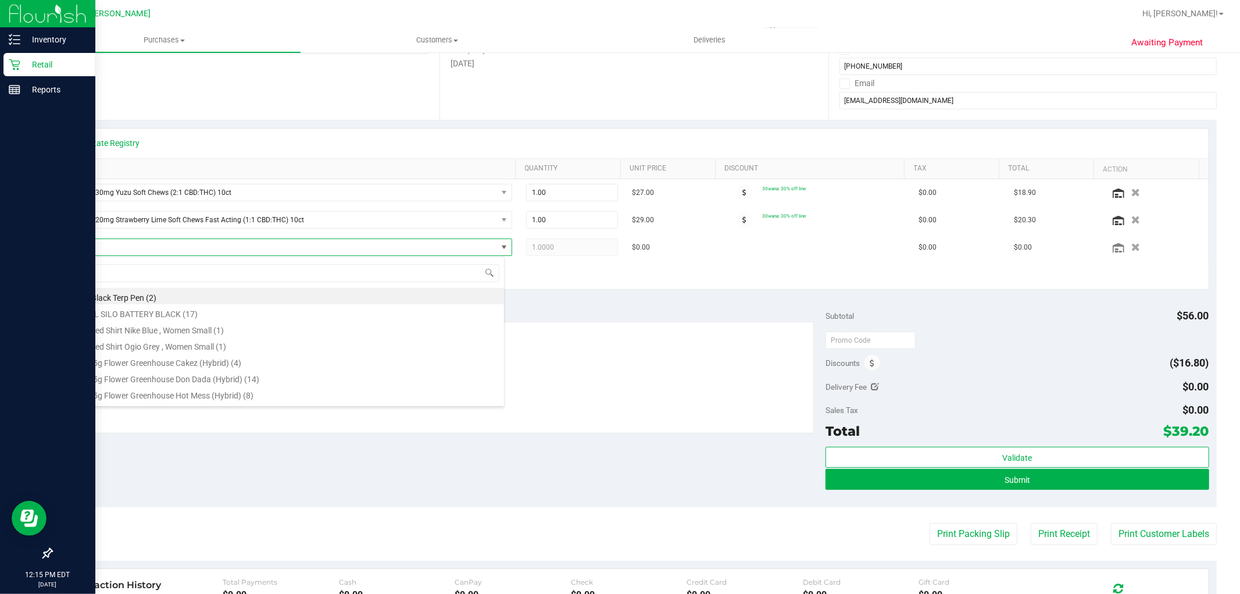
type input "m"
type input "top"
click at [149, 355] on li "FT 3.5g Cannabis Flower Trop Top (Hybrid) (18)" at bounding box center [285, 361] width 437 height 16
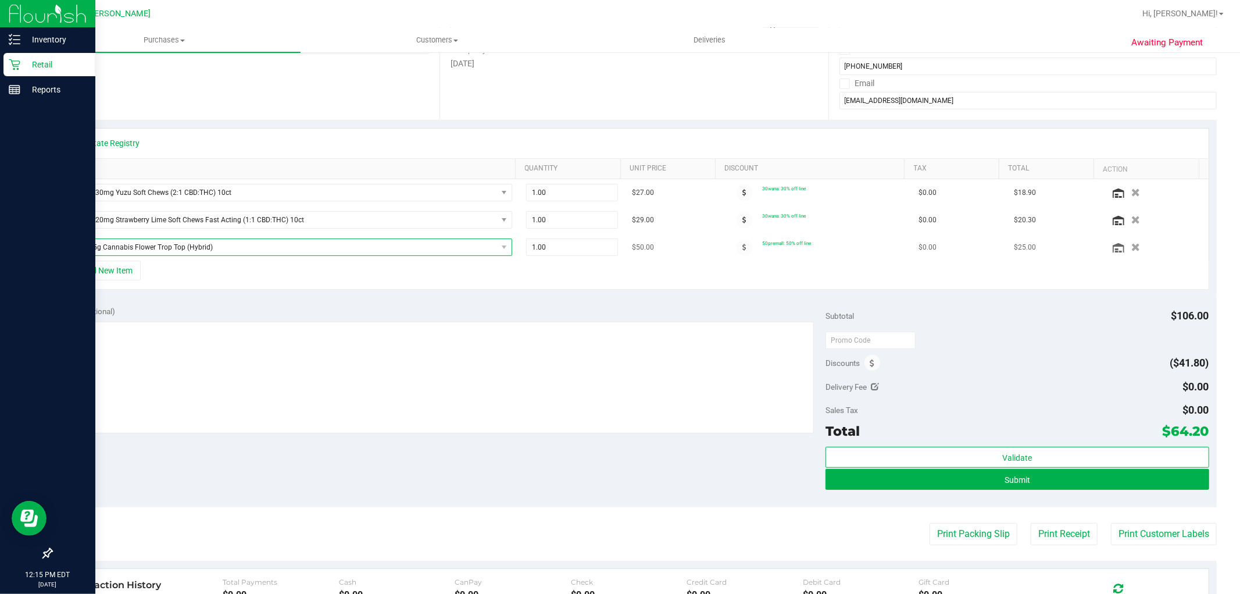
click at [265, 247] on span "FT 3.5g Cannabis Flower Trop Top (Hybrid)" at bounding box center [282, 247] width 430 height 16
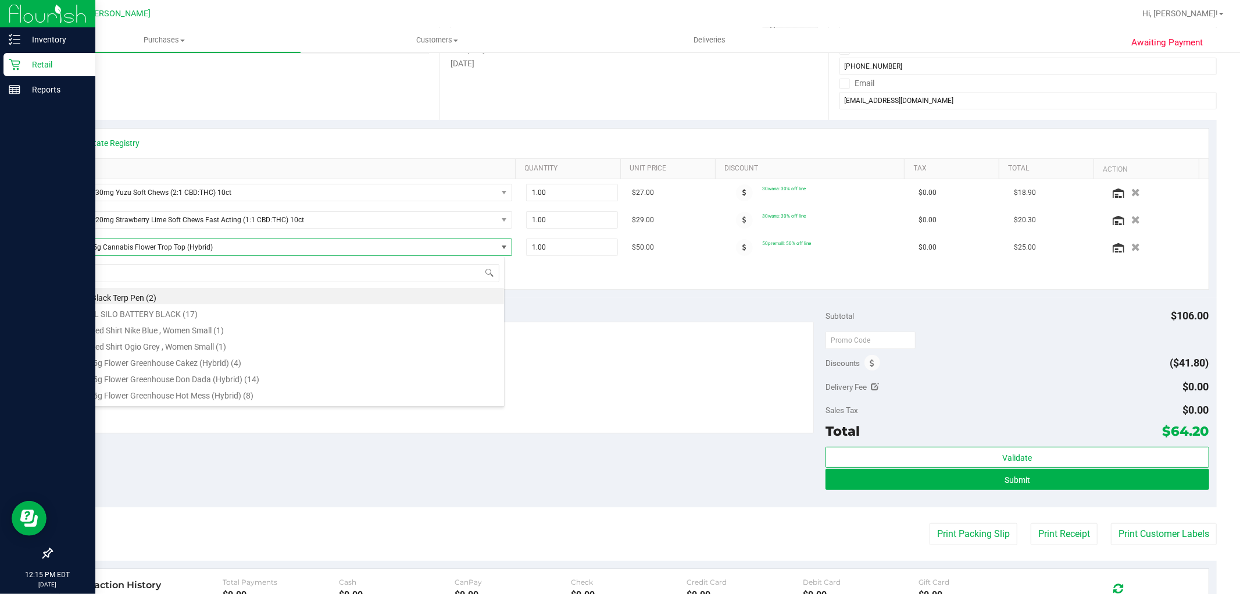
drag, startPoint x: 1113, startPoint y: 245, endPoint x: 981, endPoint y: 272, distance: 134.7
click at [1131, 246] on icon "button" at bounding box center [1135, 247] width 9 height 8
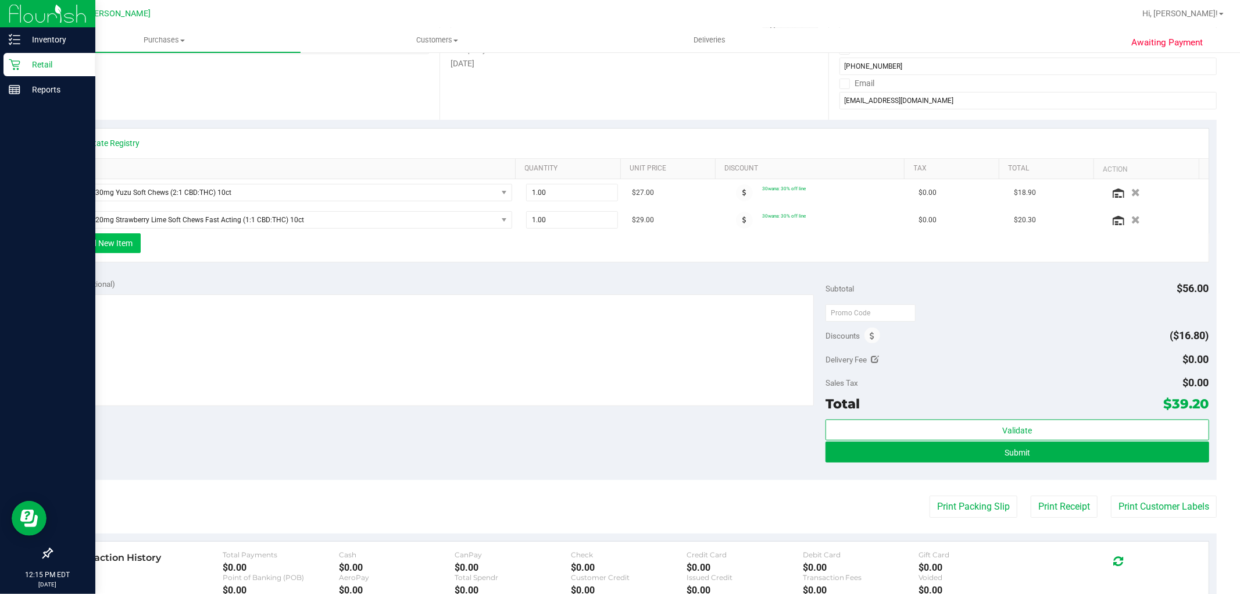
click at [123, 238] on button "+ Add New Item" at bounding box center [105, 243] width 72 height 20
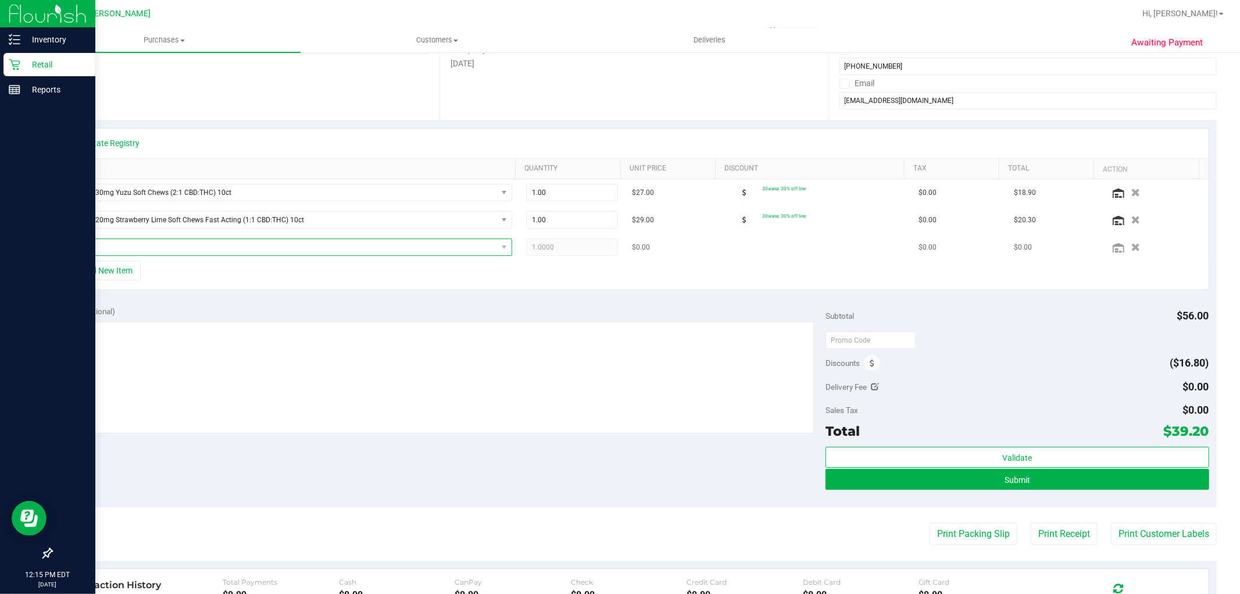
click at [153, 247] on span "NO DATA FOUND" at bounding box center [282, 247] width 430 height 16
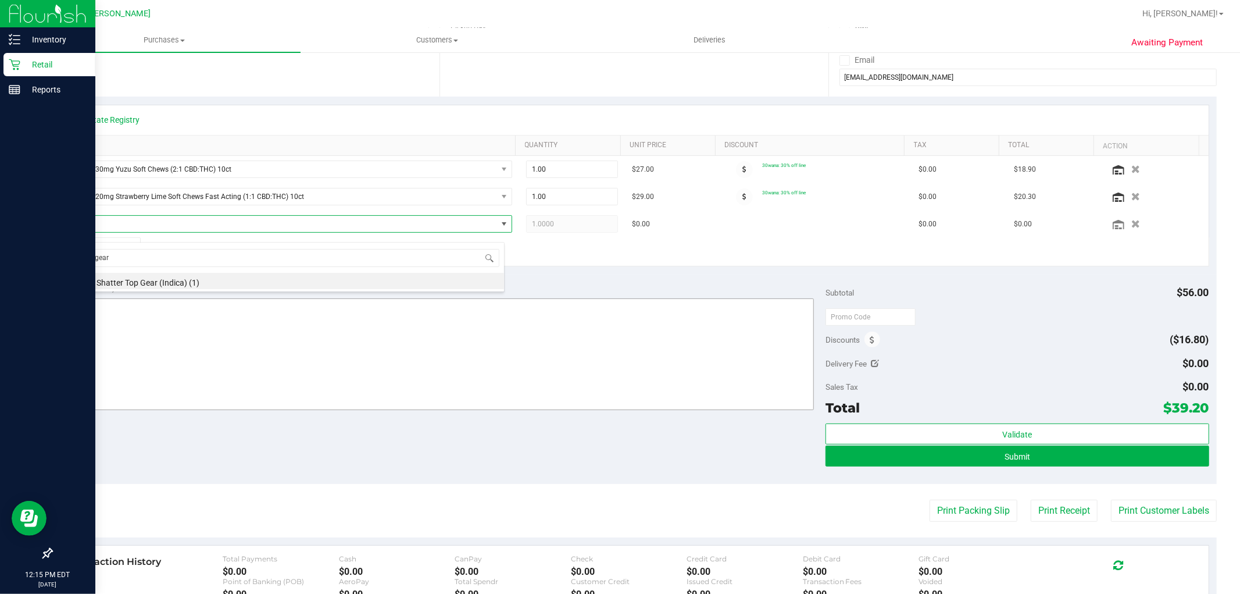
scroll to position [194, 0]
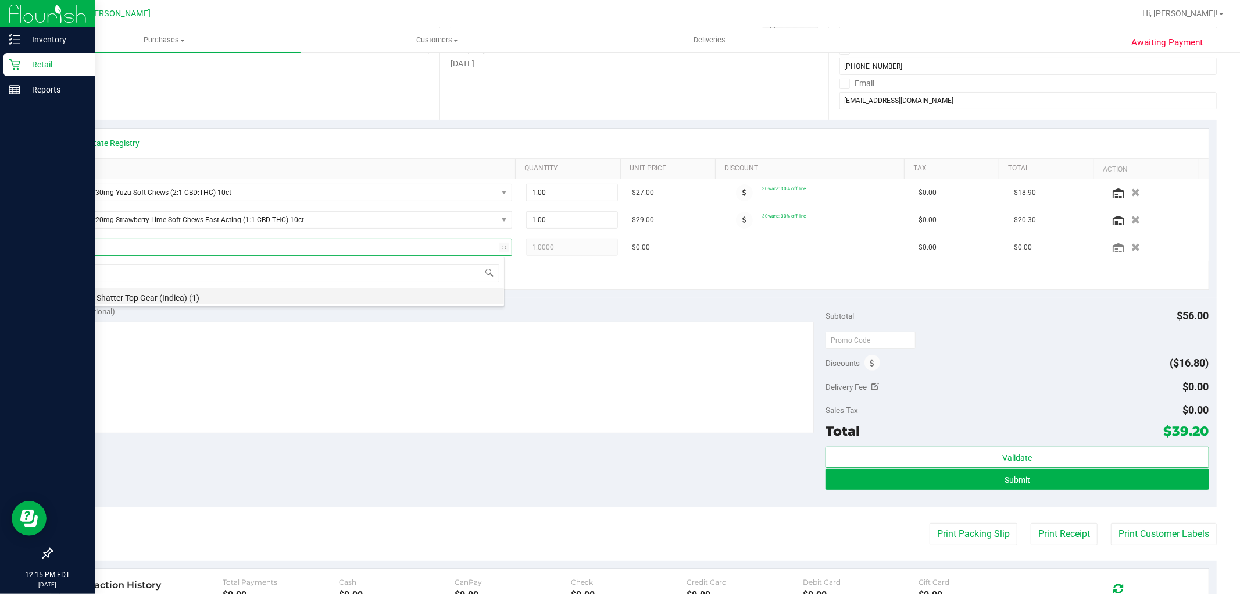
type input "t"
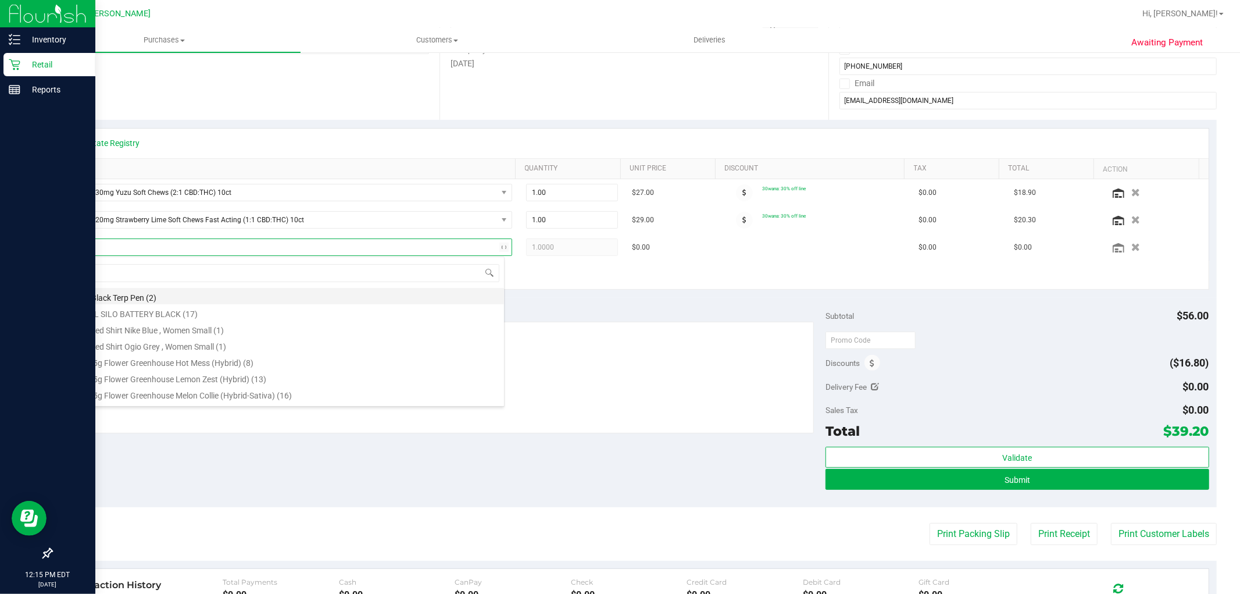
type input "srz"
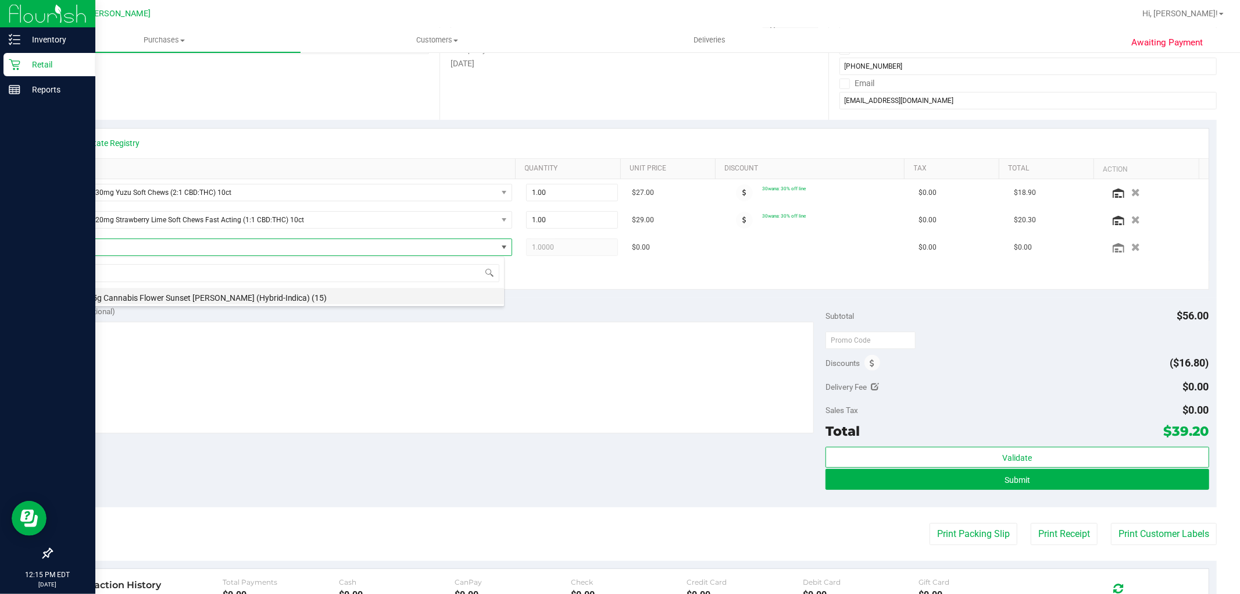
click at [195, 298] on li "FT 3.5g Cannabis Flower Sunset [PERSON_NAME] (Hybrid-Indica) (15)" at bounding box center [285, 296] width 437 height 16
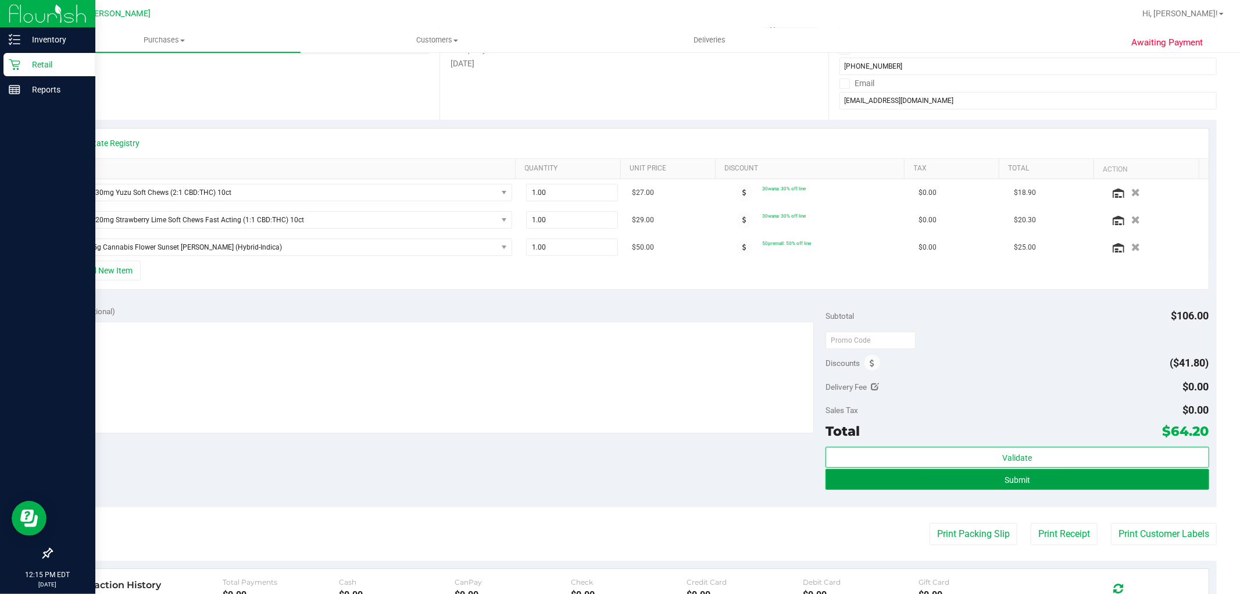
click at [1059, 483] on button "Submit" at bounding box center [1017, 479] width 383 height 21
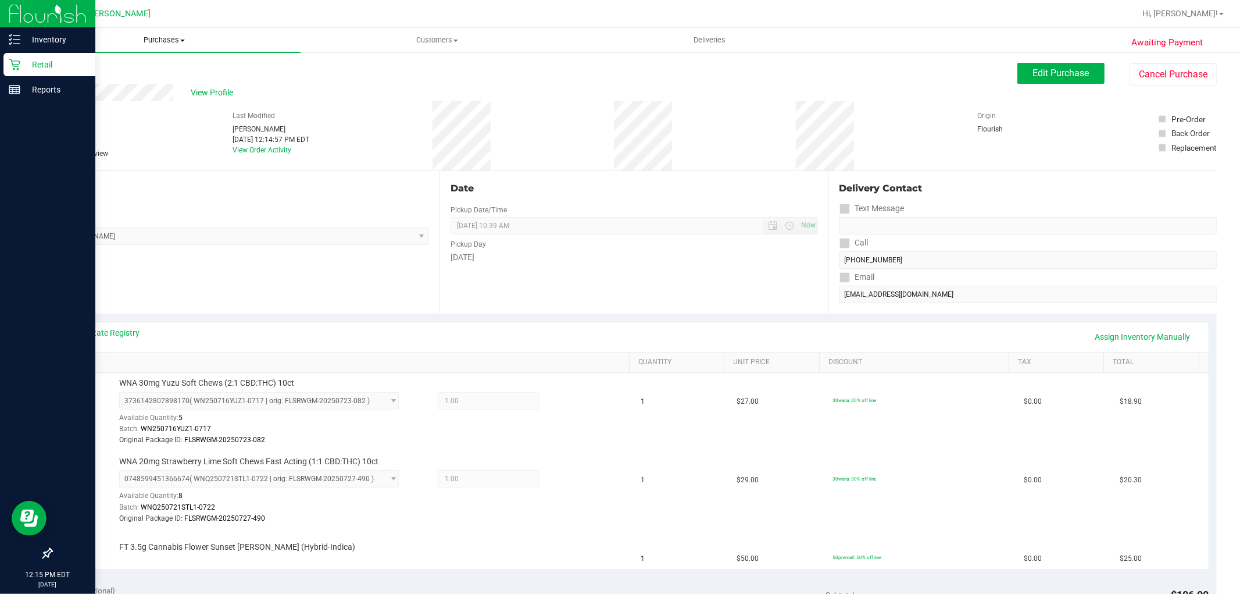
click at [161, 38] on span "Purchases" at bounding box center [164, 40] width 273 height 10
click at [145, 83] on li "Fulfillment" at bounding box center [164, 84] width 273 height 14
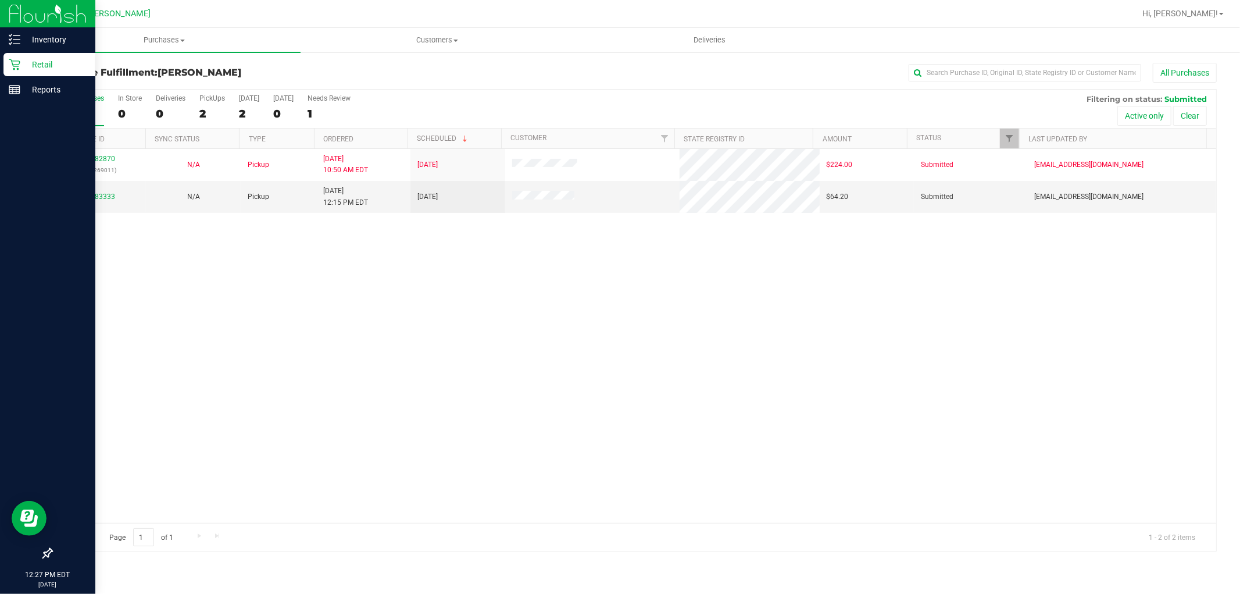
drag, startPoint x: 592, startPoint y: 268, endPoint x: 596, endPoint y: 262, distance: 7.6
click at [593, 269] on div "11982870 (326269011) N/A Pickup [DATE] 10:50 AM EDT 9/21/2025 $224.00 Submitted…" at bounding box center [634, 336] width 1165 height 374
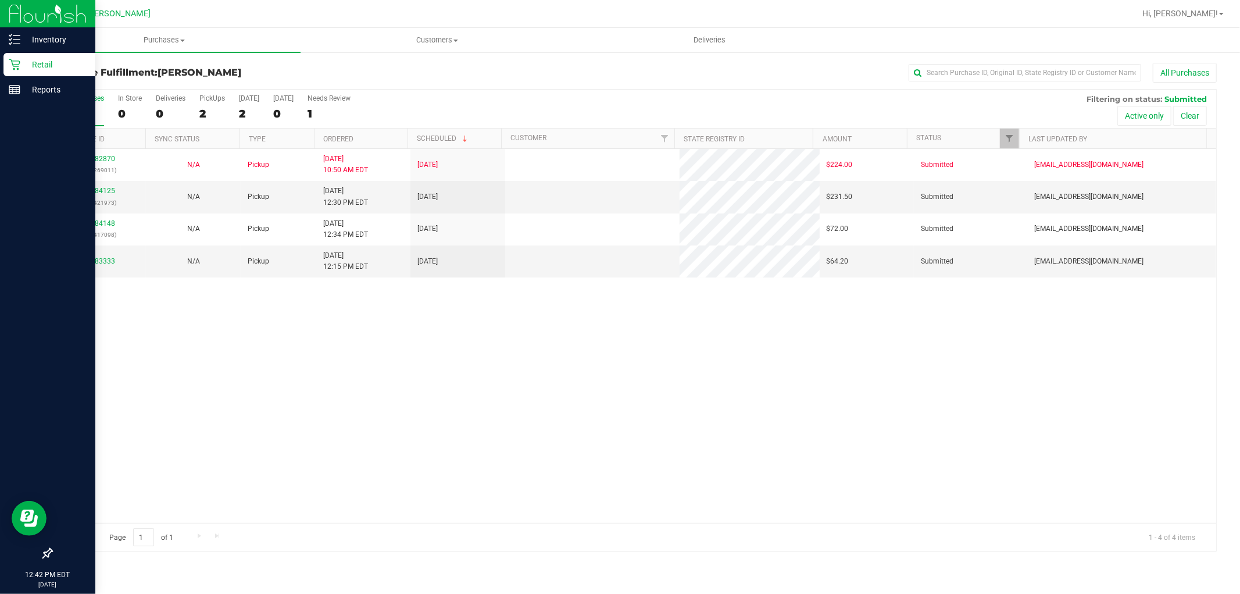
click at [545, 345] on div "11982870 (326269011) N/A Pickup [DATE] 10:50 AM EDT 9/21/2025 $224.00 Submitted…" at bounding box center [634, 336] width 1165 height 374
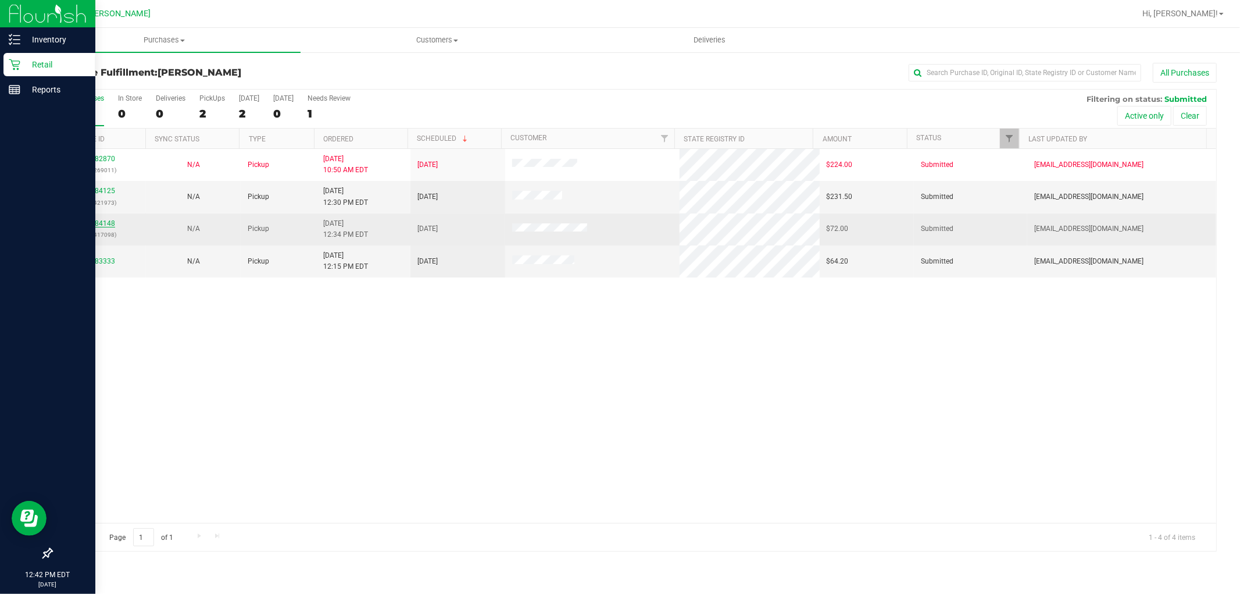
click at [103, 222] on link "11984148" at bounding box center [99, 223] width 33 height 8
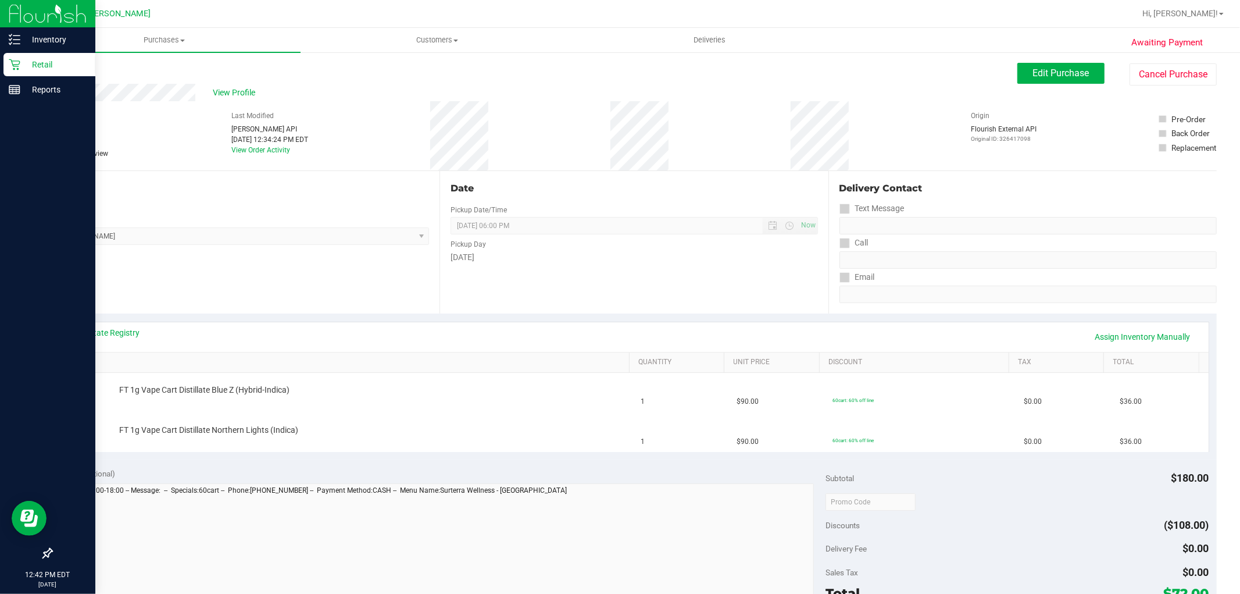
click at [55, 73] on link "Back" at bounding box center [59, 70] width 17 height 8
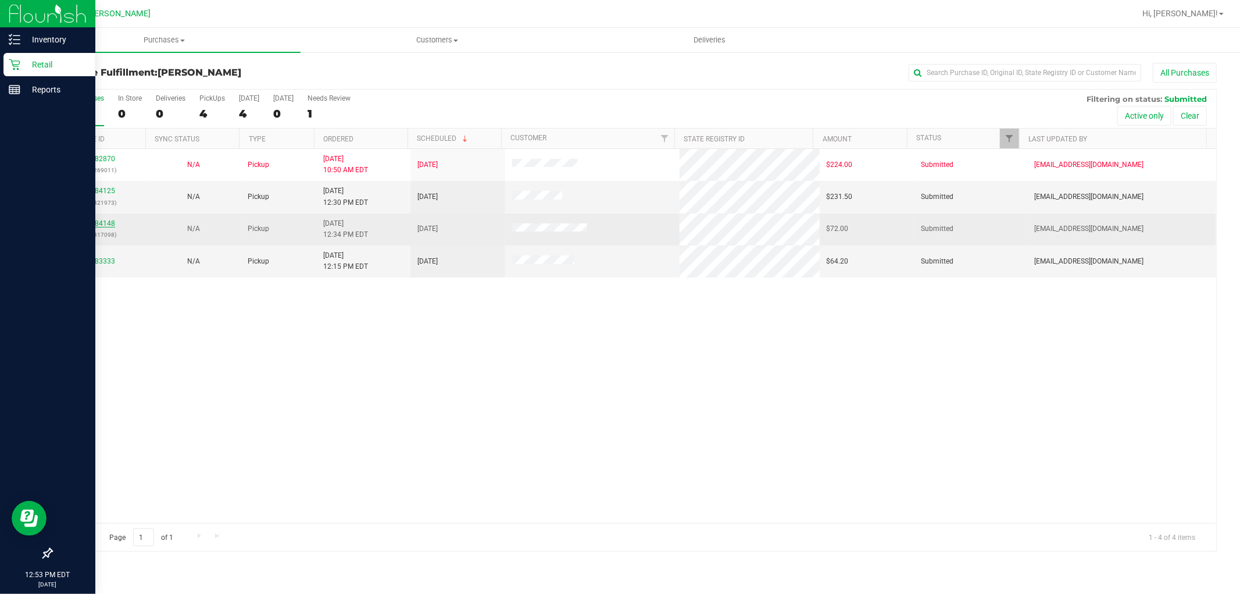
click at [106, 224] on link "11984148" at bounding box center [99, 223] width 33 height 8
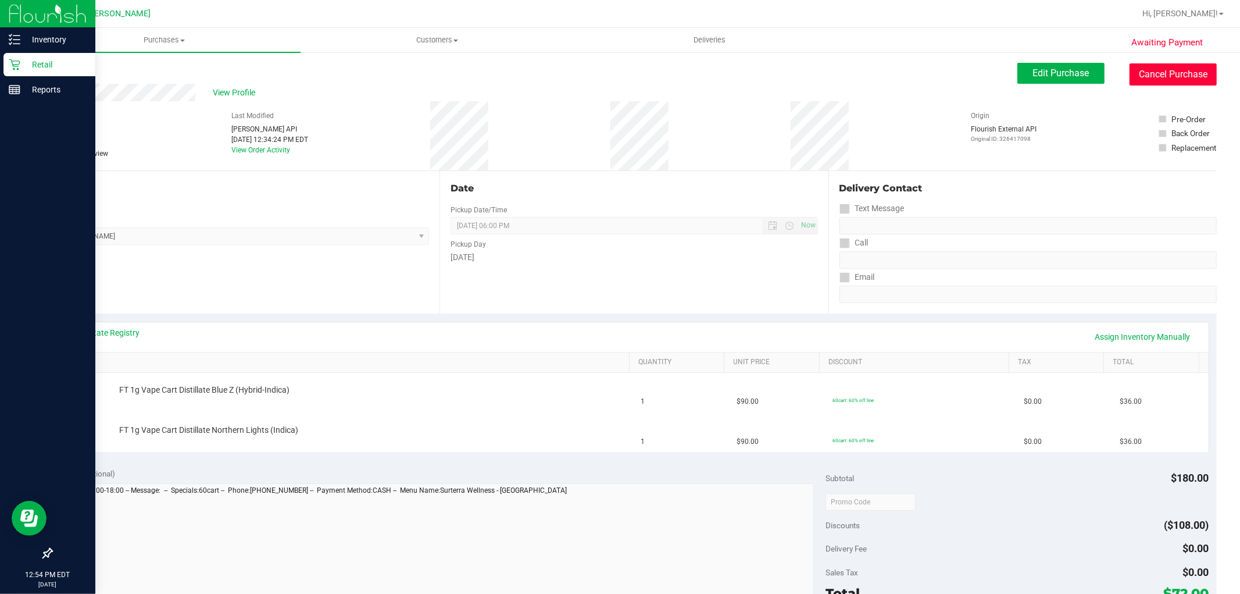
click at [1153, 70] on button "Cancel Purchase" at bounding box center [1173, 74] width 87 height 22
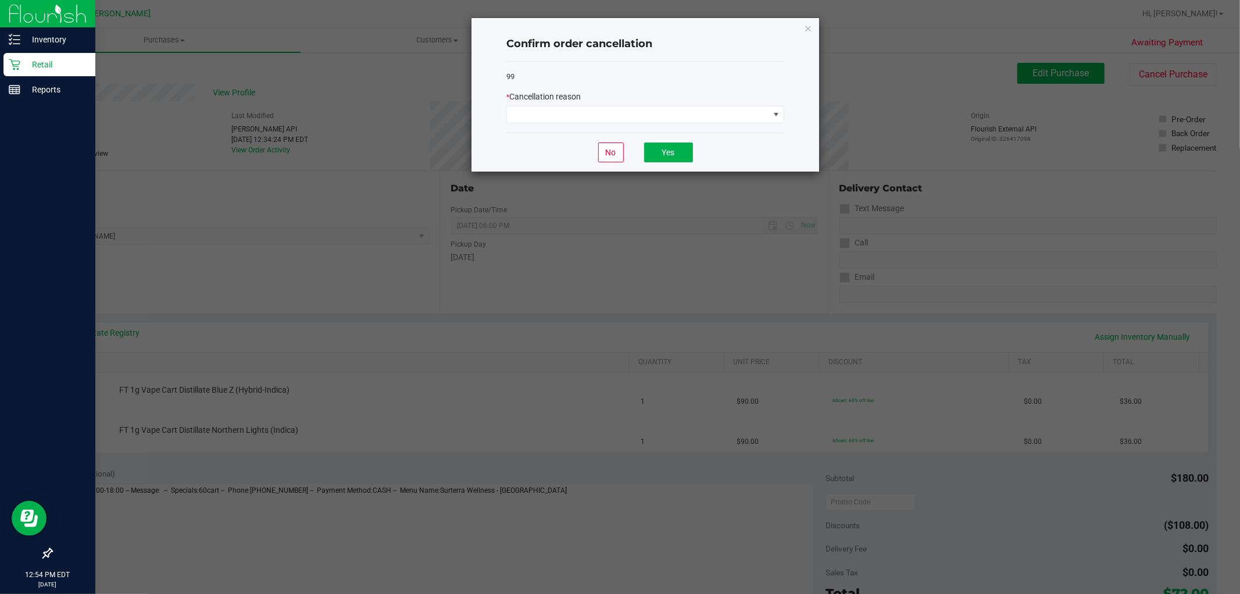
click at [670, 105] on div "* Cancellation reason" at bounding box center [645, 107] width 278 height 33
click at [557, 105] on div "* Cancellation reason" at bounding box center [645, 107] width 278 height 33
click at [543, 134] on div "No Yes" at bounding box center [645, 152] width 278 height 39
click at [544, 115] on span at bounding box center [638, 114] width 262 height 16
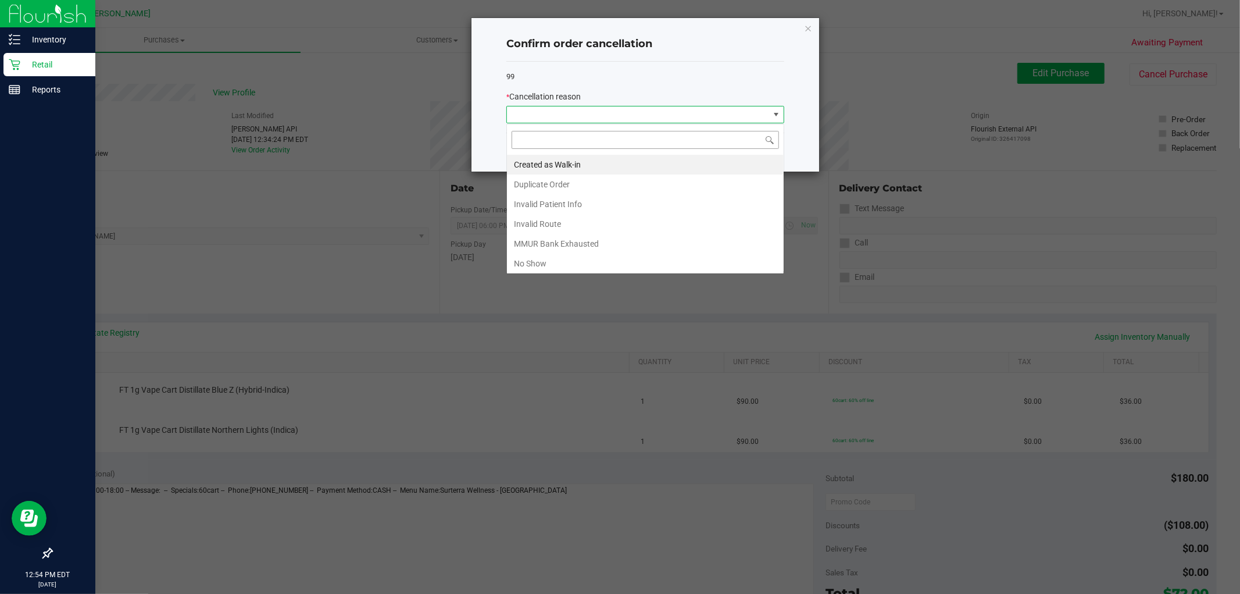
scroll to position [17, 277]
click at [542, 164] on li "Created as Walk-in" at bounding box center [645, 165] width 277 height 20
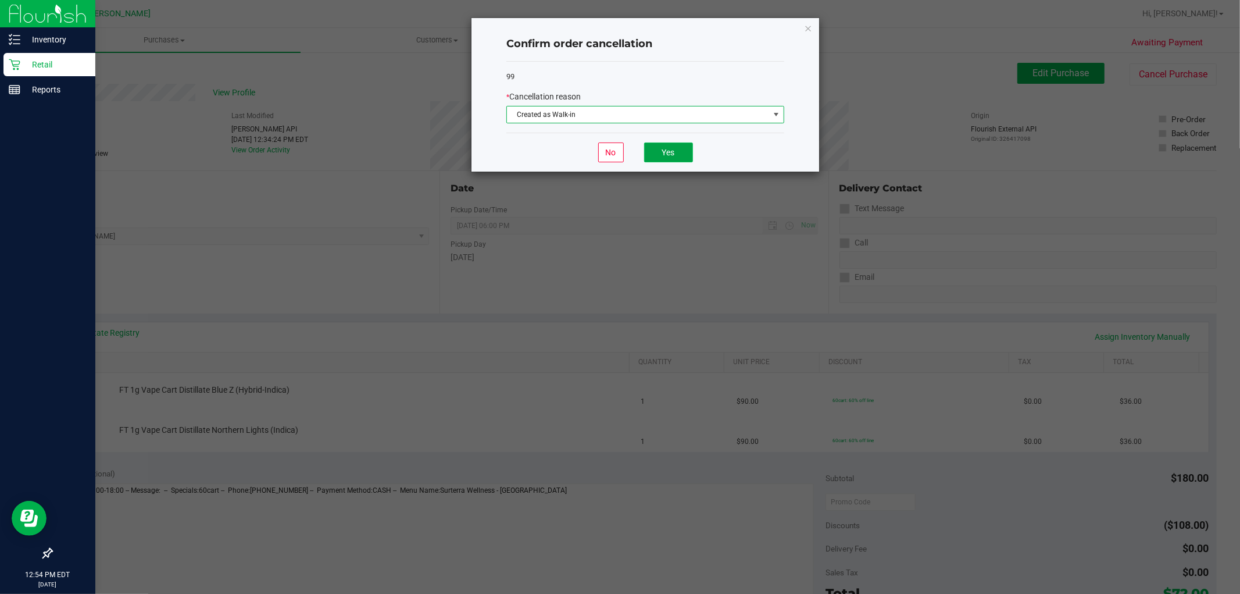
click at [655, 151] on button "Yes" at bounding box center [668, 152] width 49 height 20
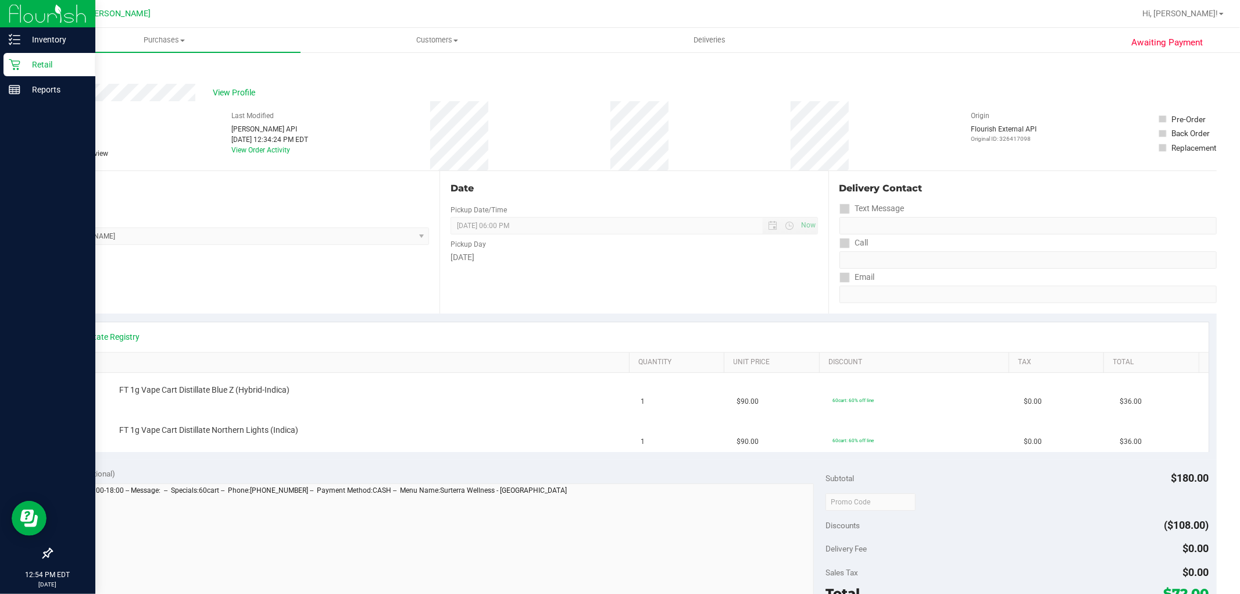
click at [64, 68] on link "Back" at bounding box center [59, 70] width 17 height 8
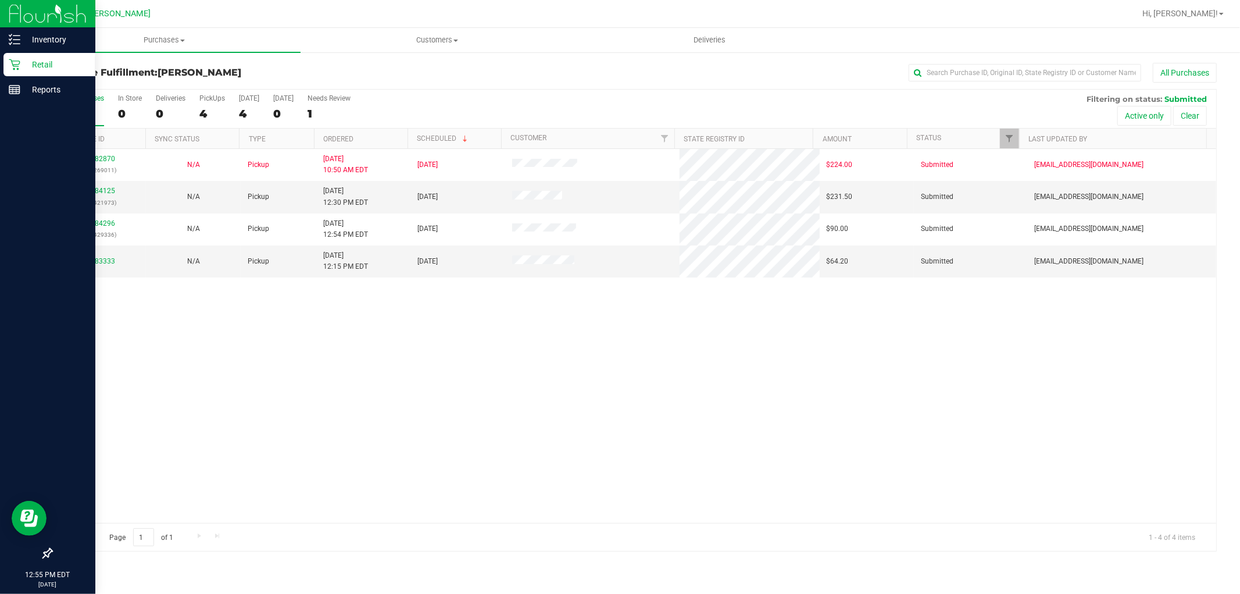
click at [355, 359] on div "11982870 (326269011) N/A Pickup [DATE] 10:50 AM EDT 9/21/2025 $224.00 Submitted…" at bounding box center [634, 336] width 1165 height 374
click at [424, 458] on div "11982870 (326269011) N/A Pickup [DATE] 10:50 AM EDT 9/21/2025 $224.00 Submitted…" at bounding box center [634, 336] width 1165 height 374
drag, startPoint x: 471, startPoint y: 450, endPoint x: 412, endPoint y: 428, distance: 63.3
click at [448, 450] on div "11982870 (326269011) N/A Pickup [DATE] 10:50 AM EDT 9/21/2025 $224.00 Submitted…" at bounding box center [634, 336] width 1165 height 374
click at [85, 260] on link "11983333" at bounding box center [99, 261] width 33 height 8
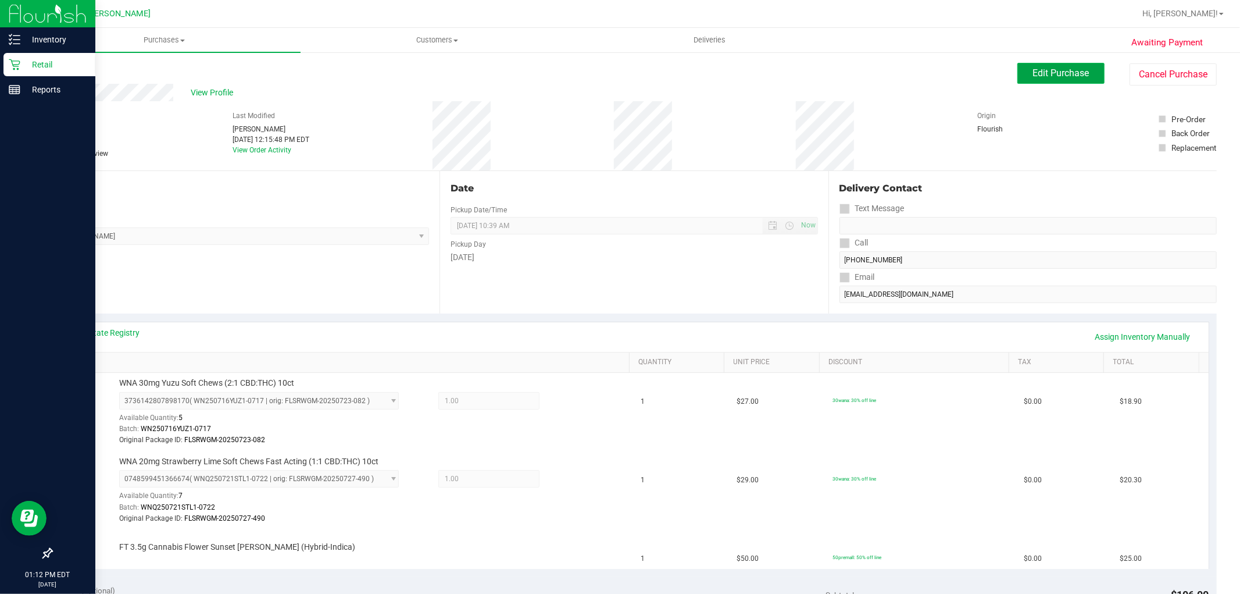
click at [1081, 72] on button "Edit Purchase" at bounding box center [1060, 73] width 87 height 21
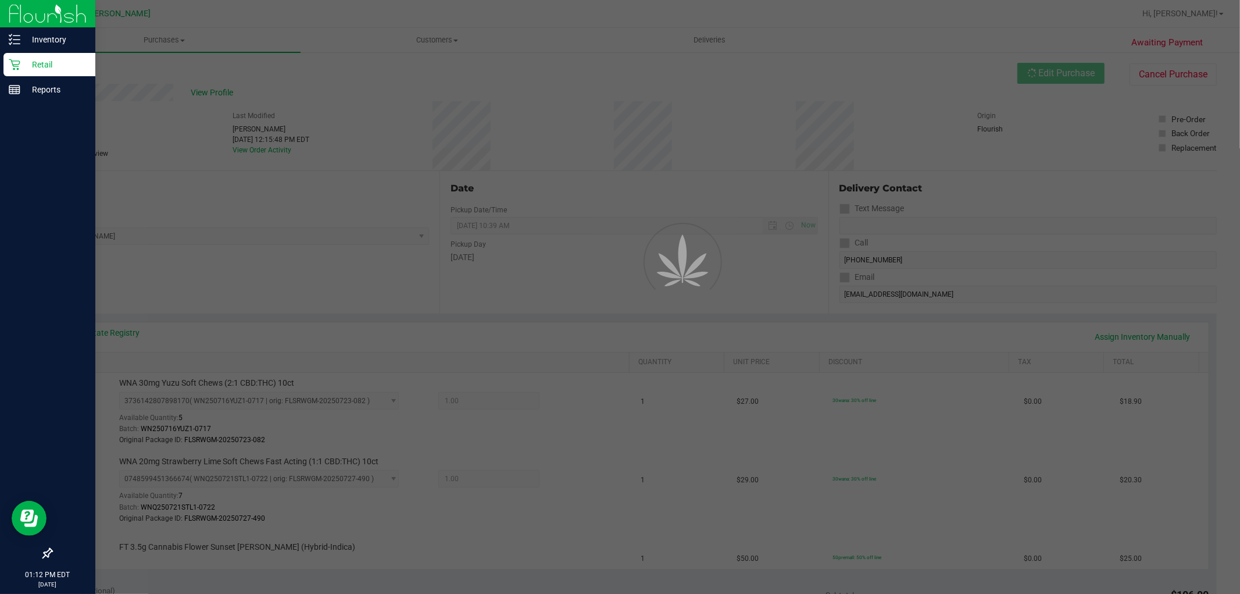
scroll to position [129, 0]
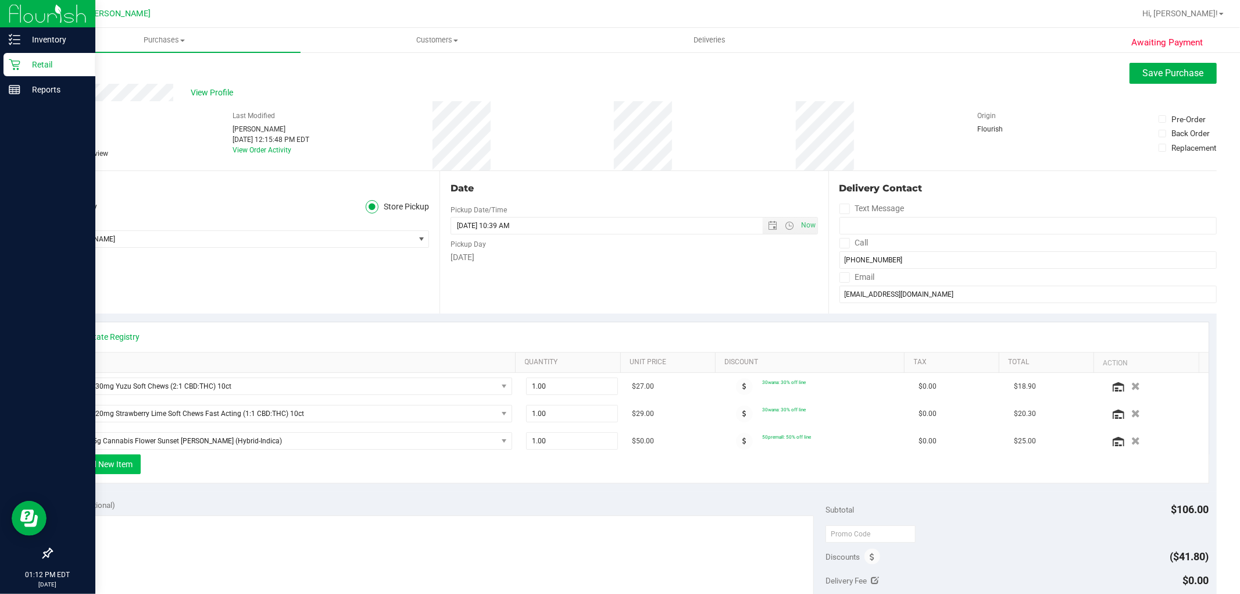
click at [128, 470] on button "+ Add New Item" at bounding box center [105, 464] width 72 height 20
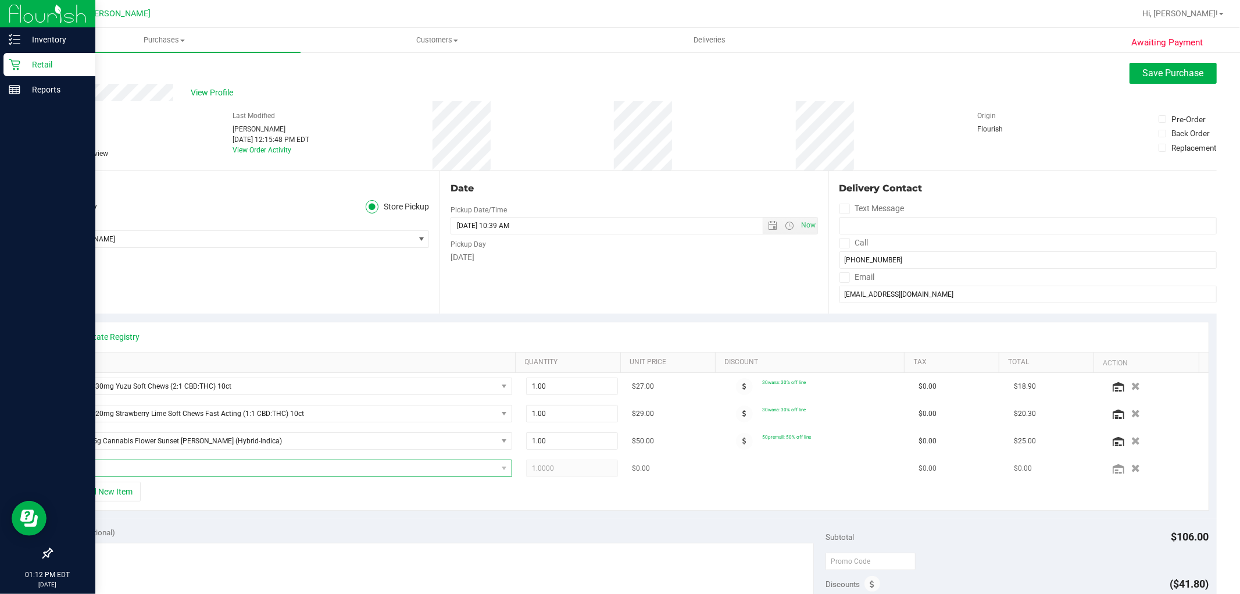
click at [129, 463] on span "NO DATA FOUND" at bounding box center [282, 468] width 430 height 16
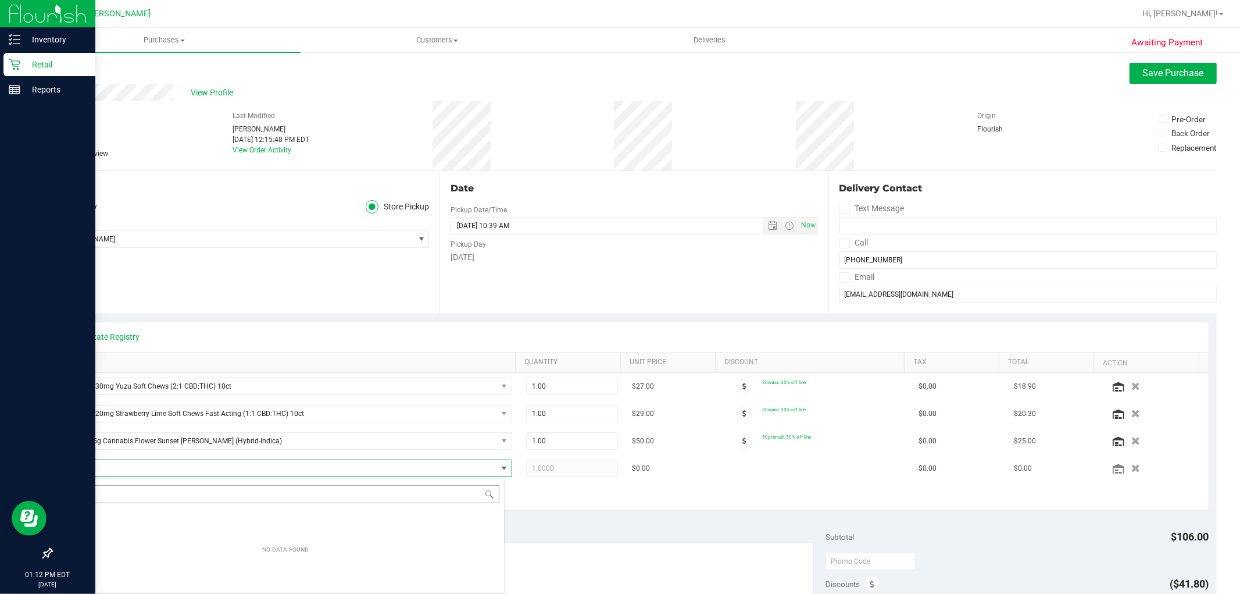
scroll to position [17, 434]
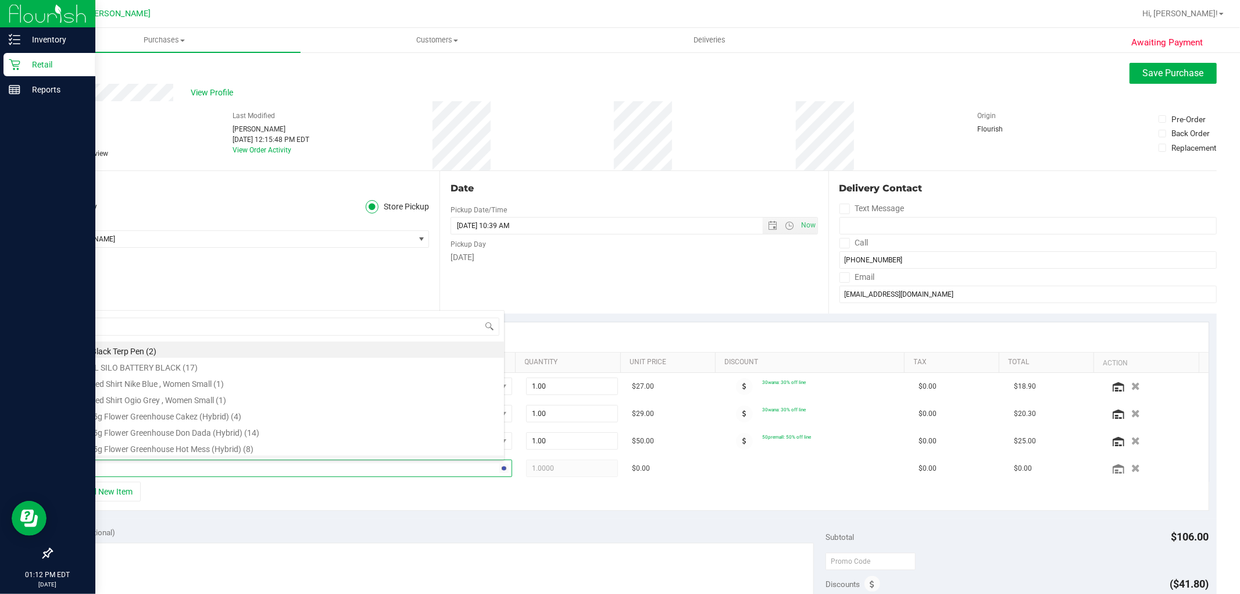
type input "wbv"
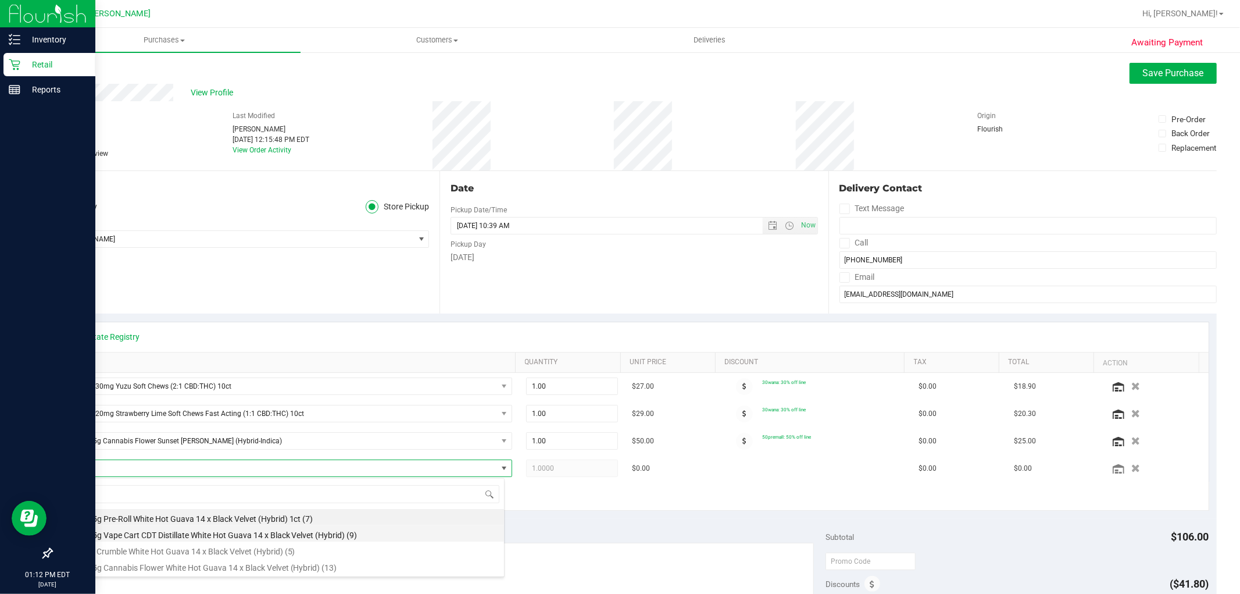
click at [188, 537] on li "FT 0.5g Vape Cart CDT Distillate White Hot Guava 14 x Black Velvet (Hybrid) (9)" at bounding box center [285, 533] width 437 height 16
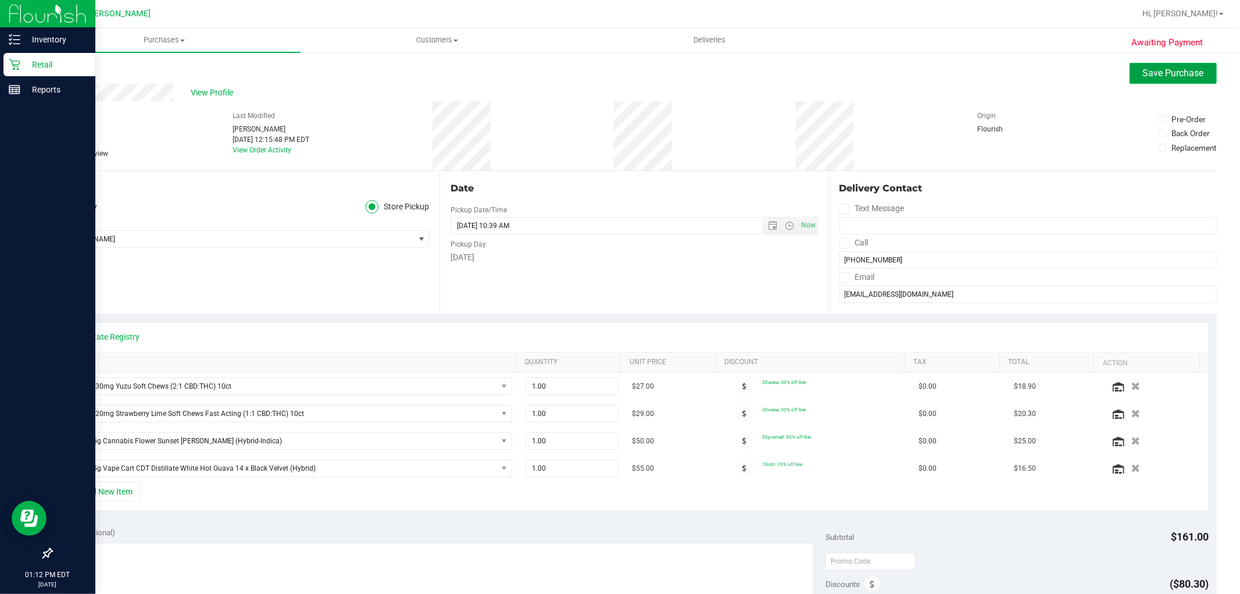
click at [1143, 67] on span "Save Purchase" at bounding box center [1173, 72] width 61 height 11
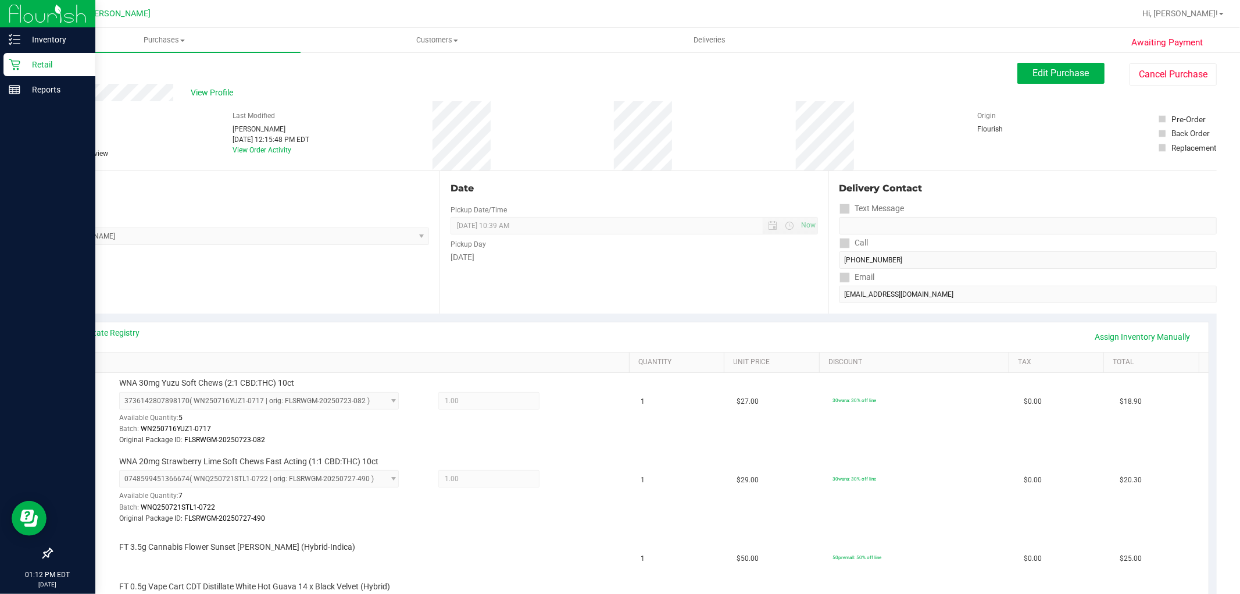
click at [58, 70] on link "Back" at bounding box center [59, 70] width 17 height 8
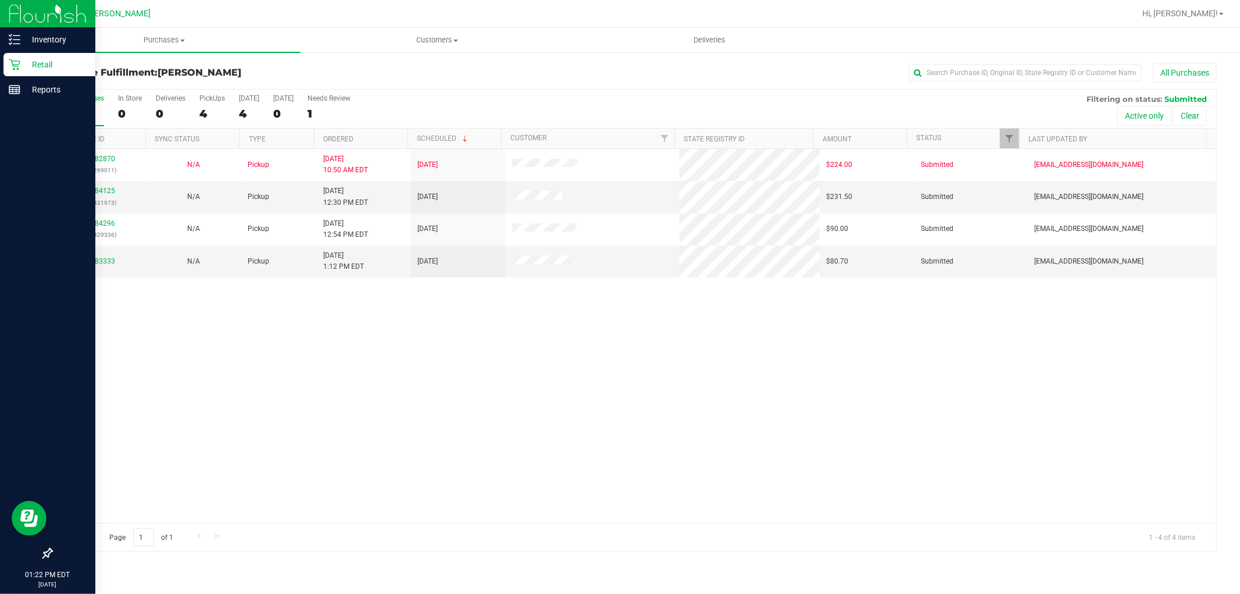
click at [388, 421] on div "11982870 (326269011) N/A Pickup [DATE] 10:50 AM EDT 9/21/2025 $224.00 Submitted…" at bounding box center [634, 336] width 1165 height 374
click at [1199, 12] on span "Hi, [PERSON_NAME]!" at bounding box center [1180, 13] width 76 height 9
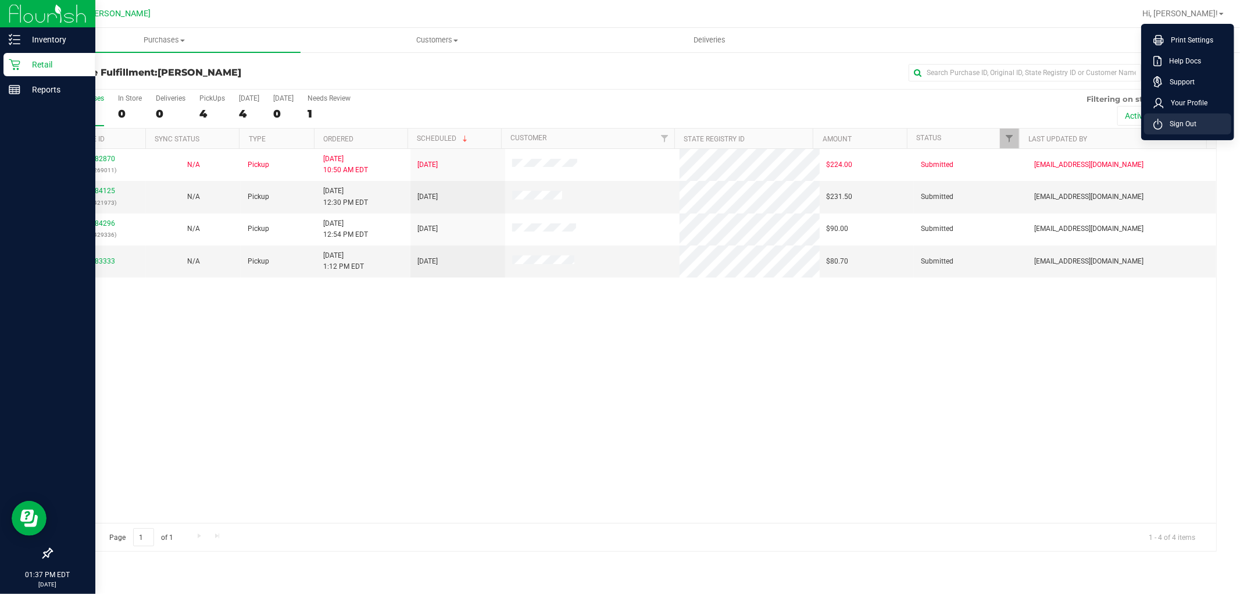
click at [1183, 124] on span "Sign Out" at bounding box center [1180, 124] width 34 height 12
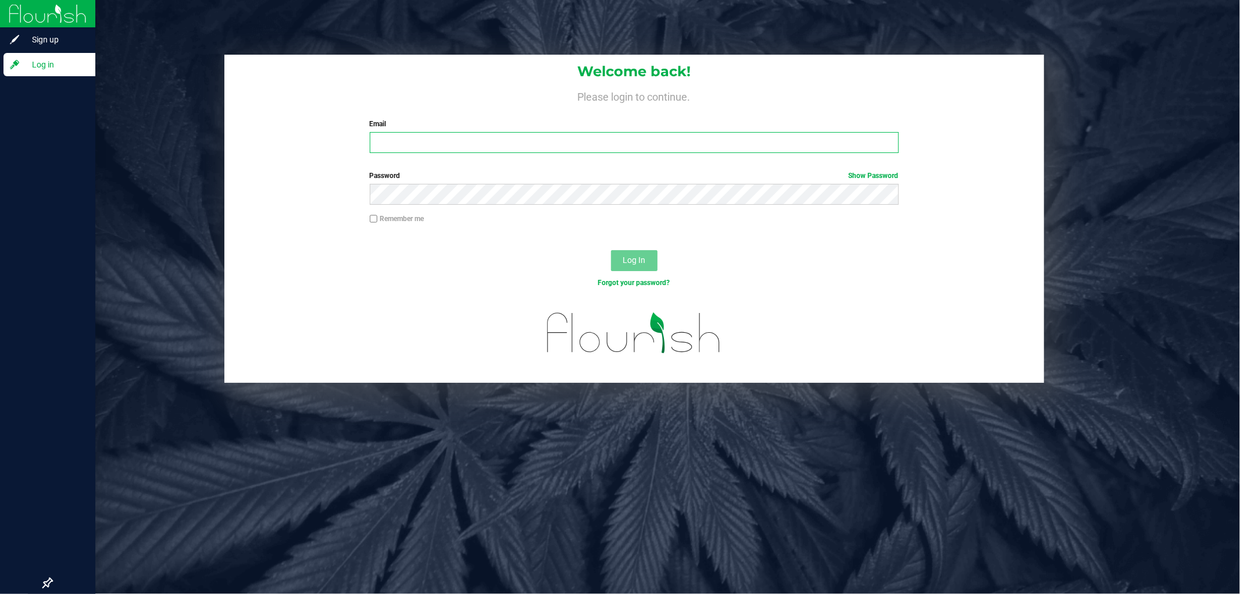
click at [775, 140] on input "Email" at bounding box center [634, 142] width 529 height 21
type input "[PERSON_NAME][EMAIL_ADDRESS][DOMAIN_NAME]"
click at [611, 250] on button "Log In" at bounding box center [634, 260] width 47 height 21
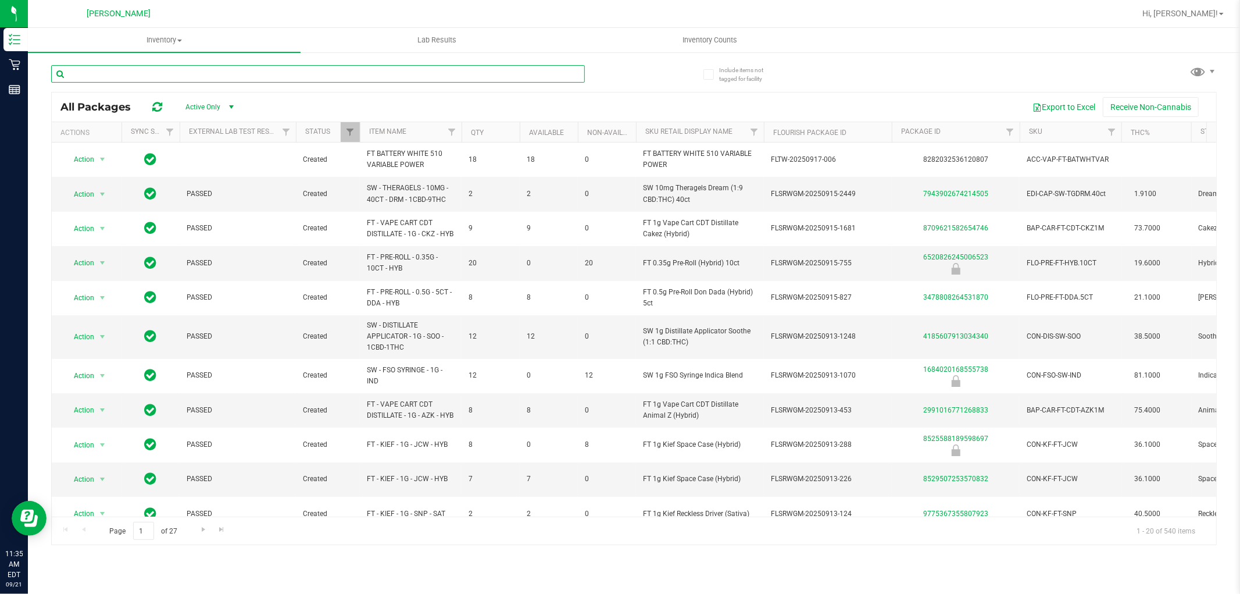
click at [206, 72] on input "text" at bounding box center [318, 73] width 534 height 17
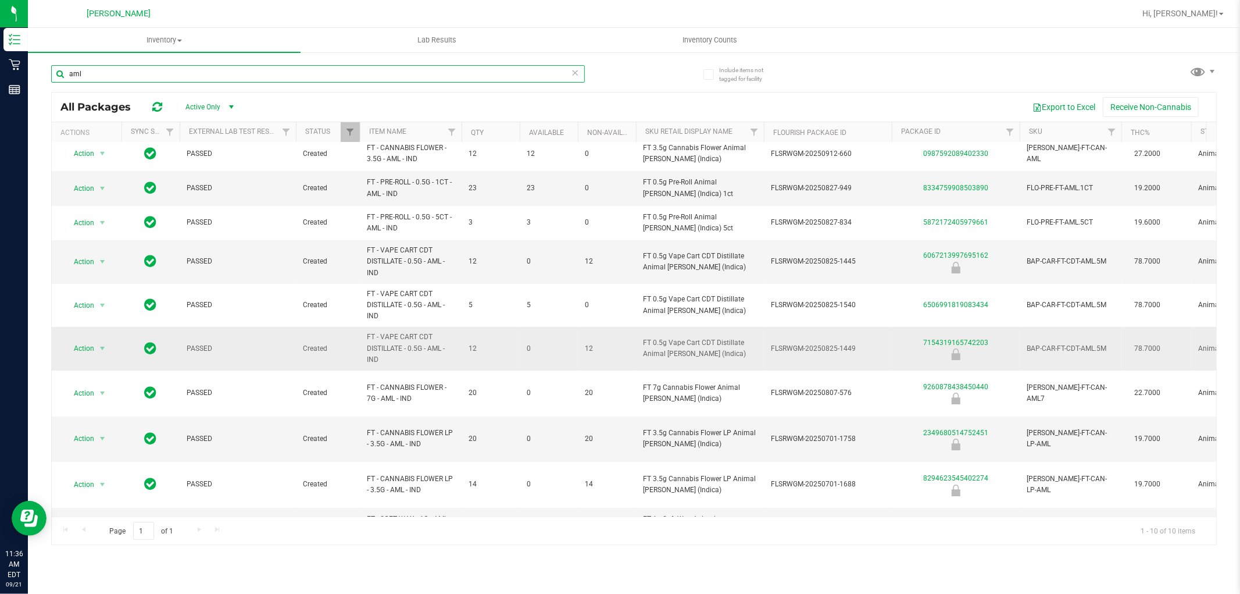
scroll to position [7, 0]
type input "aml"
click at [578, 76] on icon at bounding box center [576, 72] width 8 height 14
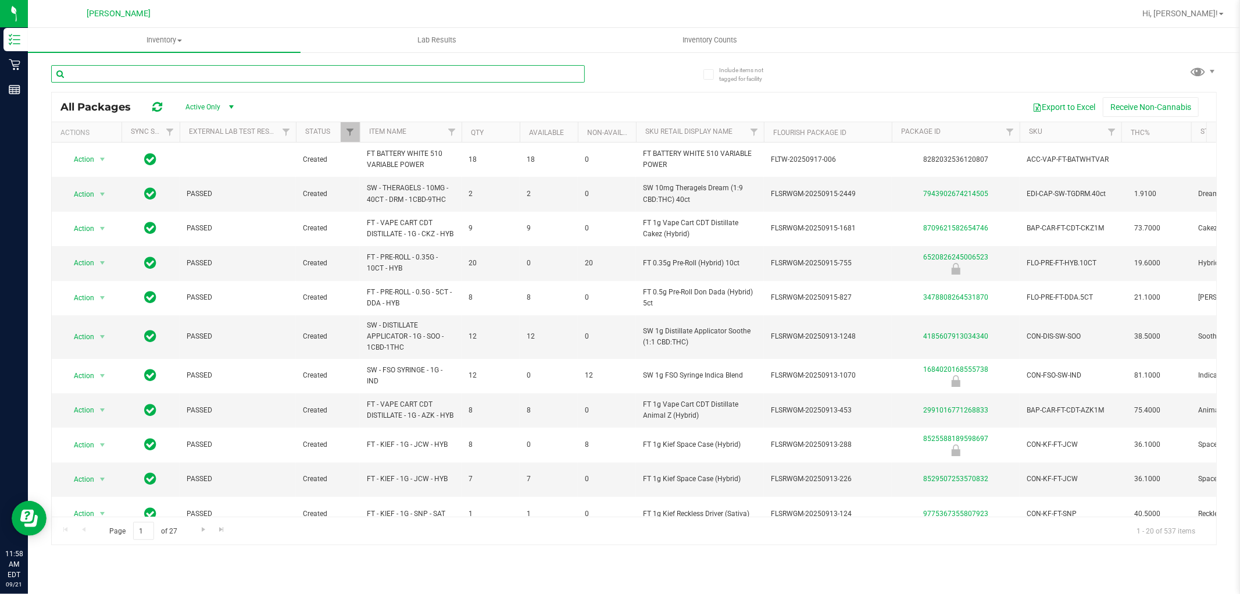
click at [190, 73] on input "text" at bounding box center [318, 73] width 534 height 17
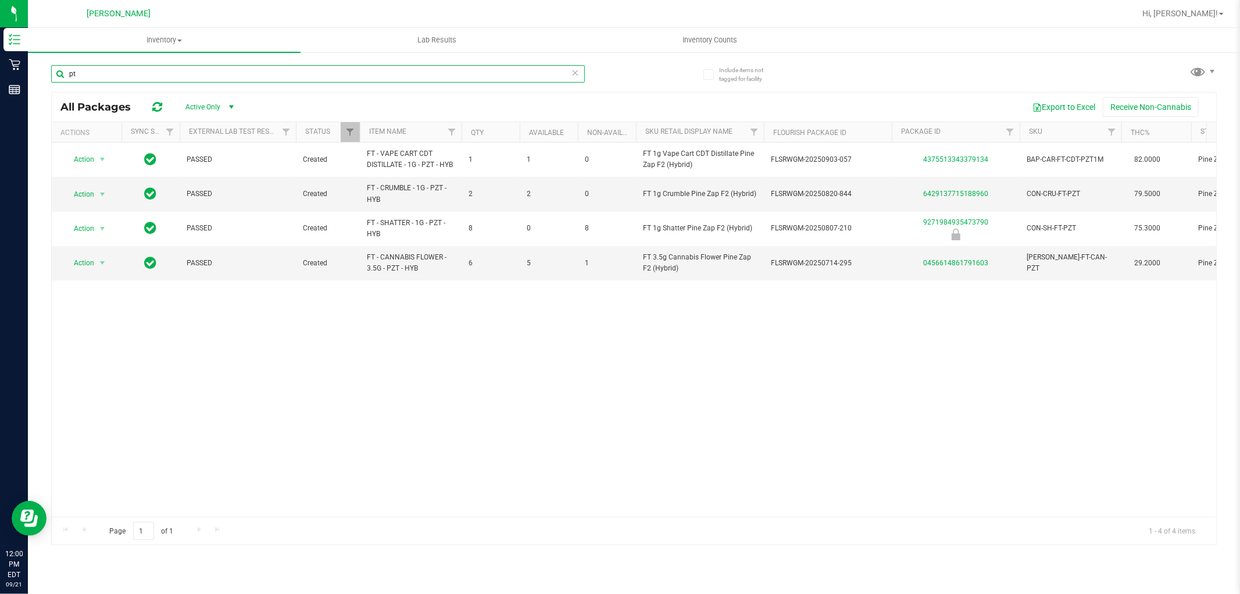
type input "p"
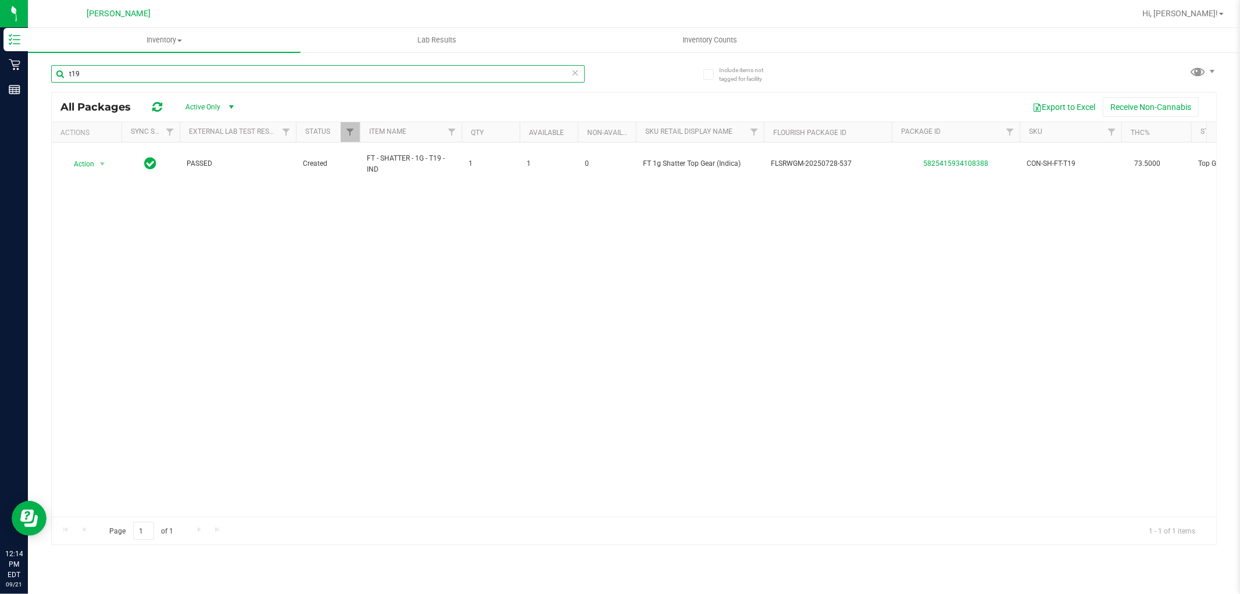
click at [159, 74] on input "t19" at bounding box center [318, 73] width 534 height 17
click at [158, 76] on input "t19" at bounding box center [318, 73] width 534 height 17
type input "mbl"
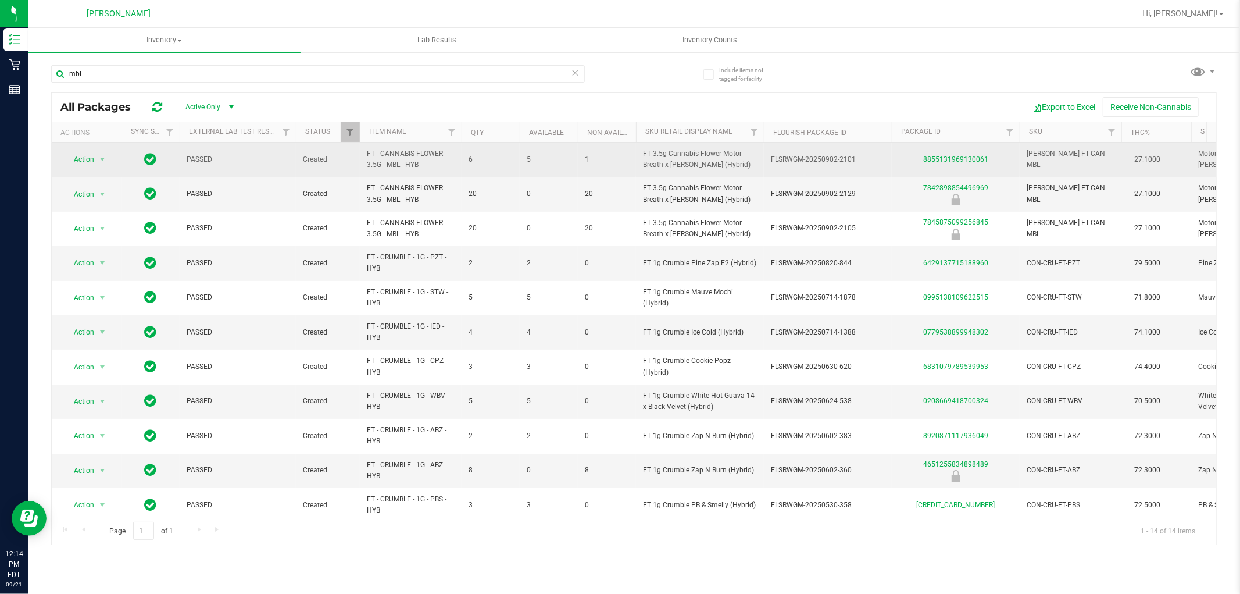
click at [961, 159] on link "8855131969130061" at bounding box center [955, 159] width 65 height 8
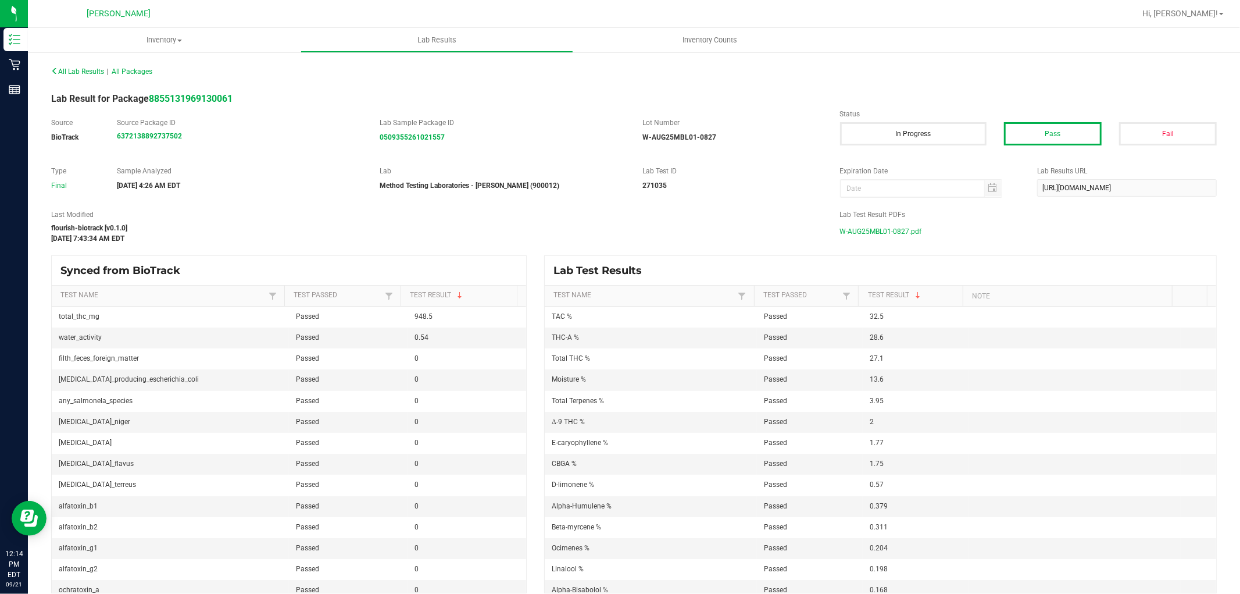
click at [864, 228] on span "W-AUG25MBL01-0827.pdf" at bounding box center [881, 231] width 82 height 17
click at [158, 41] on span "Inventory" at bounding box center [164, 40] width 273 height 10
click at [161, 73] on li "All packages" at bounding box center [164, 70] width 273 height 14
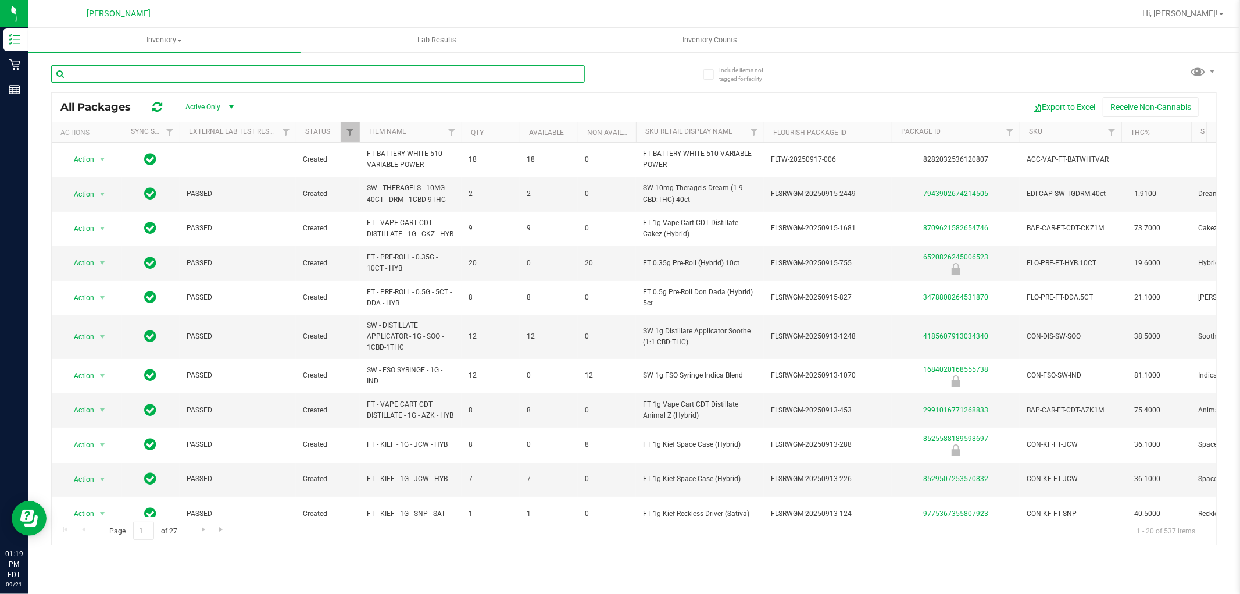
click at [356, 70] on input "text" at bounding box center [318, 73] width 534 height 17
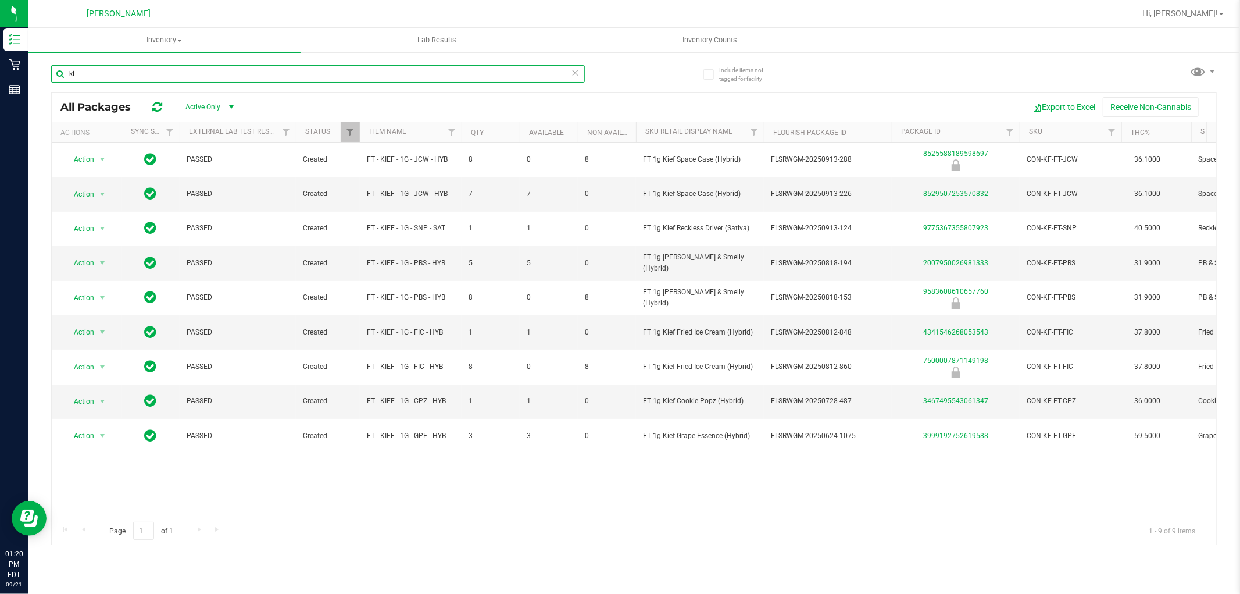
type input "k"
type input "crumble"
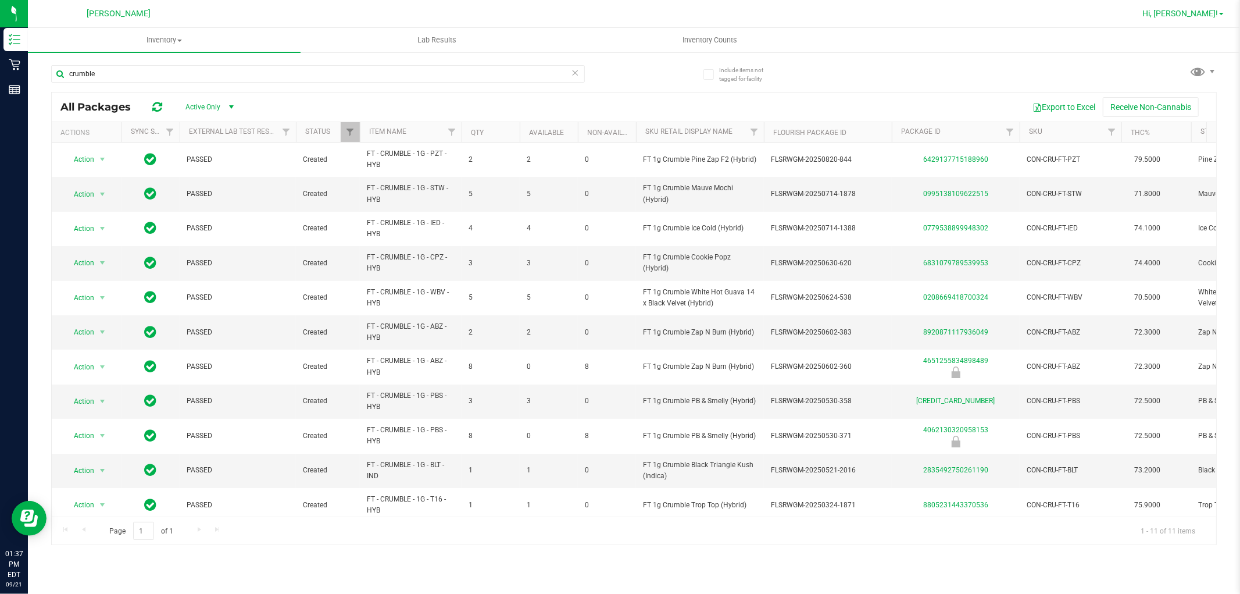
click at [1208, 9] on span "Hi, [PERSON_NAME]!" at bounding box center [1180, 13] width 76 height 9
